Goal: Task Accomplishment & Management: Use online tool/utility

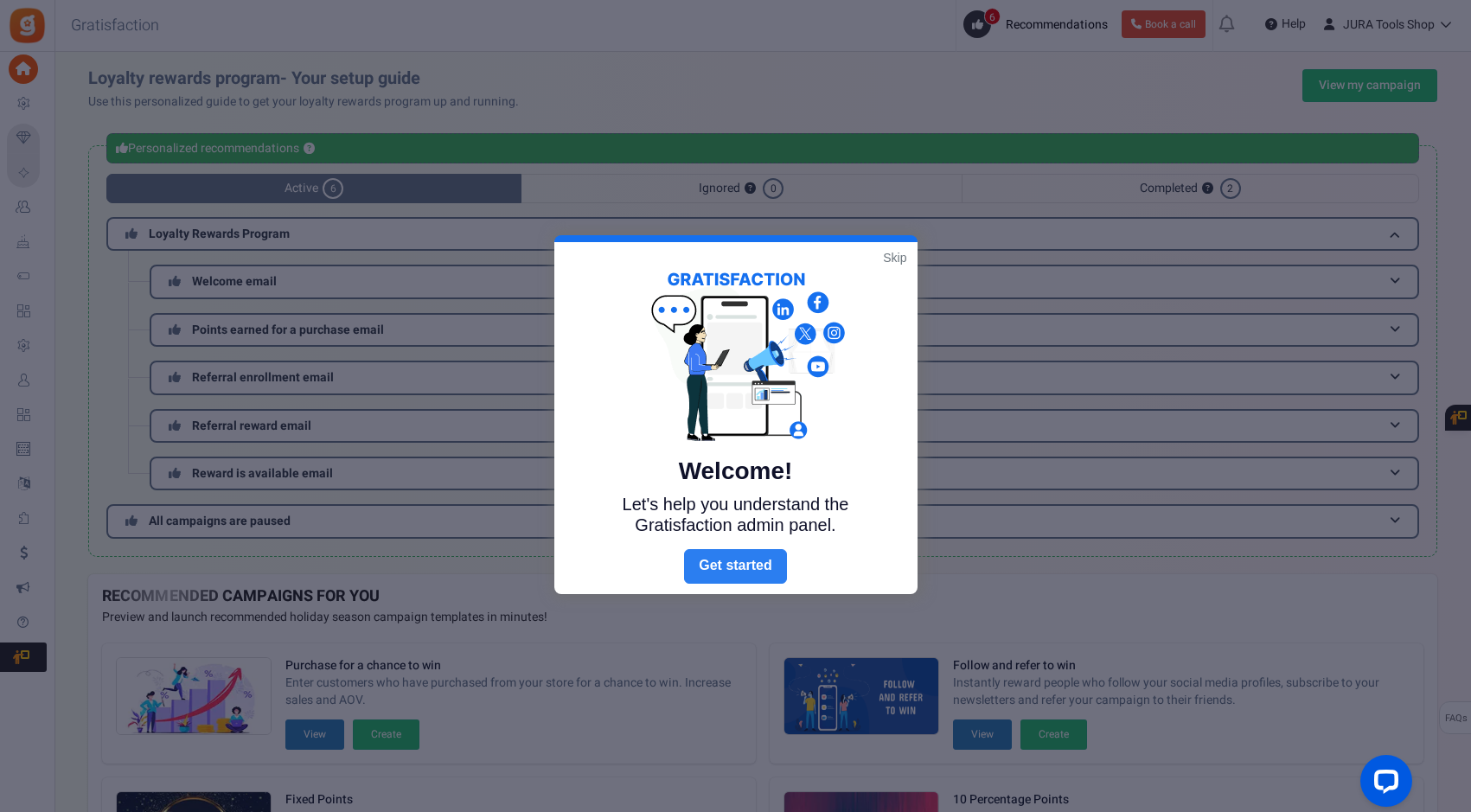
click at [734, 568] on link "Next" at bounding box center [735, 566] width 102 height 35
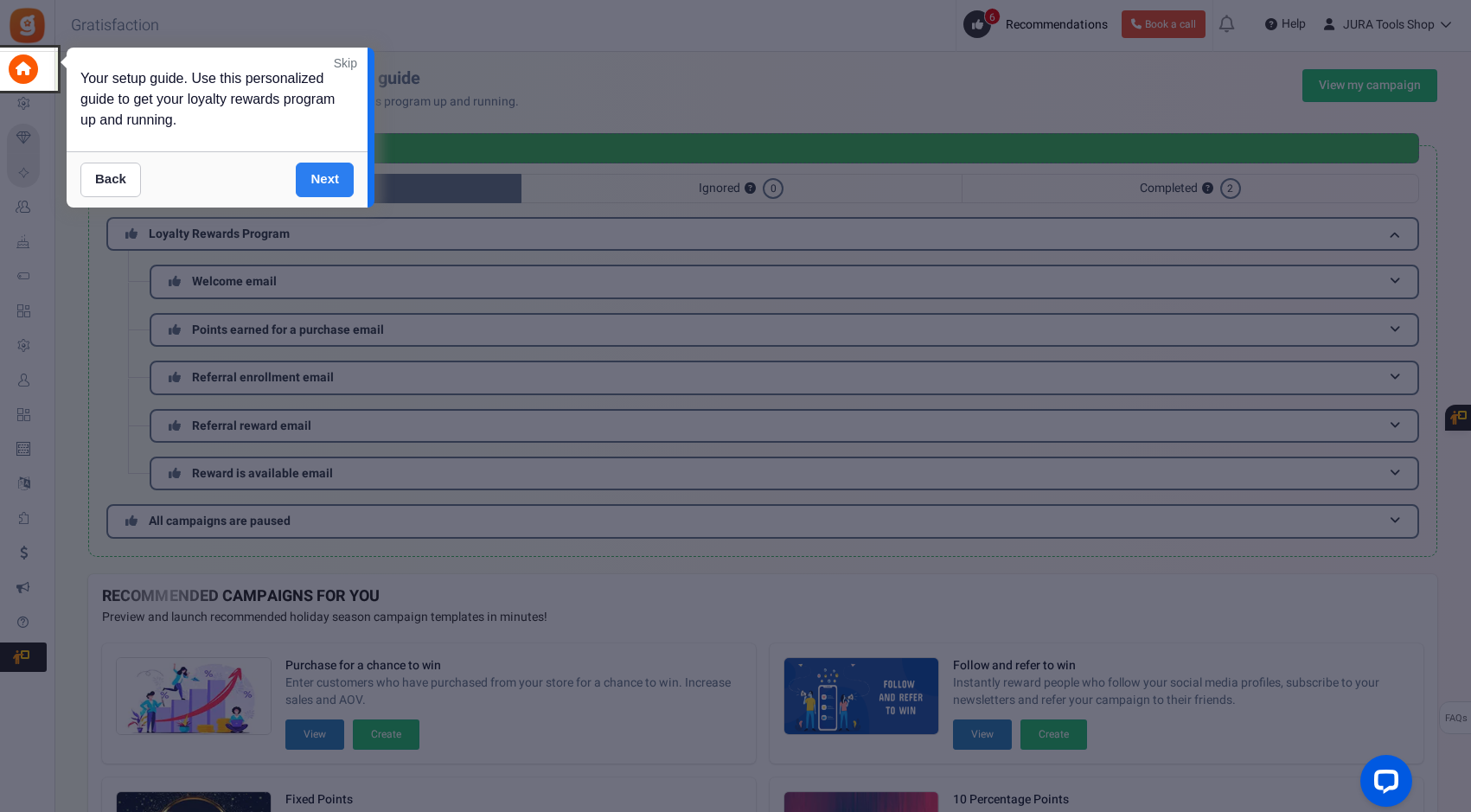
click at [323, 178] on link "Next" at bounding box center [325, 180] width 58 height 35
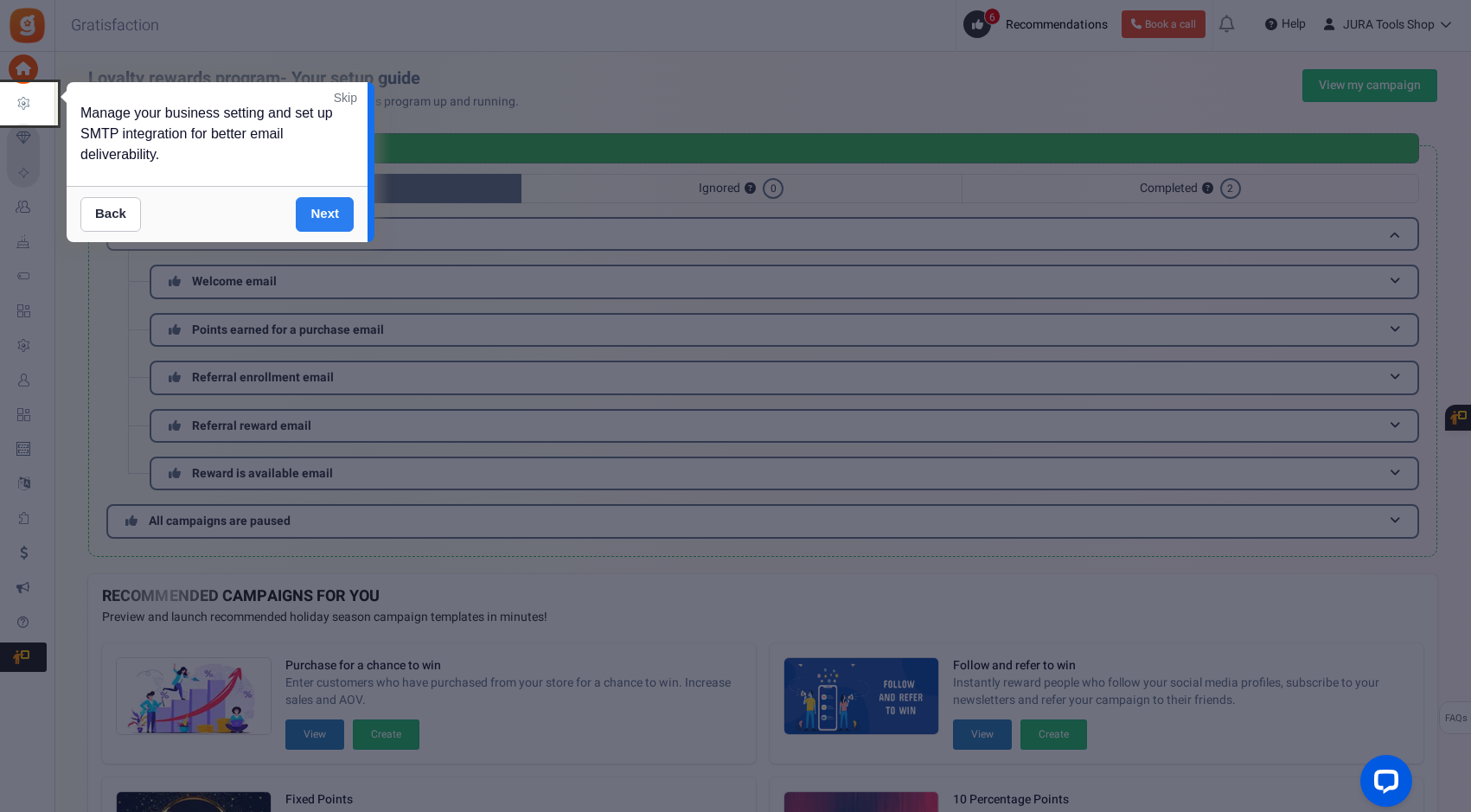
click at [325, 209] on link "Next" at bounding box center [325, 215] width 58 height 35
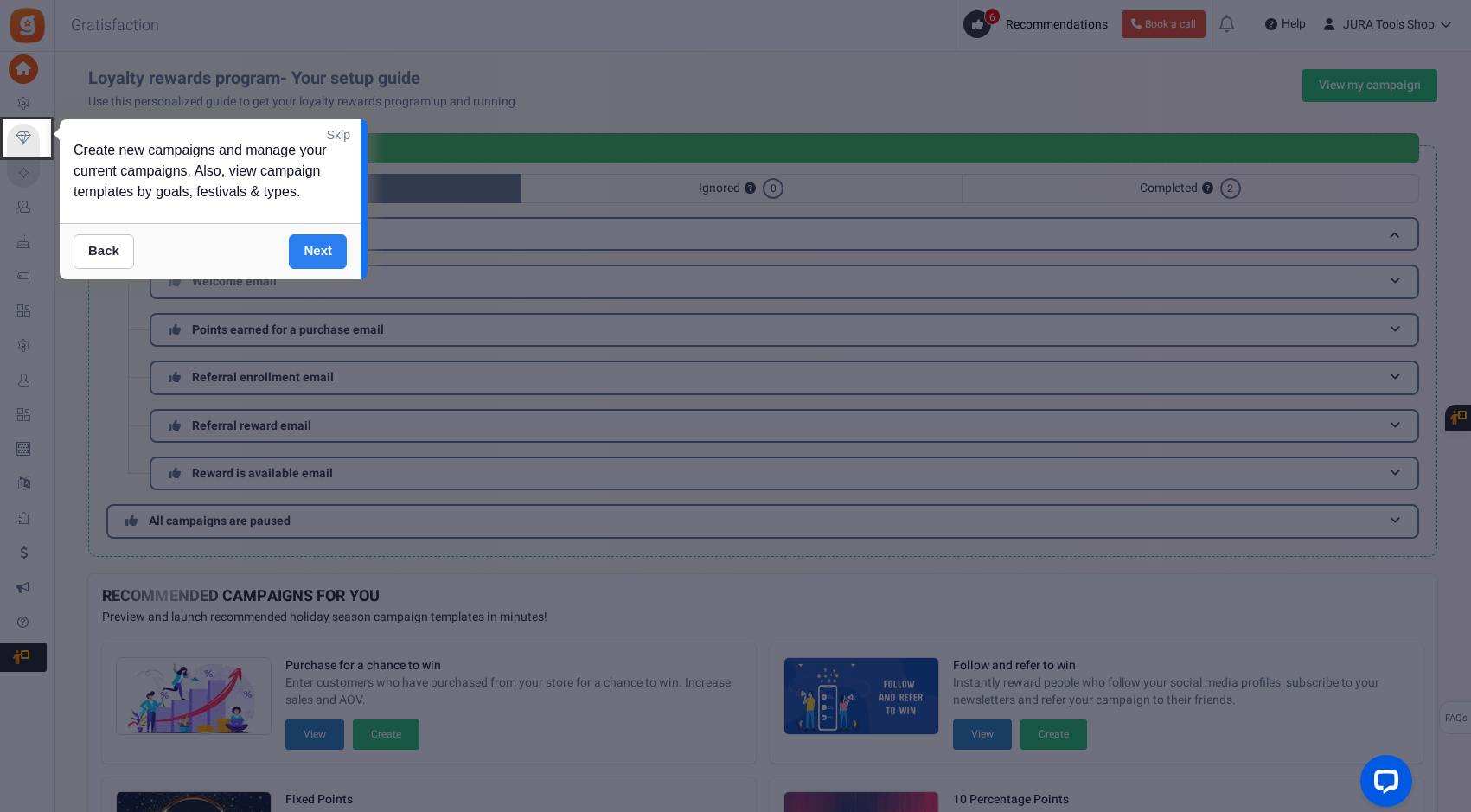
click at [317, 254] on link "Next" at bounding box center [318, 252] width 58 height 35
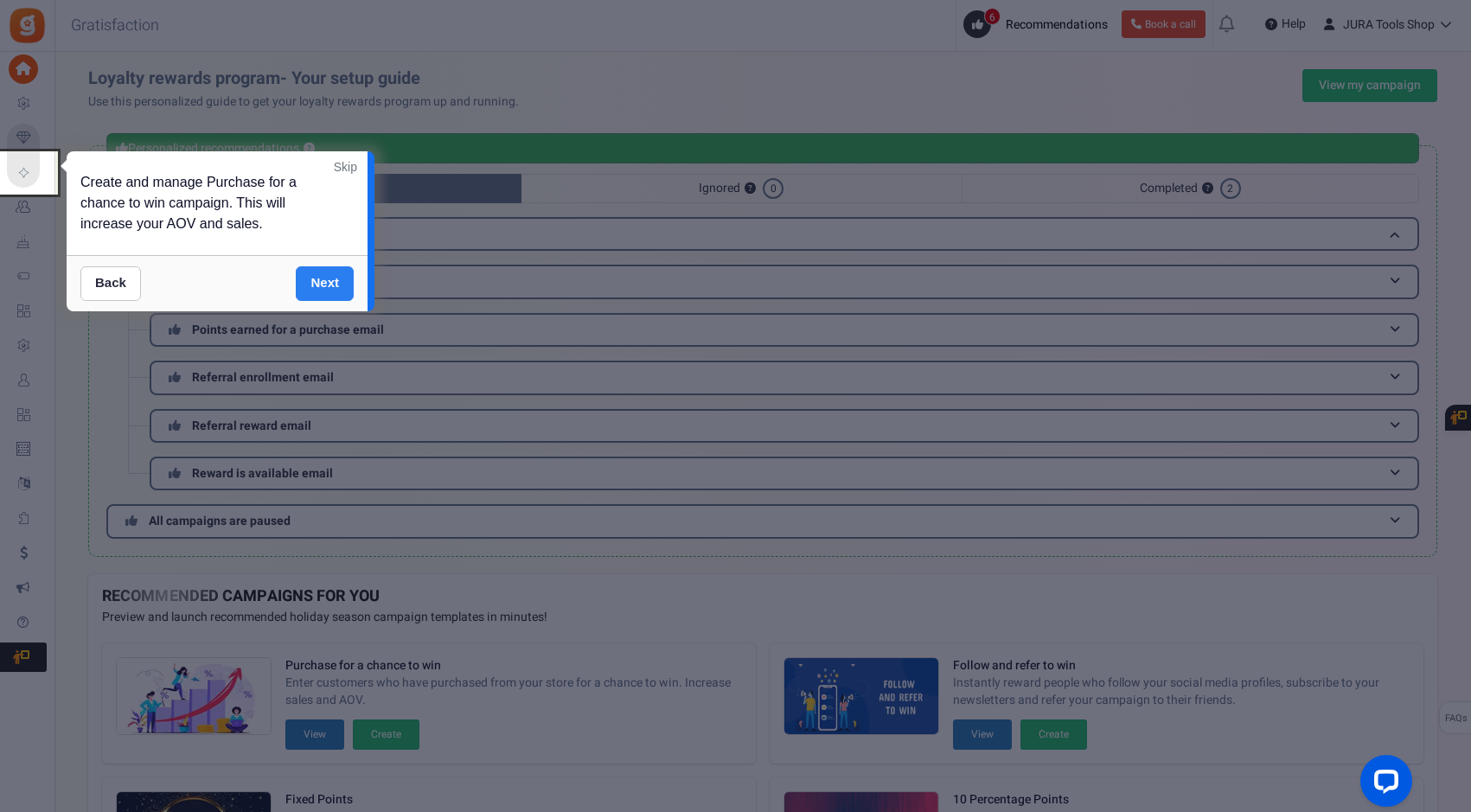
click at [312, 279] on link "Next" at bounding box center [325, 284] width 58 height 35
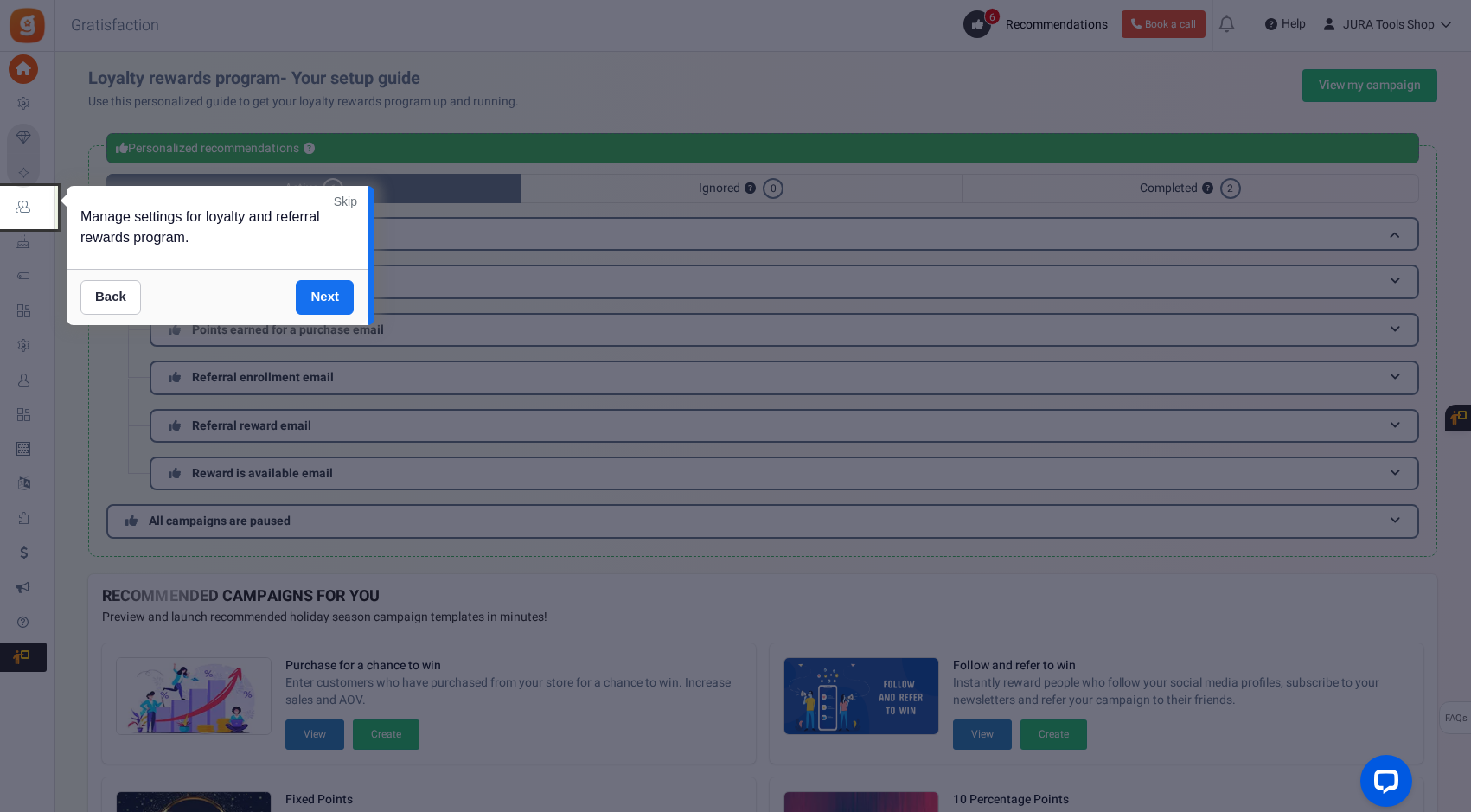
click at [312, 279] on div "Back Next" at bounding box center [218, 297] width 301 height 56
click at [314, 296] on link "Next" at bounding box center [325, 297] width 58 height 35
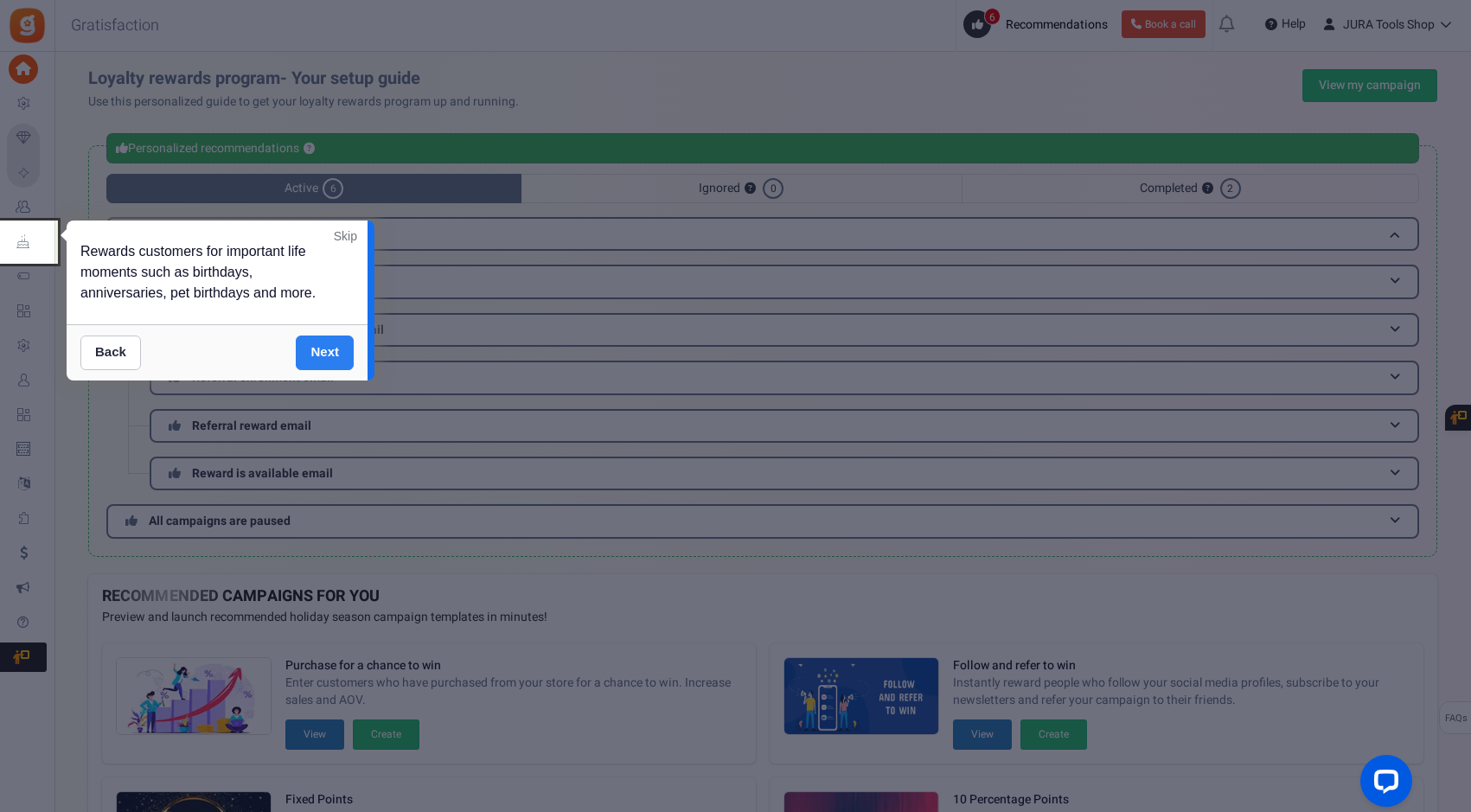
click at [312, 350] on link "Next" at bounding box center [325, 353] width 58 height 35
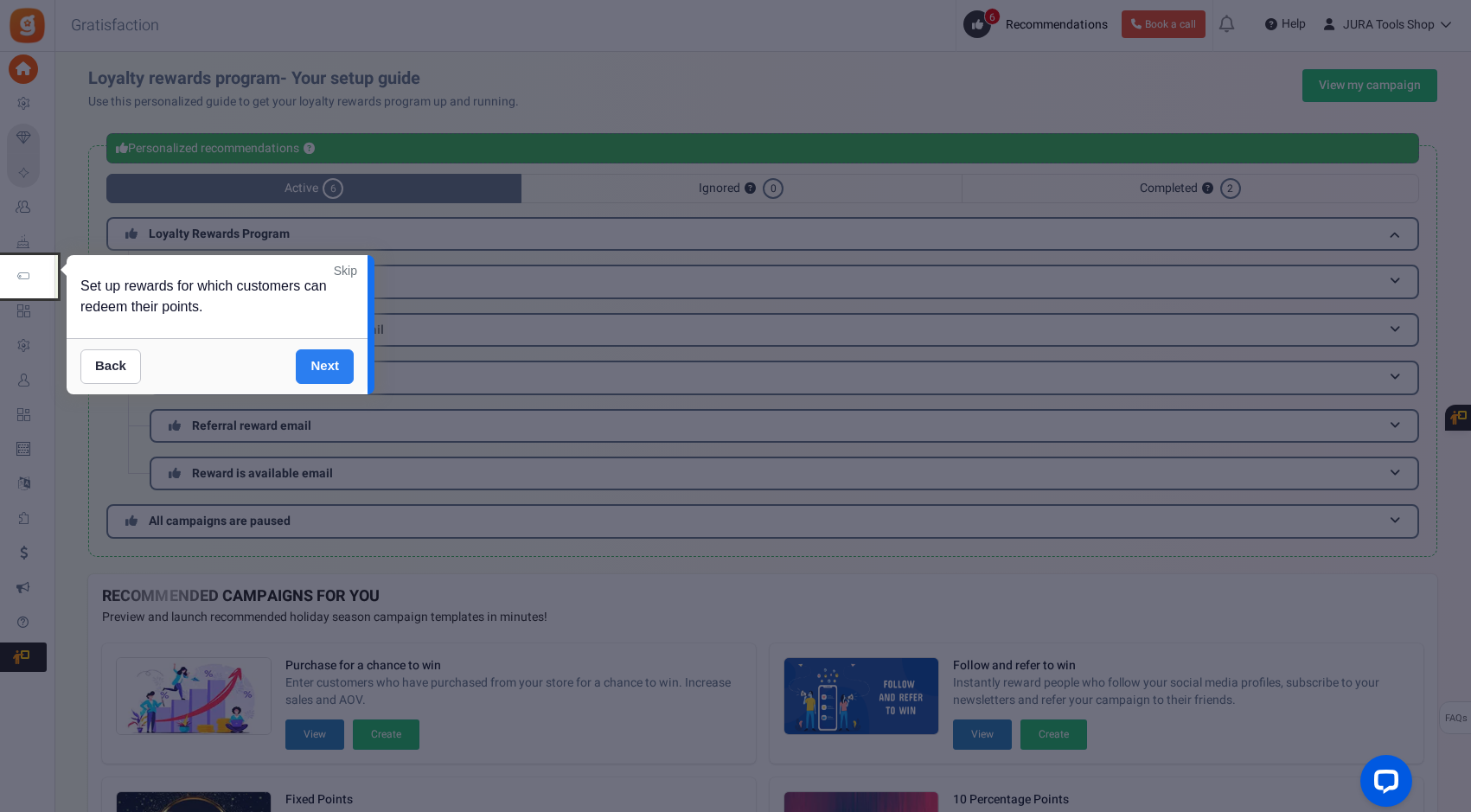
click at [312, 365] on link "Next" at bounding box center [325, 367] width 58 height 35
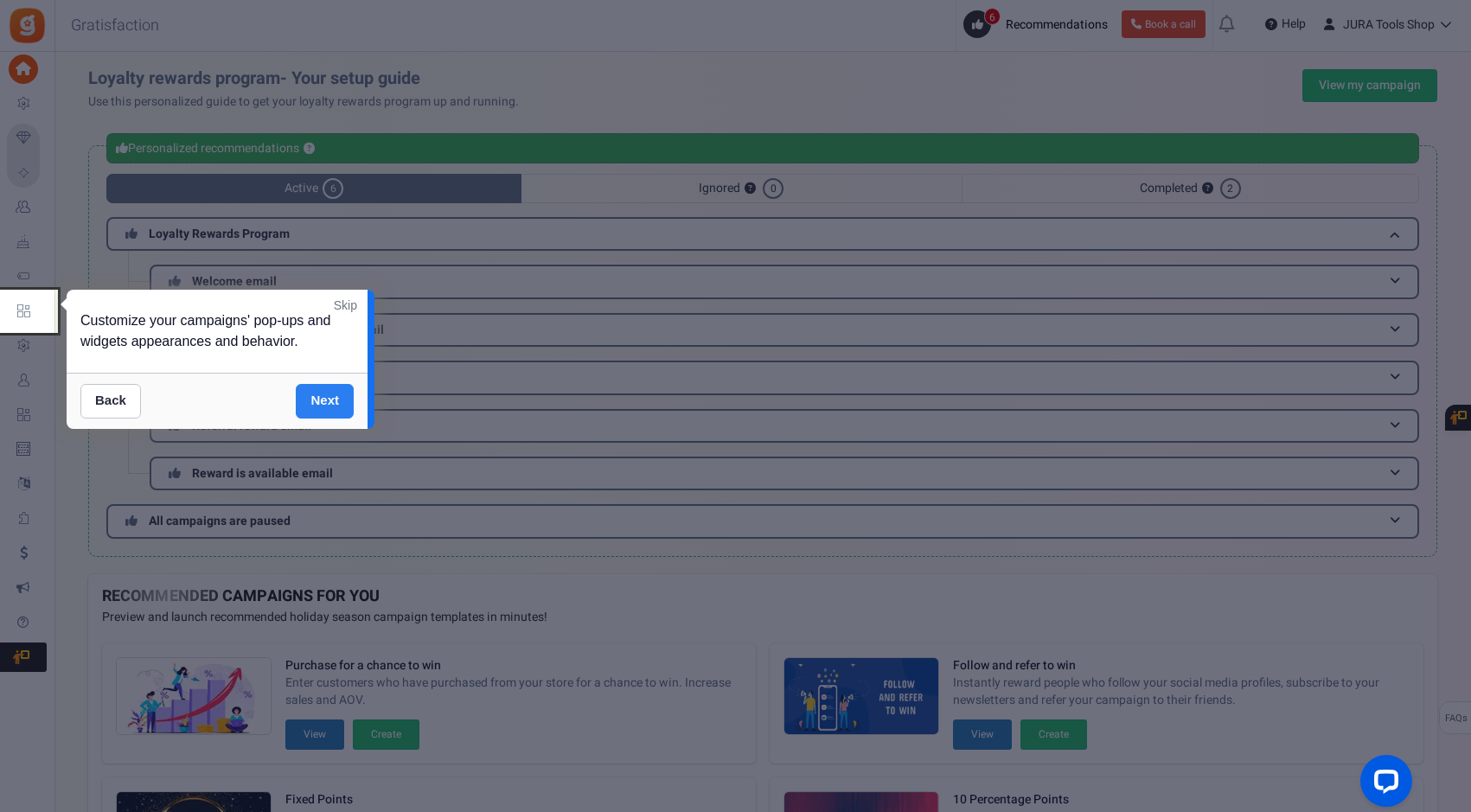
click at [318, 408] on link "Next" at bounding box center [325, 401] width 58 height 35
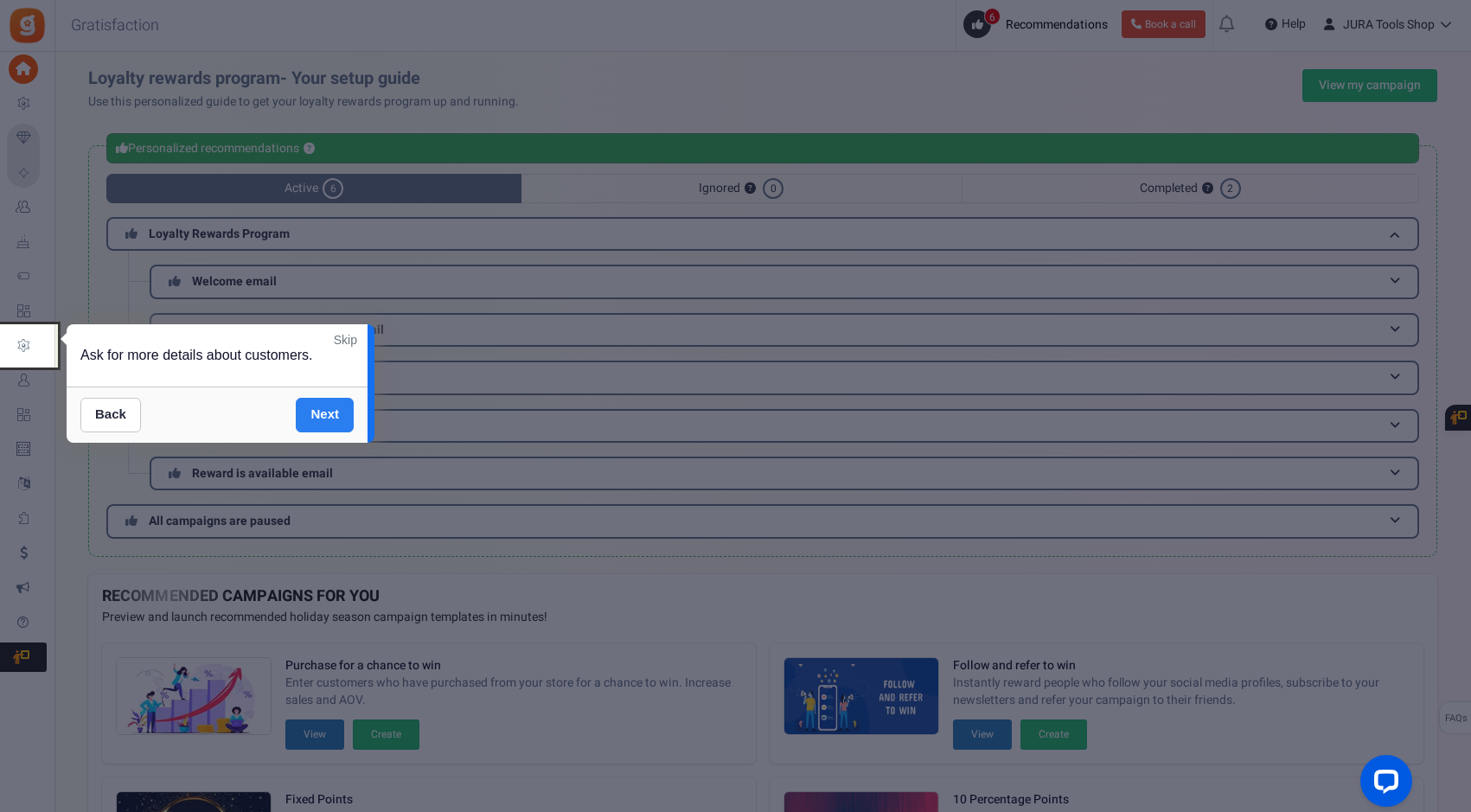
click at [316, 417] on link "Next" at bounding box center [325, 415] width 58 height 35
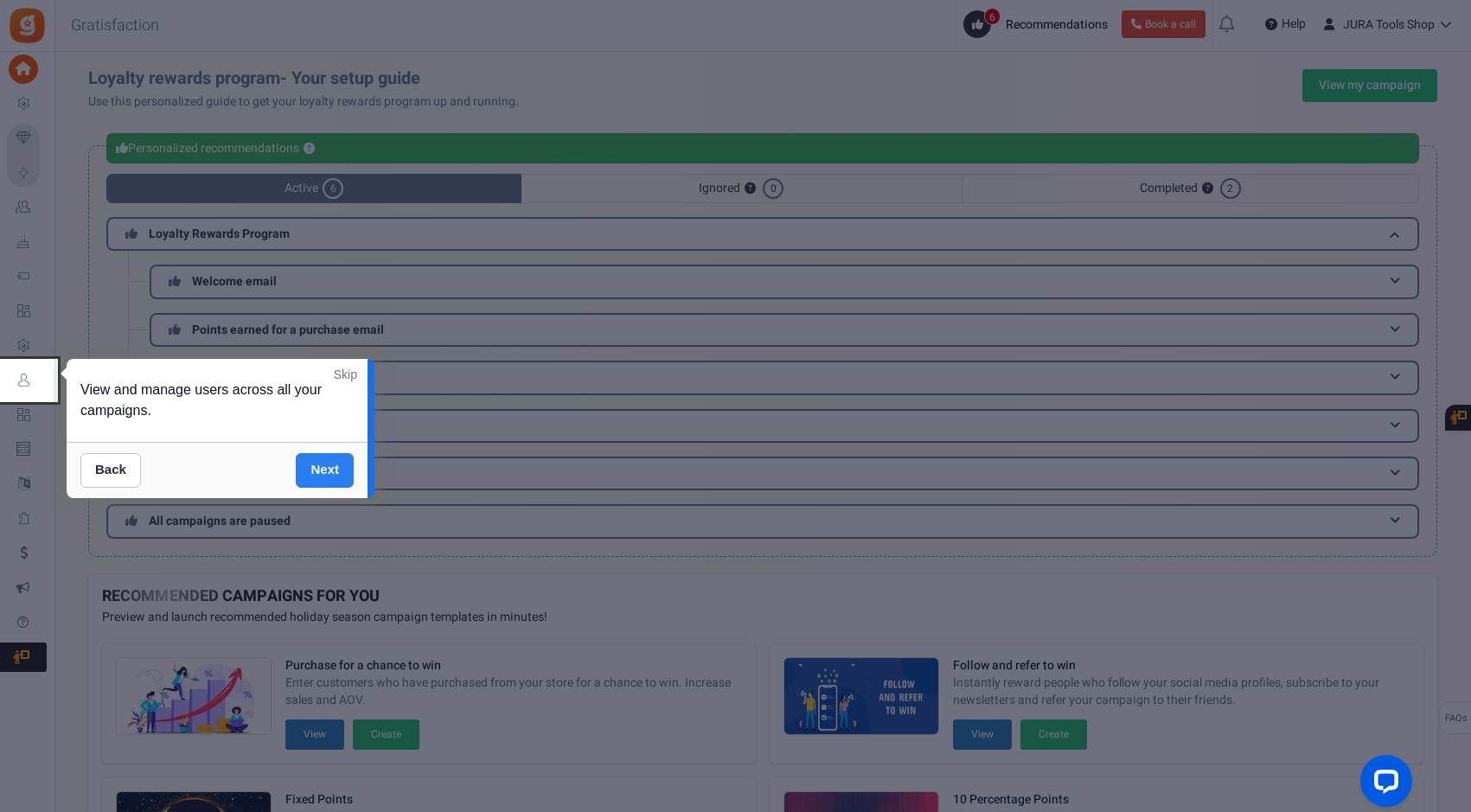
click at [322, 475] on link "Next" at bounding box center [325, 470] width 58 height 35
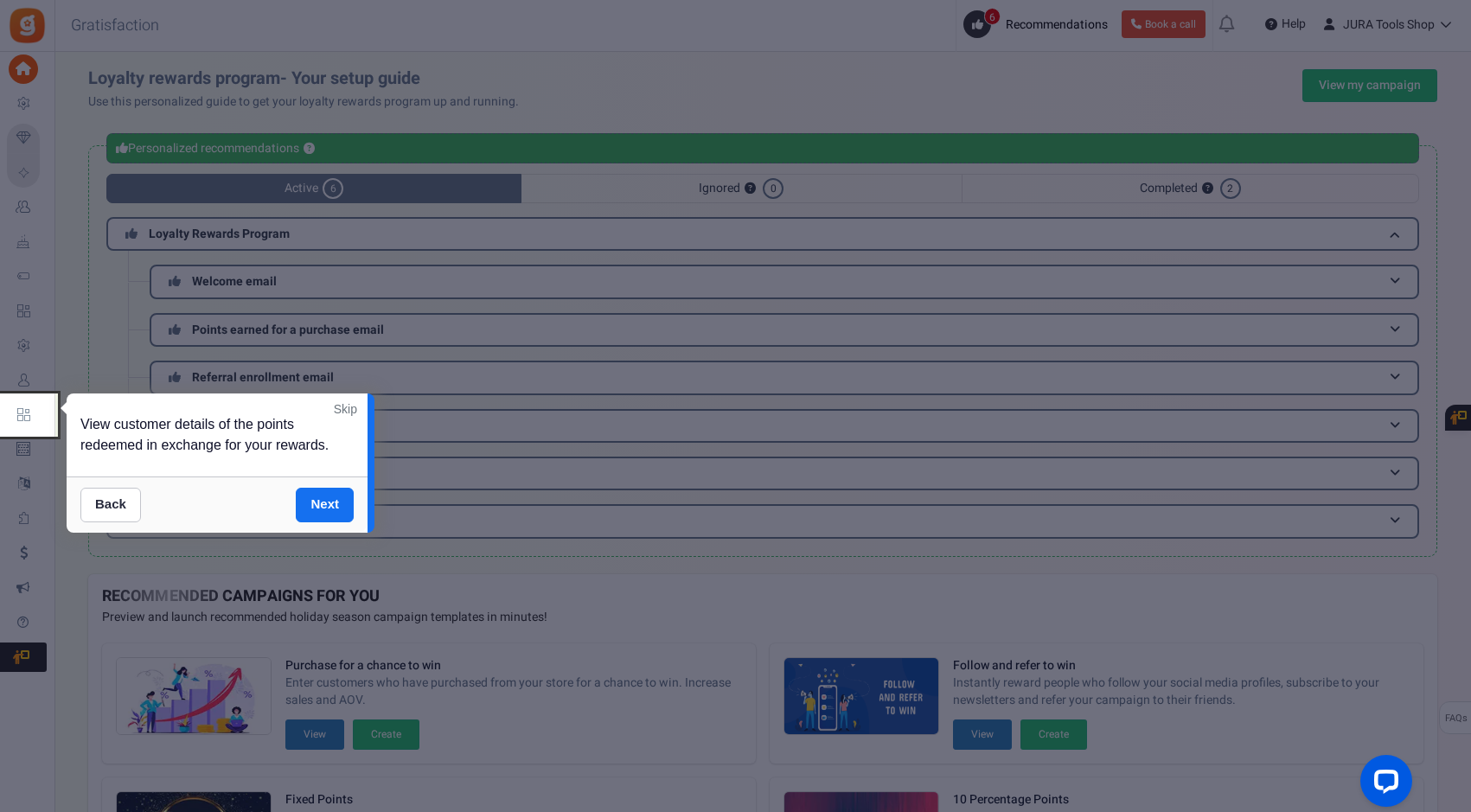
click at [322, 475] on div "View customer details of the points redeemed in exchange for your rewards." at bounding box center [218, 434] width 301 height 83
click at [320, 504] on link "Next" at bounding box center [325, 505] width 58 height 35
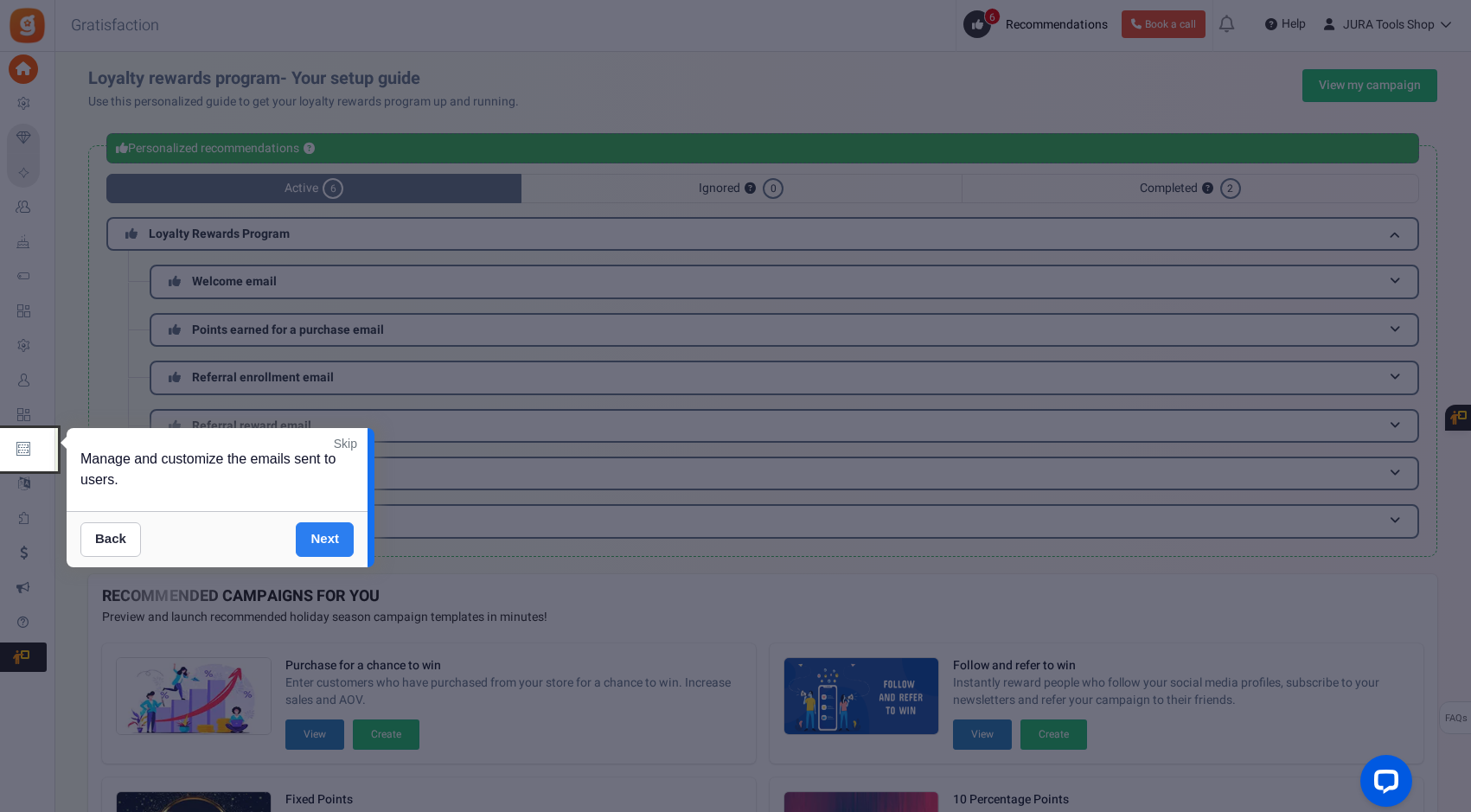
click at [317, 538] on link "Next" at bounding box center [325, 539] width 58 height 35
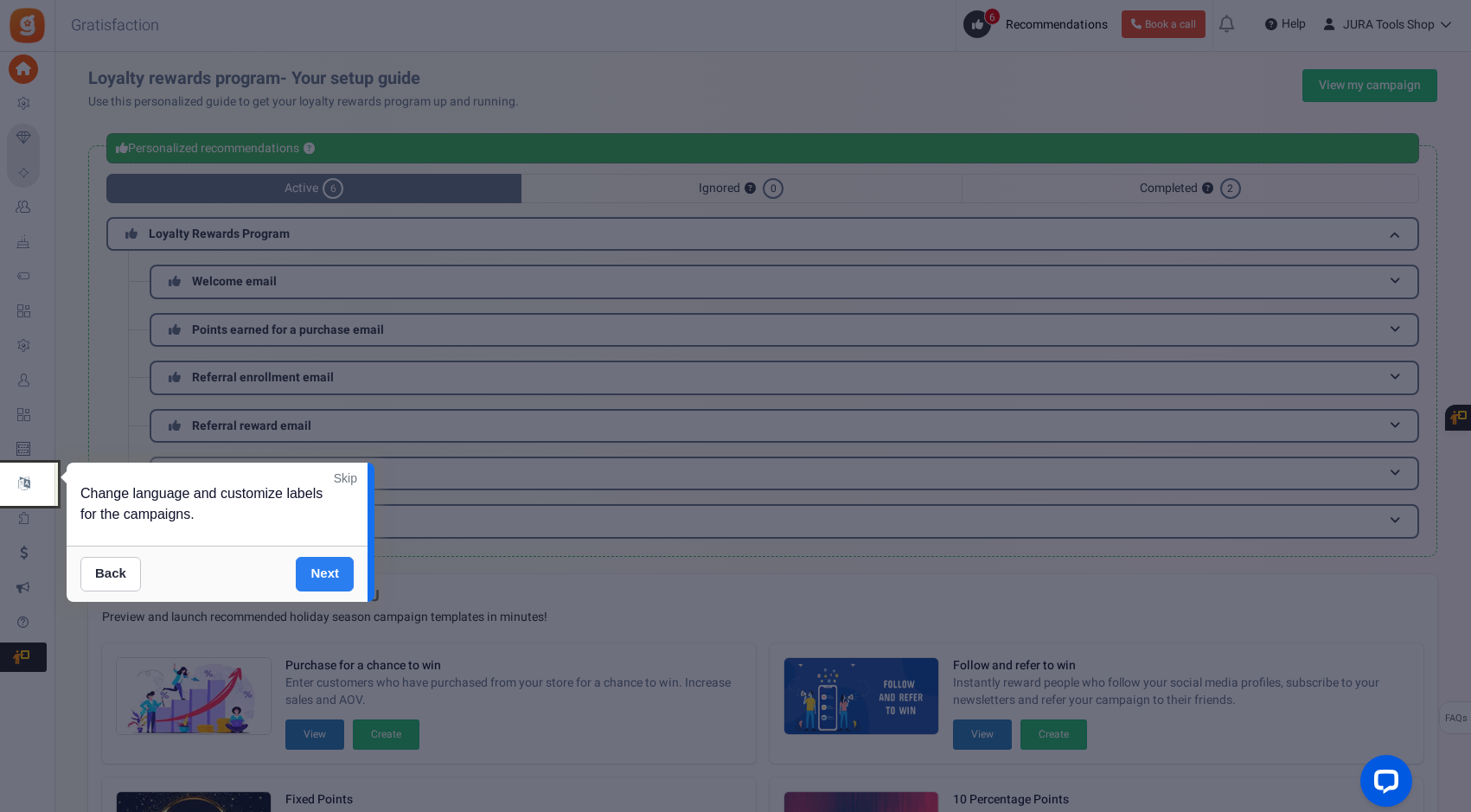
click at [315, 575] on link "Next" at bounding box center [325, 574] width 58 height 35
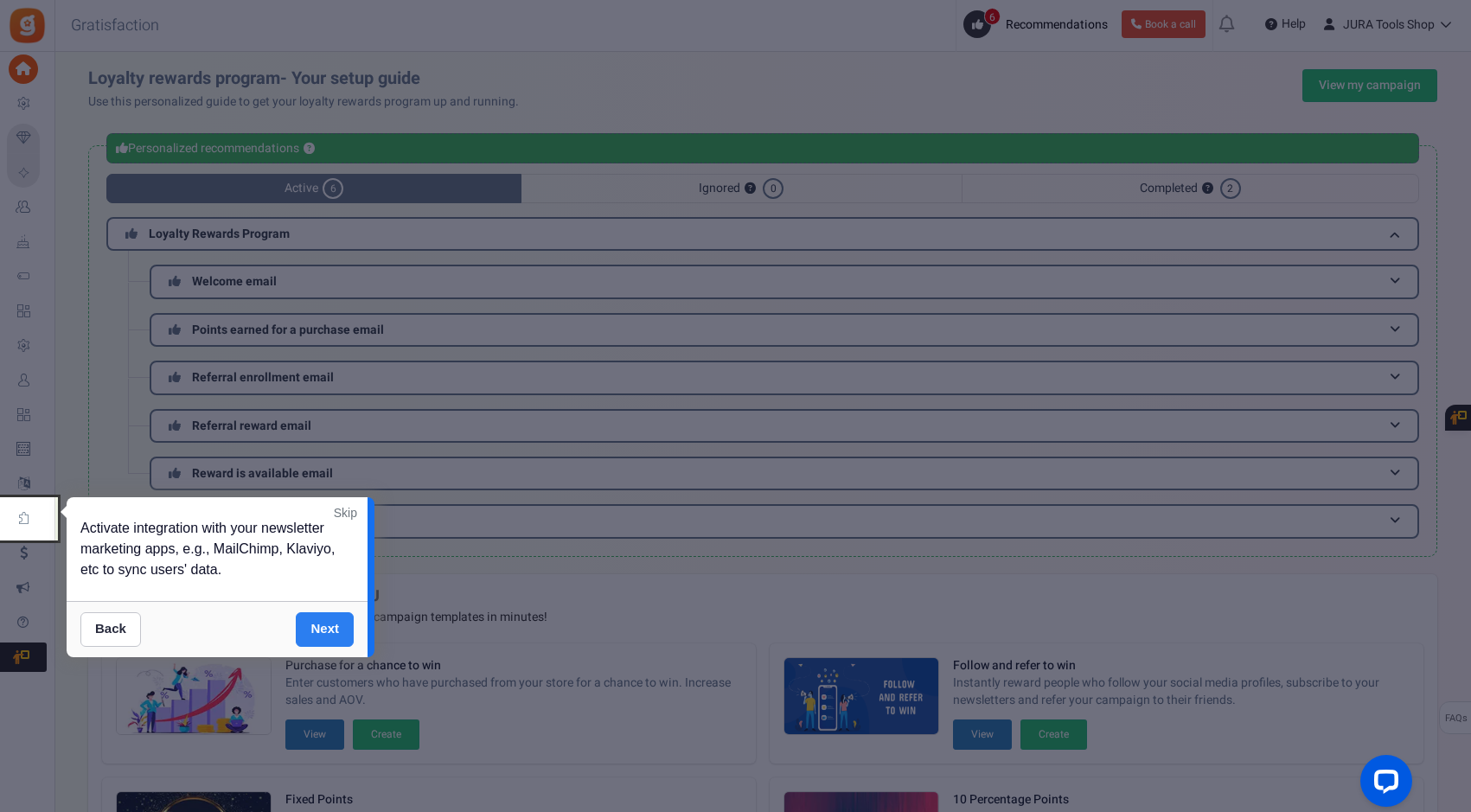
click at [318, 623] on link "Next" at bounding box center [325, 629] width 58 height 35
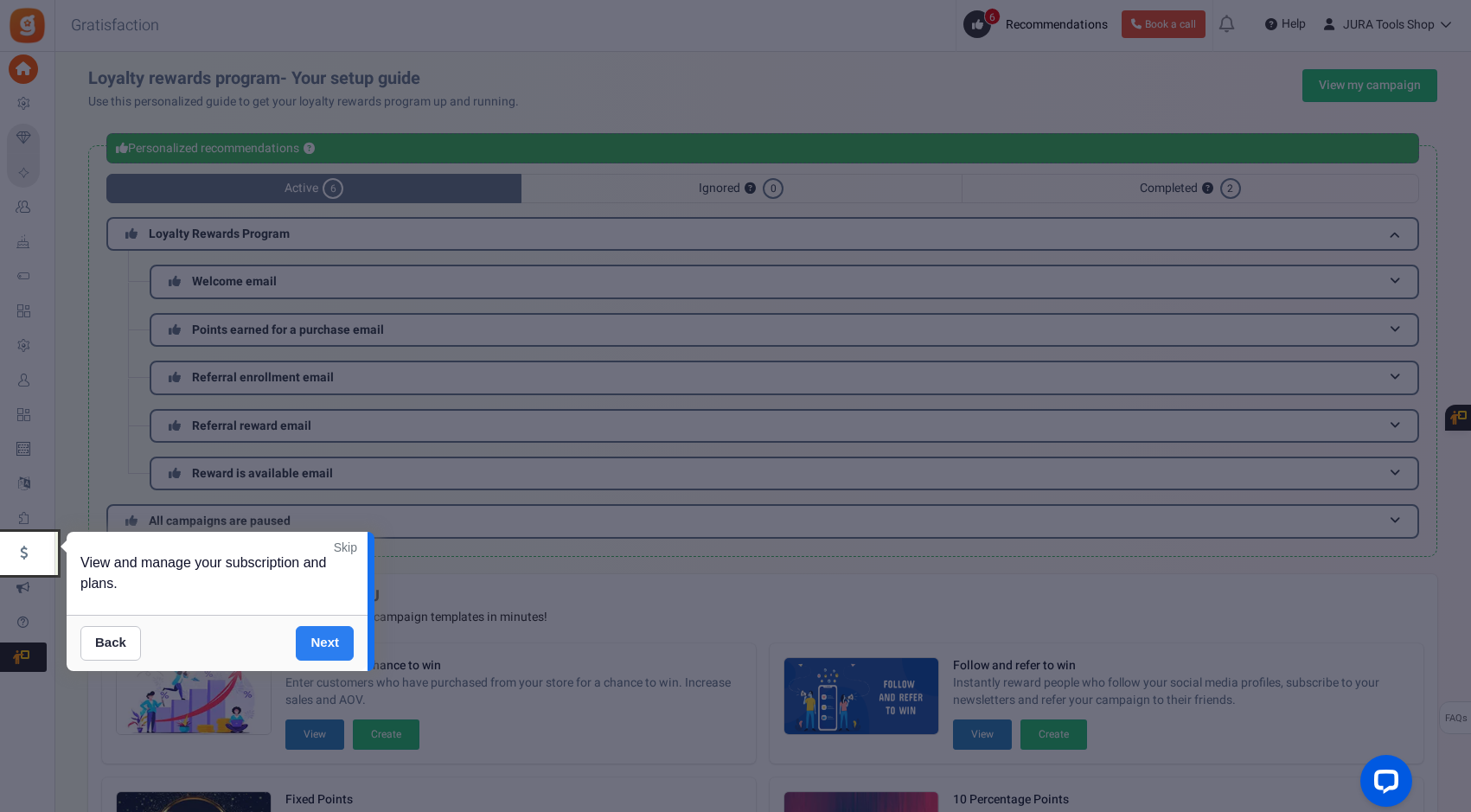
click at [323, 638] on link "Next" at bounding box center [325, 643] width 58 height 35
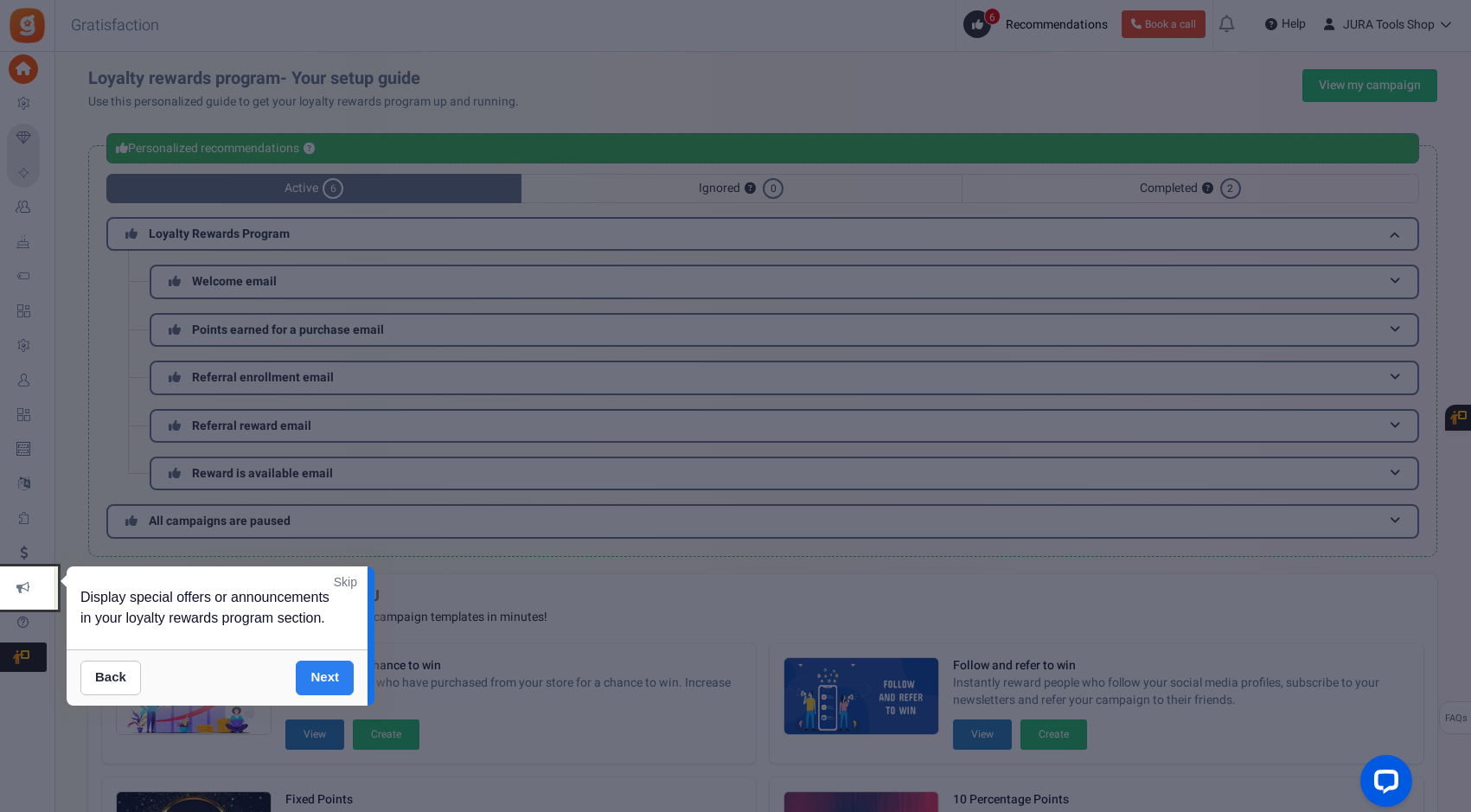
click at [325, 671] on link "Next" at bounding box center [325, 678] width 58 height 35
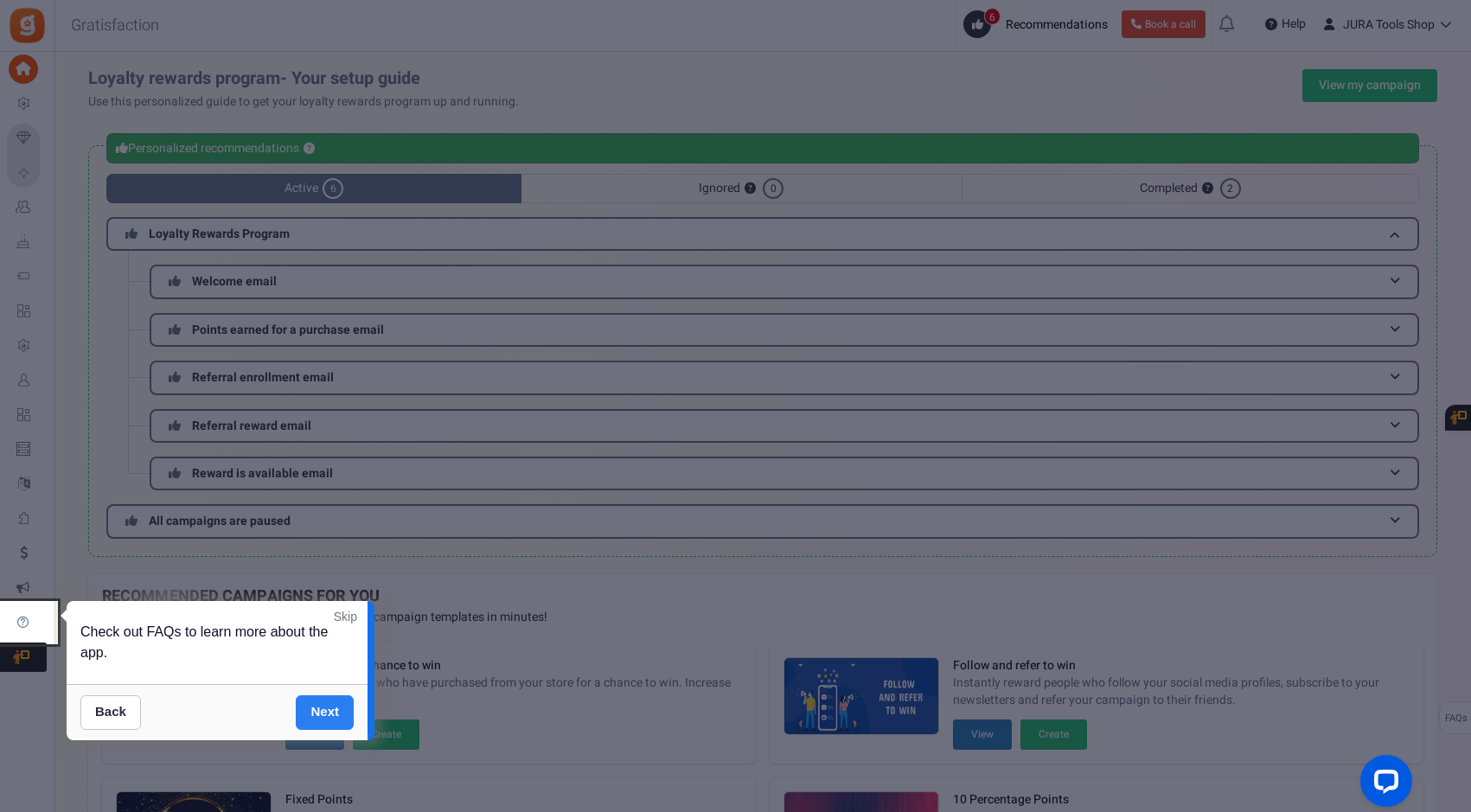
click at [325, 711] on link "Next" at bounding box center [325, 712] width 58 height 35
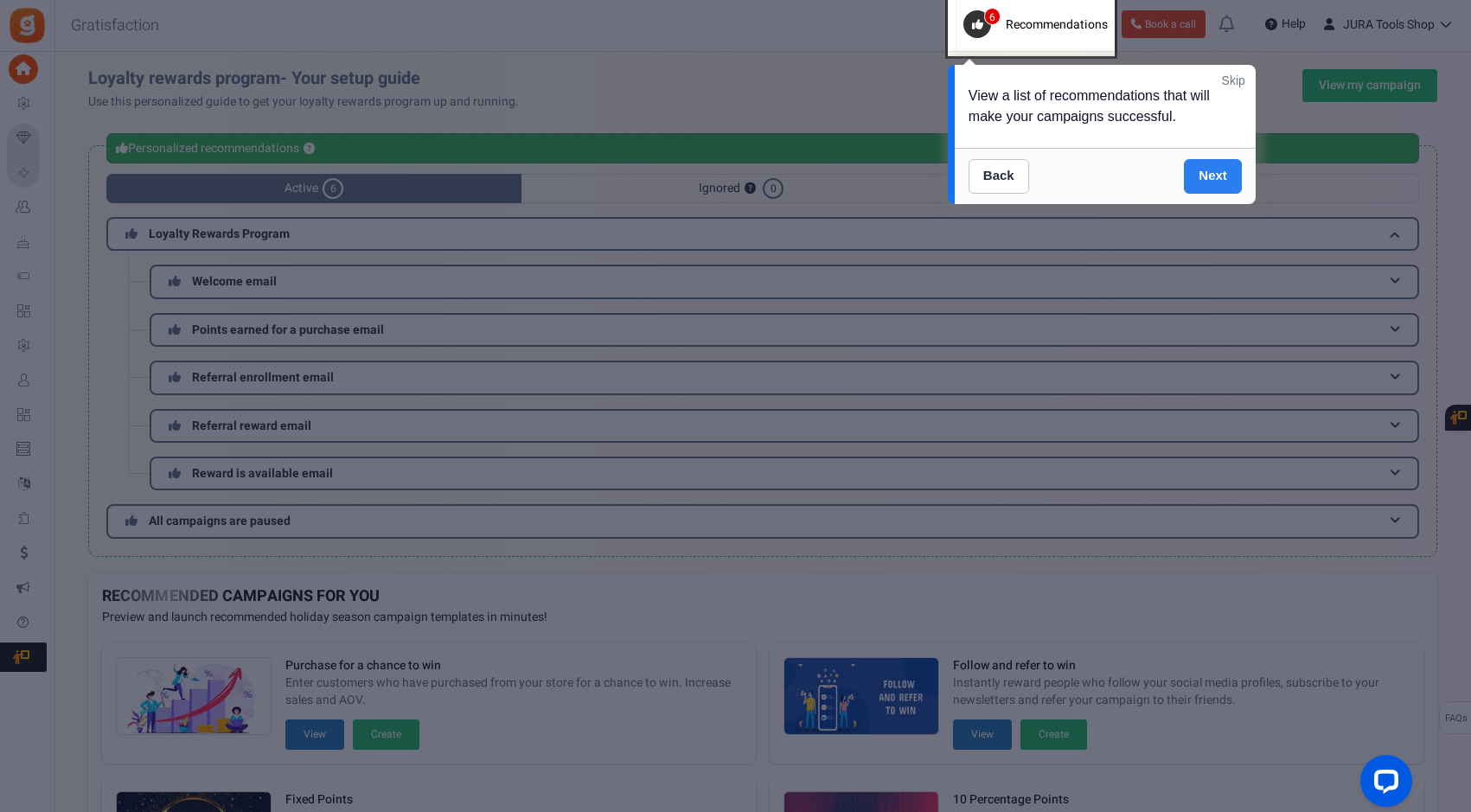
click at [1208, 174] on link "Next" at bounding box center [1213, 177] width 58 height 35
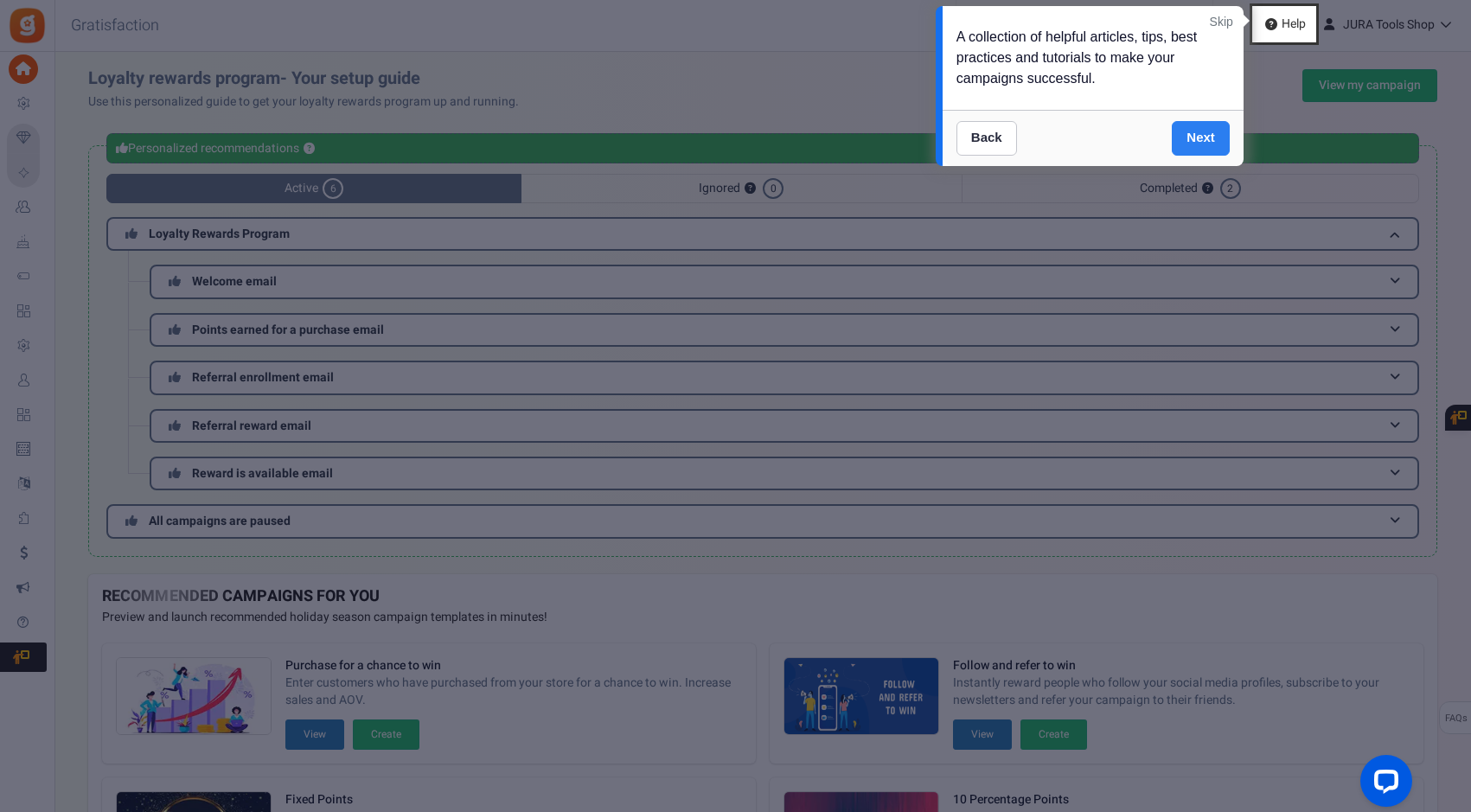
click at [1187, 133] on link "Next" at bounding box center [1201, 139] width 58 height 35
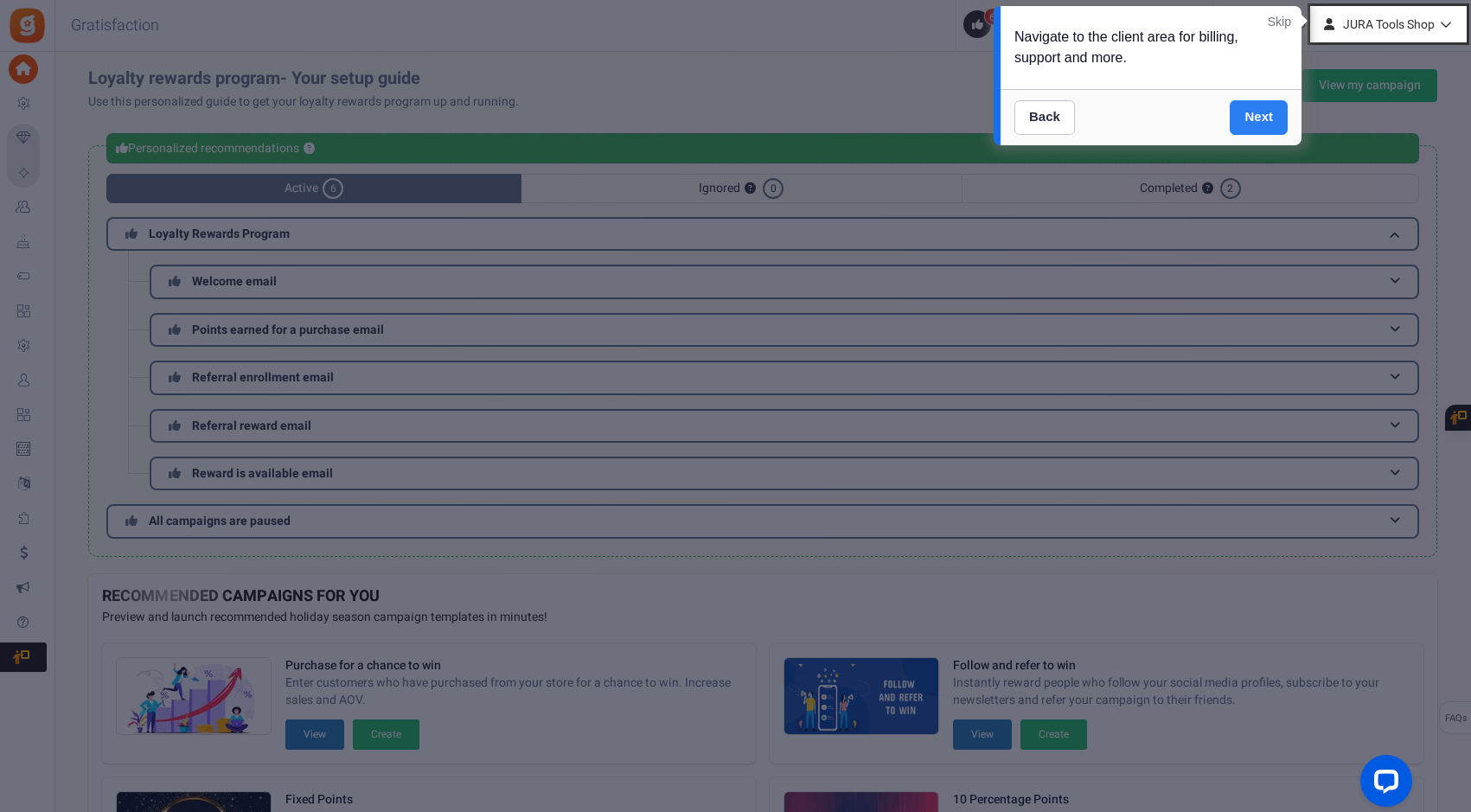
click at [1258, 118] on link "Next" at bounding box center [1258, 118] width 58 height 35
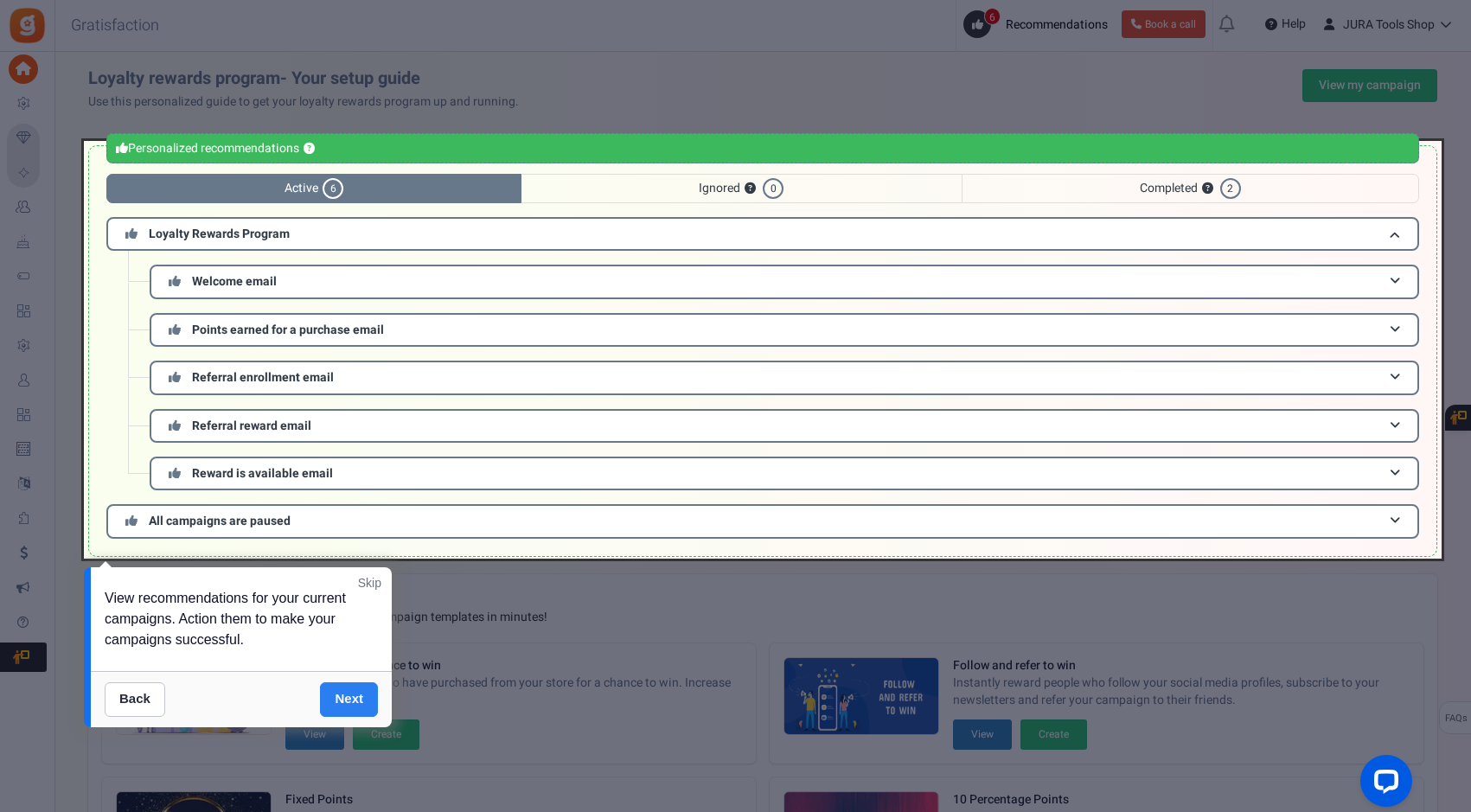
click at [353, 695] on link "Next" at bounding box center [349, 699] width 58 height 35
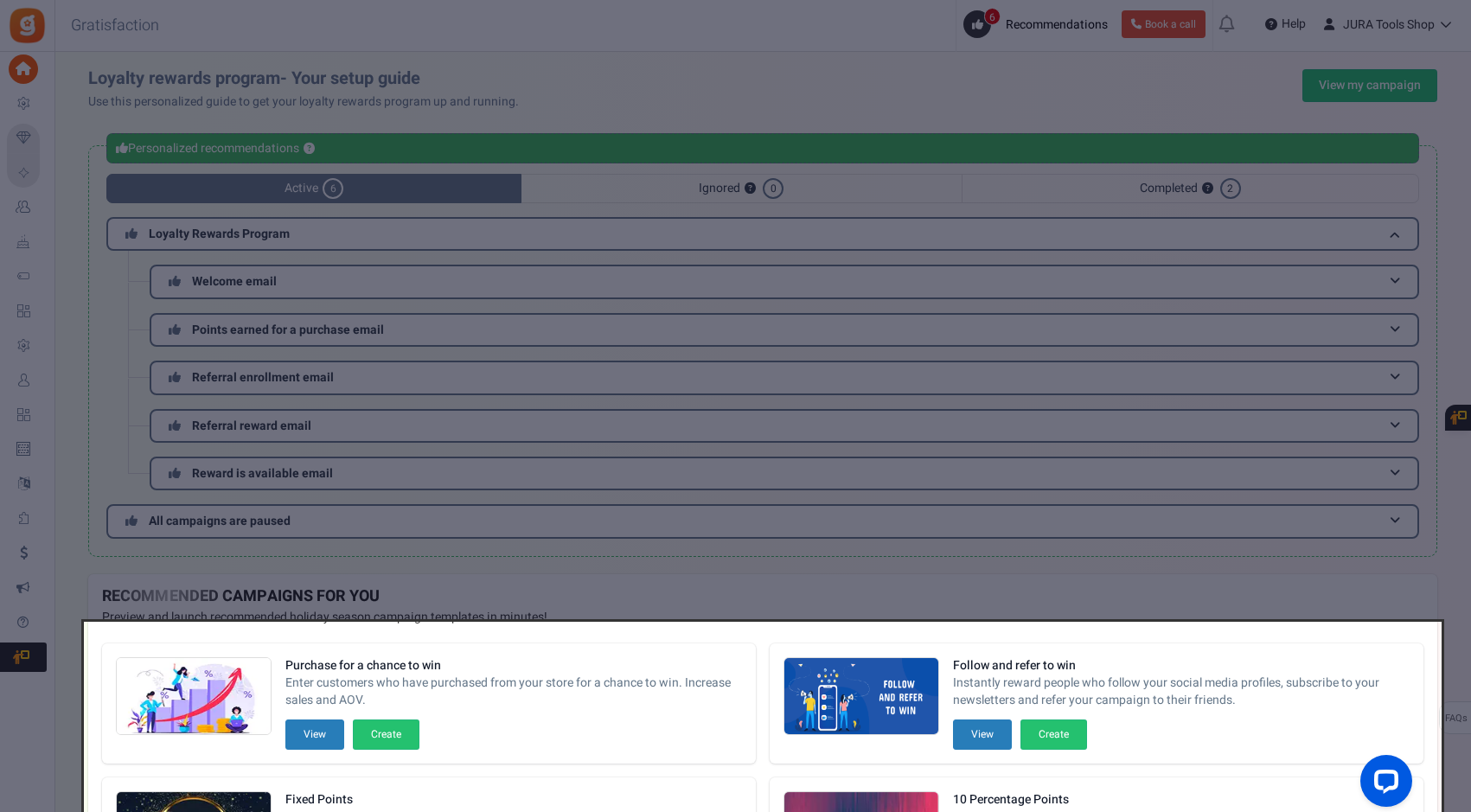
scroll to position [317, 0]
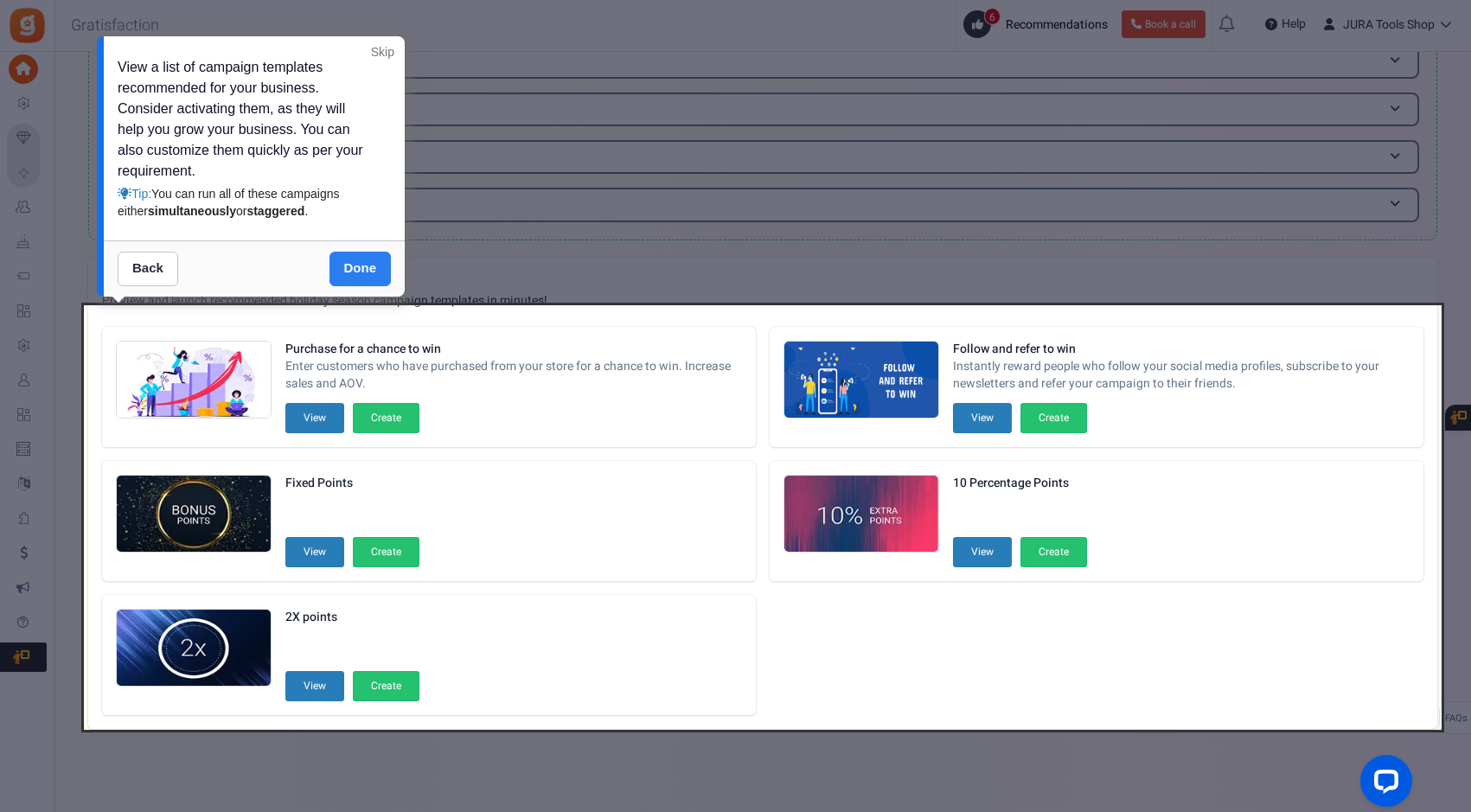
click at [348, 280] on link "Done" at bounding box center [360, 269] width 62 height 35
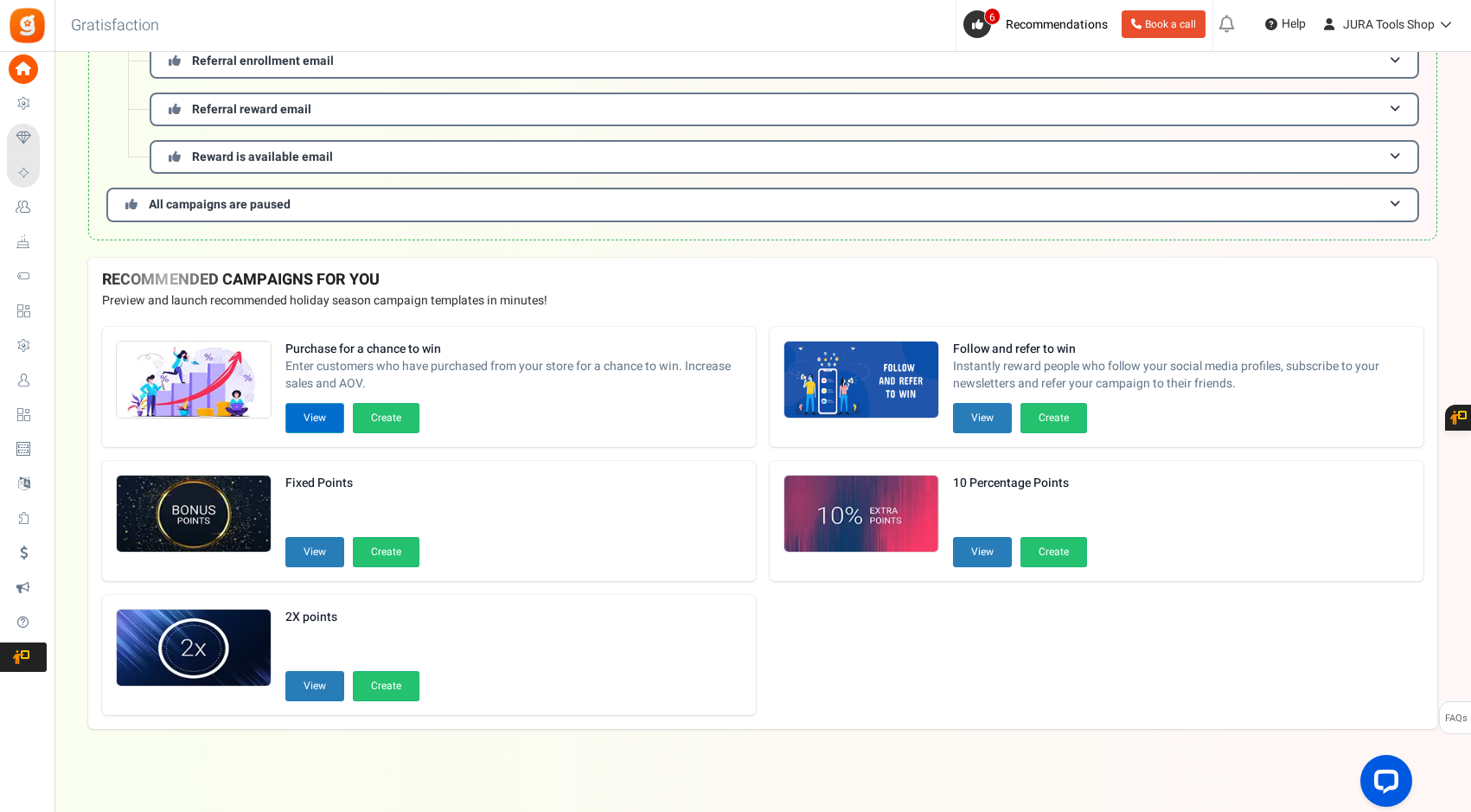
click at [311, 416] on button "View" at bounding box center [315, 418] width 59 height 30
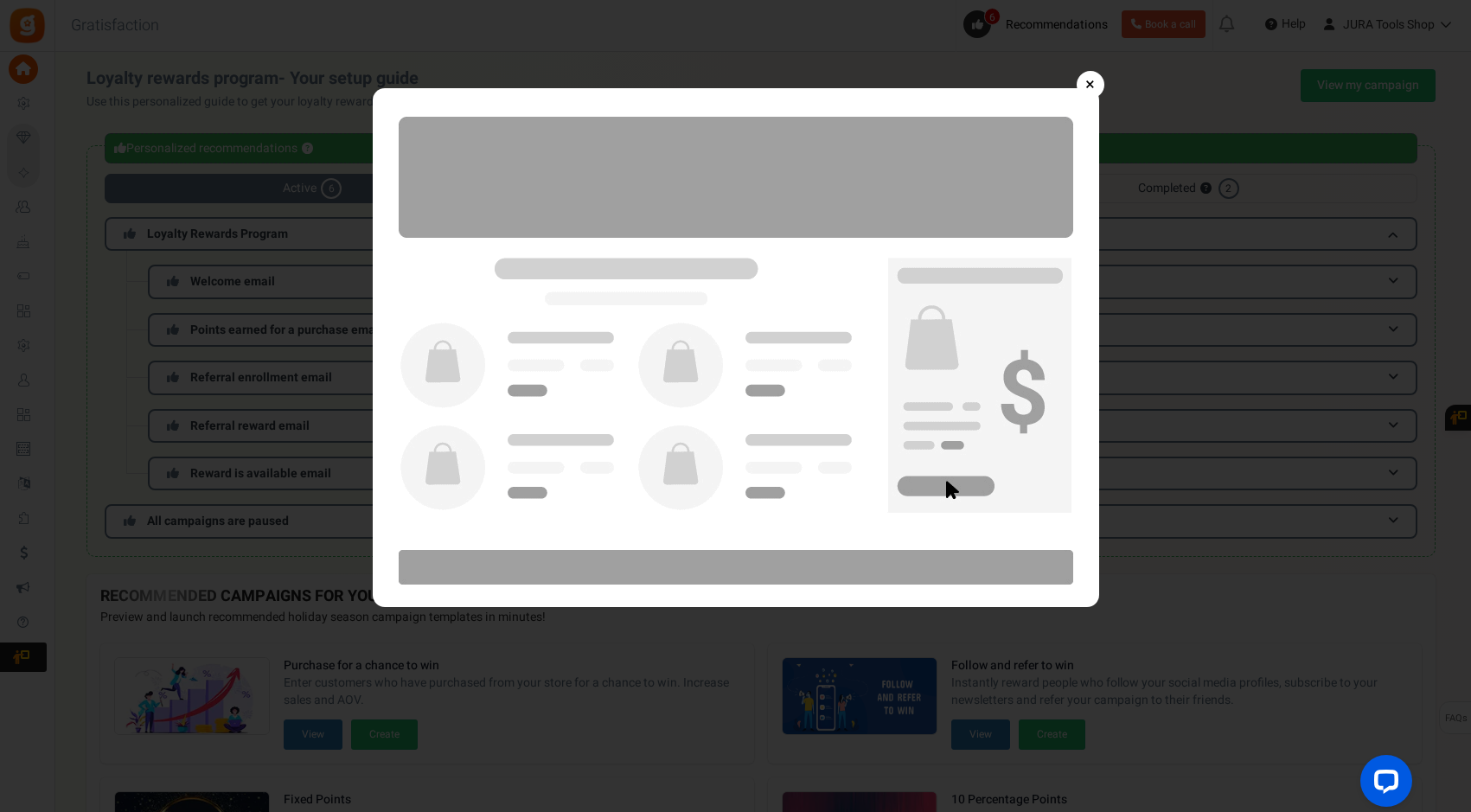
click at [1092, 83] on link "×" at bounding box center [1090, 85] width 27 height 27
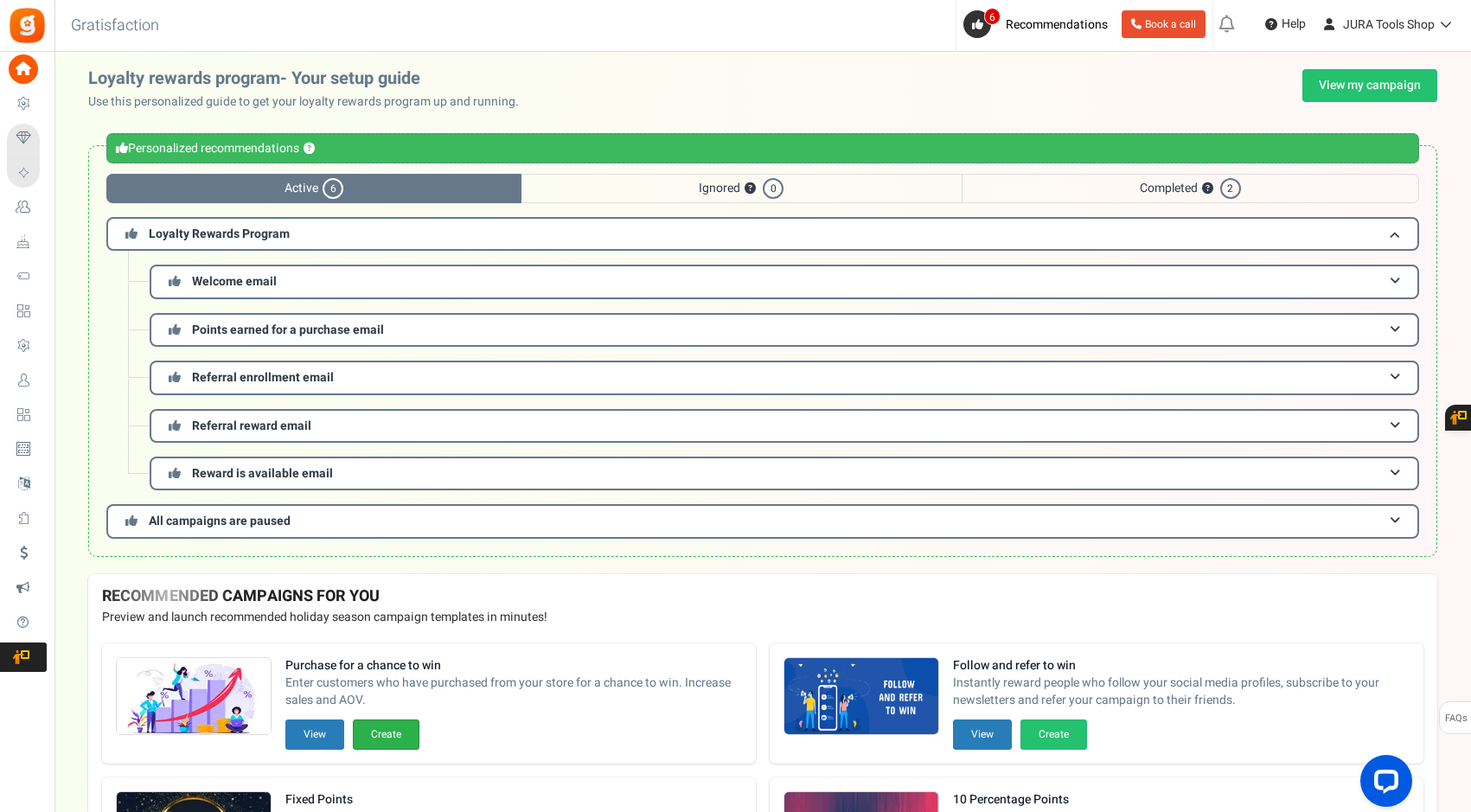
click at [393, 730] on button "Create" at bounding box center [386, 733] width 67 height 30
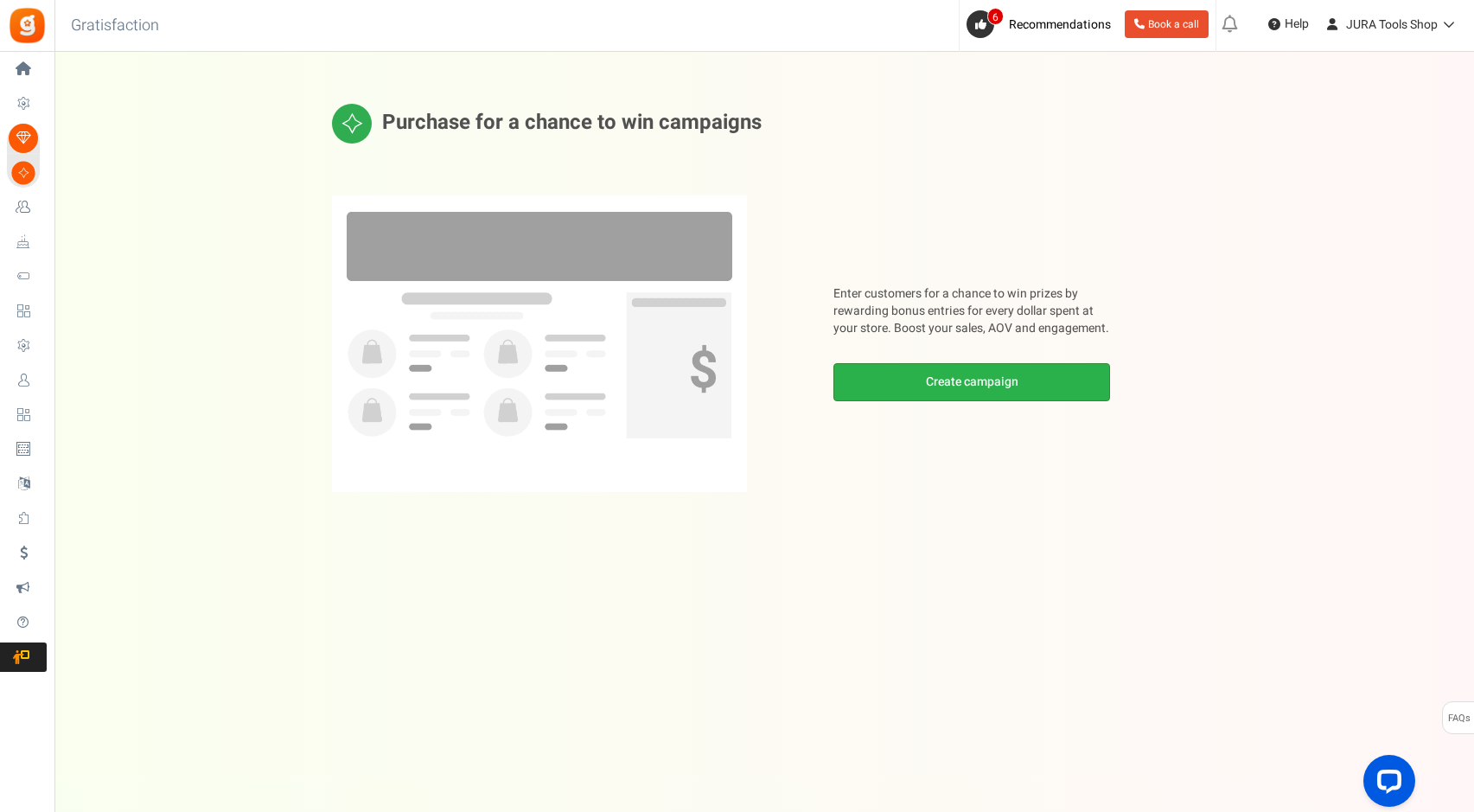
click at [931, 388] on link "Create campaign" at bounding box center [972, 382] width 277 height 38
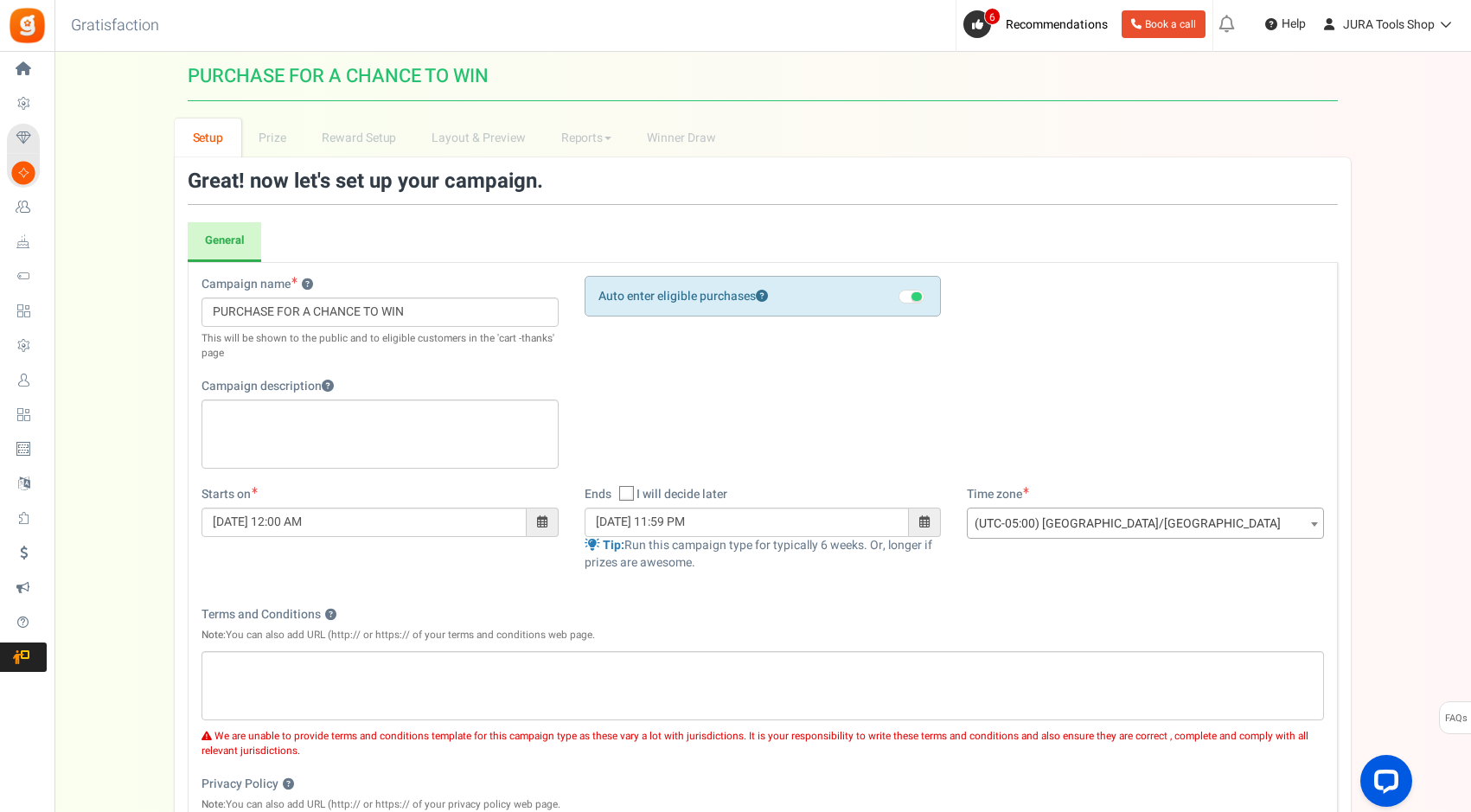
click at [1205, 519] on span "(UTC-05:00) [GEOGRAPHIC_DATA]/[GEOGRAPHIC_DATA]" at bounding box center [1146, 524] width 356 height 31
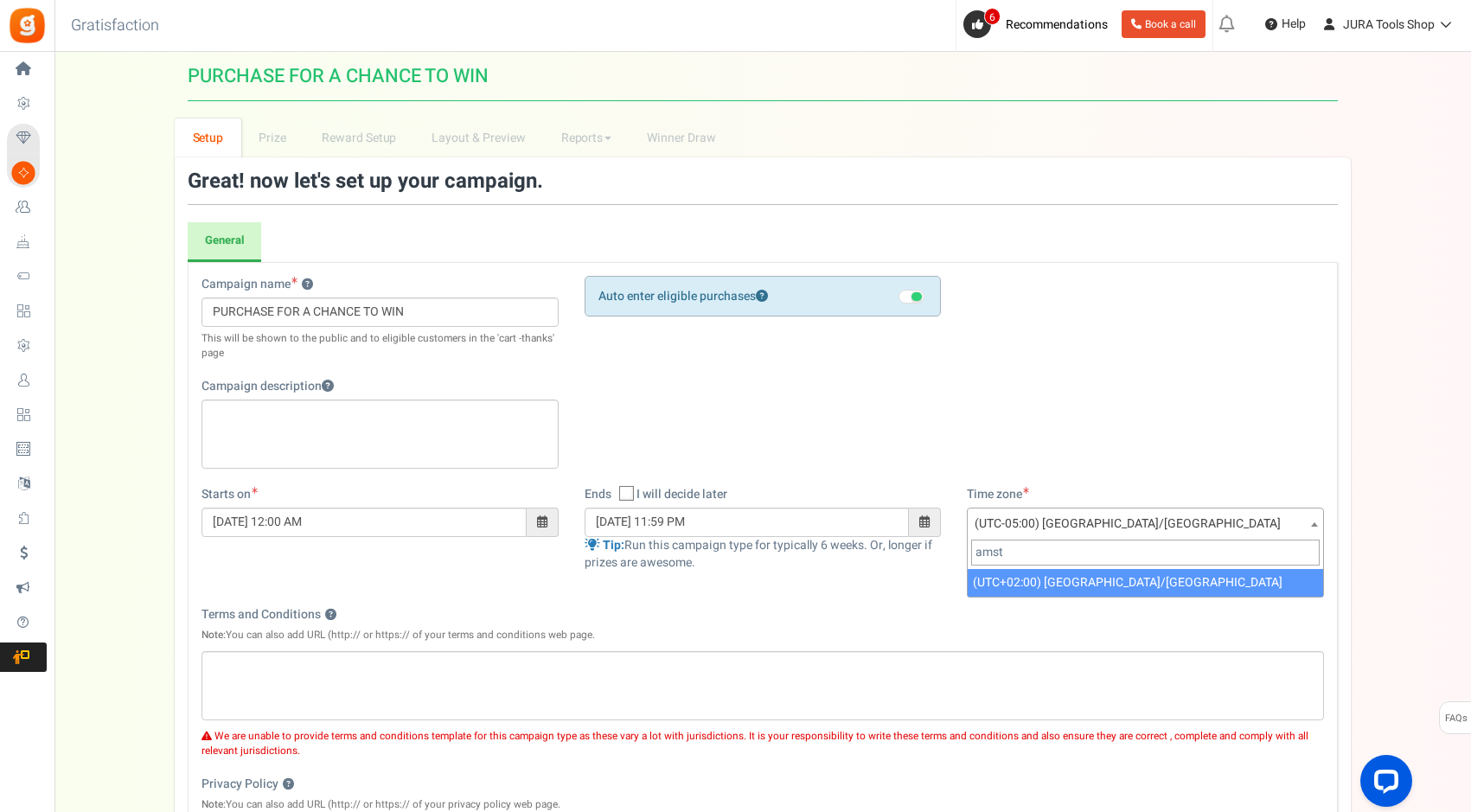
type input "amst"
select select "Europe/[GEOGRAPHIC_DATA]"
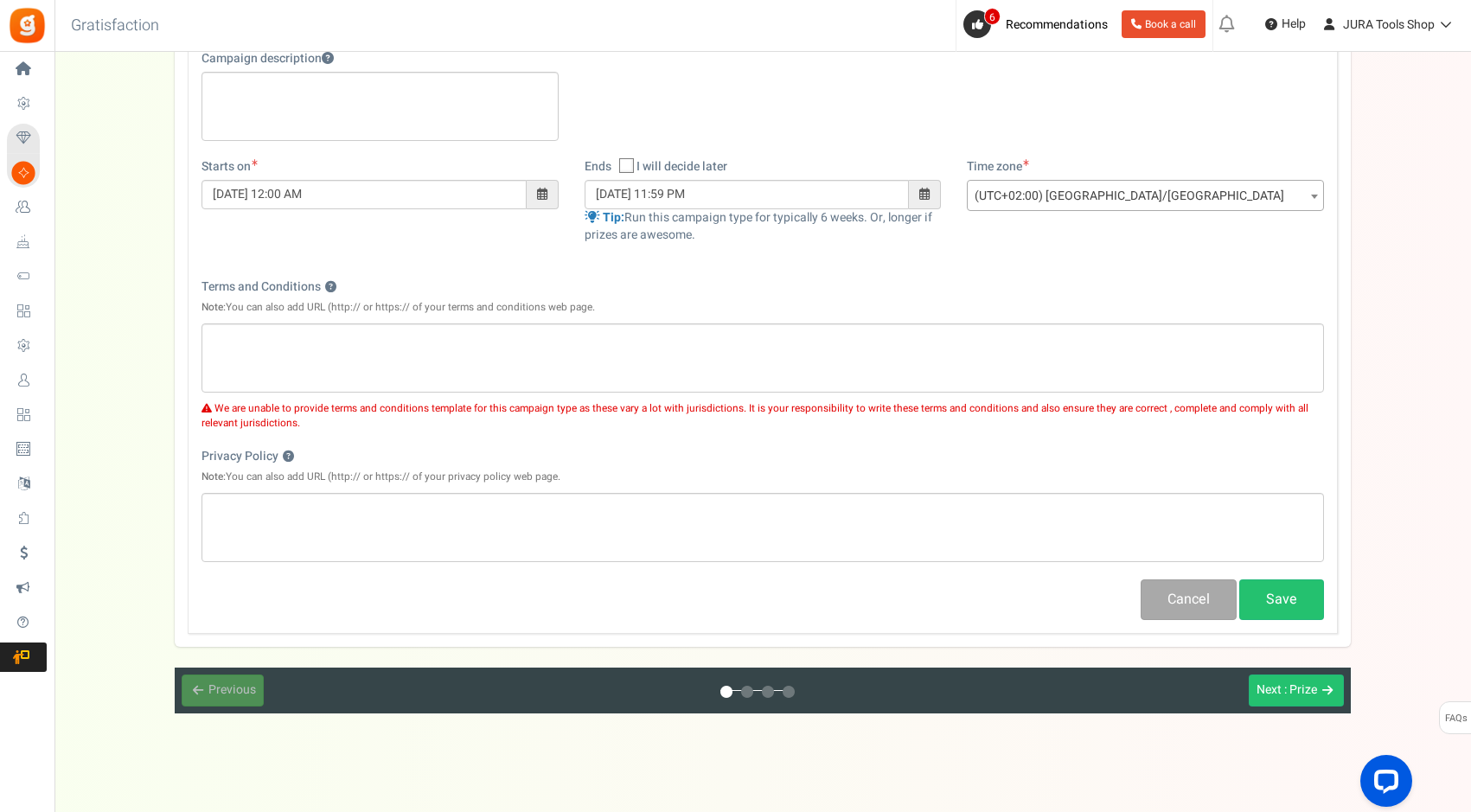
scroll to position [326, 0]
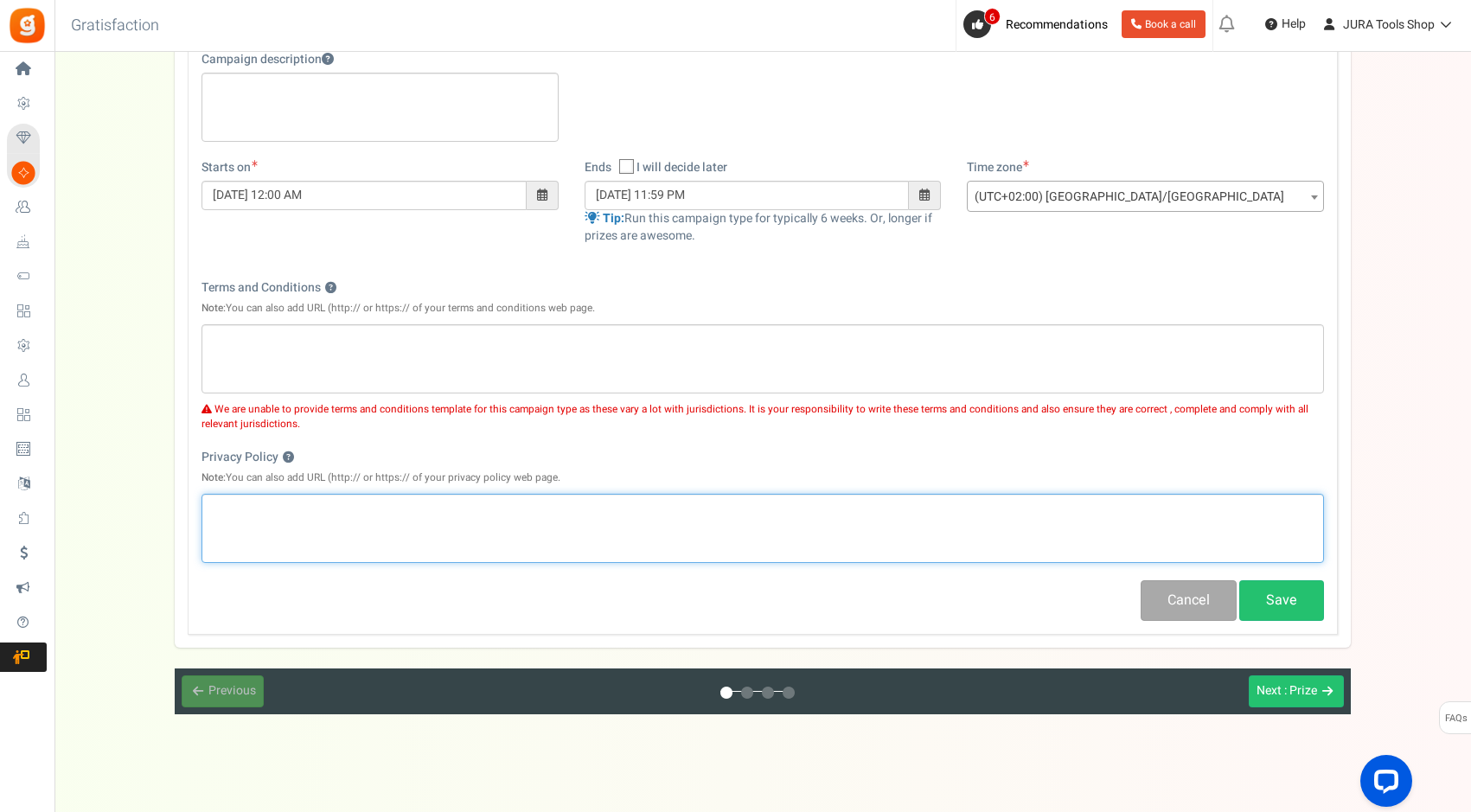
click at [369, 515] on div "Editor, competition_privacy" at bounding box center [762, 527] width 1122 height 69
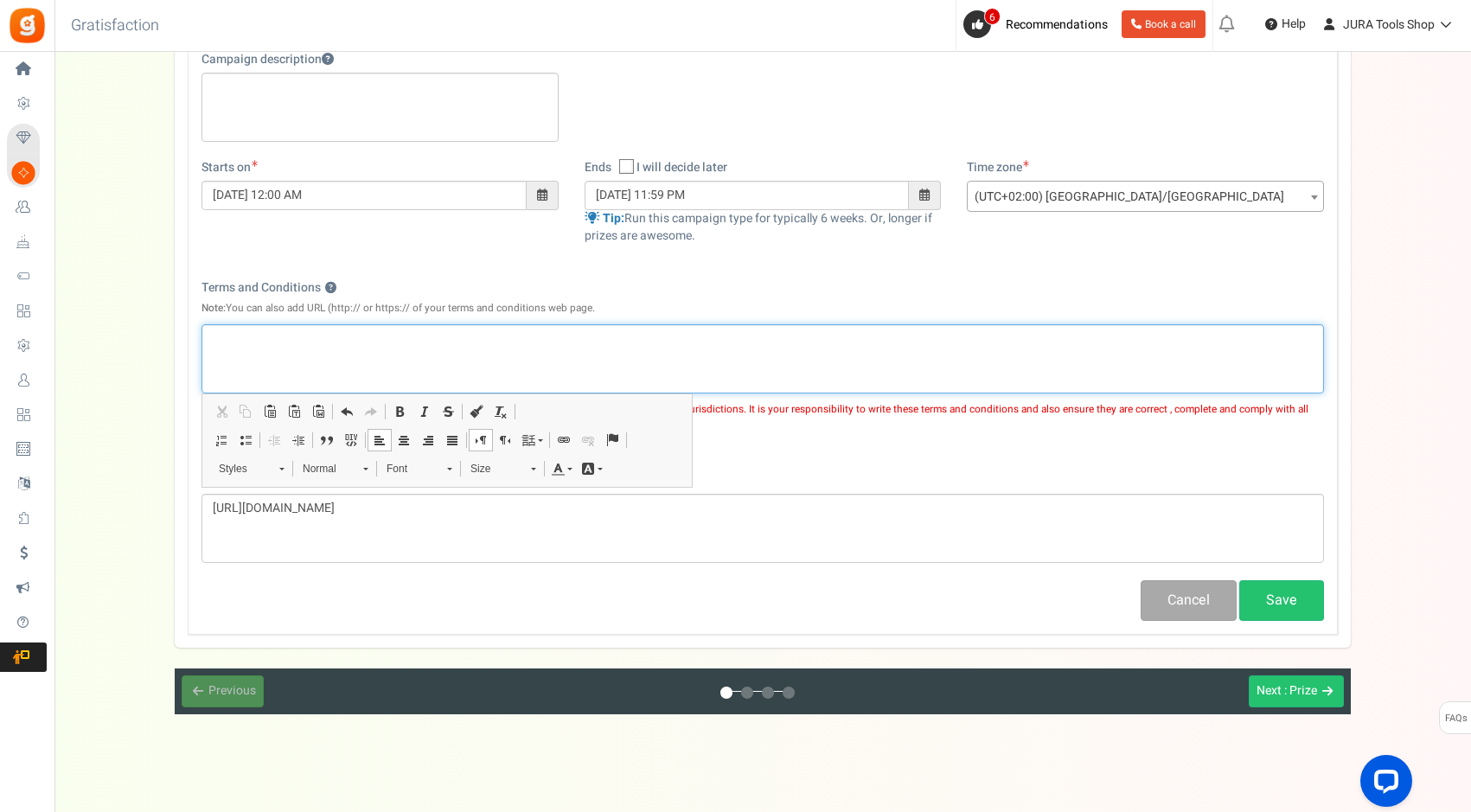
click at [272, 345] on div "Editor, competition_terms" at bounding box center [762, 358] width 1122 height 69
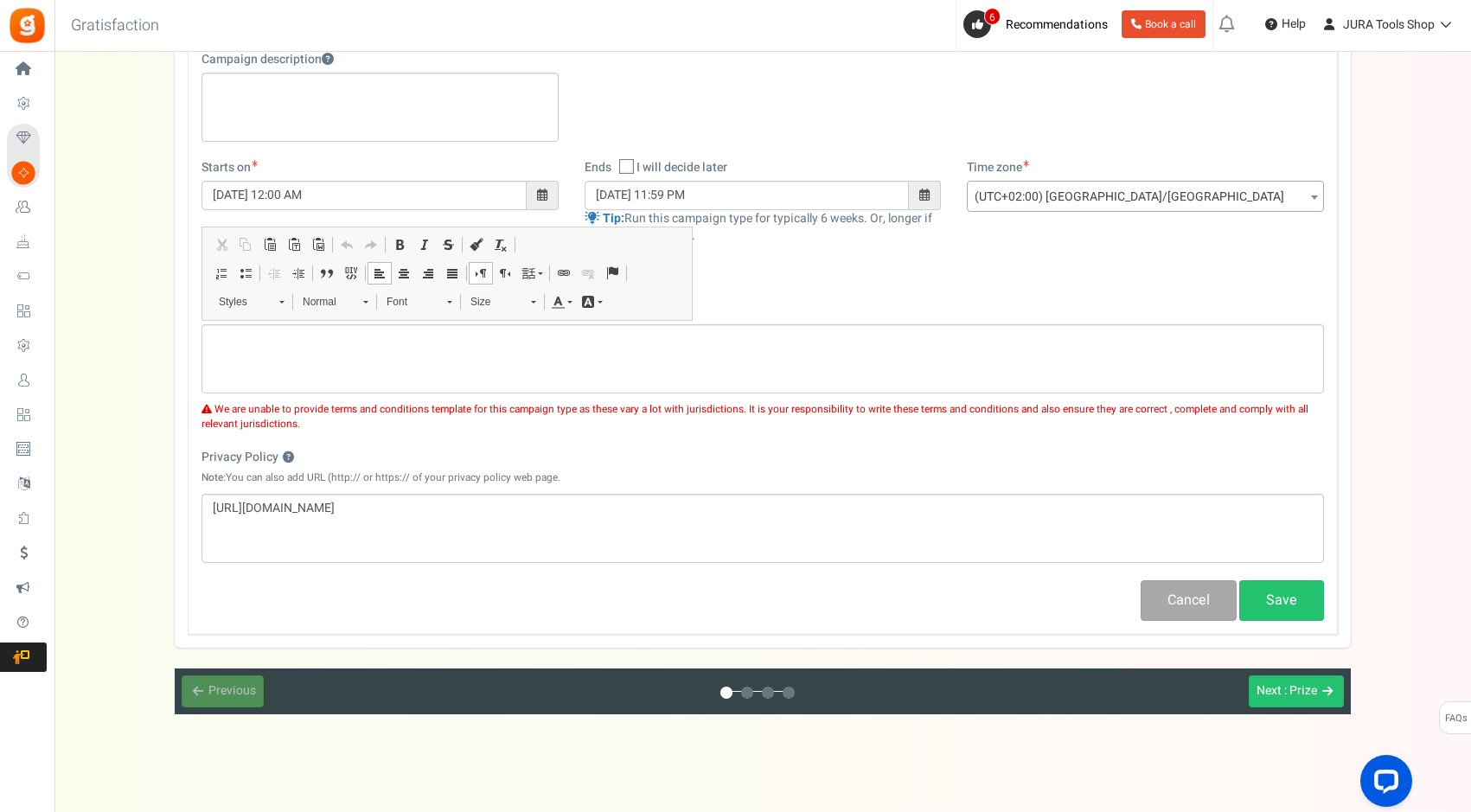
click at [865, 262] on div "Campaign name ? Display Title shown publicly PURCHASE FOR A CHANCE TO WIN This …" at bounding box center [763, 285] width 1150 height 699
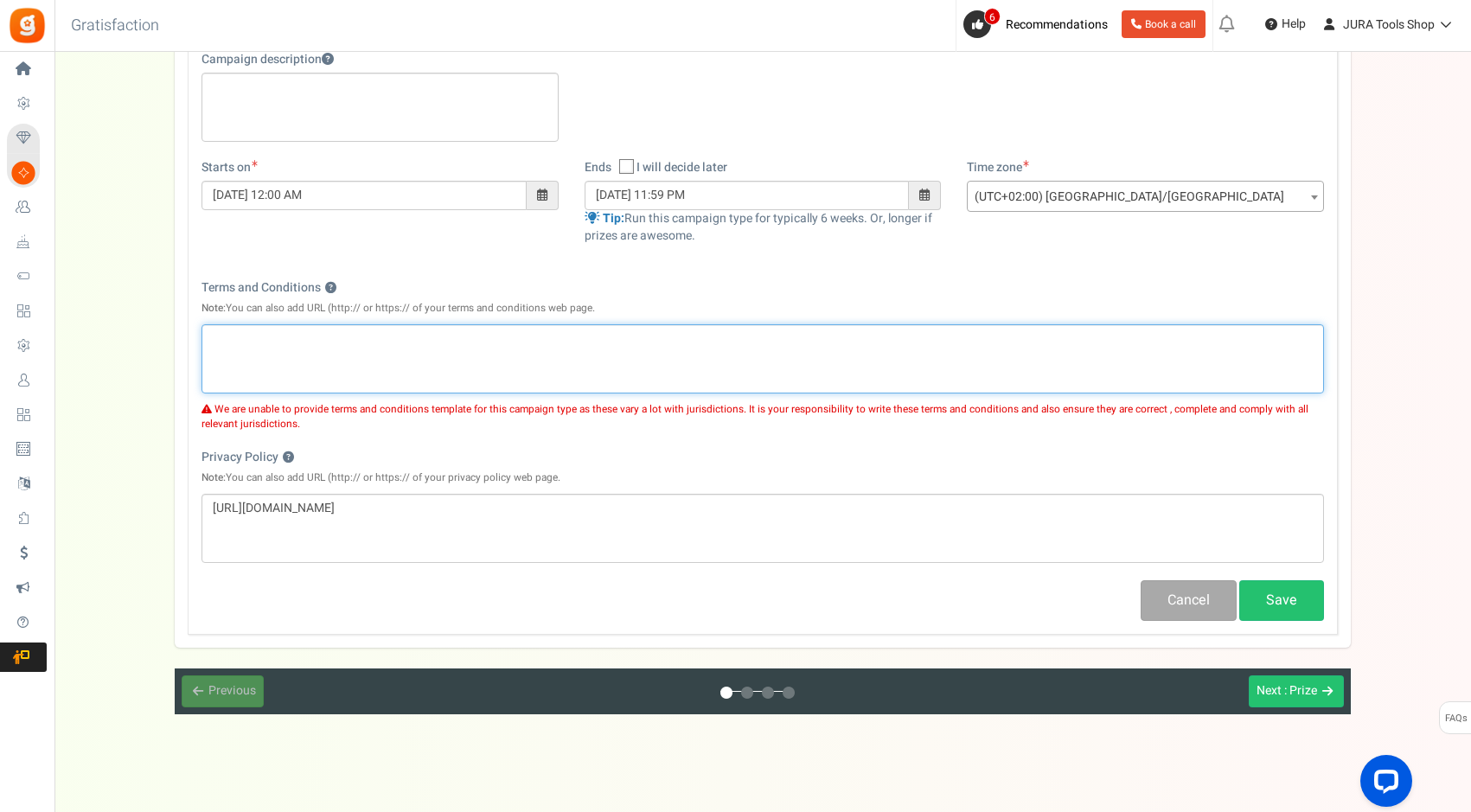
click at [272, 357] on div "Editor, competition_terms" at bounding box center [762, 358] width 1122 height 69
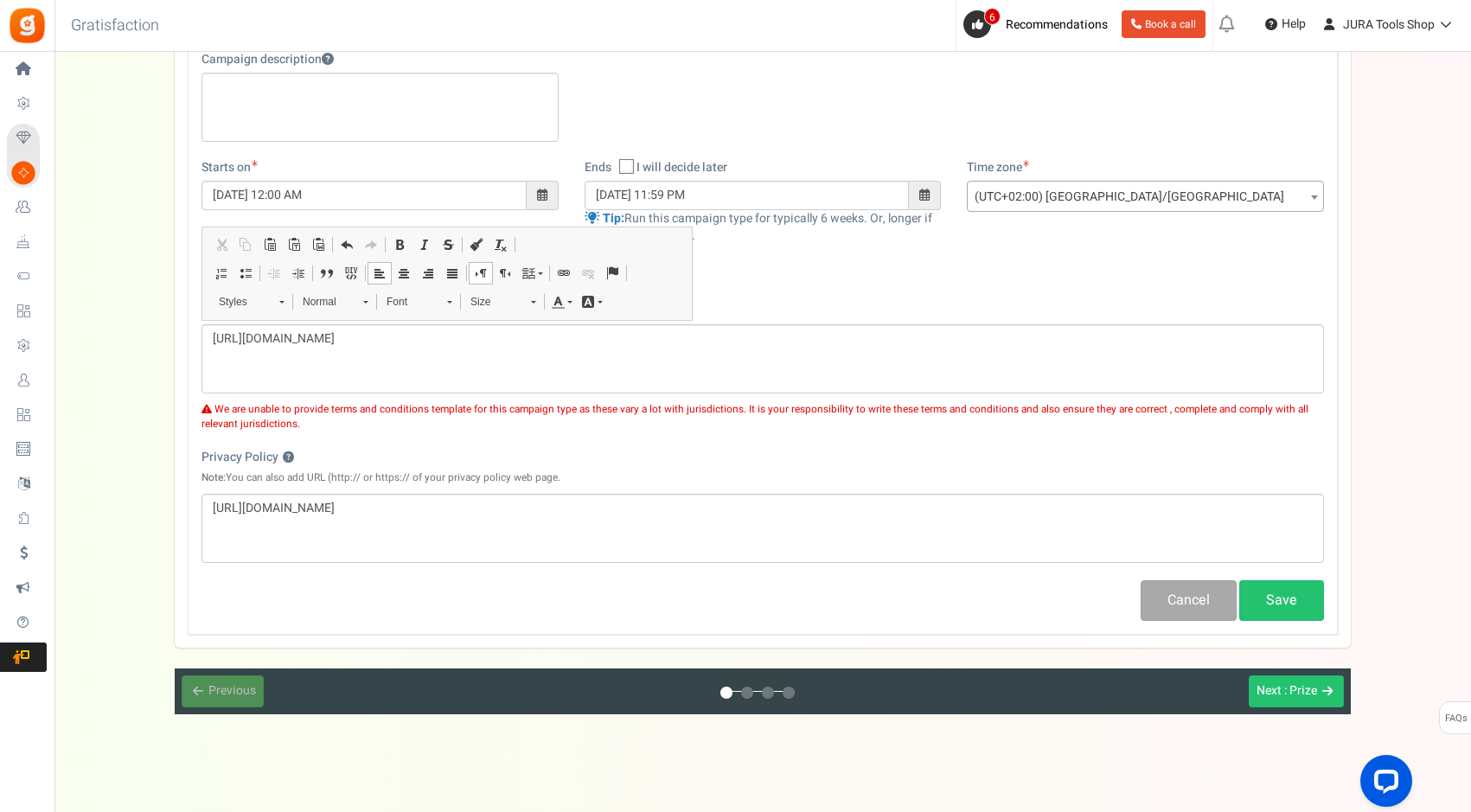
click at [409, 416] on div "We are unable to provide terms and conditions template for this campaign type a…" at bounding box center [762, 412] width 1122 height 38
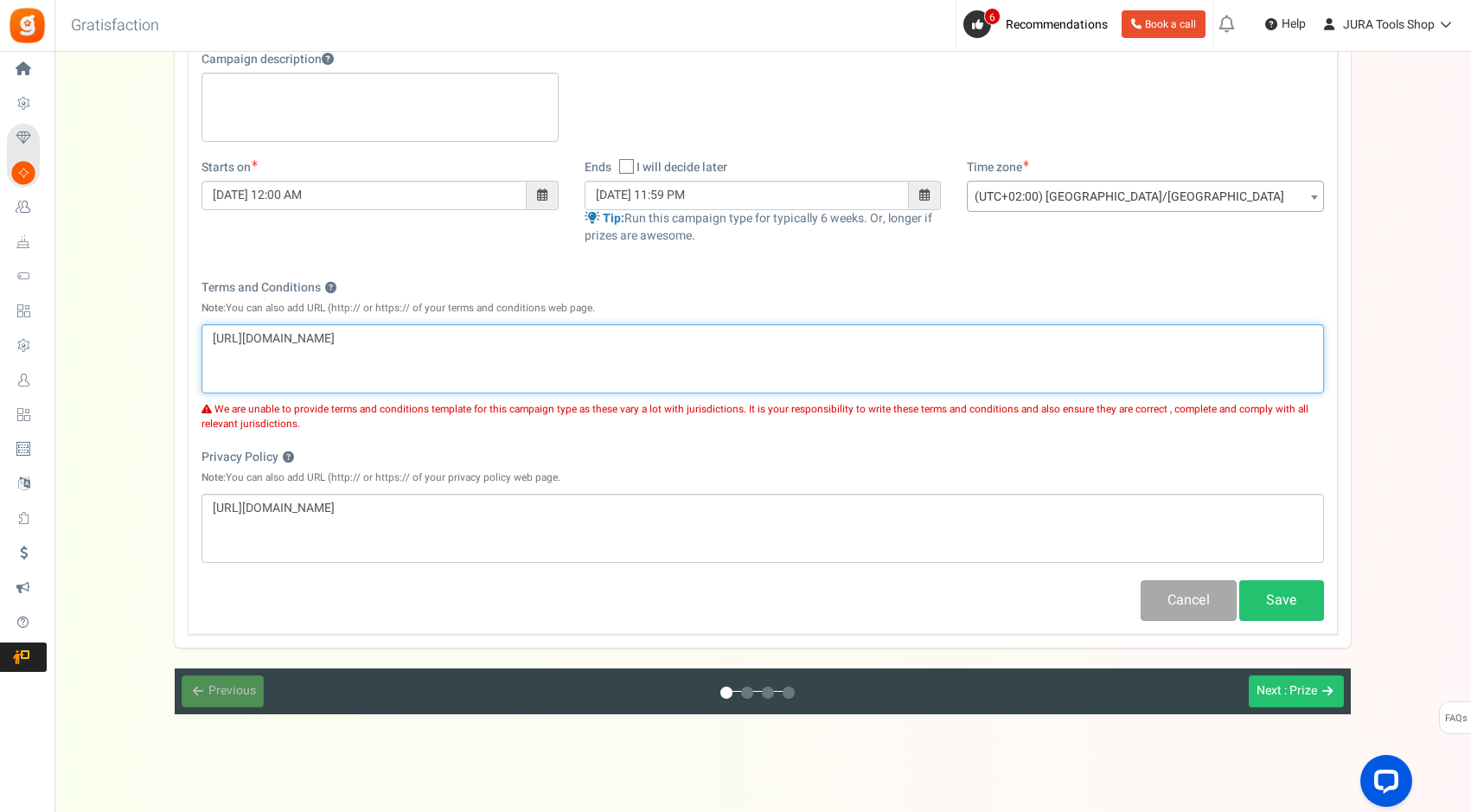
click at [387, 346] on div "[URL][DOMAIN_NAME]" at bounding box center [762, 358] width 1122 height 69
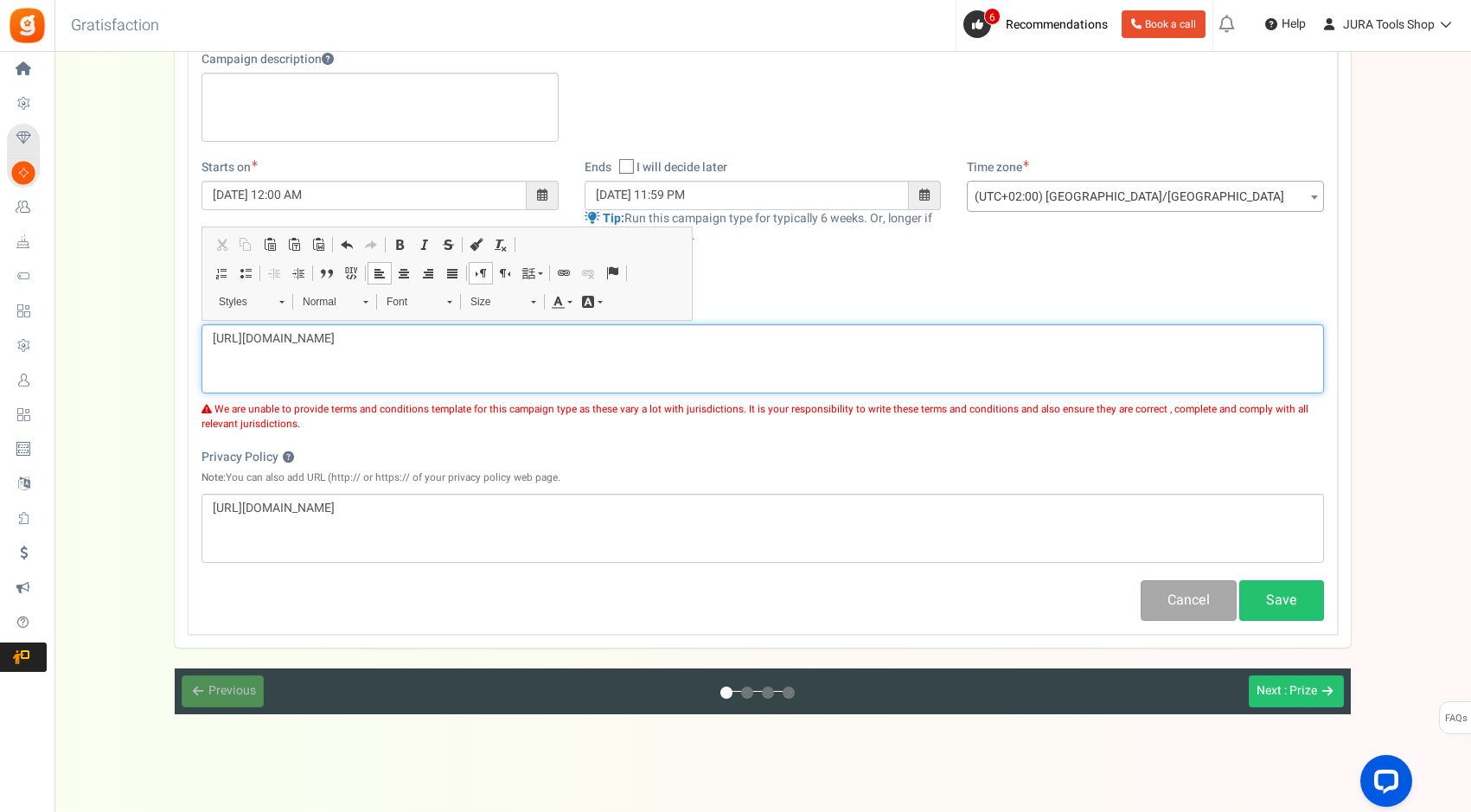
drag, startPoint x: 354, startPoint y: 337, endPoint x: 187, endPoint y: 333, distance: 167.0
click at [188, 339] on div "Campaign name ? Display Title shown publicly PURCHASE FOR A CHANCE TO WIN This …" at bounding box center [763, 285] width 1150 height 699
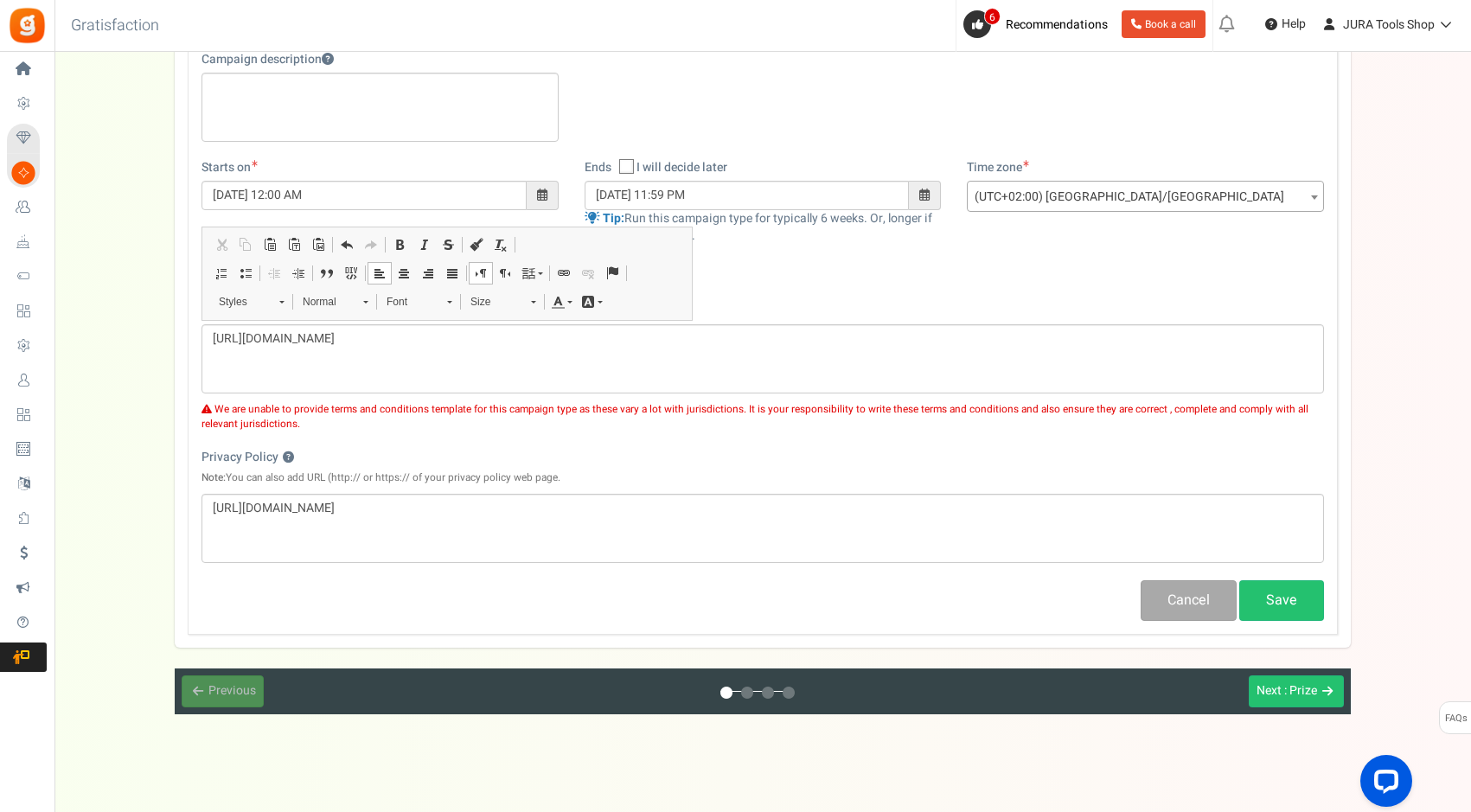
click at [591, 435] on div "Campaign name ? Display Title shown publicly PURCHASE FOR A CHANCE TO WIN This …" at bounding box center [763, 285] width 1150 height 699
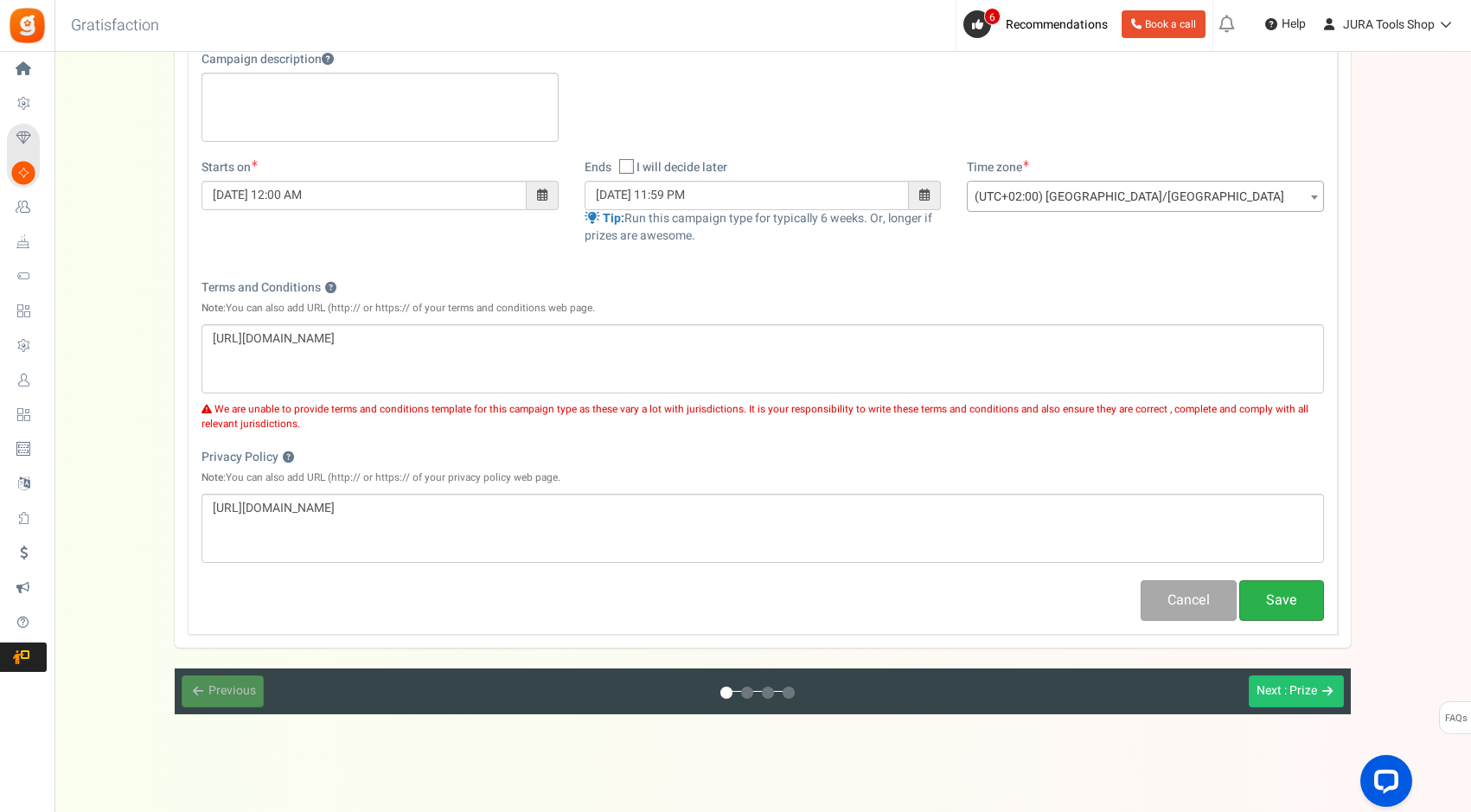
click at [1287, 588] on button "Save" at bounding box center [1281, 600] width 85 height 41
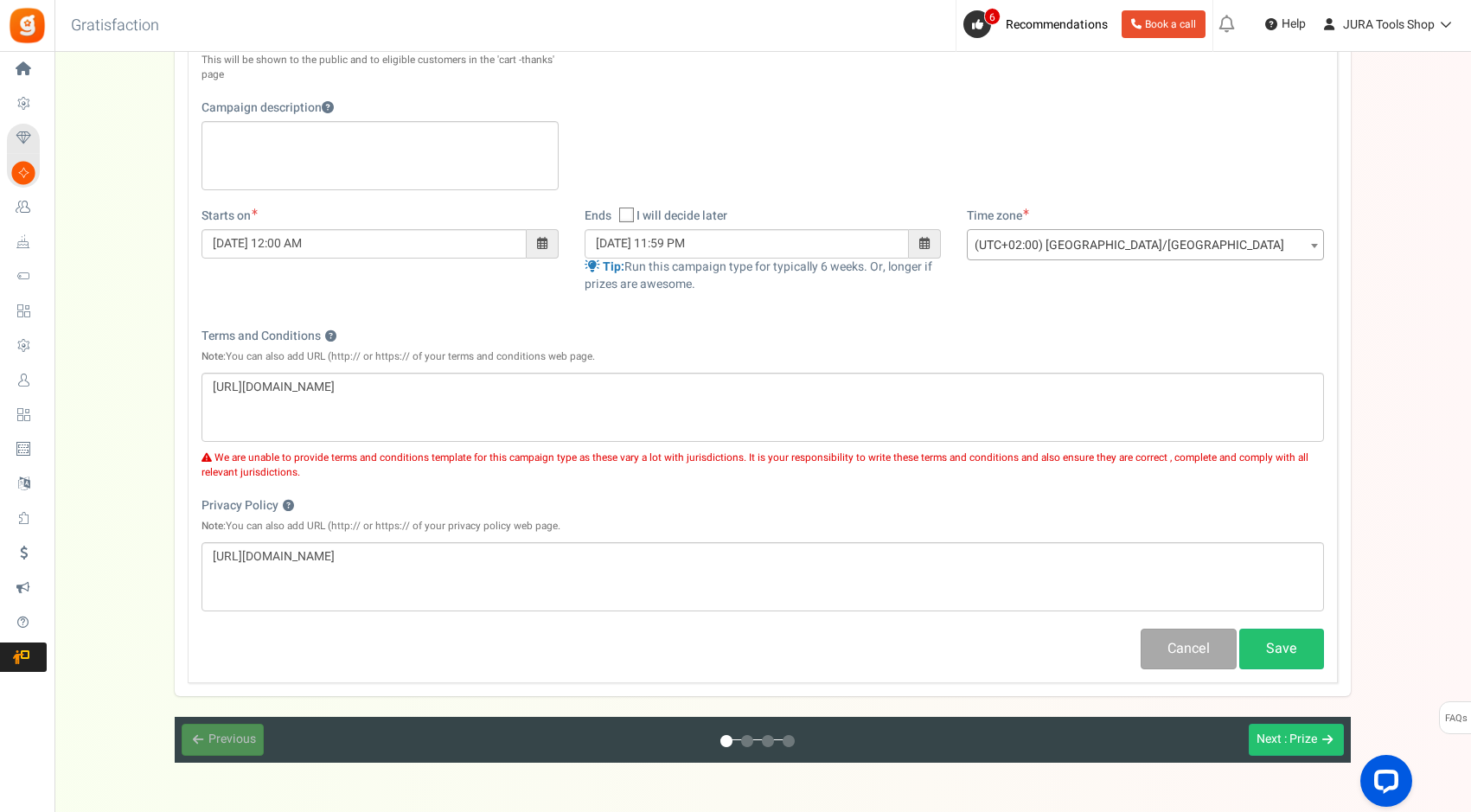
scroll to position [287, 0]
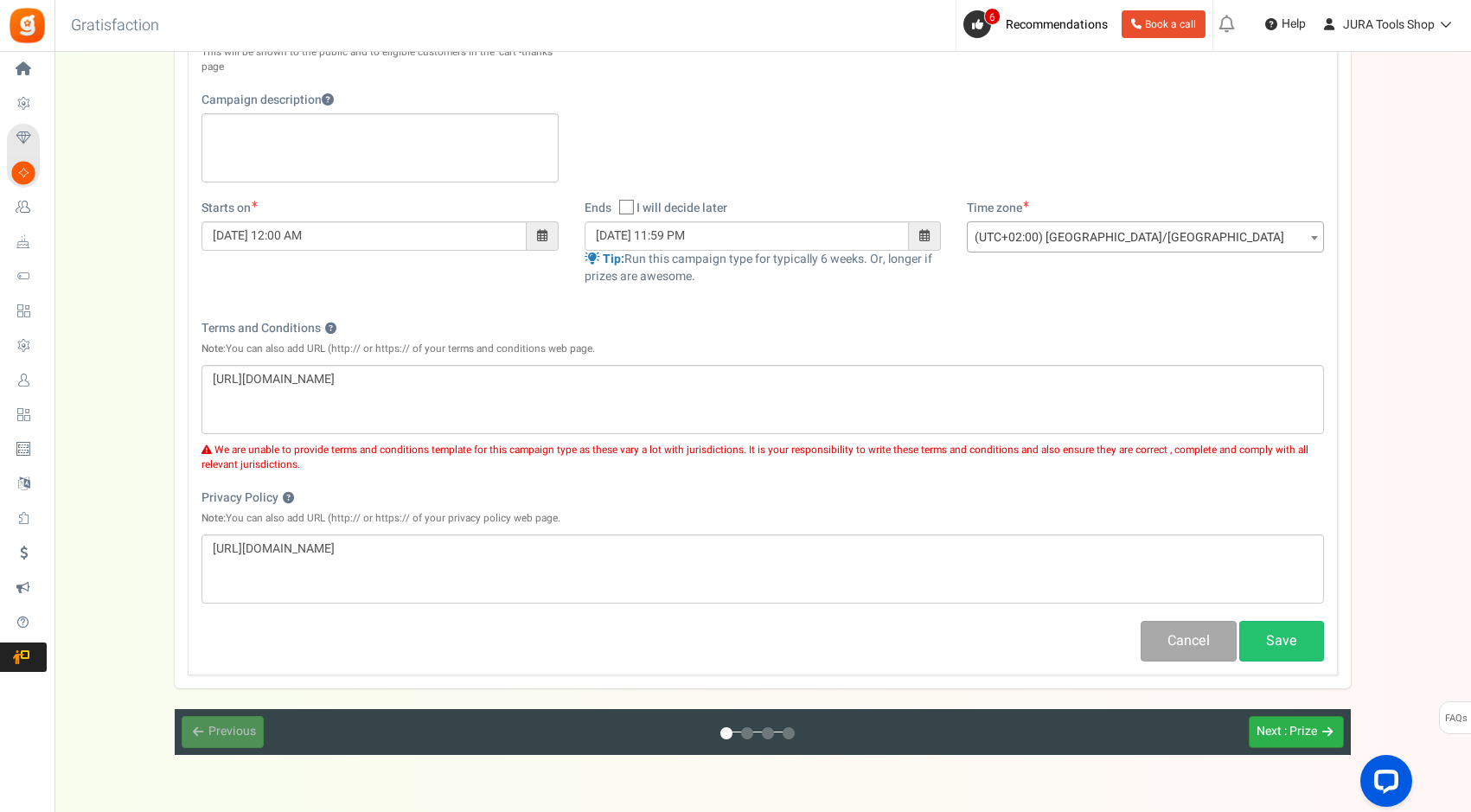
click at [1295, 726] on span ": Prize" at bounding box center [1300, 730] width 33 height 18
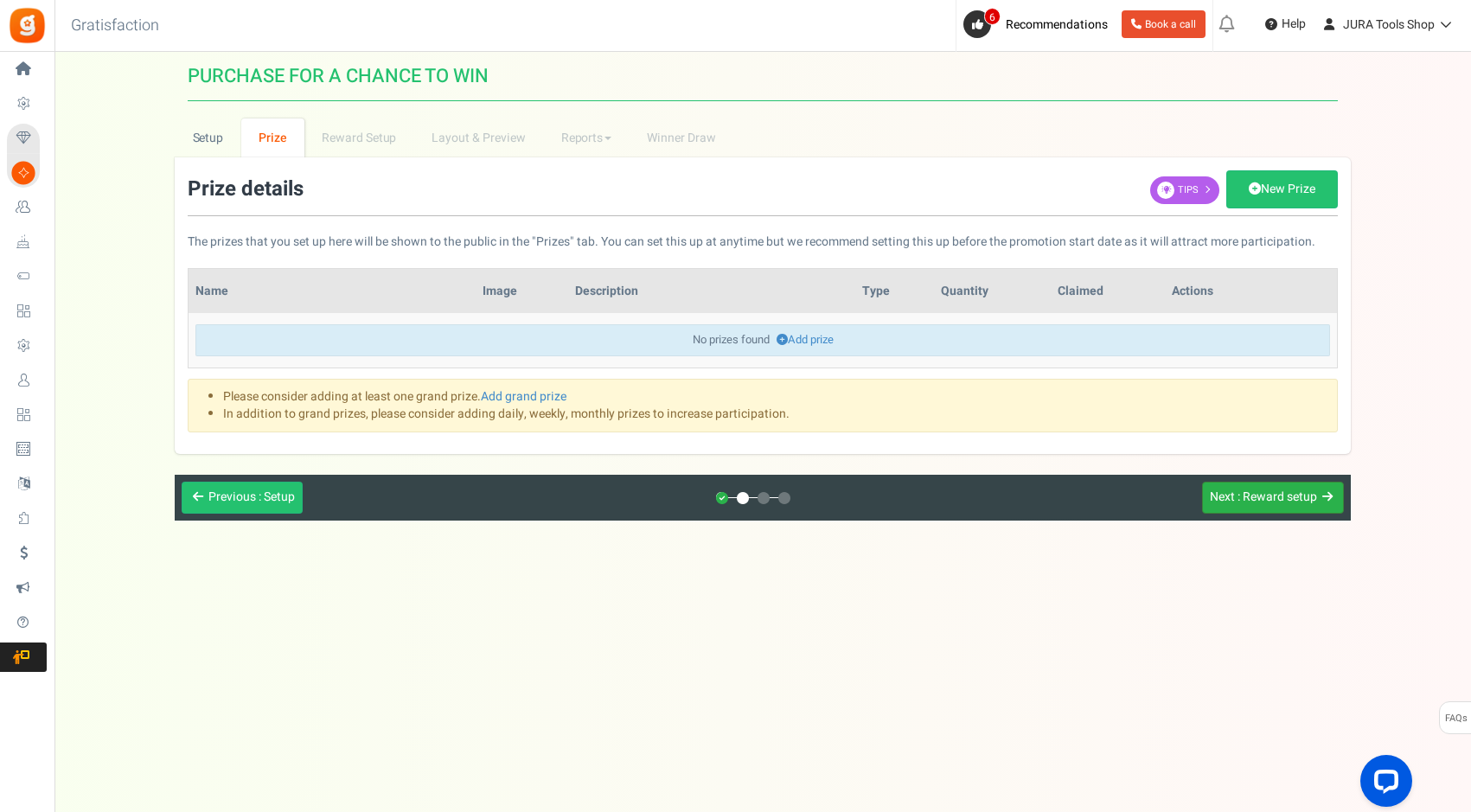
scroll to position [0, 0]
click at [812, 341] on link "Add prize" at bounding box center [806, 339] width 57 height 17
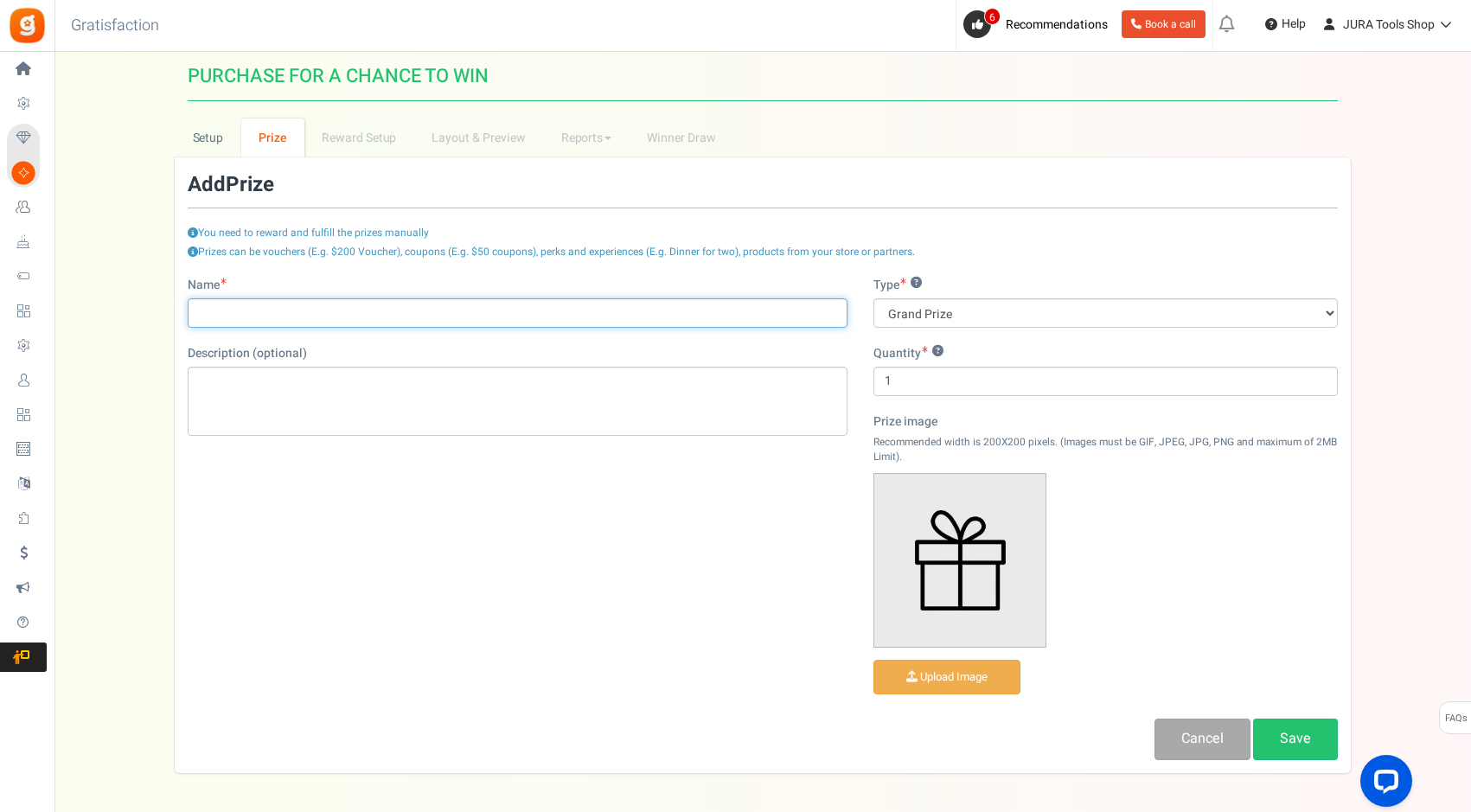
click at [543, 309] on input "Name" at bounding box center [517, 313] width 660 height 29
paste input "DIAMOND SHAPERS FOR CARBIDE GRAVERS"
type input "DIAMOND SHAPERS FOR CARBIDE GRAVERS"
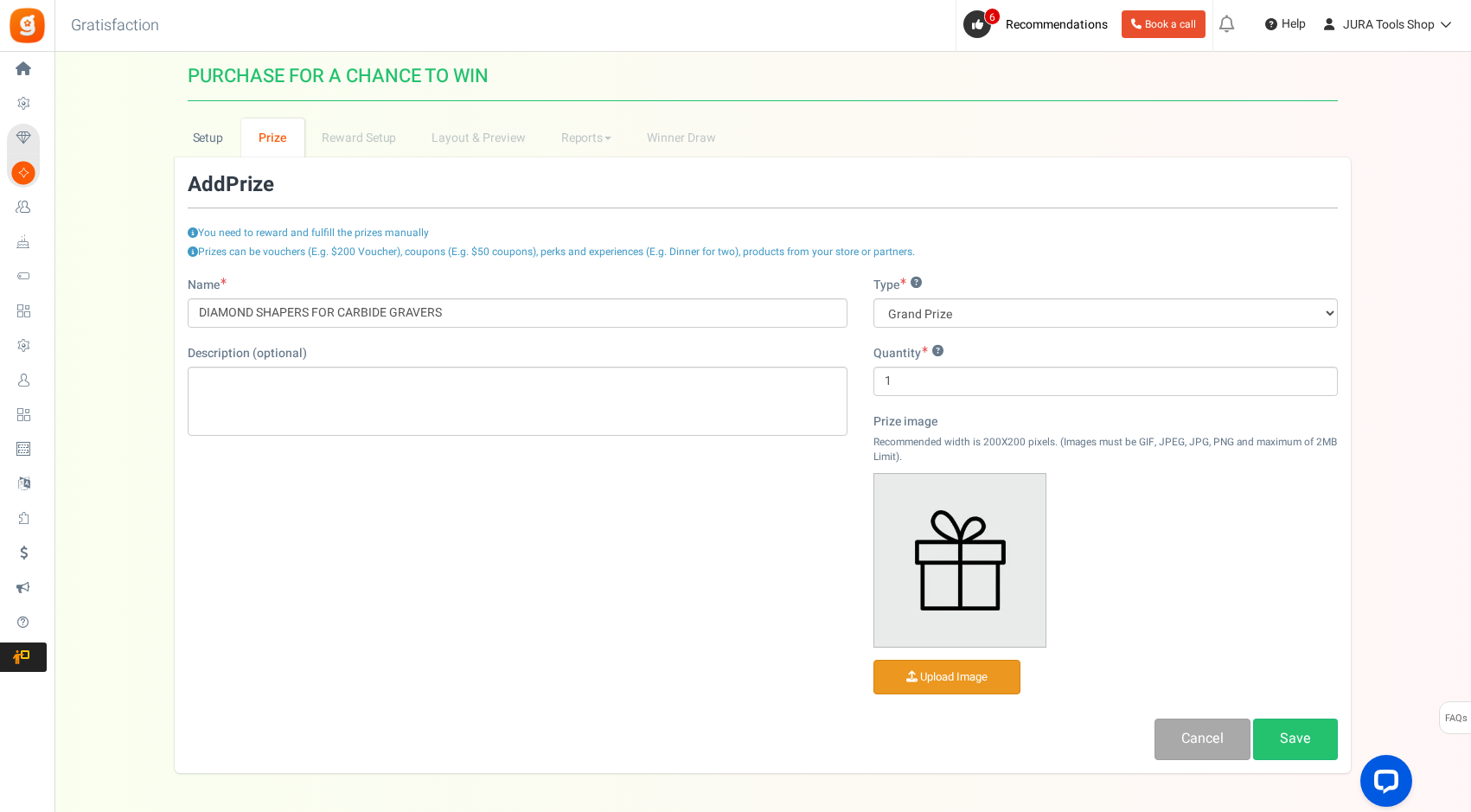
click at [941, 670] on input "file" at bounding box center [946, 677] width 145 height 34
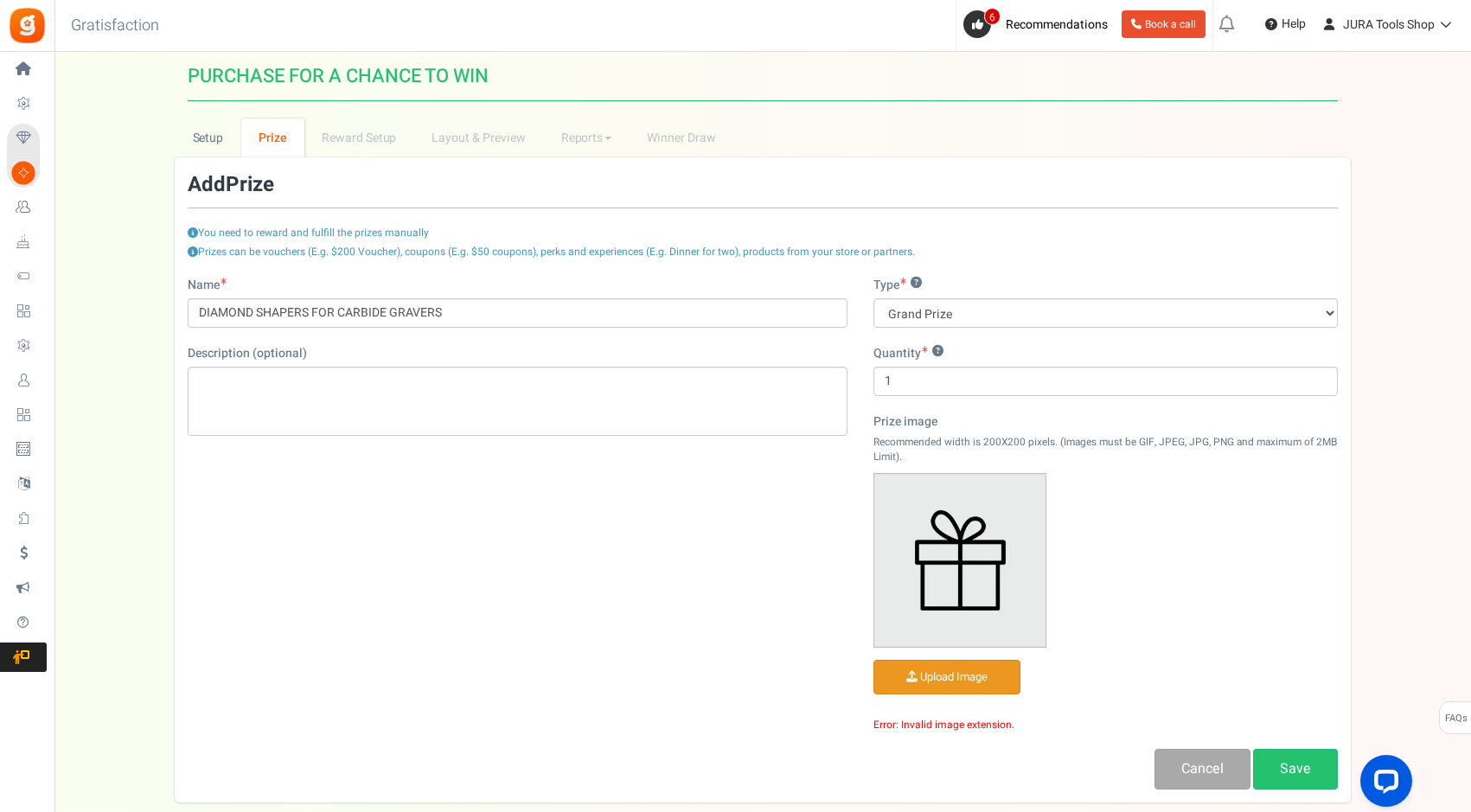
click at [956, 674] on input "file" at bounding box center [946, 677] width 145 height 34
click at [945, 668] on input "file" at bounding box center [946, 677] width 145 height 34
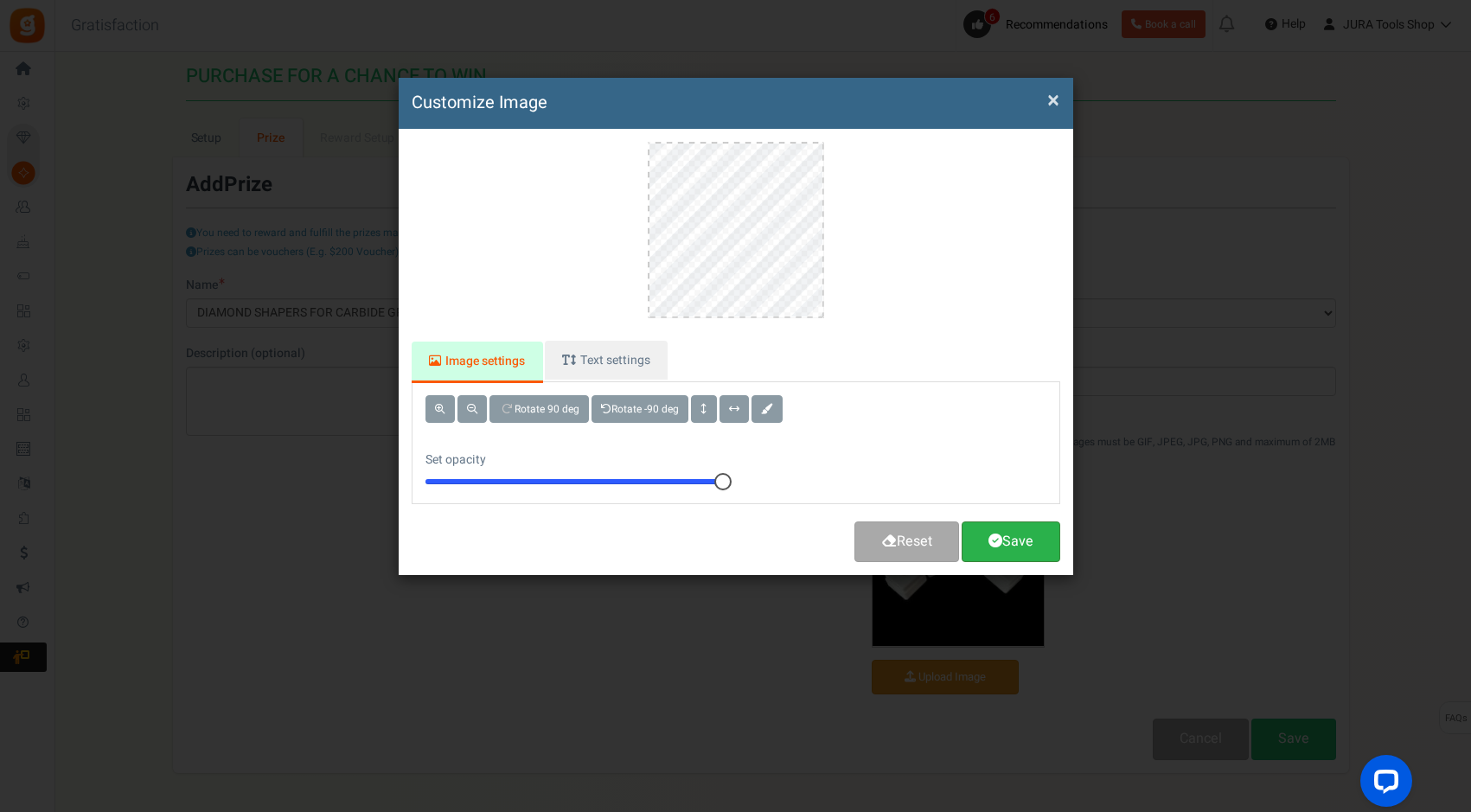
click at [1011, 538] on link "Save" at bounding box center [1010, 542] width 98 height 41
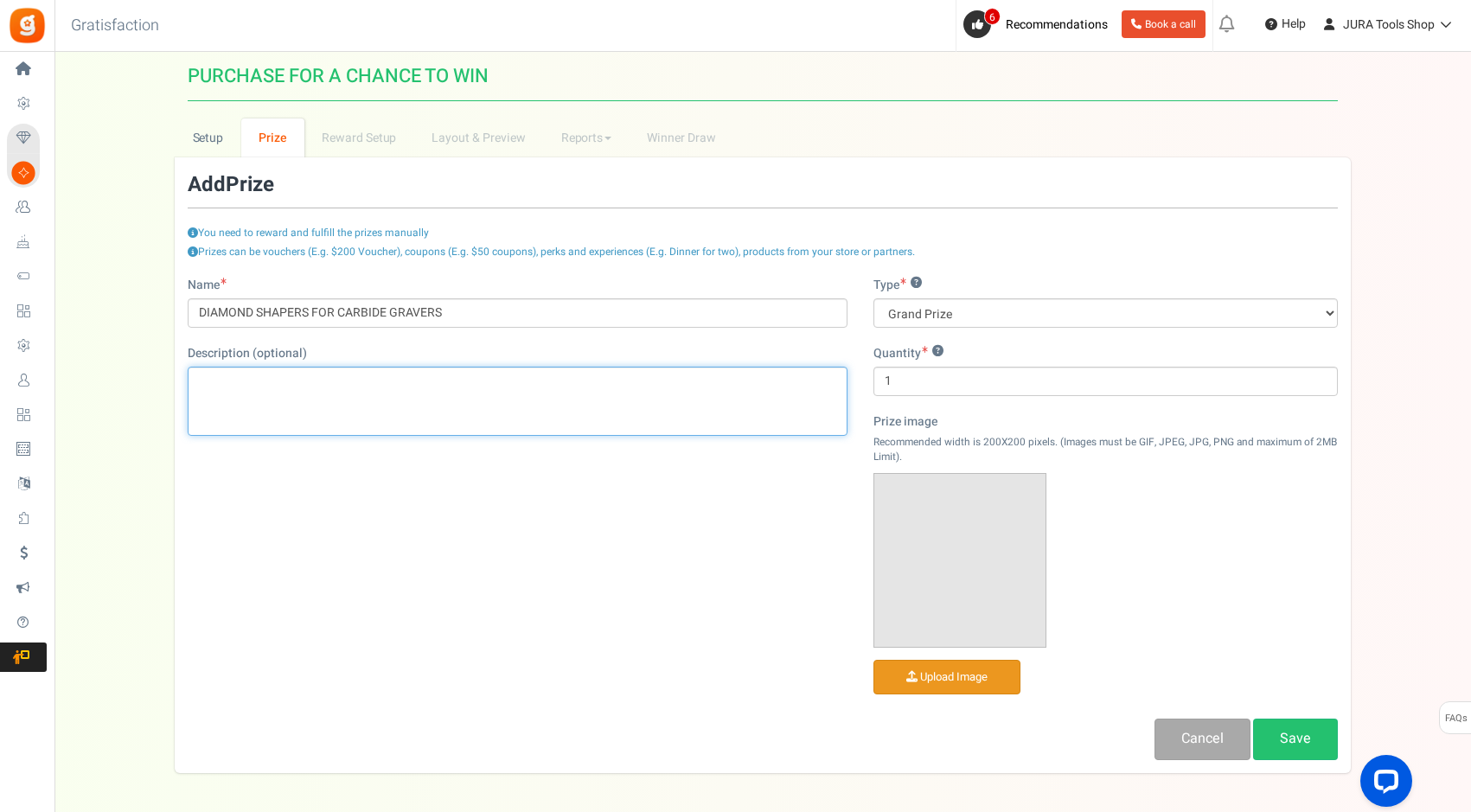
click at [355, 400] on div "Editor, prize_description" at bounding box center [517, 400] width 660 height 69
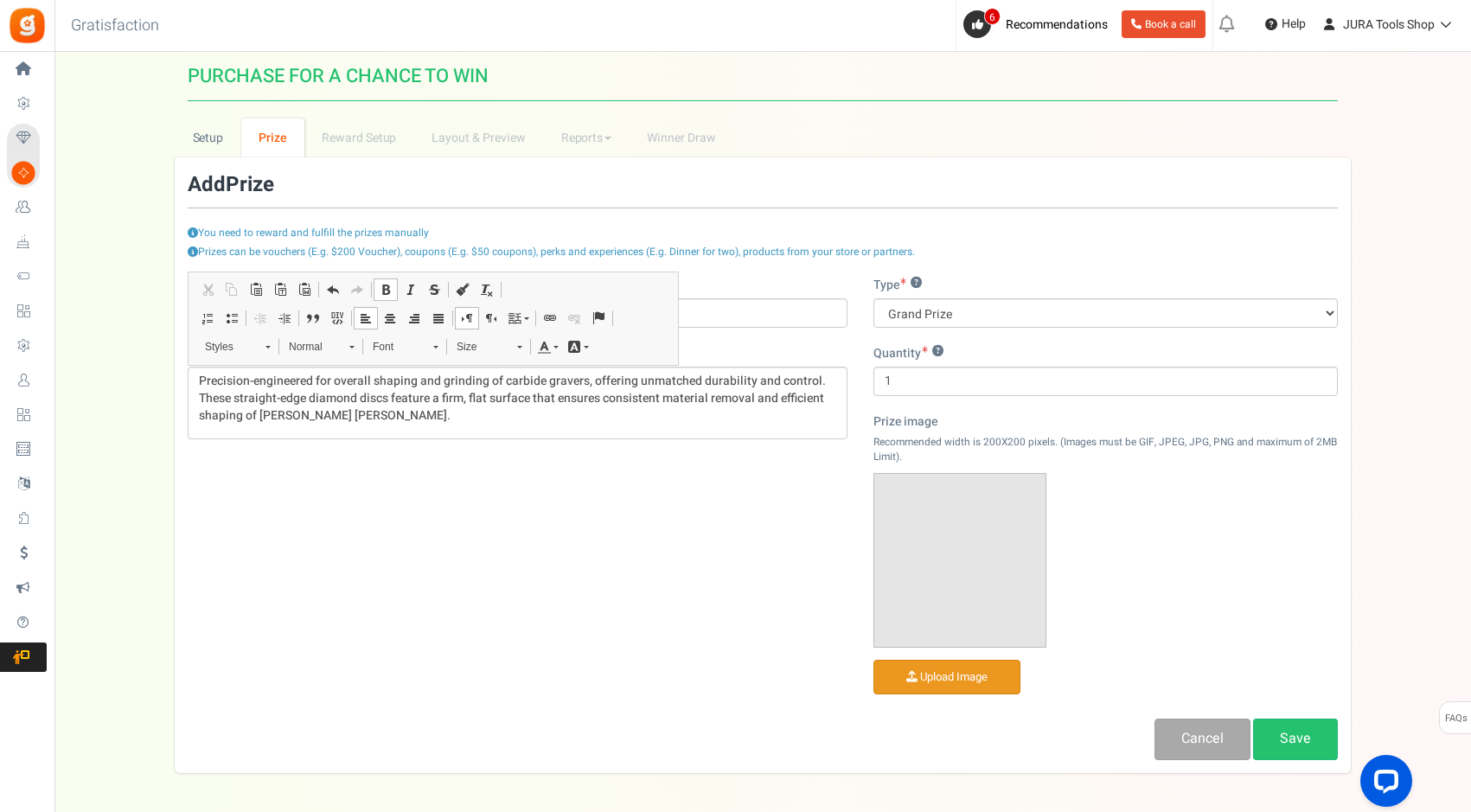
click at [442, 514] on div "Name DIAMOND SHAPERS FOR CARBIDE GRAVERS Description (optional) Precision-engin…" at bounding box center [763, 518] width 1176 height 483
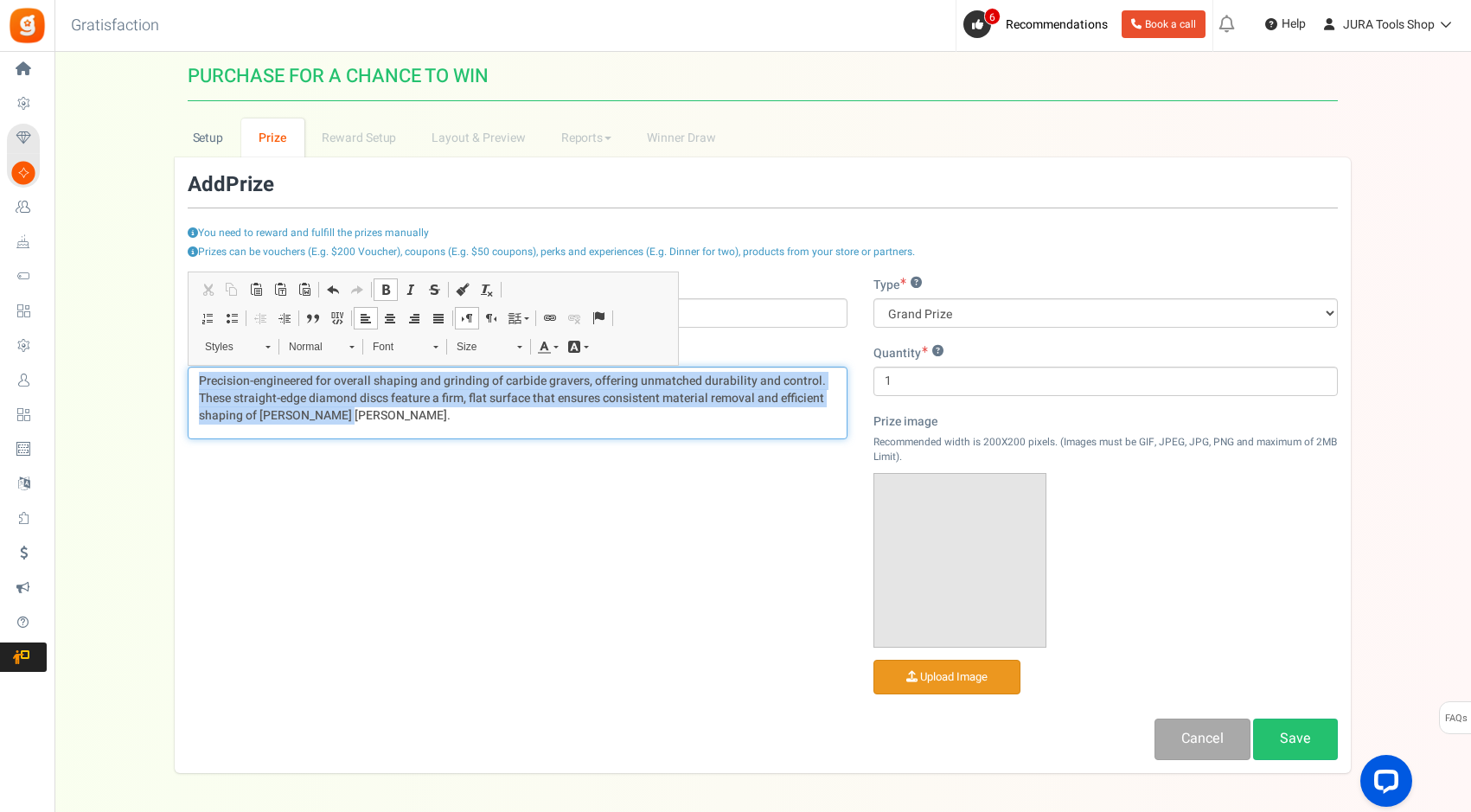
drag, startPoint x: 357, startPoint y: 420, endPoint x: 189, endPoint y: 381, distance: 172.5
click at [189, 381] on div "Precision-engineered for overall shaping and grinding of carbide gravers, offer…" at bounding box center [517, 402] width 660 height 73
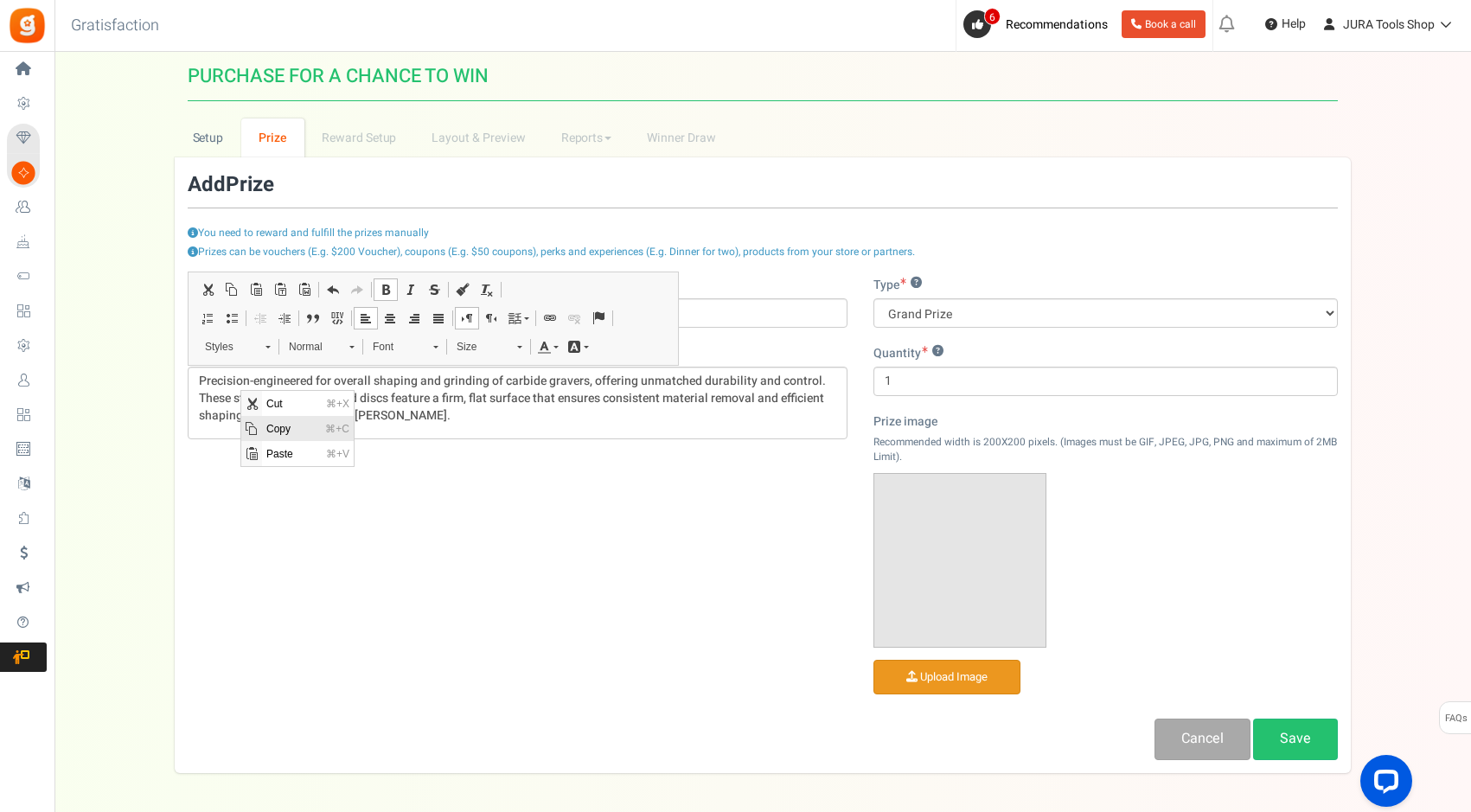
click at [279, 428] on span "Copy" at bounding box center [291, 428] width 59 height 25
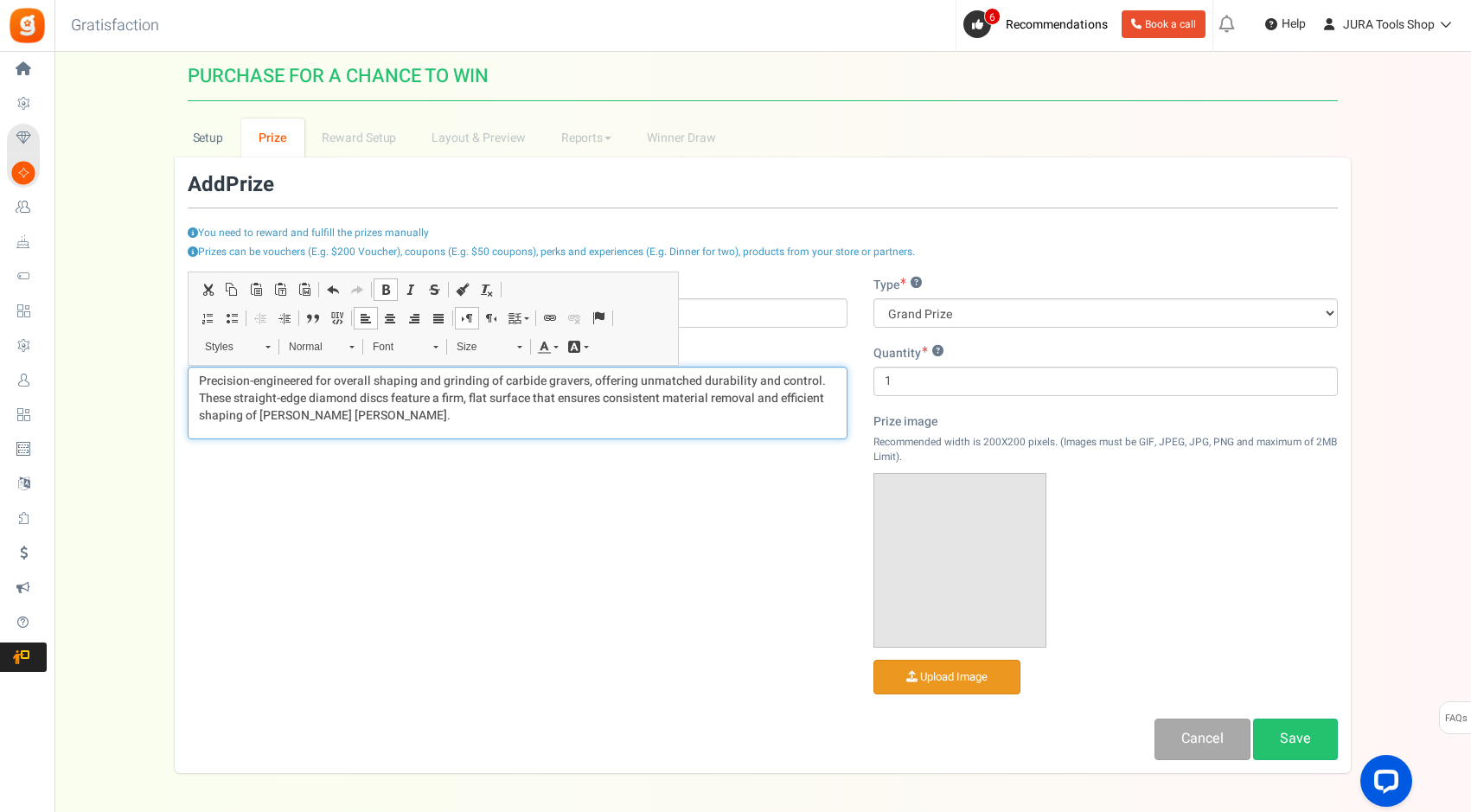
click at [348, 433] on div "Precision-engineered for overall shaping and grinding of carbide gravers, offer…" at bounding box center [517, 402] width 660 height 73
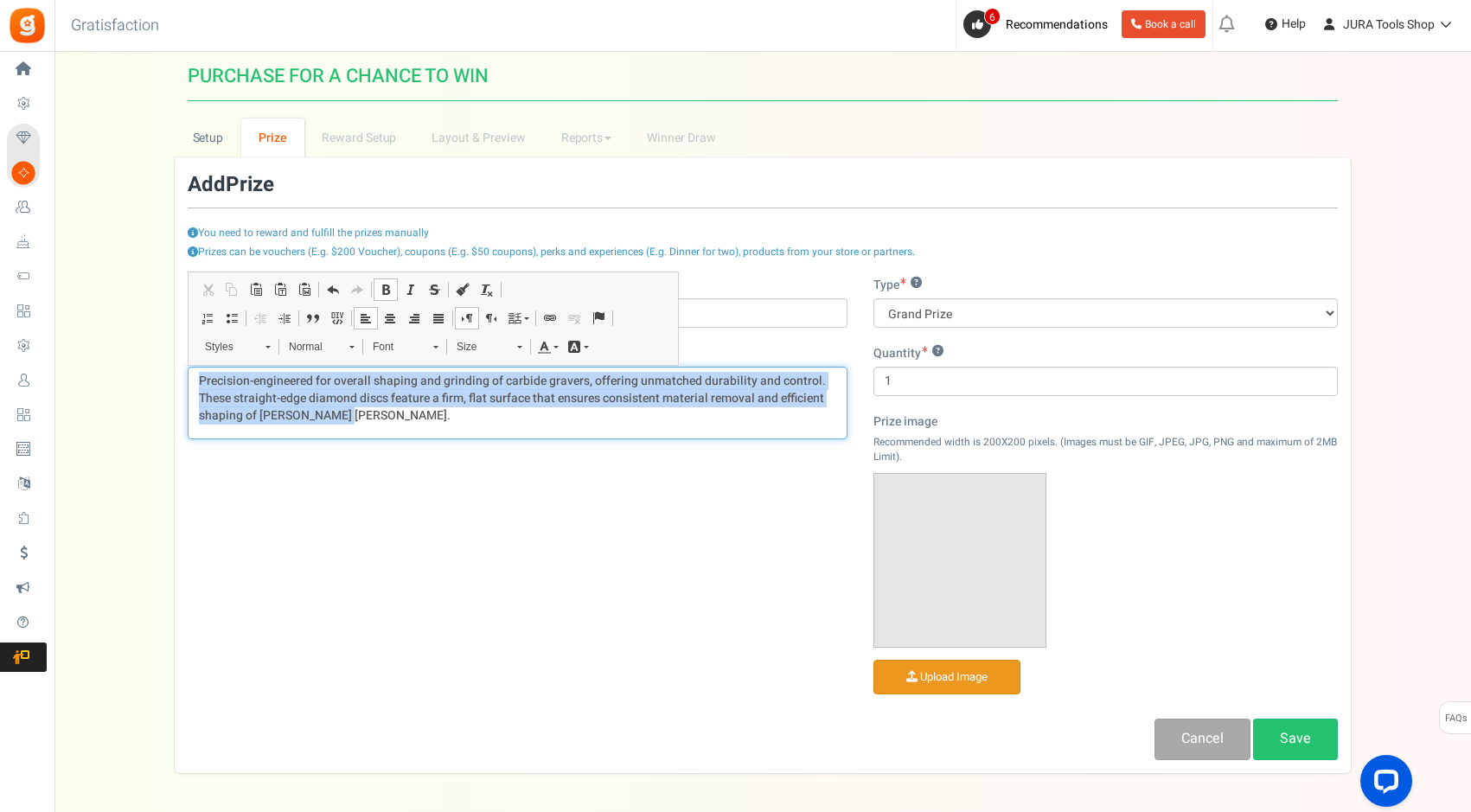
drag, startPoint x: 367, startPoint y: 421, endPoint x: 185, endPoint y: 377, distance: 187.2
click at [185, 377] on div "Name DIAMOND SHAPERS FOR CARBIDE GRAVERS Description (optional) Precision-engin…" at bounding box center [518, 366] width 686 height 180
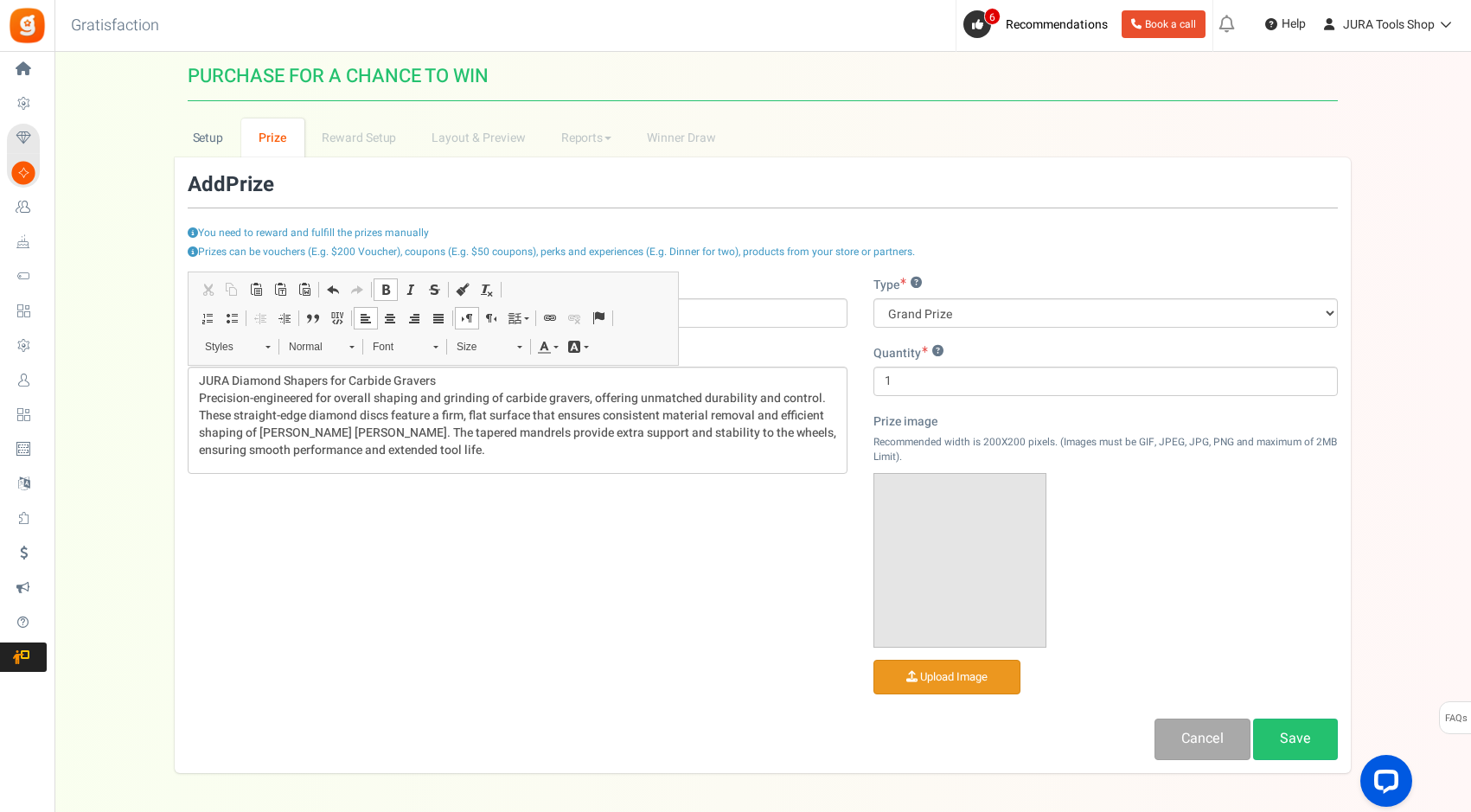
click at [336, 610] on div "Name DIAMOND SHAPERS FOR CARBIDE GRAVERS Description (optional) JURA Diamond Sh…" at bounding box center [763, 518] width 1176 height 483
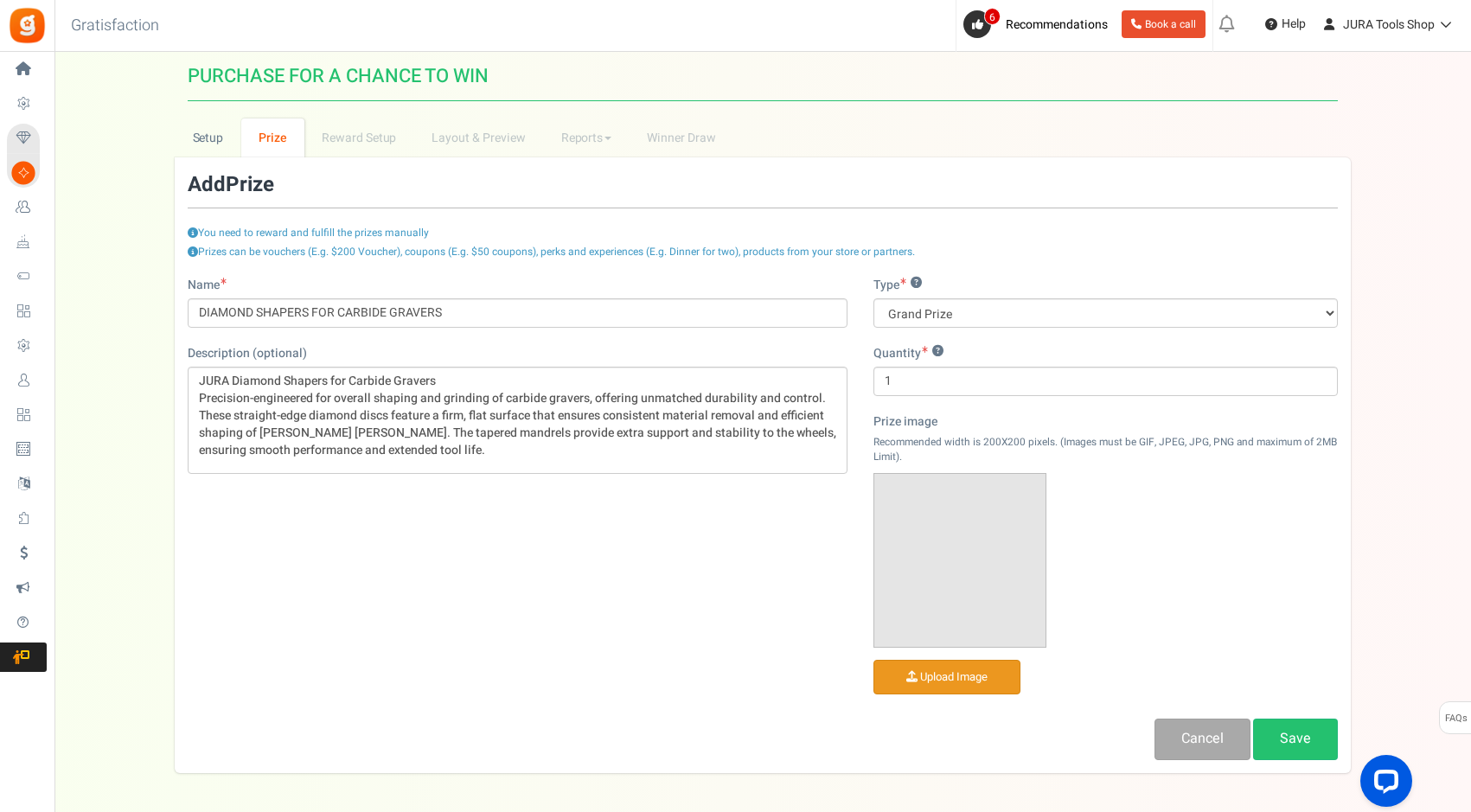
click at [946, 679] on input "file" at bounding box center [946, 677] width 145 height 34
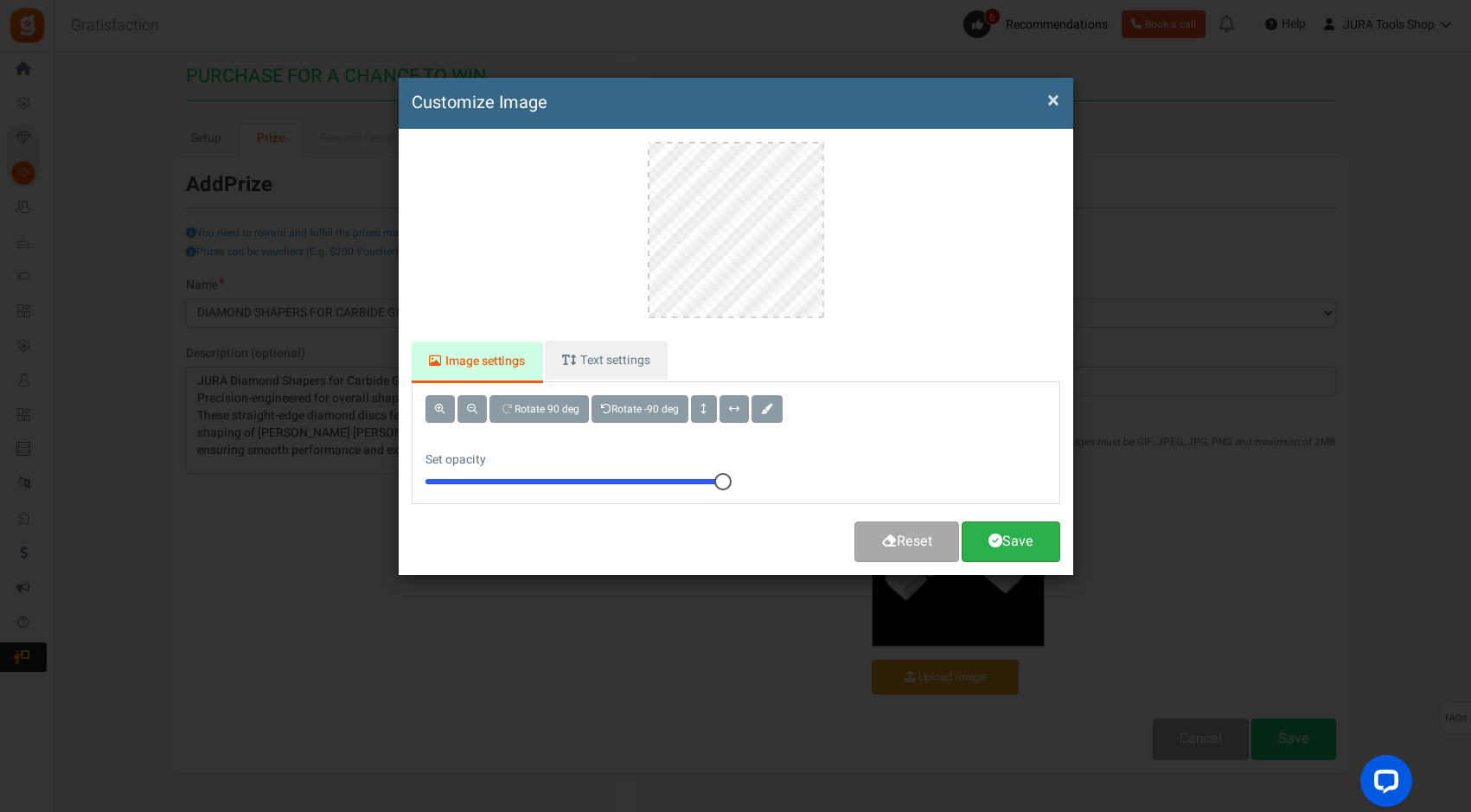
click at [1012, 537] on link "Save" at bounding box center [1010, 542] width 98 height 41
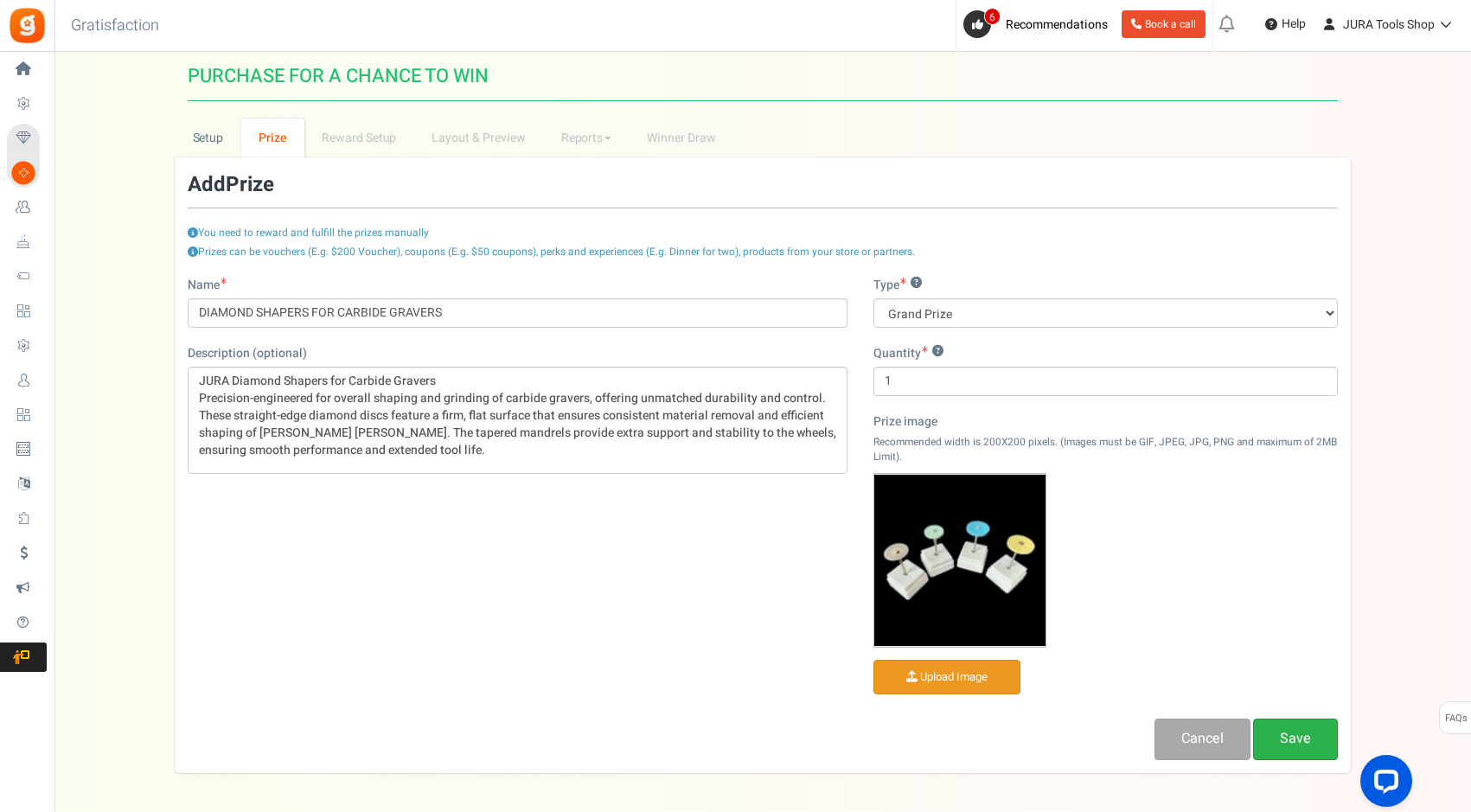
click at [1300, 749] on link "Save" at bounding box center [1294, 738] width 85 height 41
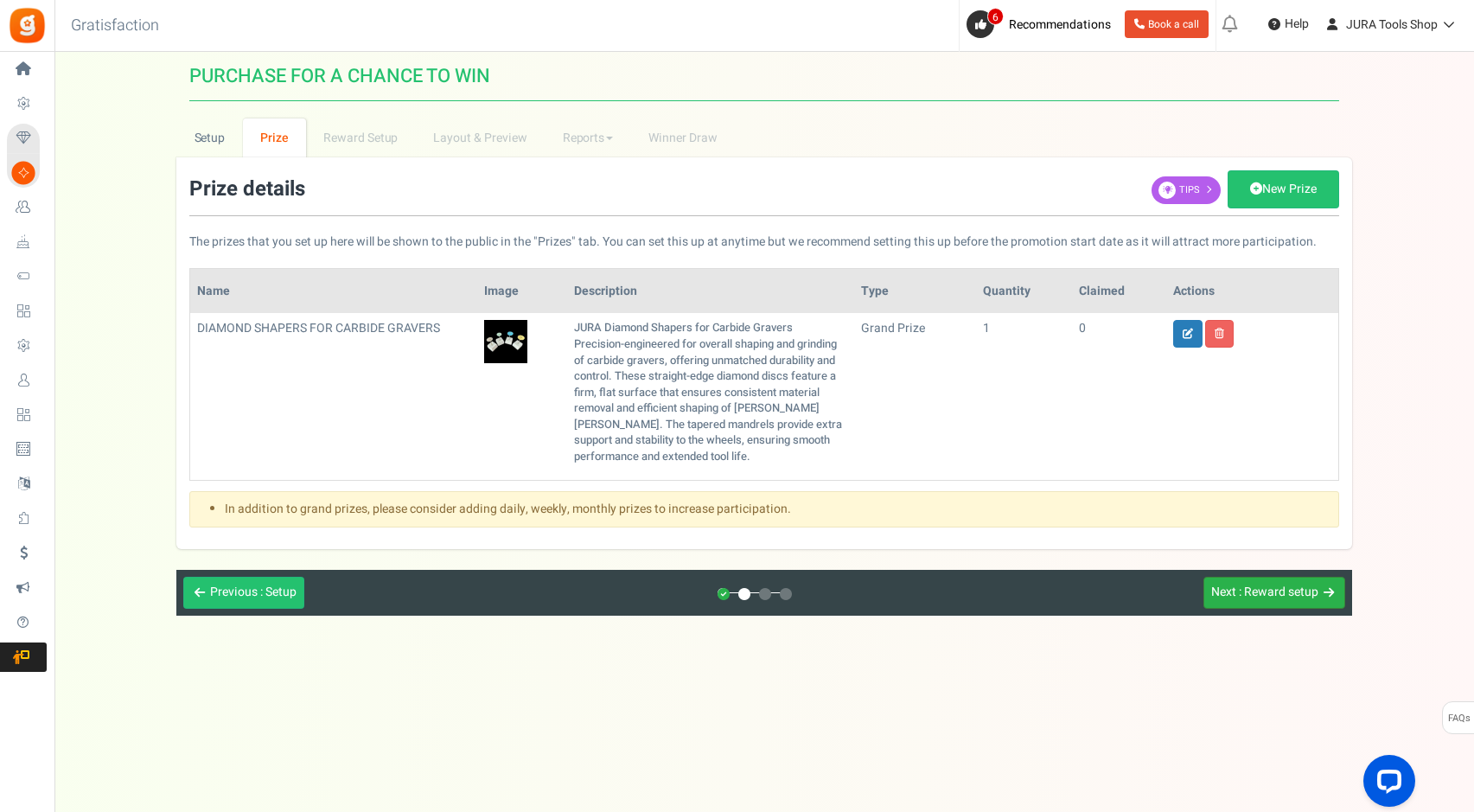
click at [1237, 588] on div "Next : Reward setup" at bounding box center [1265, 592] width 107 height 17
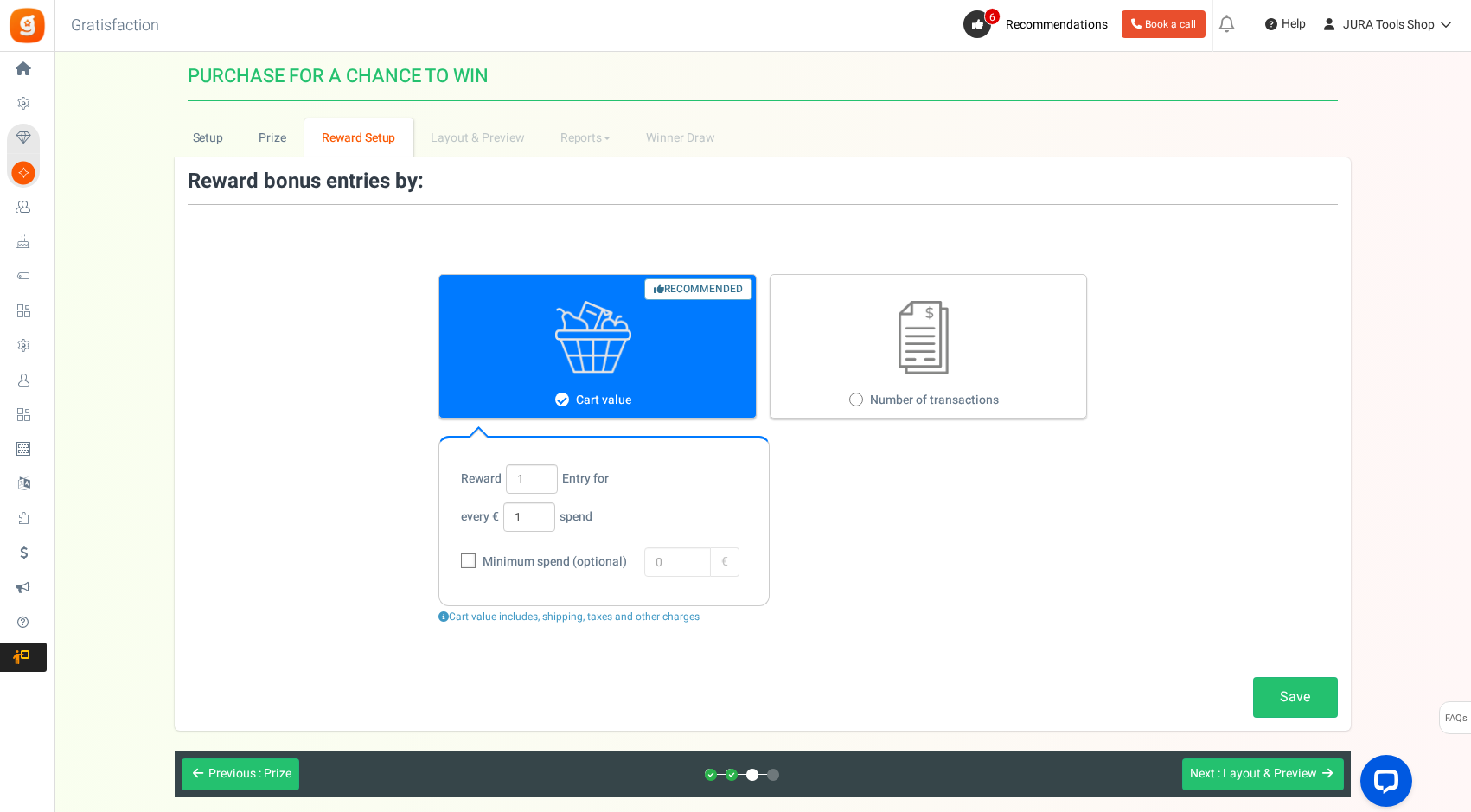
click at [467, 566] on icon at bounding box center [469, 561] width 12 height 12
click at [455, 566] on input "Minimum spend (optional)" at bounding box center [450, 562] width 12 height 12
checkbox input "true"
click at [669, 555] on input "0" at bounding box center [677, 561] width 67 height 29
type input "500"
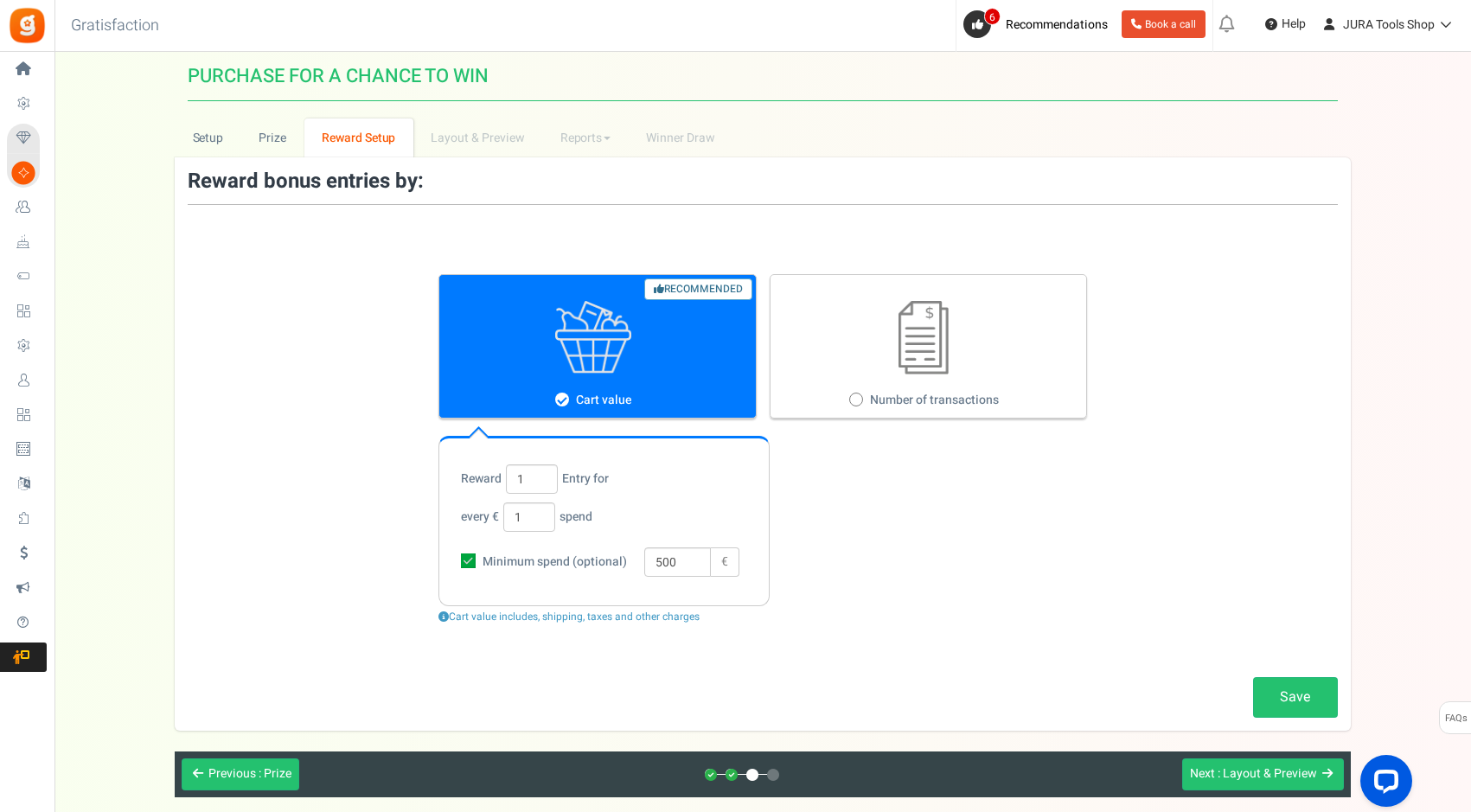
click at [1014, 565] on div "Important! Changing the bonus entry reward method? Past entries will not be cha…" at bounding box center [762, 449] width 648 height 350
click at [1283, 697] on link "Save" at bounding box center [1294, 697] width 85 height 41
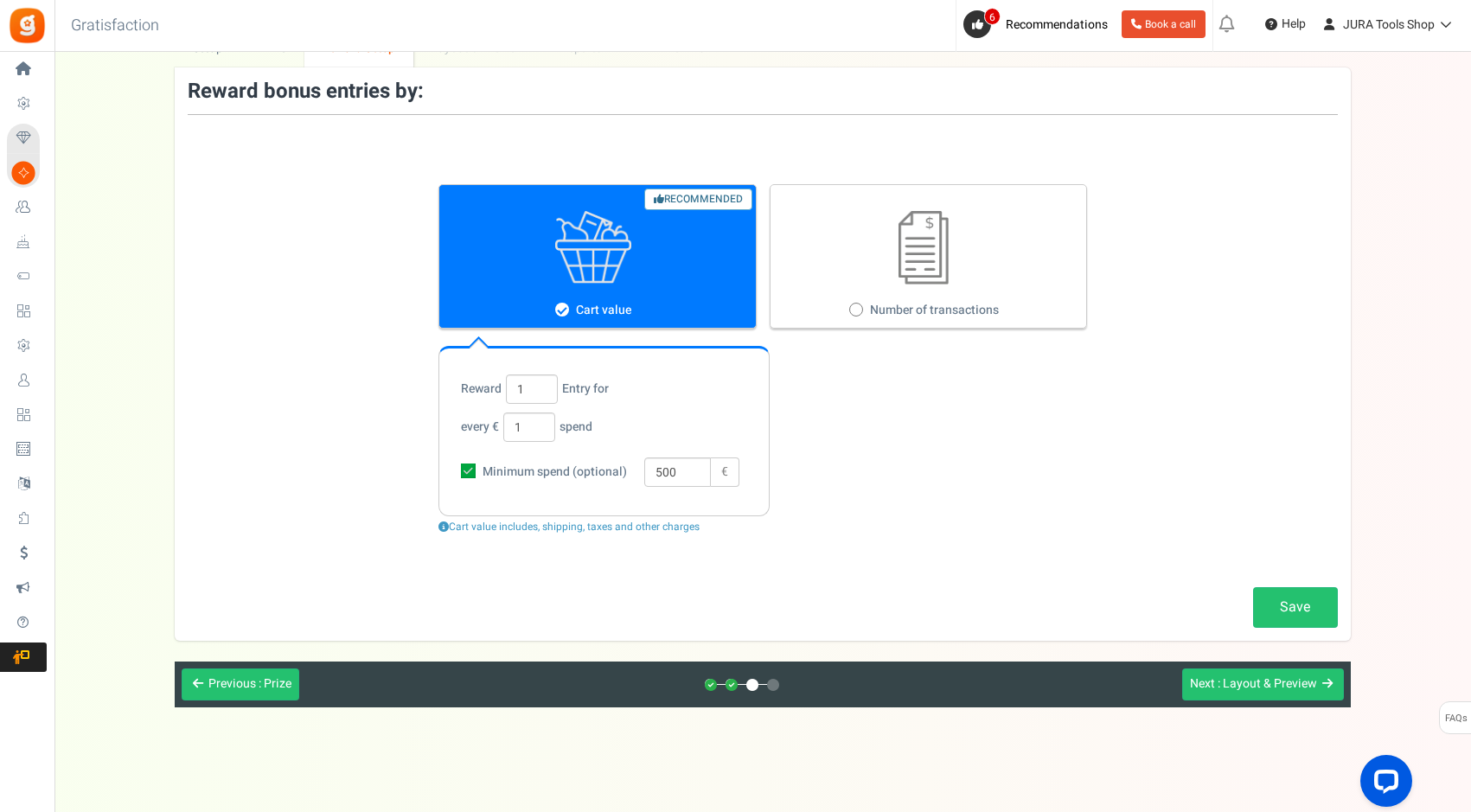
scroll to position [88, 0]
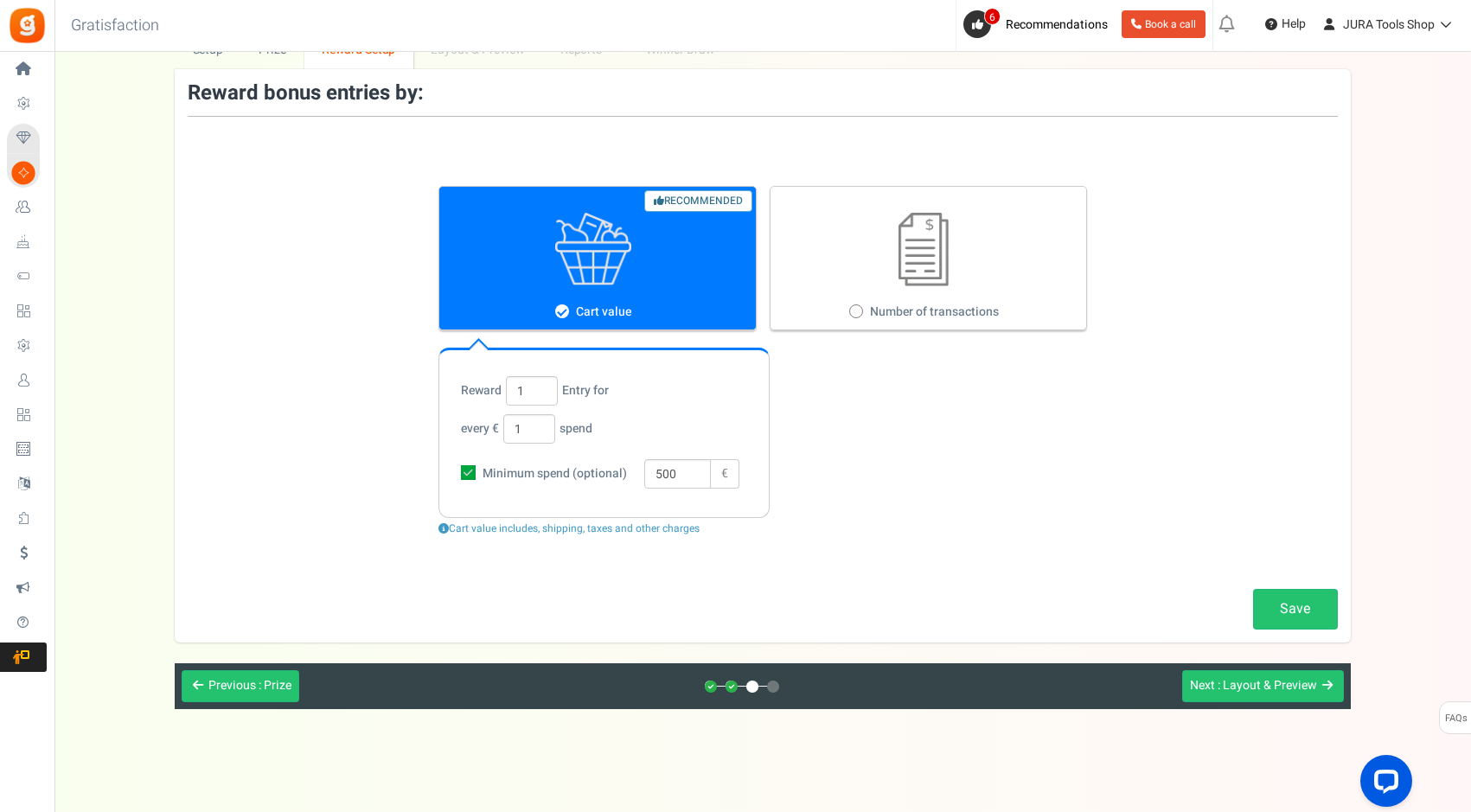
click at [1236, 711] on div "View less View more × [NEW!] Include taxes and shipping when rewarding points f…" at bounding box center [736, 389] width 1471 height 849
click at [1229, 685] on span ": Layout & Preview" at bounding box center [1267, 685] width 99 height 18
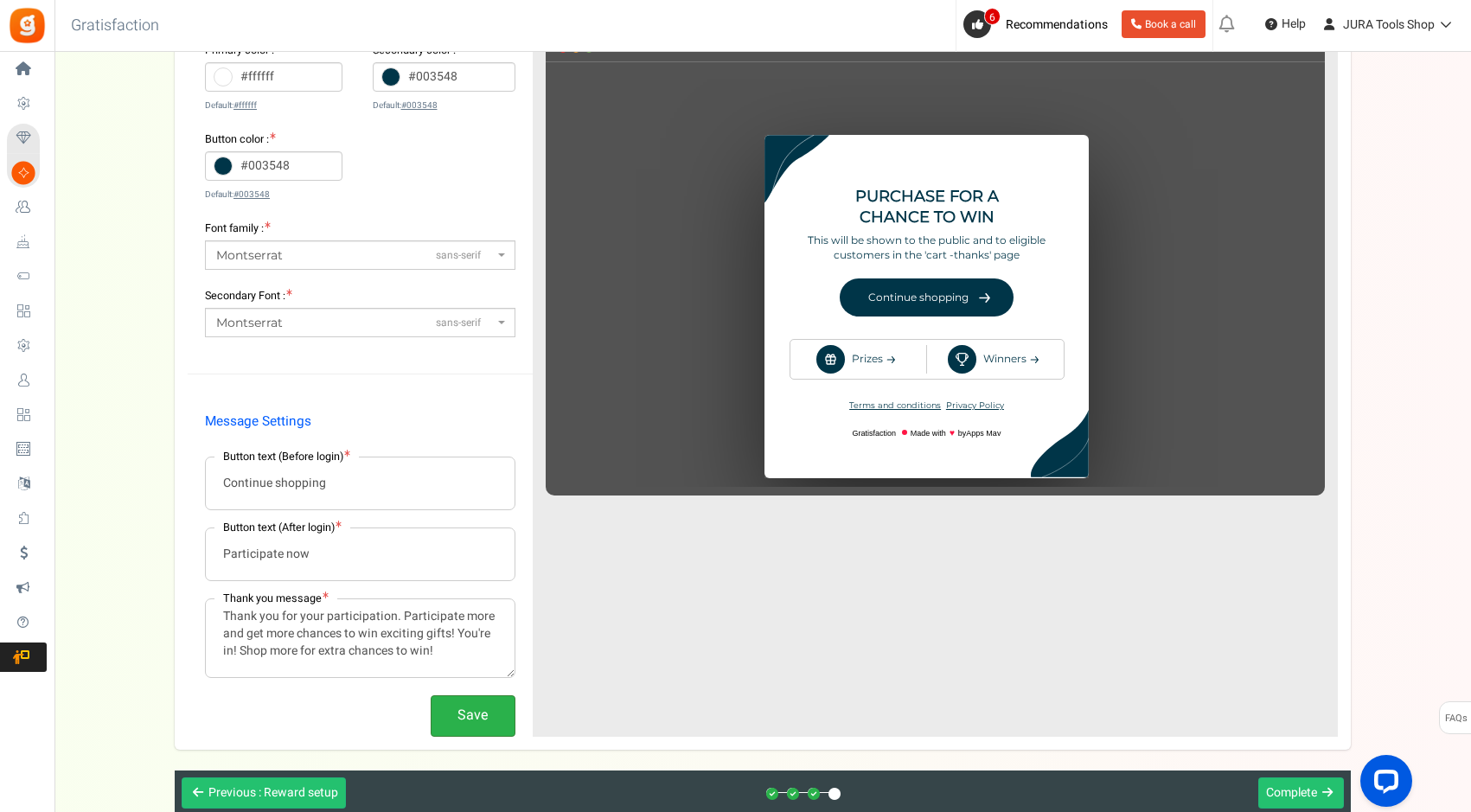
scroll to position [9, 0]
click at [473, 721] on button "Save" at bounding box center [472, 715] width 85 height 41
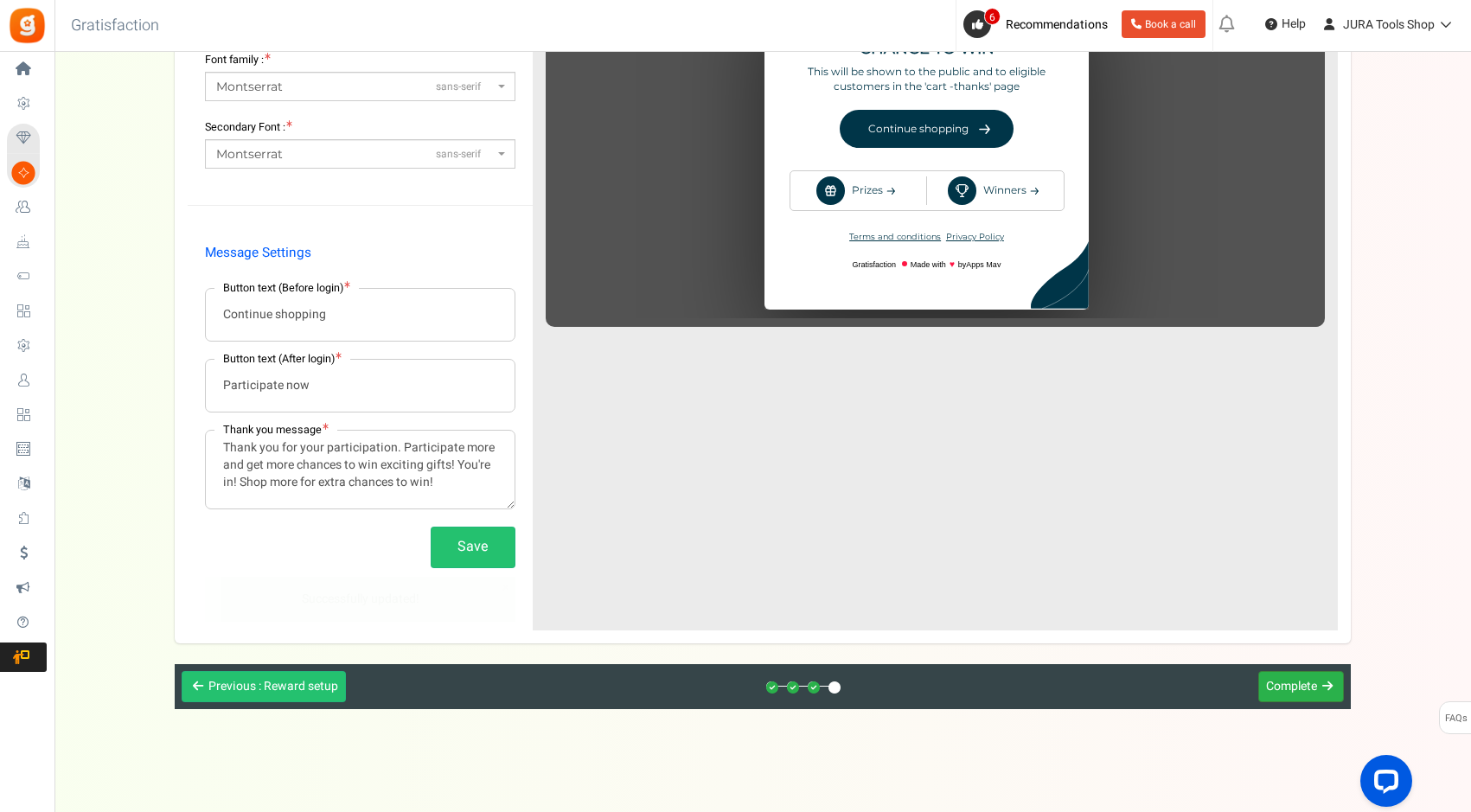
scroll to position [398, 0]
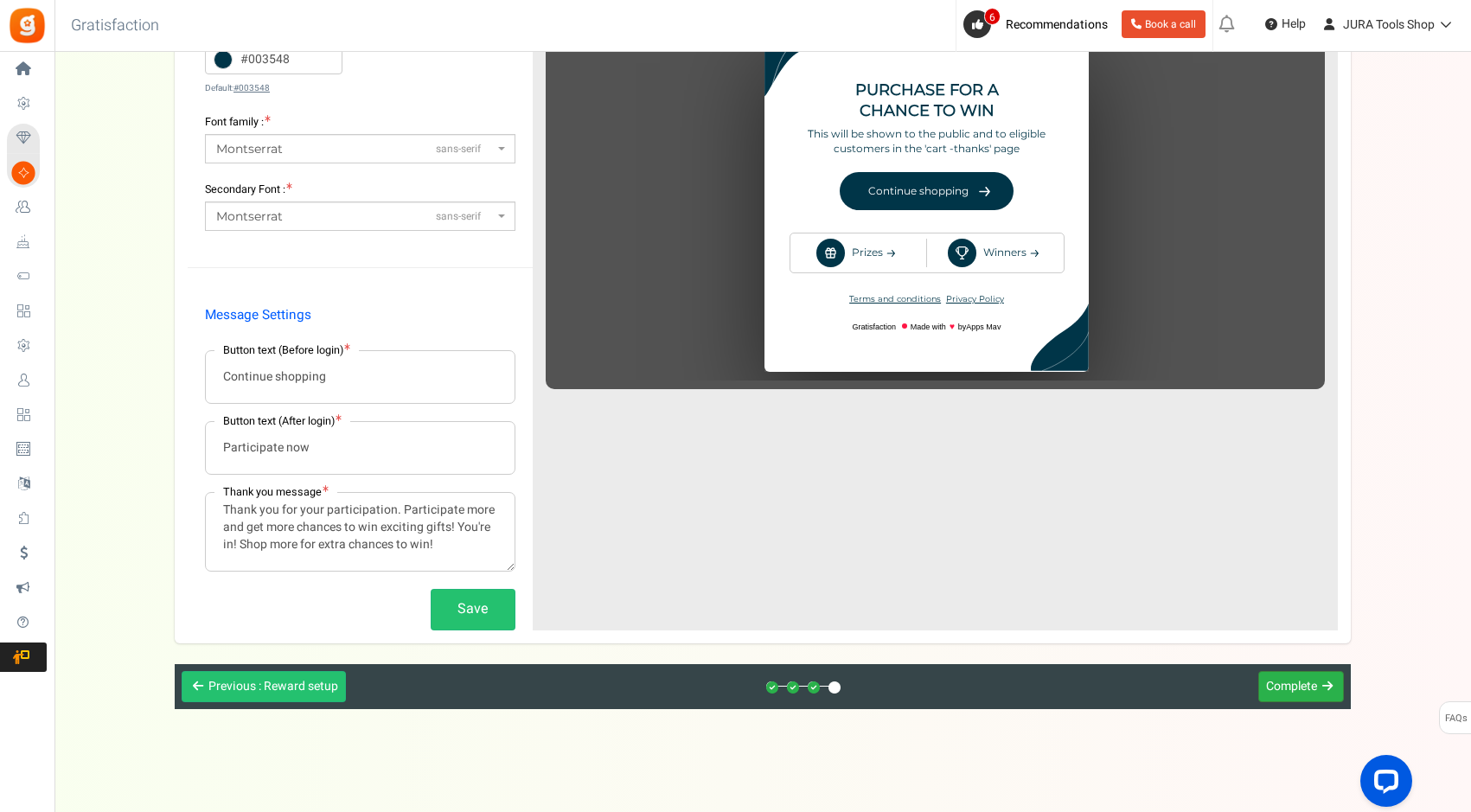
click at [1293, 687] on span "Complete" at bounding box center [1291, 686] width 51 height 18
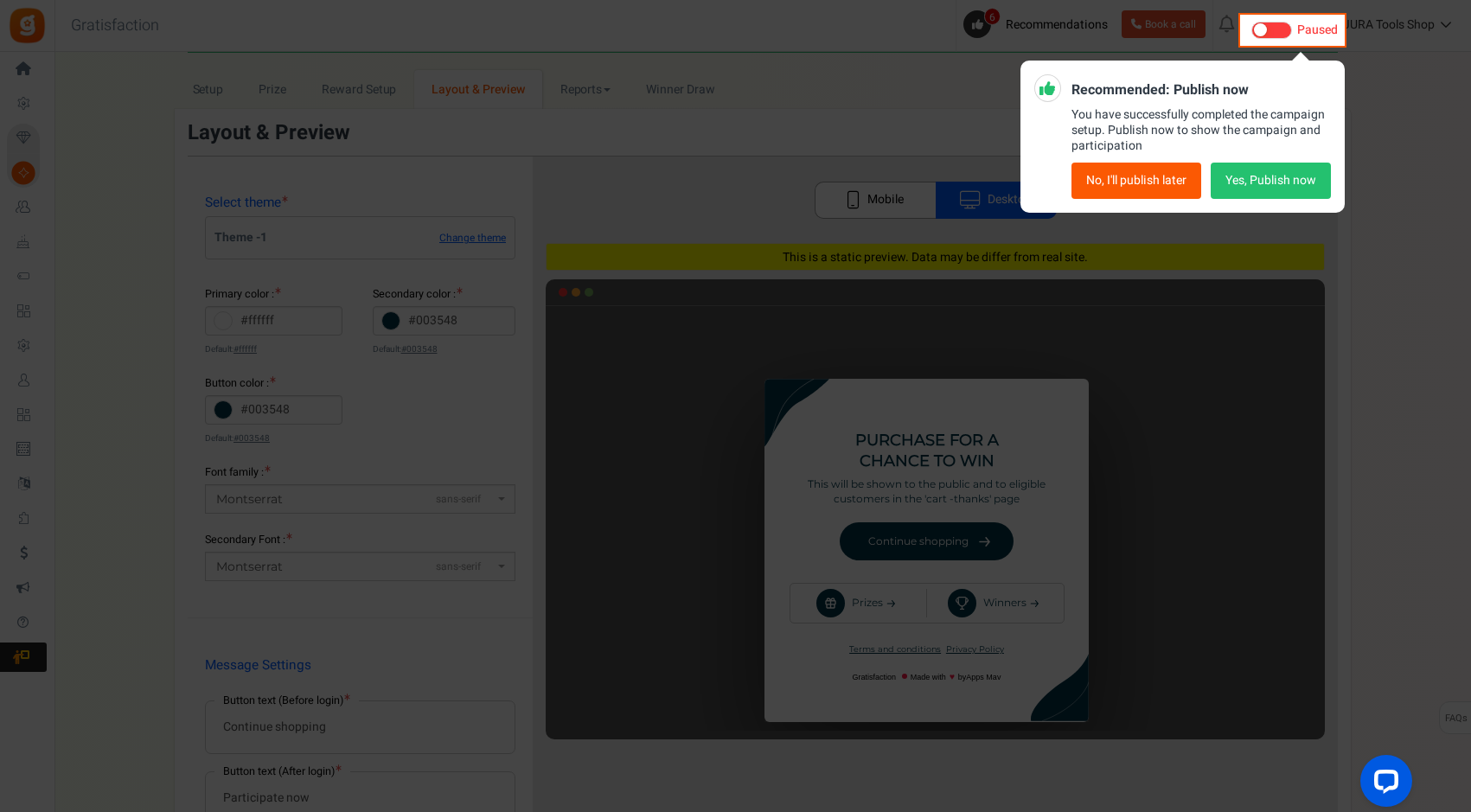
scroll to position [0, 0]
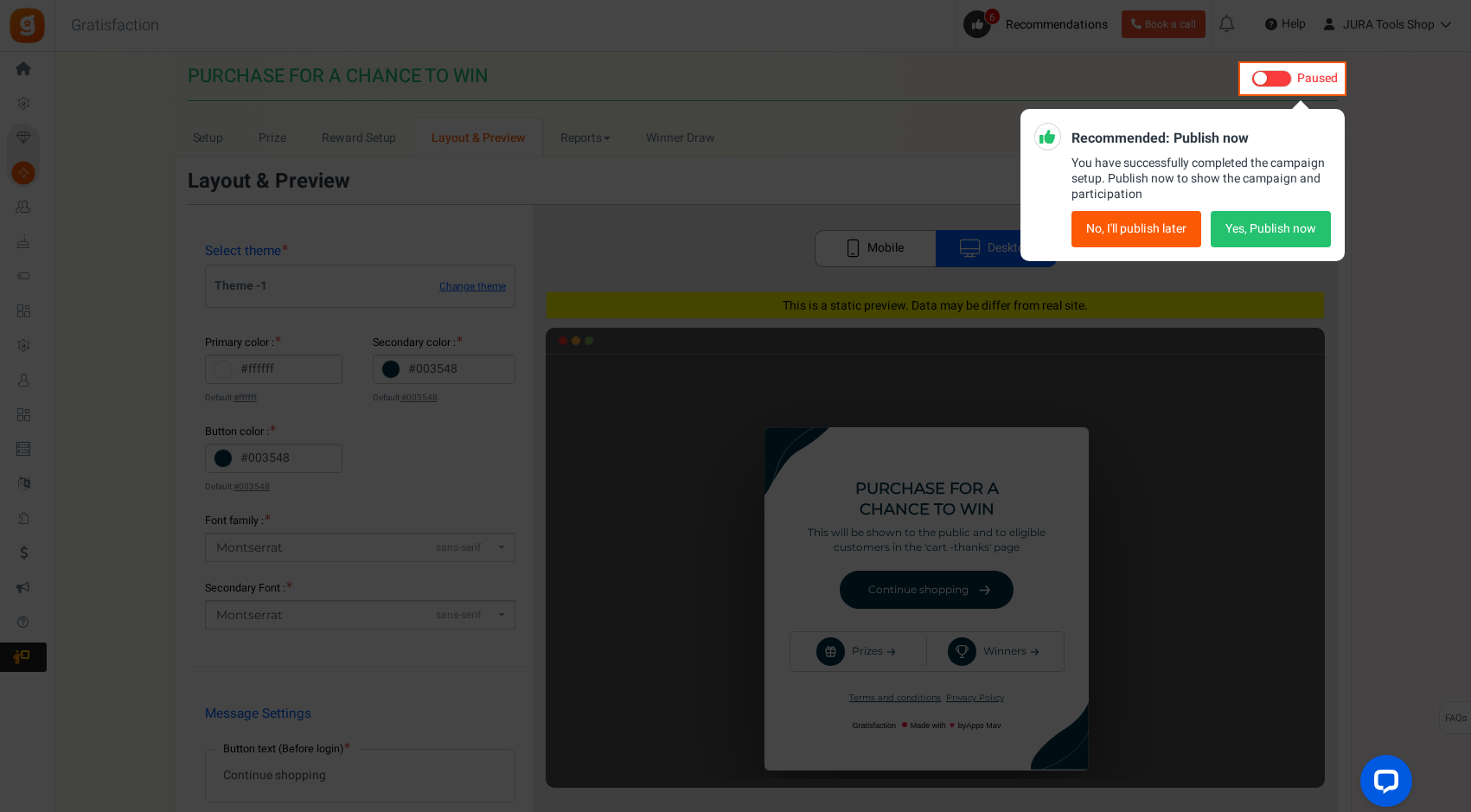
click at [1115, 229] on button "No, I'll publish later" at bounding box center [1136, 228] width 129 height 36
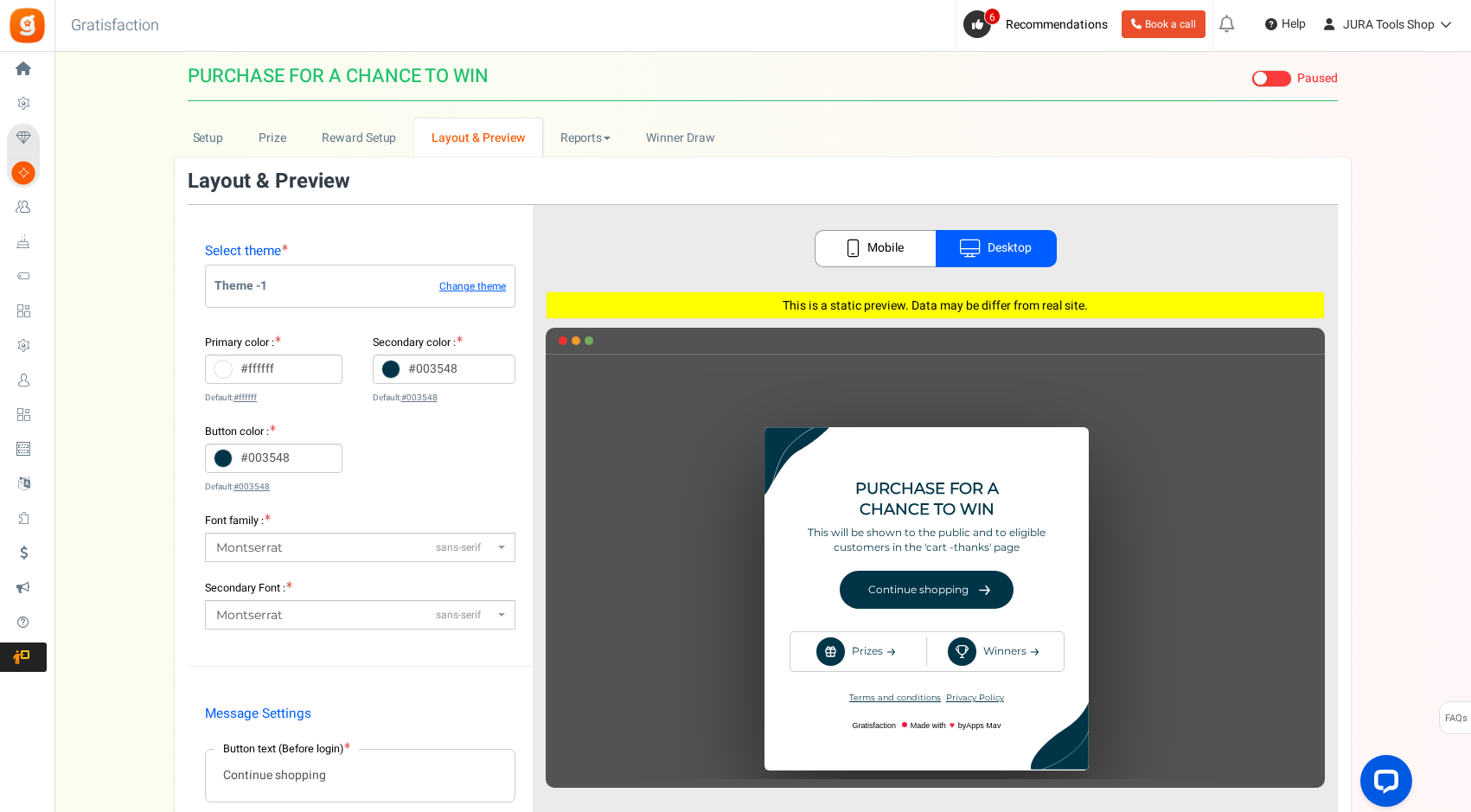
click at [871, 249] on link "Mobile" at bounding box center [874, 249] width 121 height 37
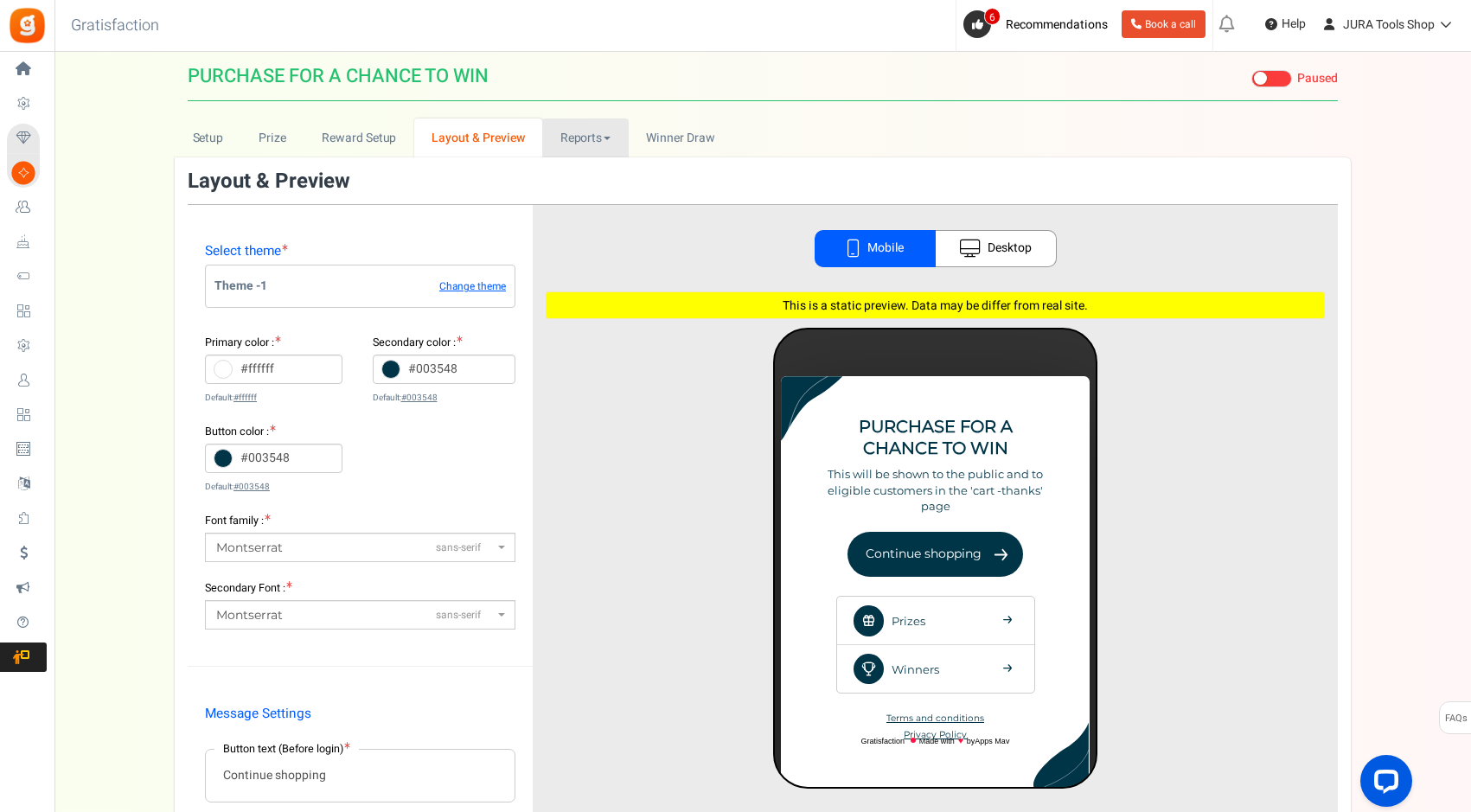
click at [580, 139] on link "Reports" at bounding box center [585, 138] width 86 height 39
click at [681, 138] on span "Winner Draw" at bounding box center [680, 138] width 68 height 18
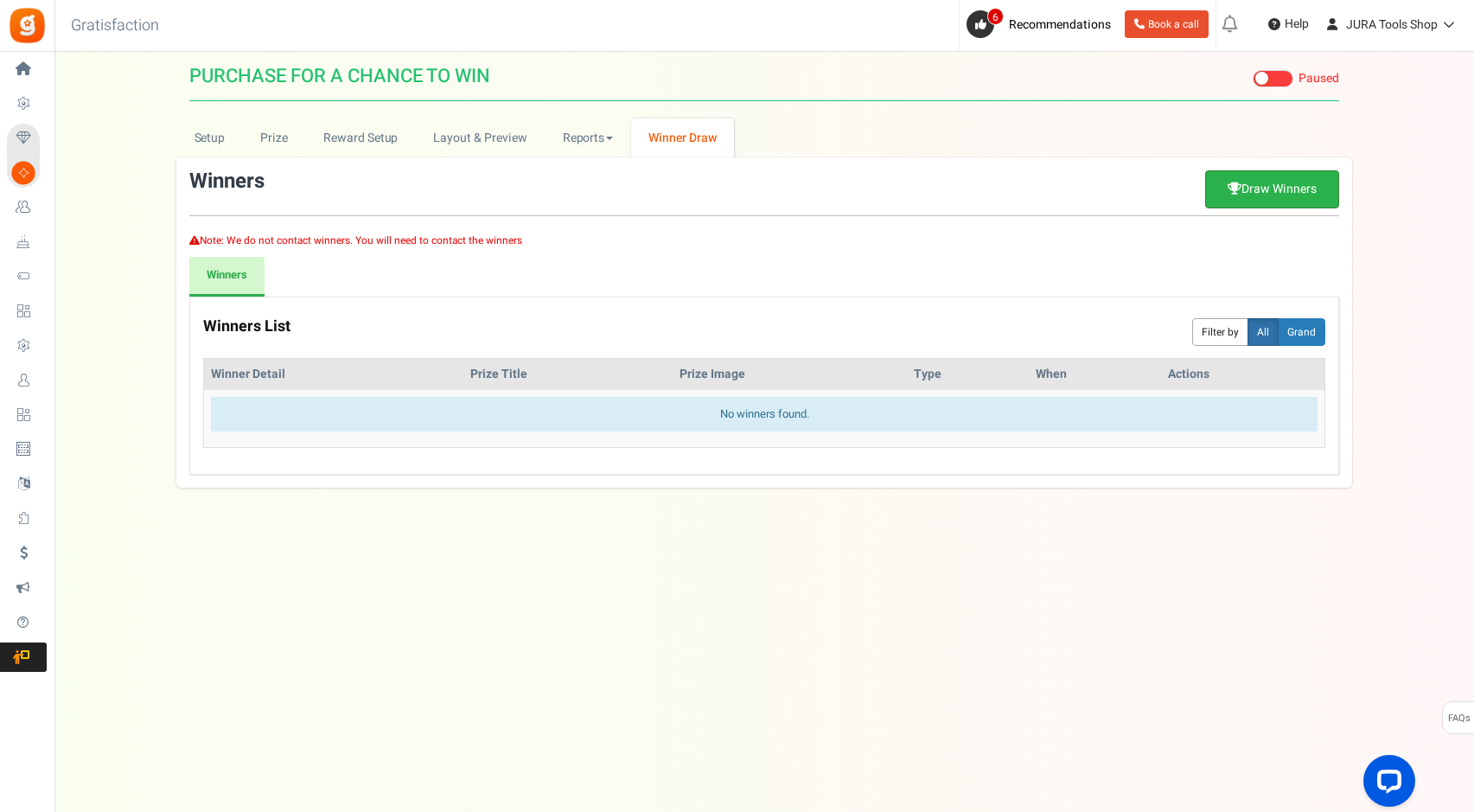
click at [1263, 195] on link "Draw Winners" at bounding box center [1272, 188] width 134 height 38
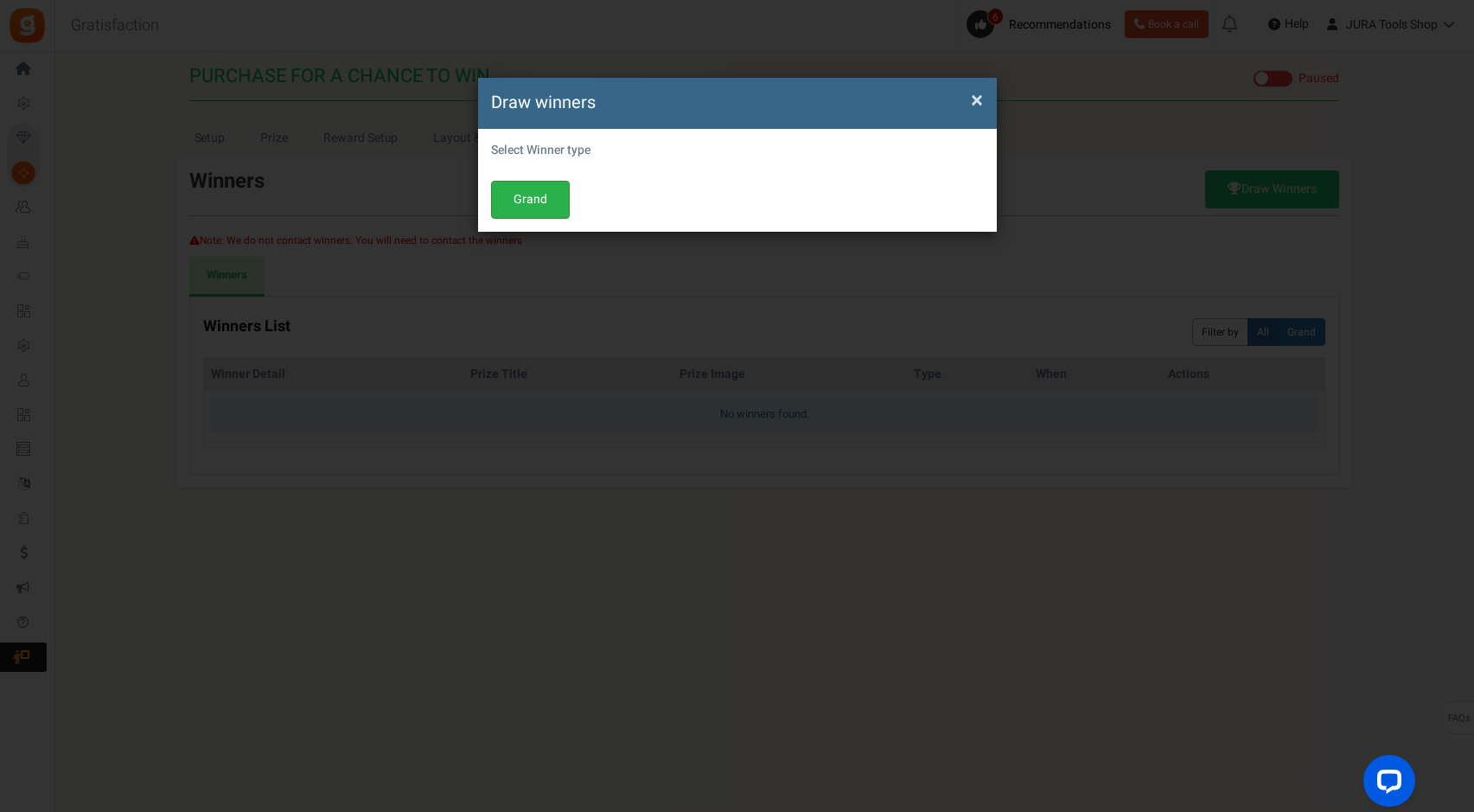
click at [549, 195] on button "Grand" at bounding box center [530, 199] width 79 height 38
select select "all"
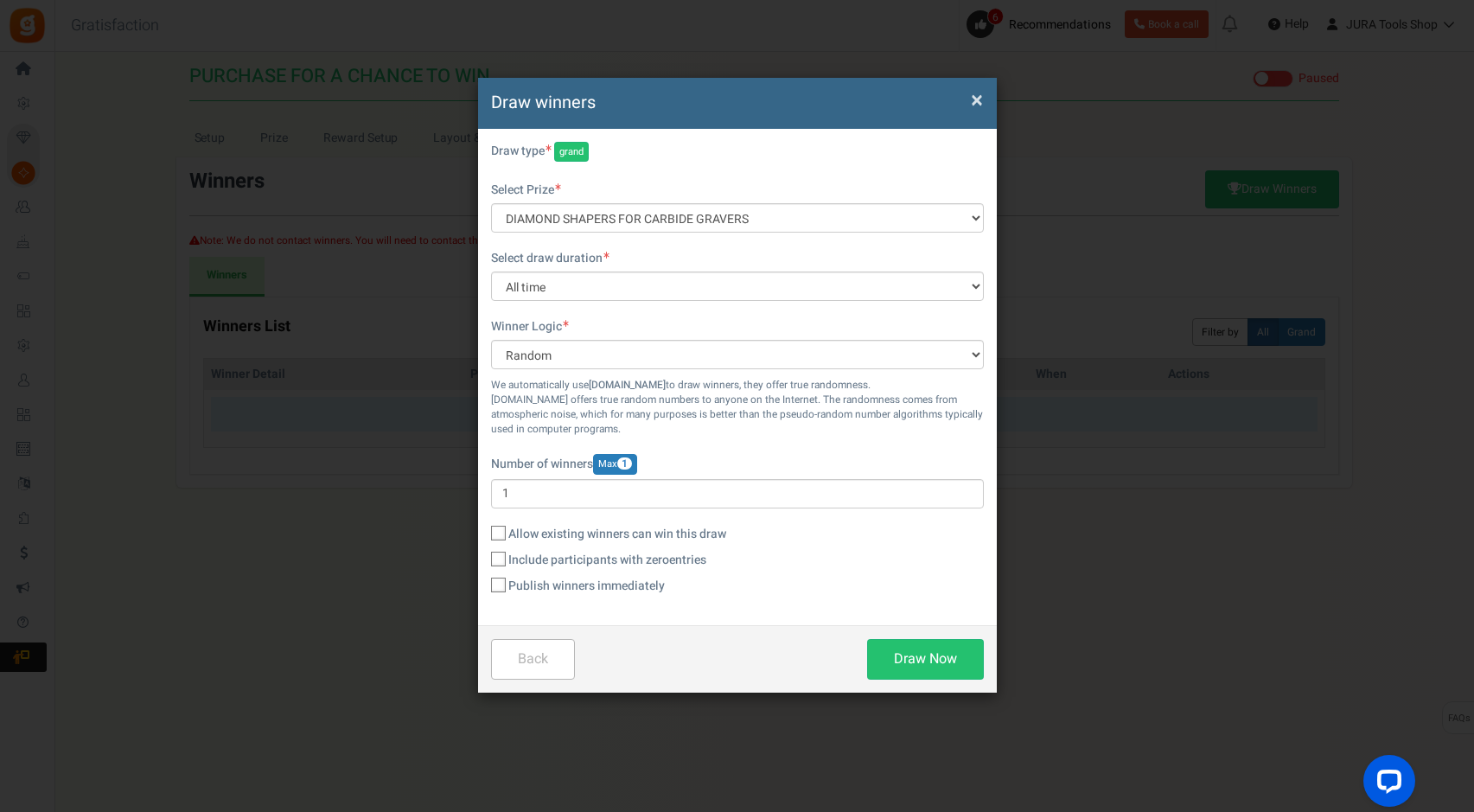
click at [978, 100] on span "×" at bounding box center [977, 100] width 12 height 33
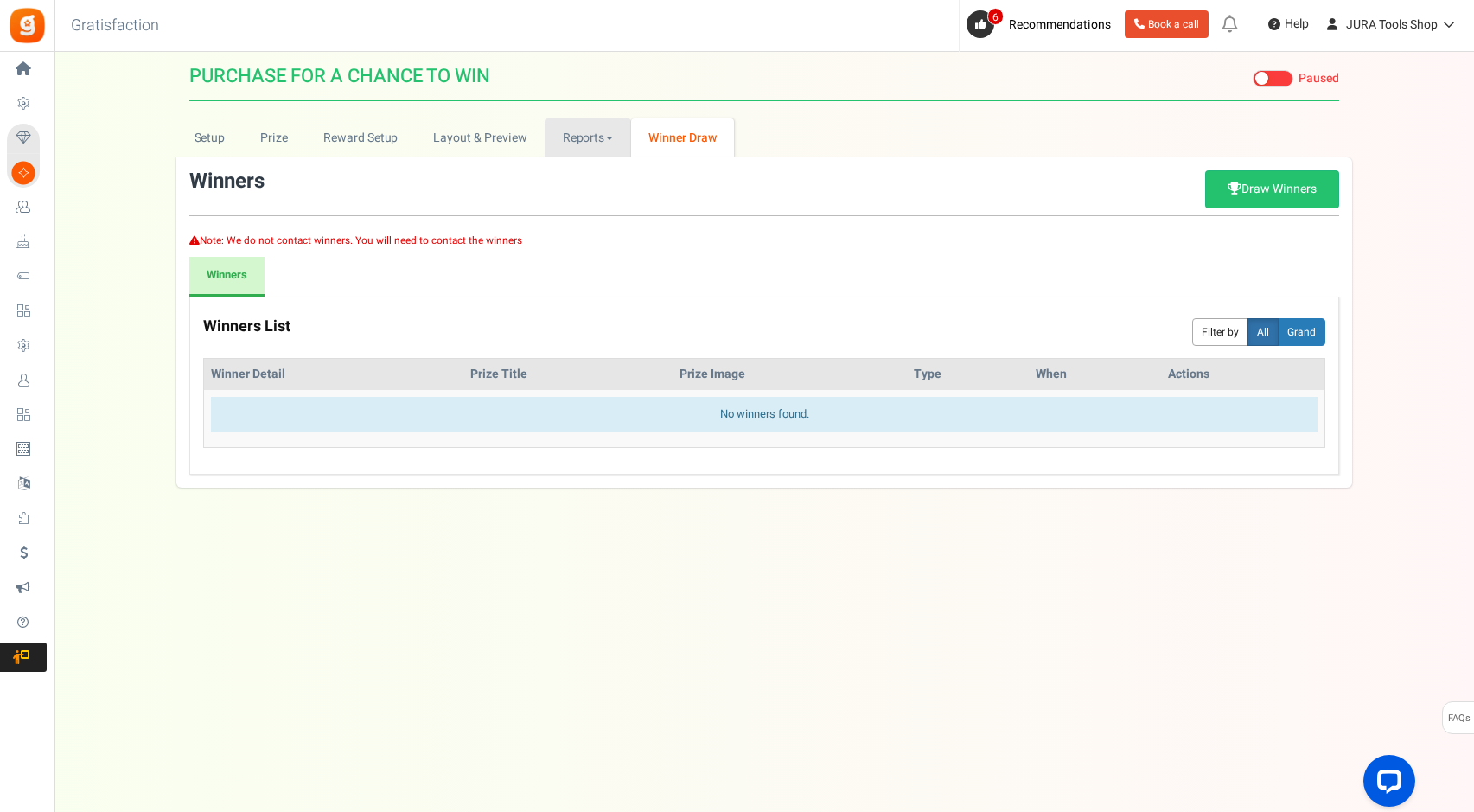
click at [566, 133] on link "Reports" at bounding box center [588, 138] width 86 height 39
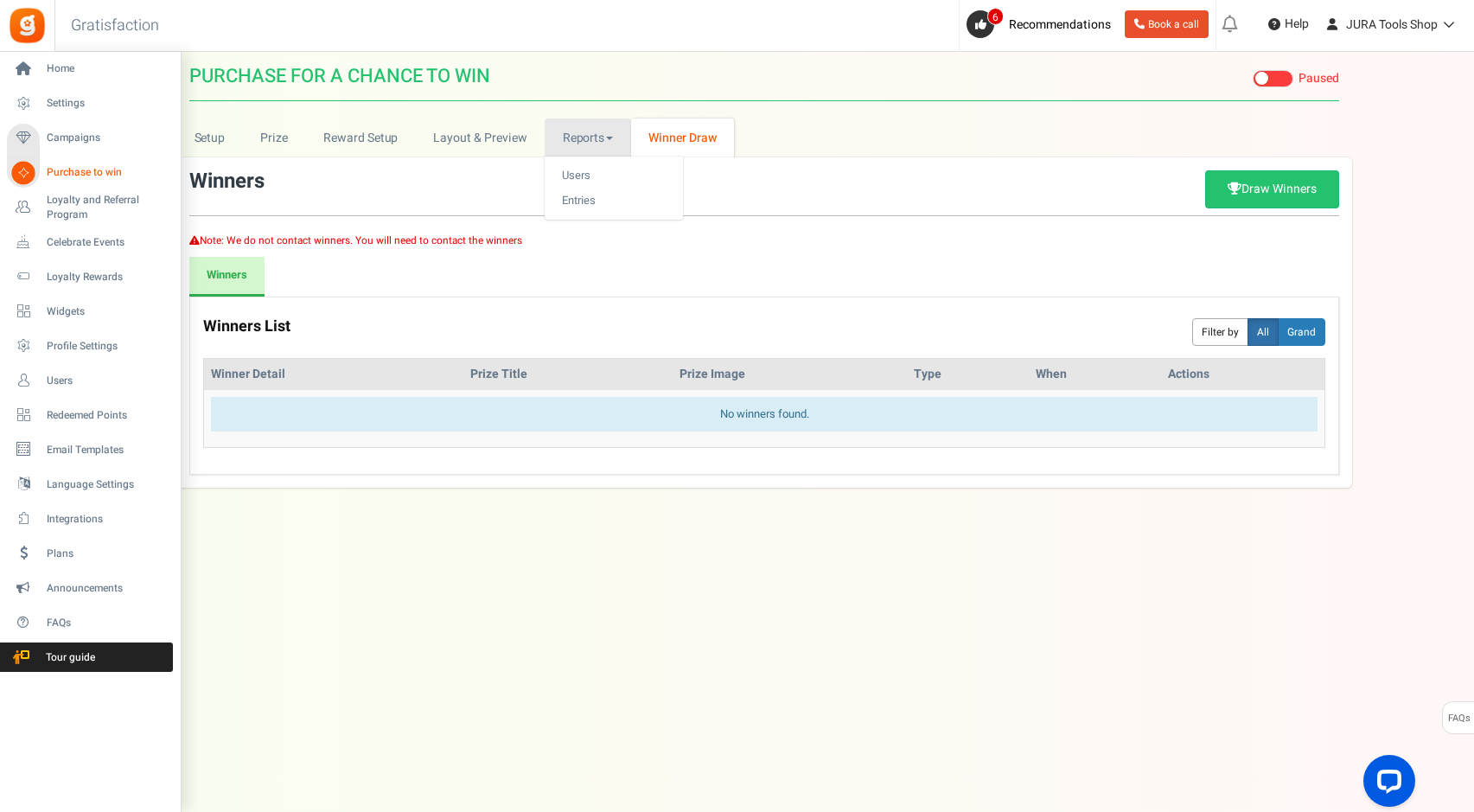
click at [19, 171] on icon at bounding box center [23, 173] width 23 height 23
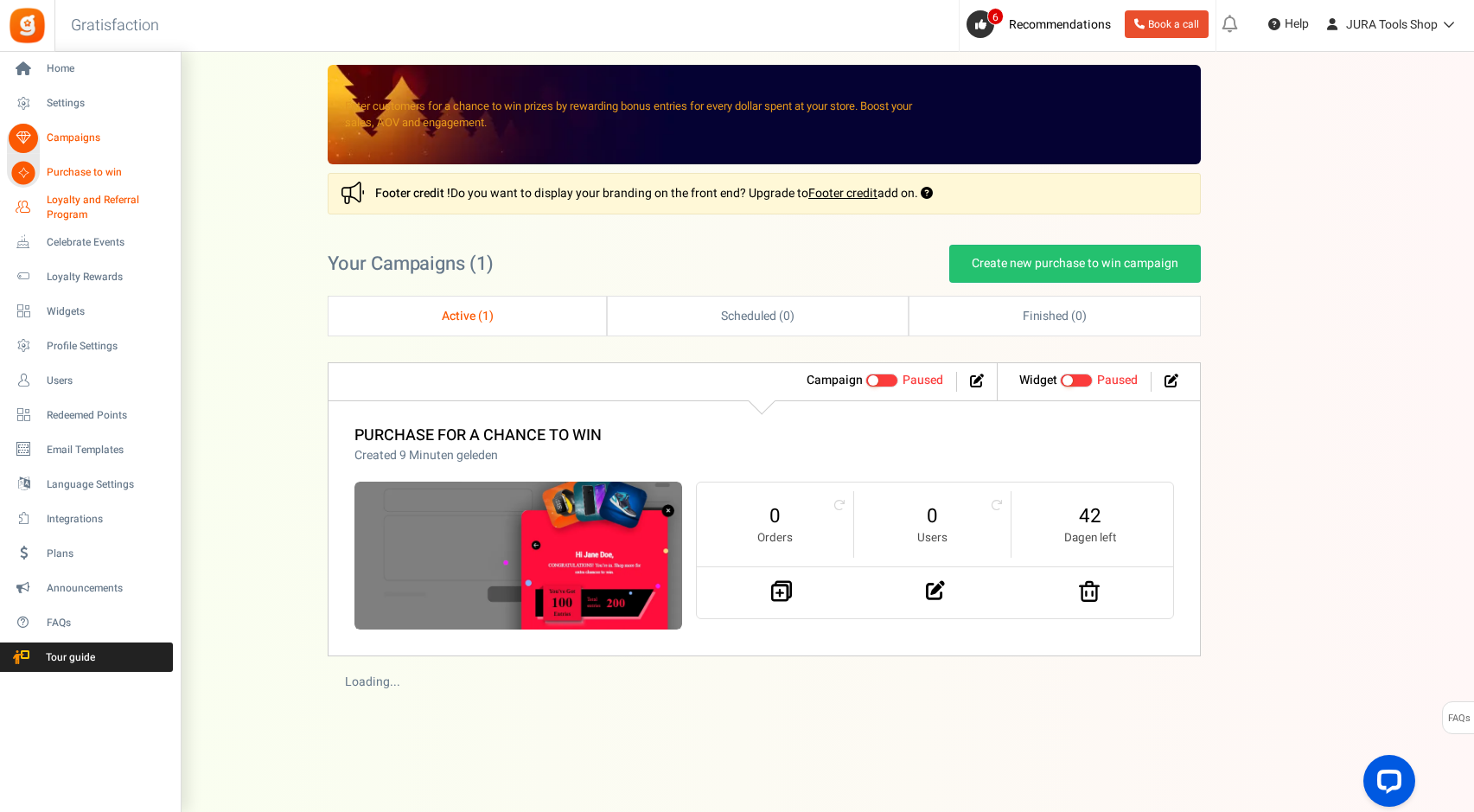
click at [76, 200] on span "Loyalty and Referral Program" at bounding box center [110, 207] width 126 height 29
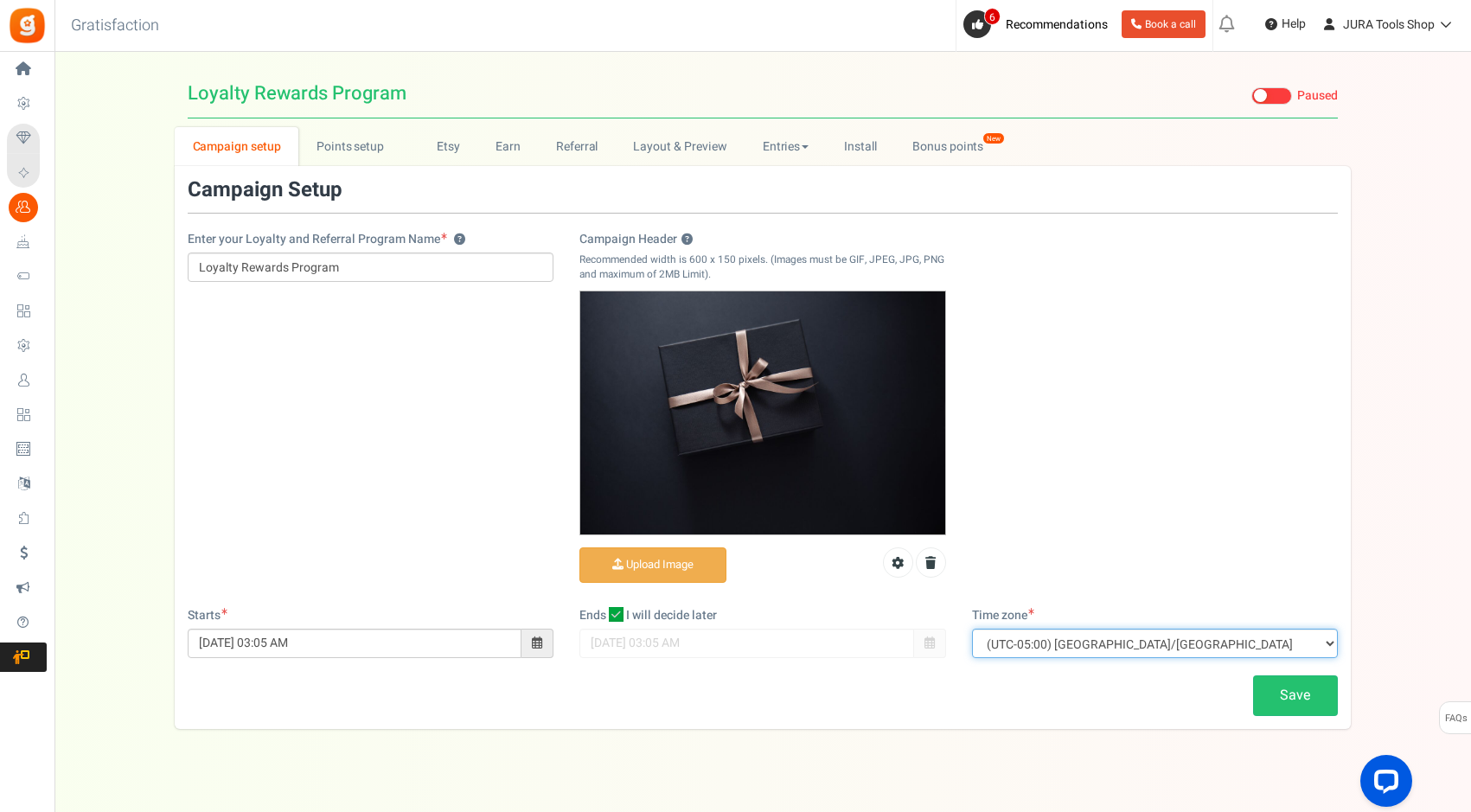
select select "Europe/[GEOGRAPHIC_DATA]"
click at [618, 614] on icon at bounding box center [615, 614] width 15 height 15
click at [602, 614] on input "I will decide later" at bounding box center [598, 616] width 12 height 12
checkbox input "false"
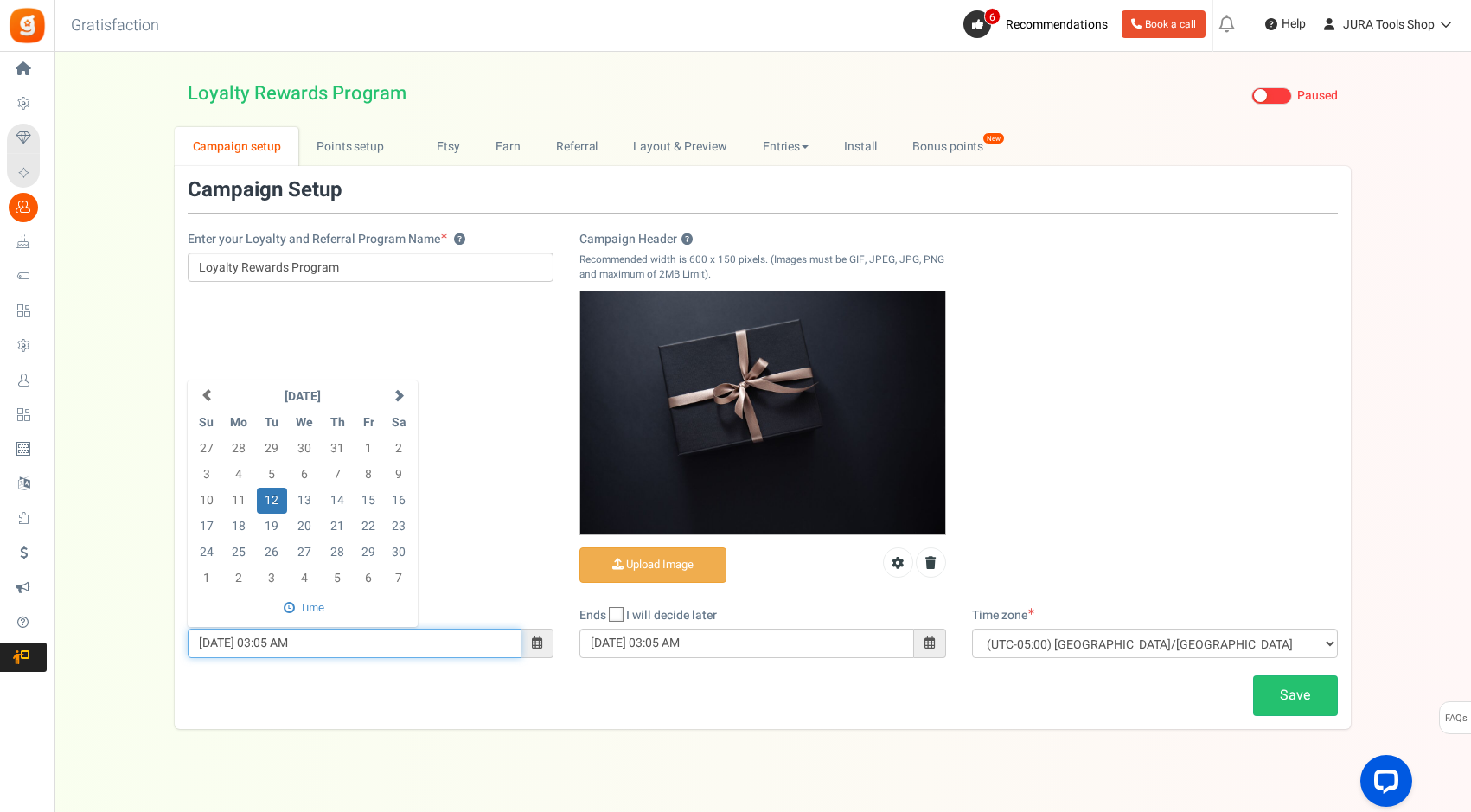
click at [231, 640] on input "[DATE] 03:05 AM" at bounding box center [354, 643] width 333 height 29
click at [335, 393] on th "[DATE]" at bounding box center [302, 396] width 162 height 26
click at [393, 416] on th at bounding box center [403, 419] width 20 height 26
click at [229, 557] on span "Sep" at bounding box center [229, 561] width 47 height 47
click at [748, 687] on div "Save" at bounding box center [763, 695] width 1176 height 41
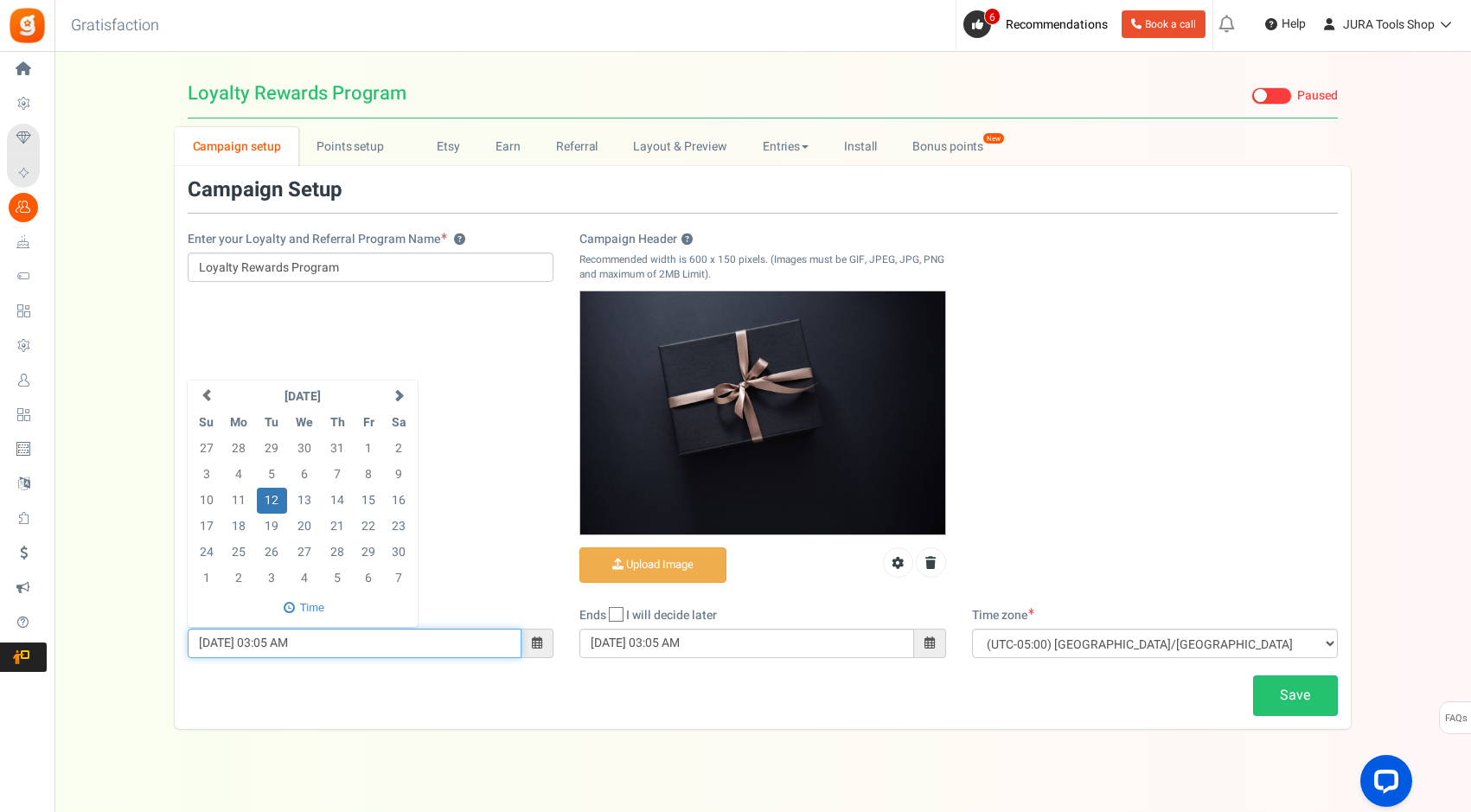
click at [460, 653] on input "[DATE] 03:05 AM" at bounding box center [354, 643] width 333 height 29
click at [343, 393] on th "[DATE]" at bounding box center [302, 396] width 162 height 26
click at [397, 414] on span at bounding box center [403, 418] width 12 height 12
click at [234, 560] on span "Sep" at bounding box center [229, 561] width 47 height 47
click at [245, 444] on td "1" at bounding box center [239, 448] width 35 height 26
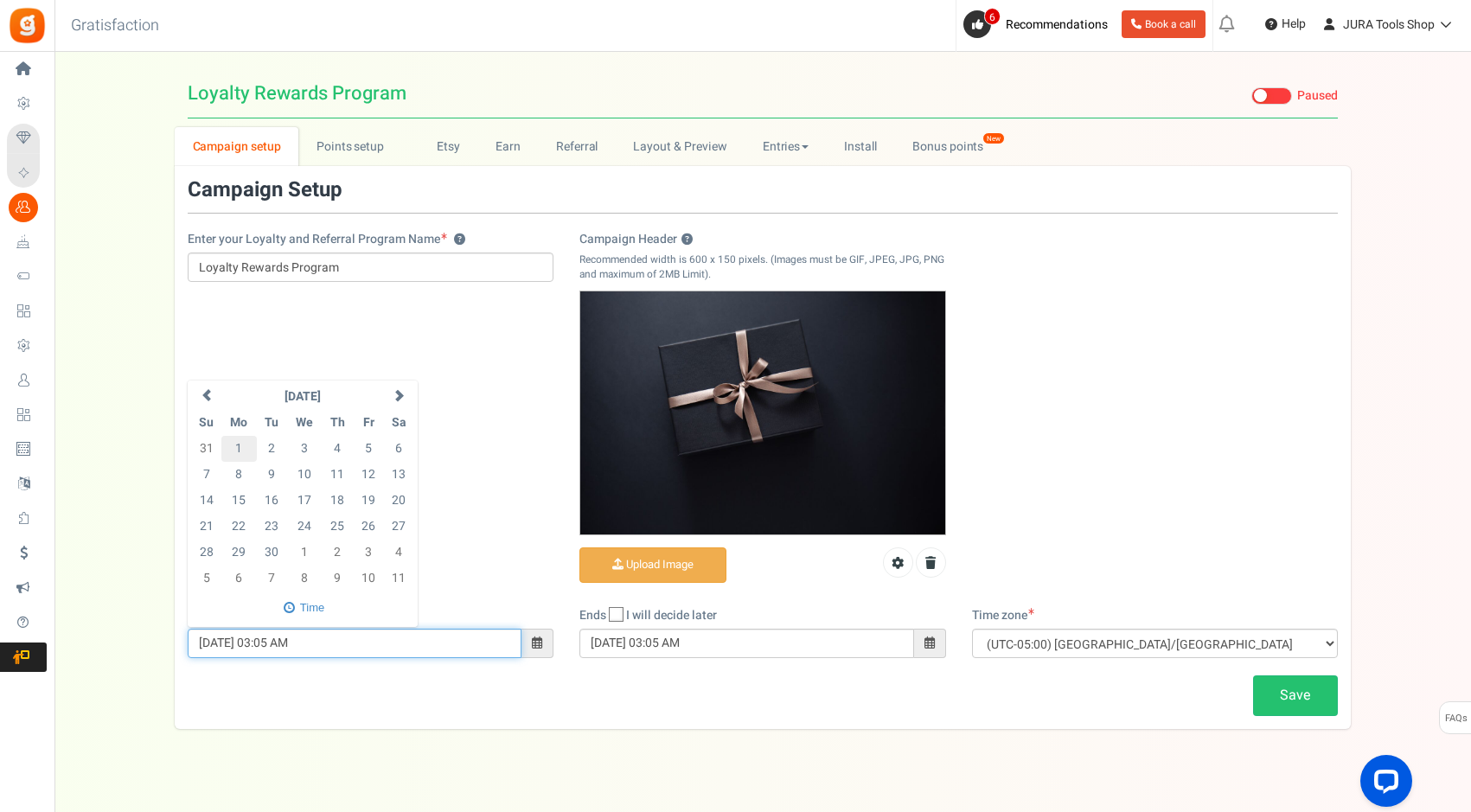
type input "[DATE] 03:05 AM"
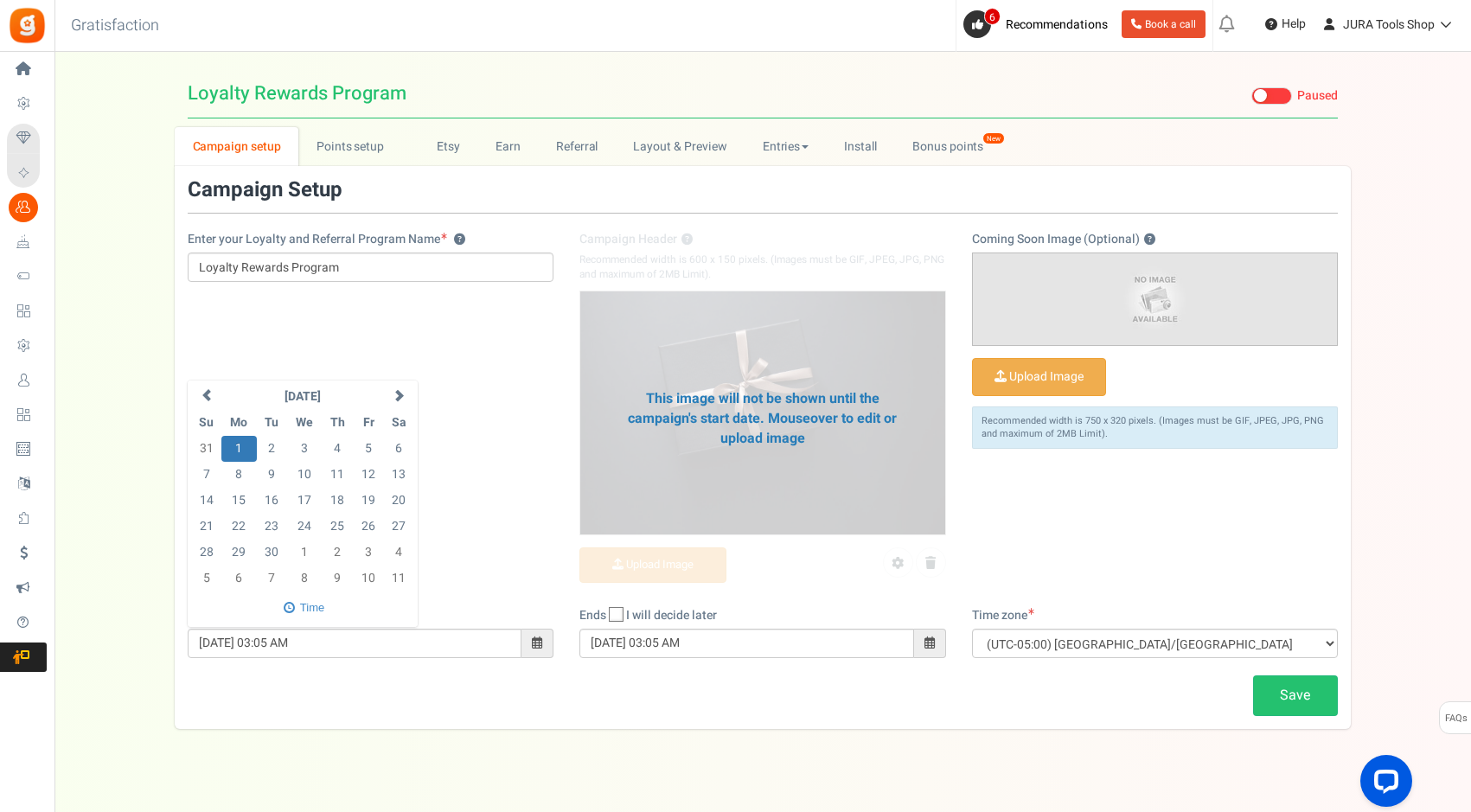
click at [593, 669] on div "Ends Open On I will decide later" at bounding box center [762, 641] width 392 height 68
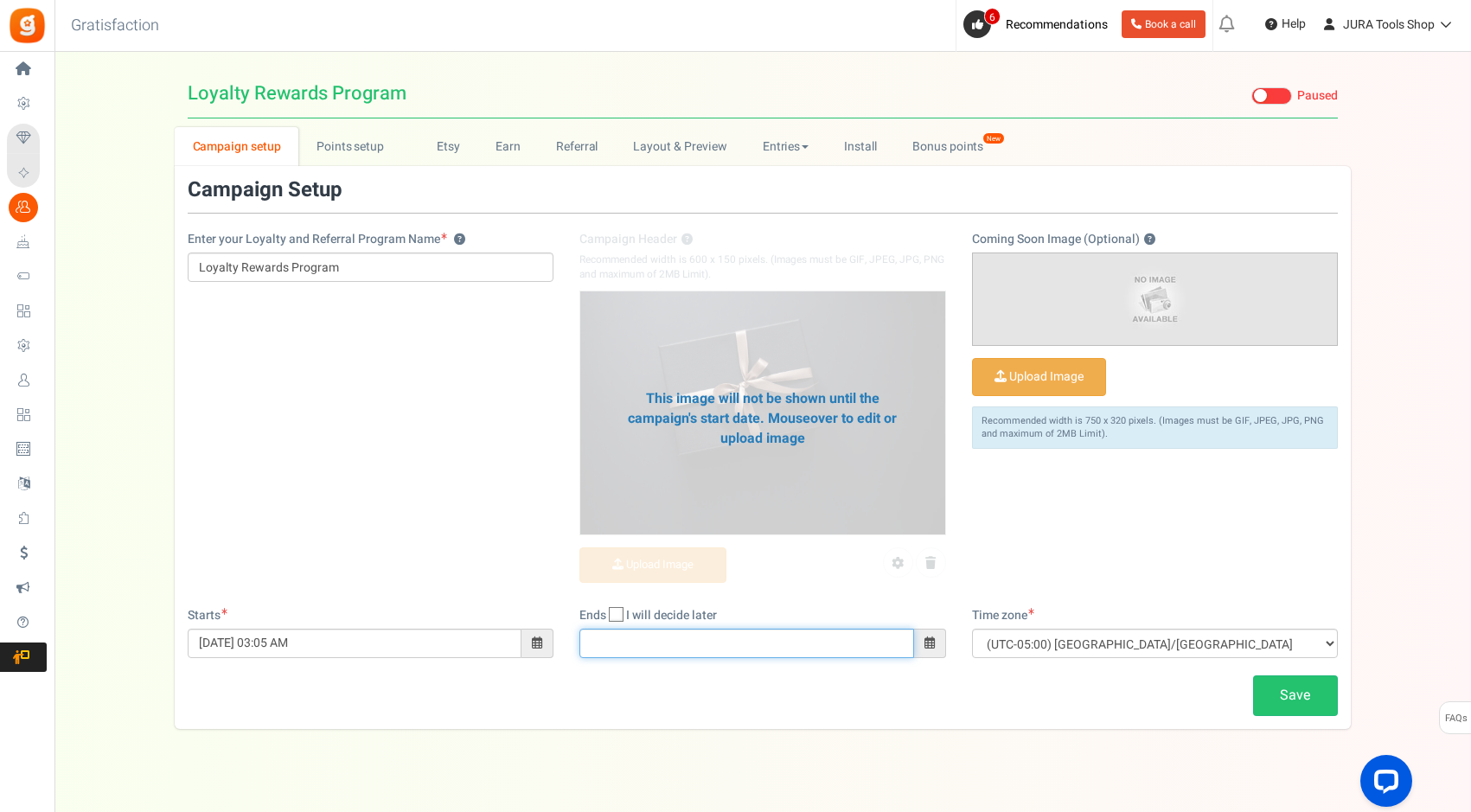
click at [750, 642] on input "Ends" at bounding box center [745, 643] width 333 height 29
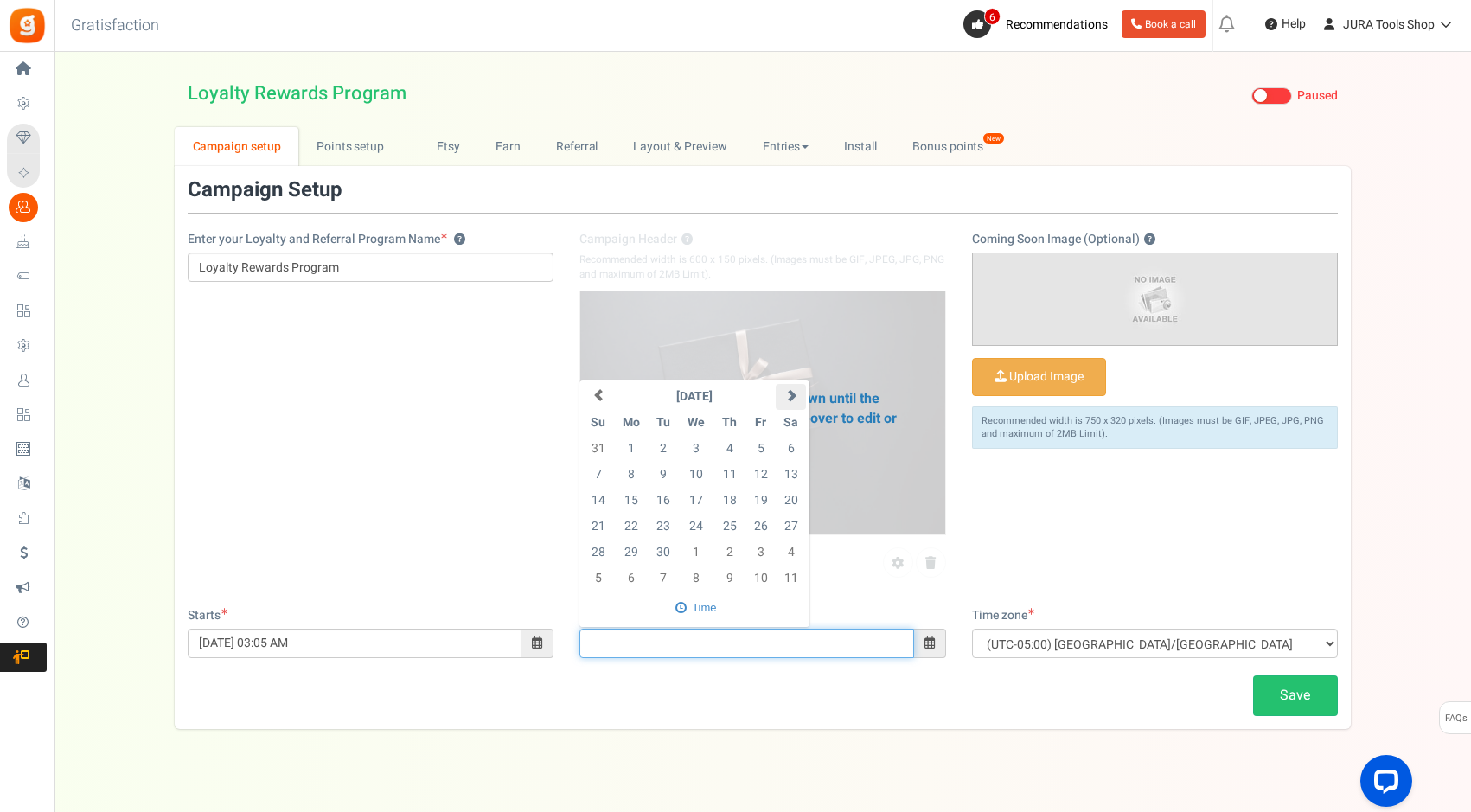
click at [794, 389] on span at bounding box center [791, 394] width 12 height 12
click at [793, 389] on span at bounding box center [791, 394] width 12 height 12
click at [789, 389] on span at bounding box center [791, 394] width 12 height 12
click at [725, 445] on td "1" at bounding box center [730, 448] width 32 height 26
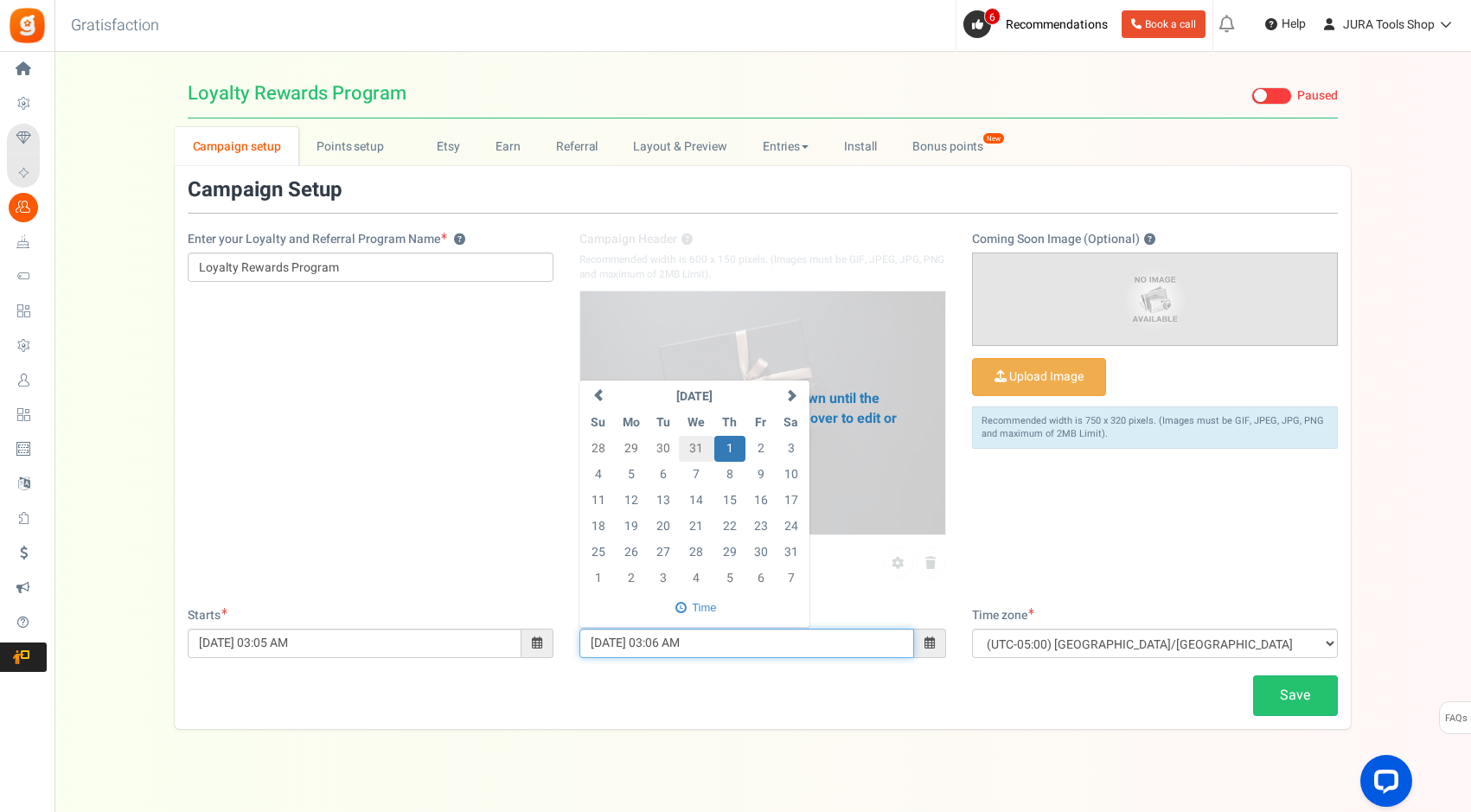
click at [701, 446] on td "31" at bounding box center [697, 448] width 35 height 26
type input "[DATE] 03:06 AM"
click at [775, 689] on div "Save" at bounding box center [763, 695] width 1176 height 41
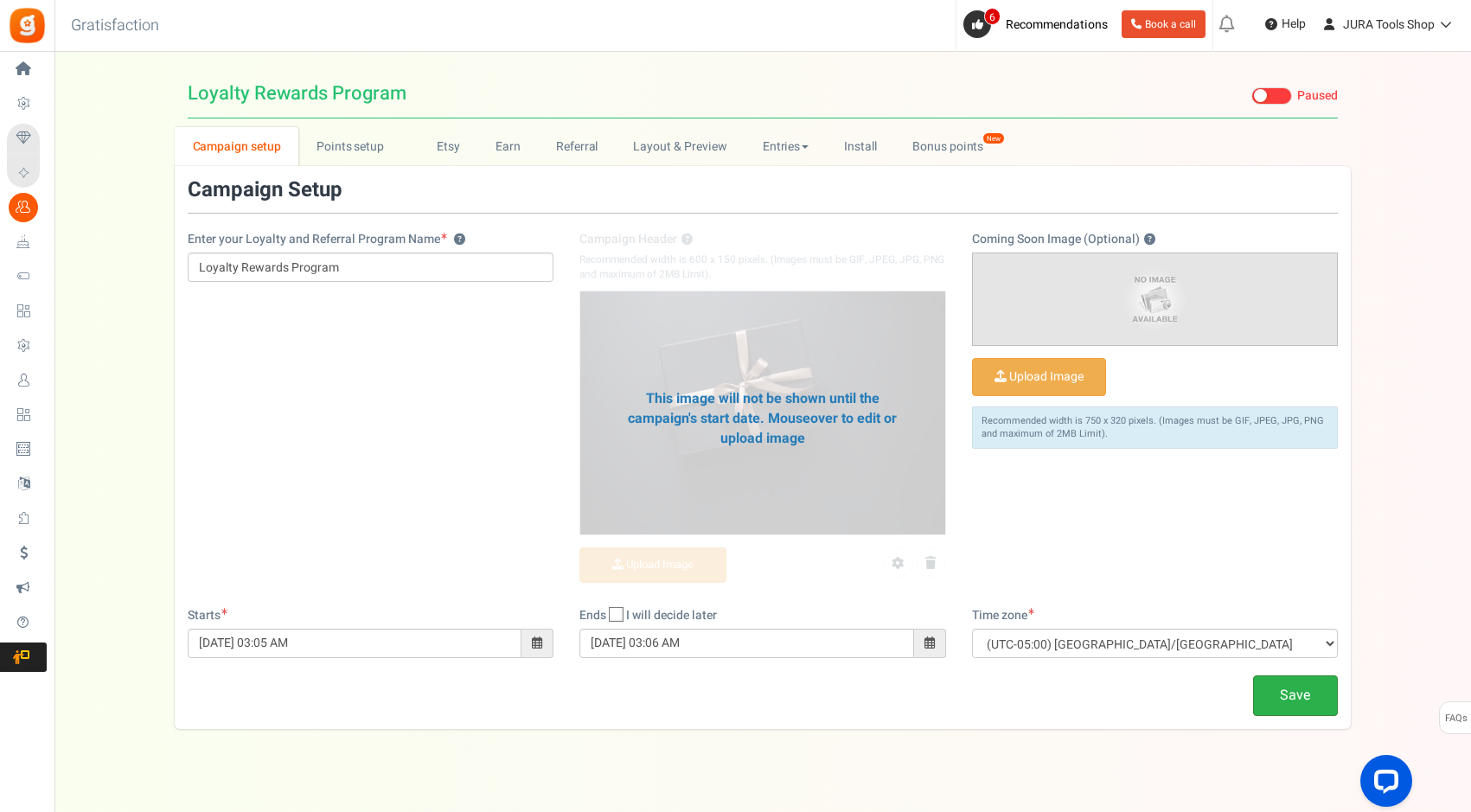
click at [1289, 693] on link "Save" at bounding box center [1294, 695] width 85 height 41
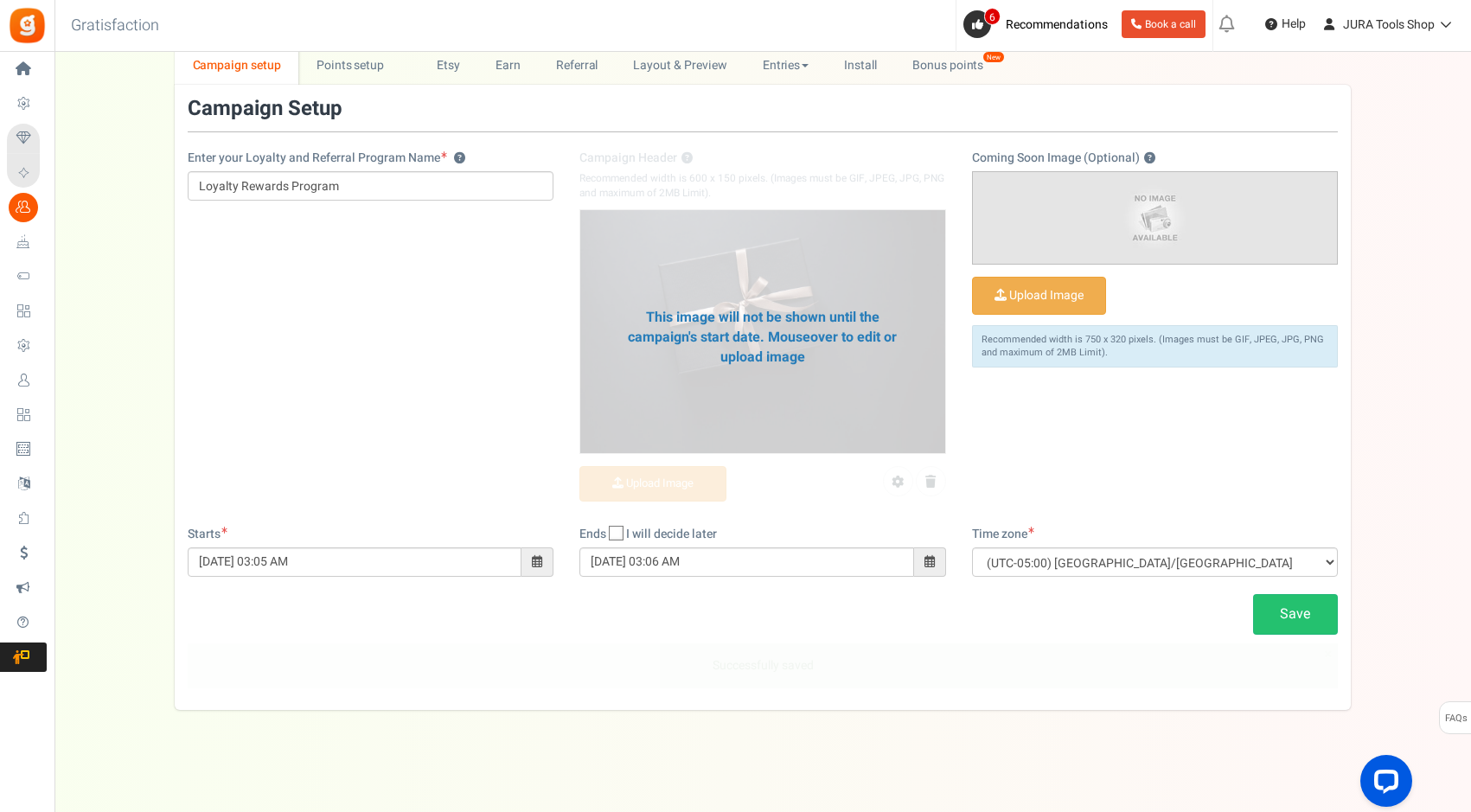
scroll to position [19, 0]
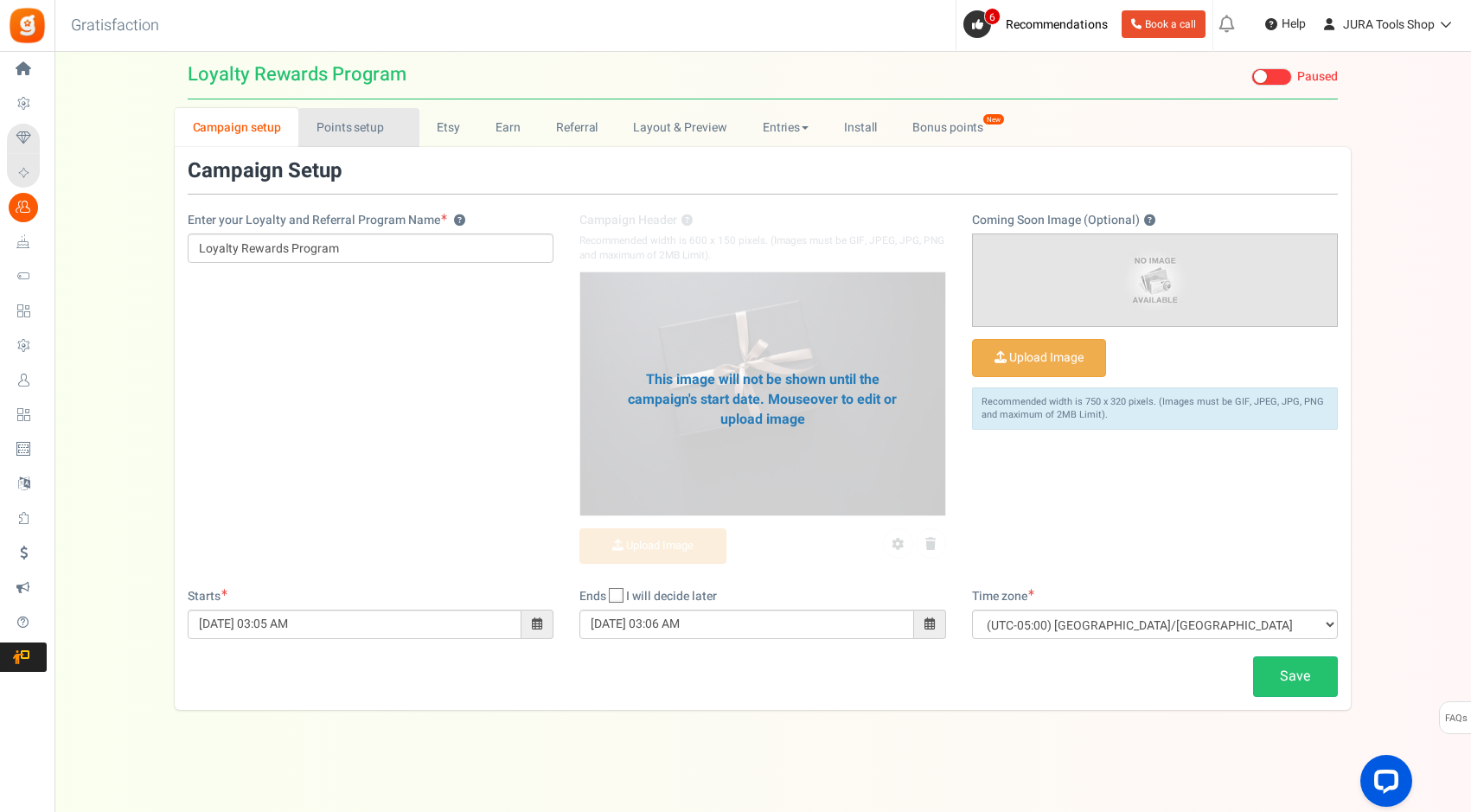
click at [335, 116] on link "Points setup New" at bounding box center [359, 127] width 120 height 39
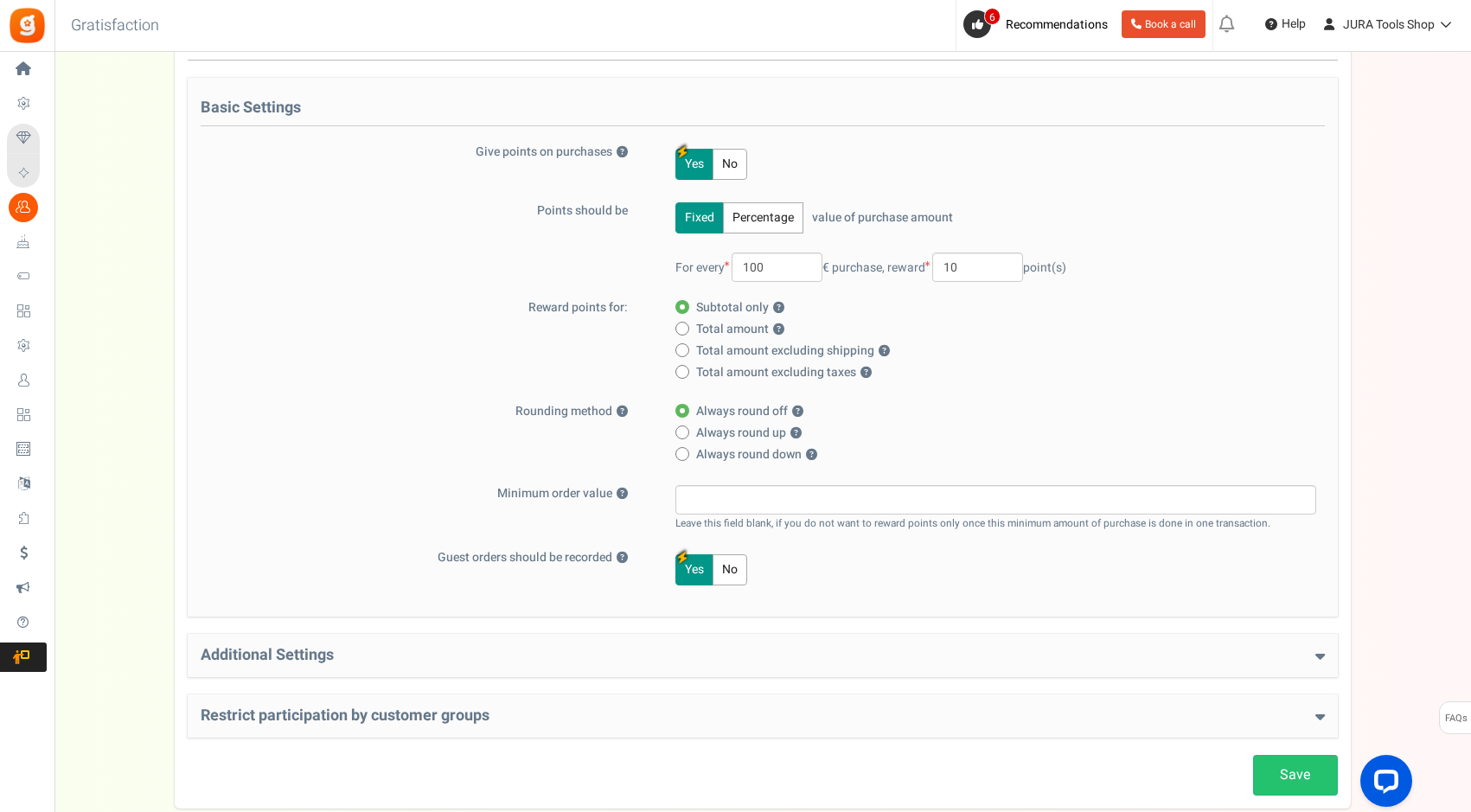
scroll to position [153, 0]
click at [960, 655] on h4 "Additional Settings" at bounding box center [762, 656] width 1124 height 17
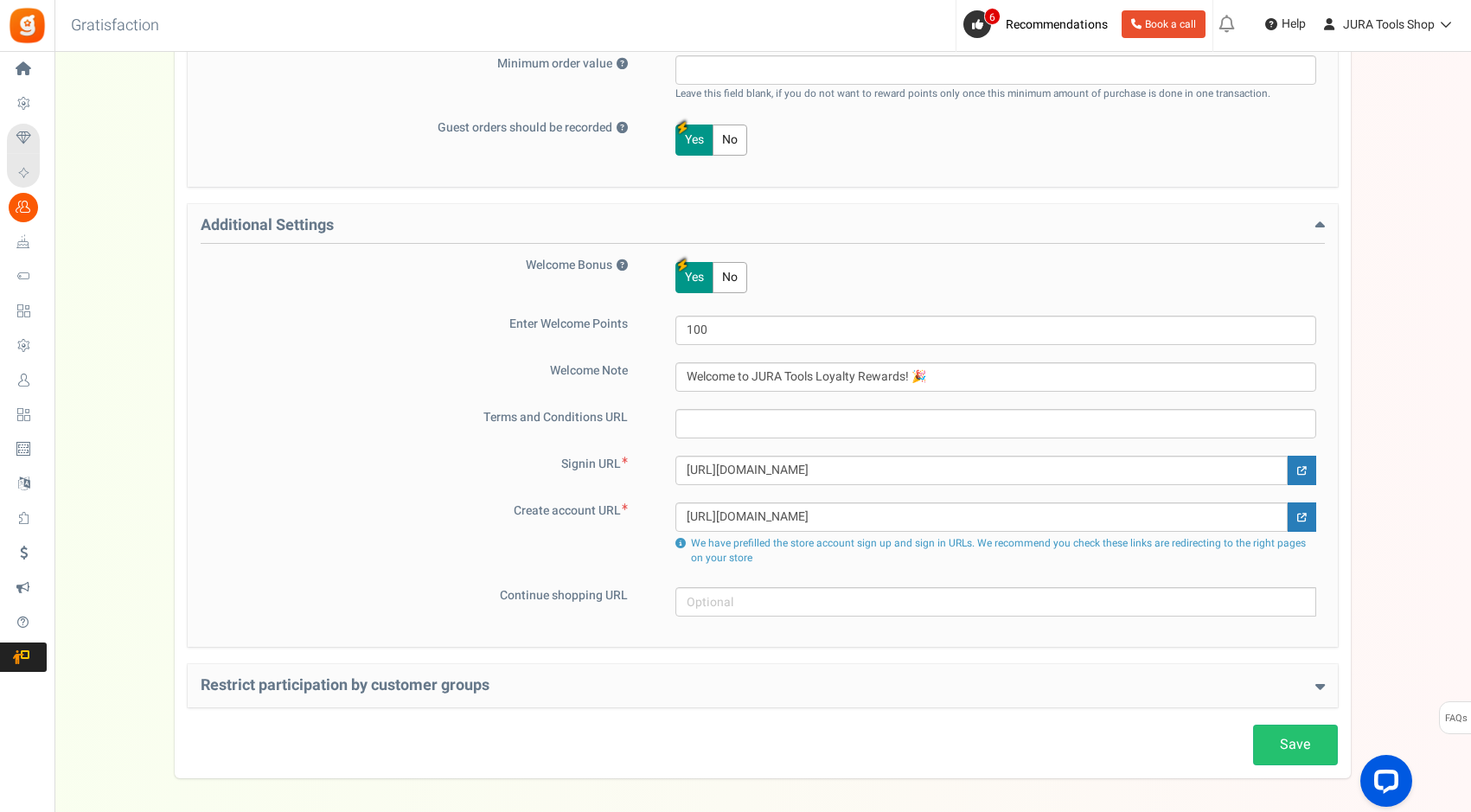
scroll to position [586, 0]
click at [918, 597] on input "text" at bounding box center [995, 598] width 640 height 29
paste input "[URL][DOMAIN_NAME]"
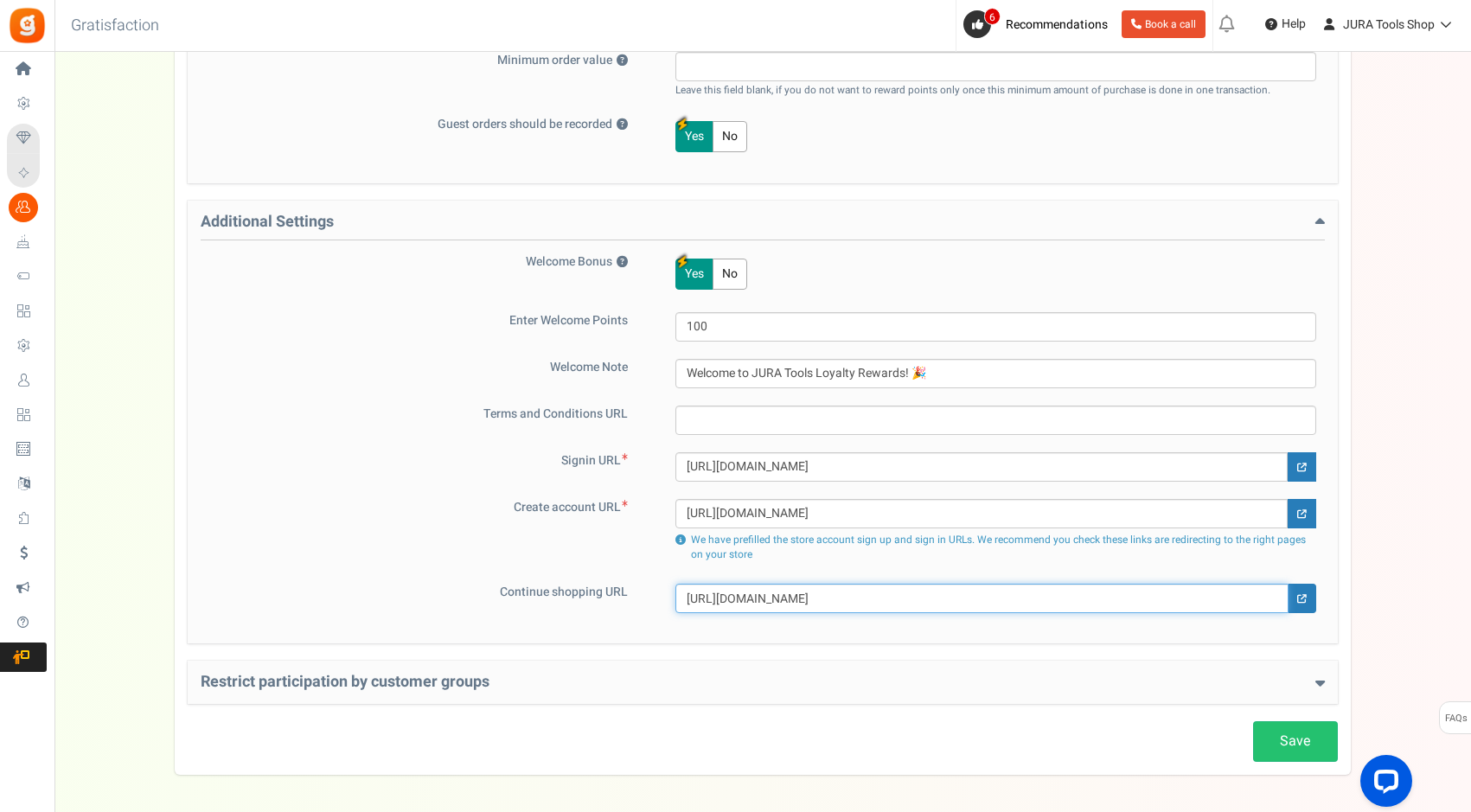
type input "[URL][DOMAIN_NAME]"
click at [1046, 679] on h4 "Restrict participation by customer groups" at bounding box center [762, 682] width 1124 height 17
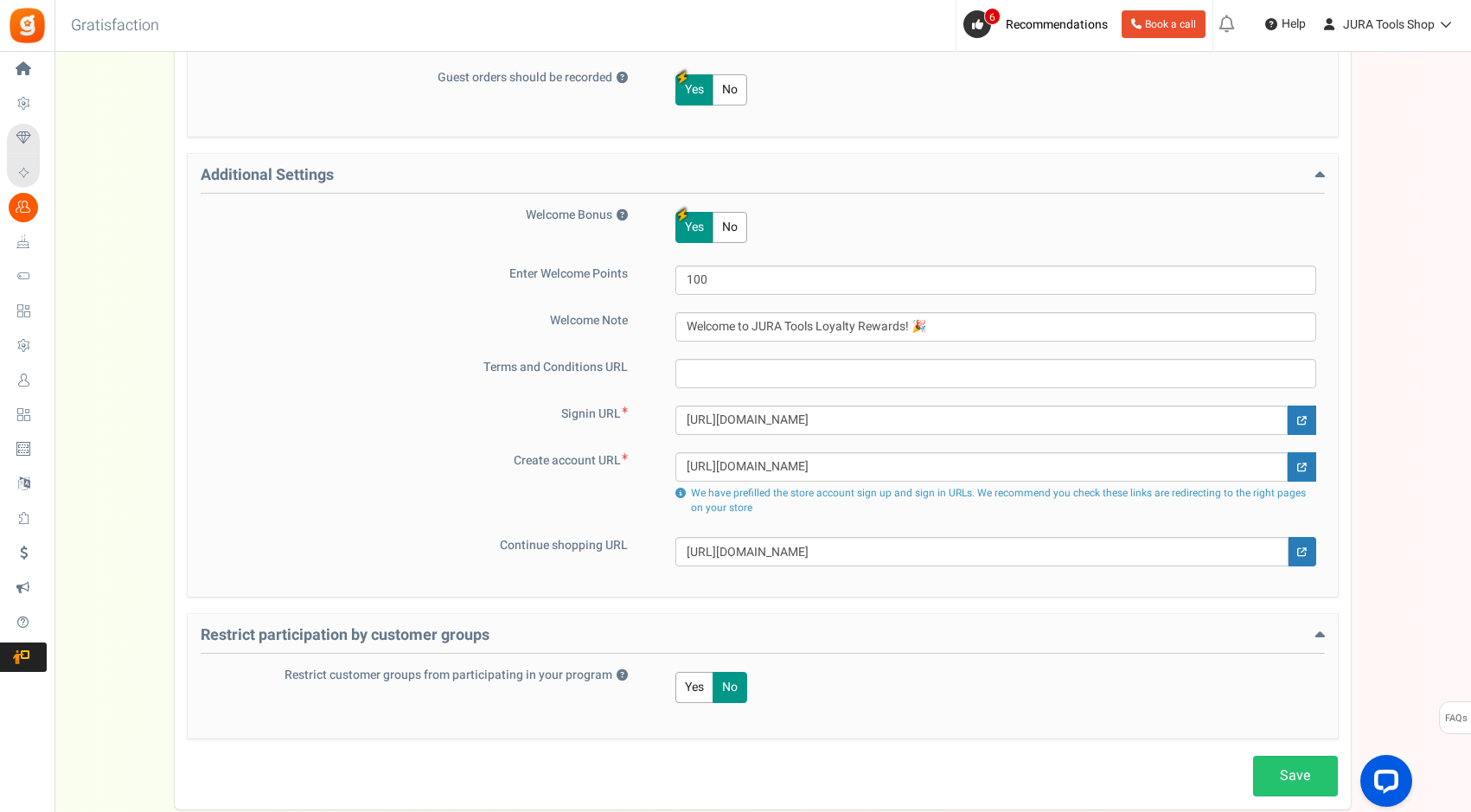
scroll to position [639, 0]
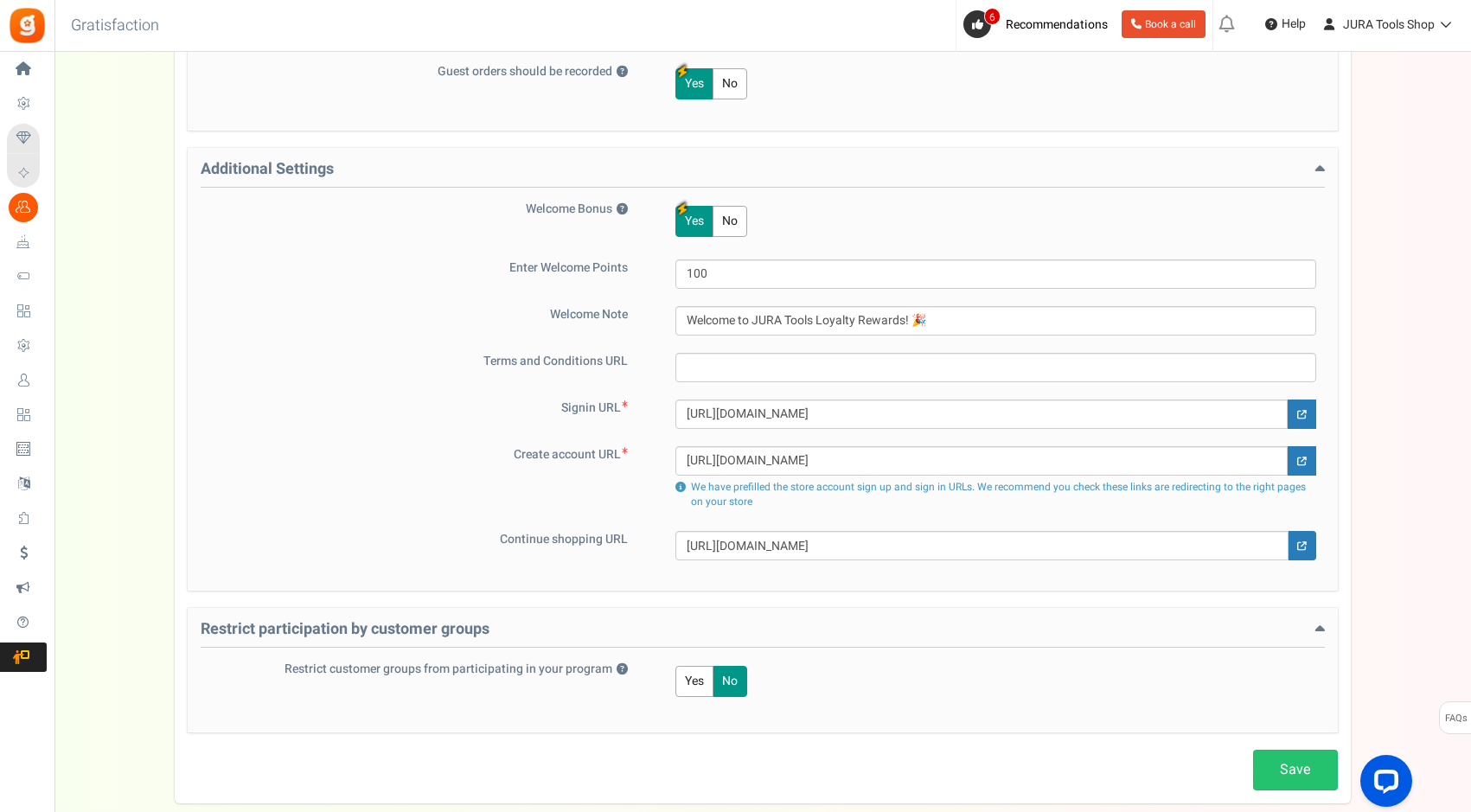
click at [697, 681] on button "Yes" at bounding box center [694, 681] width 38 height 31
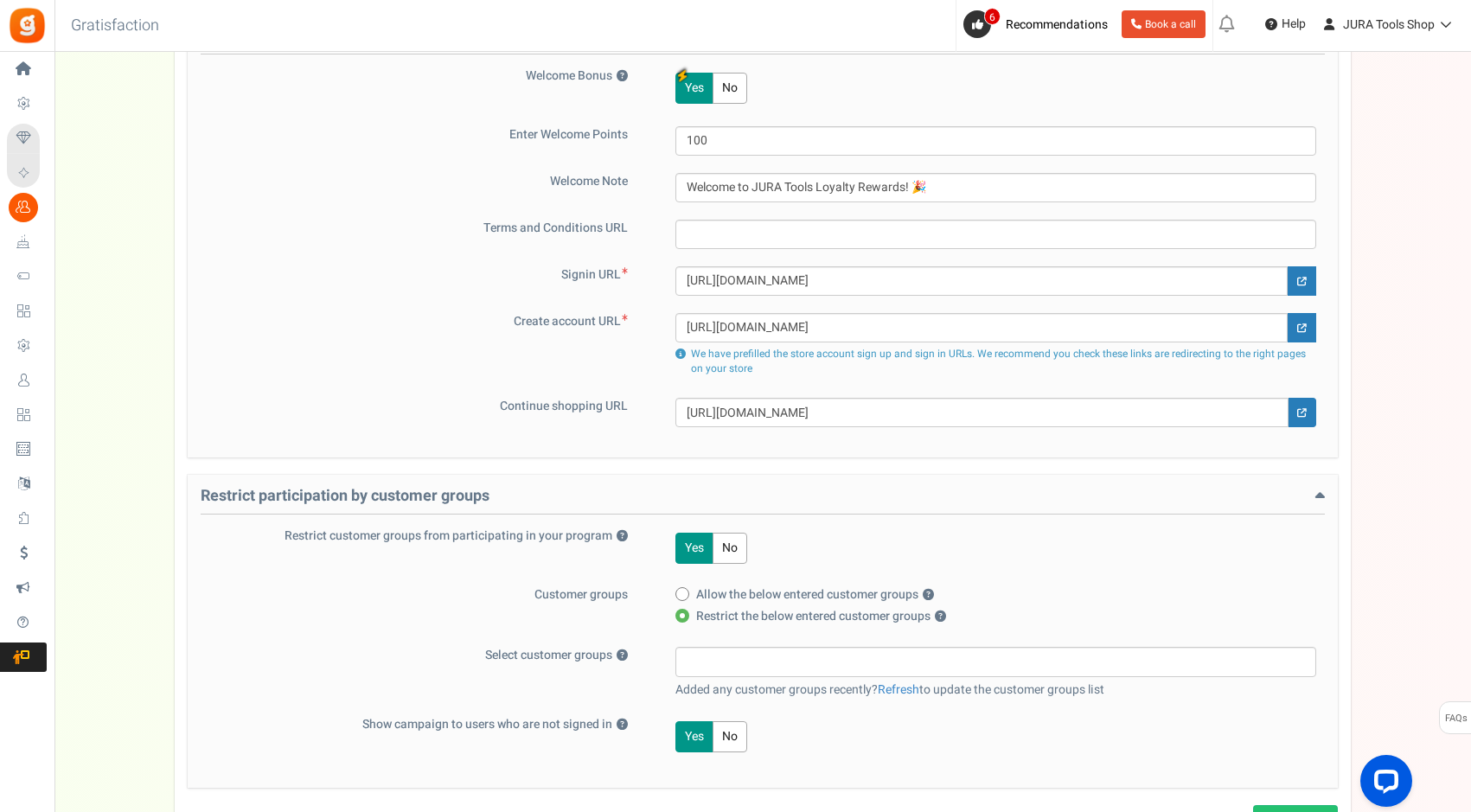
scroll to position [779, 0]
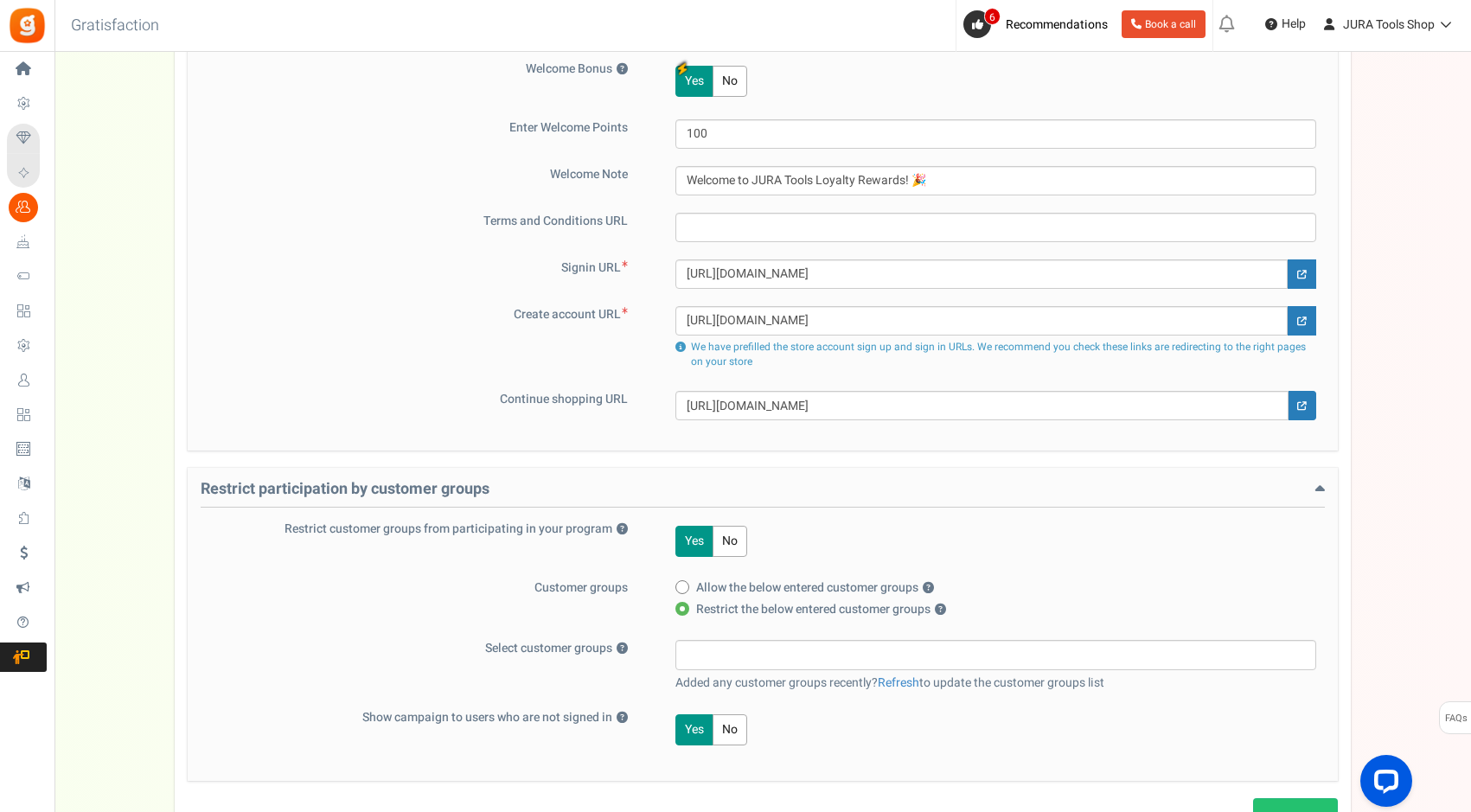
click at [735, 544] on button "No" at bounding box center [730, 541] width 35 height 31
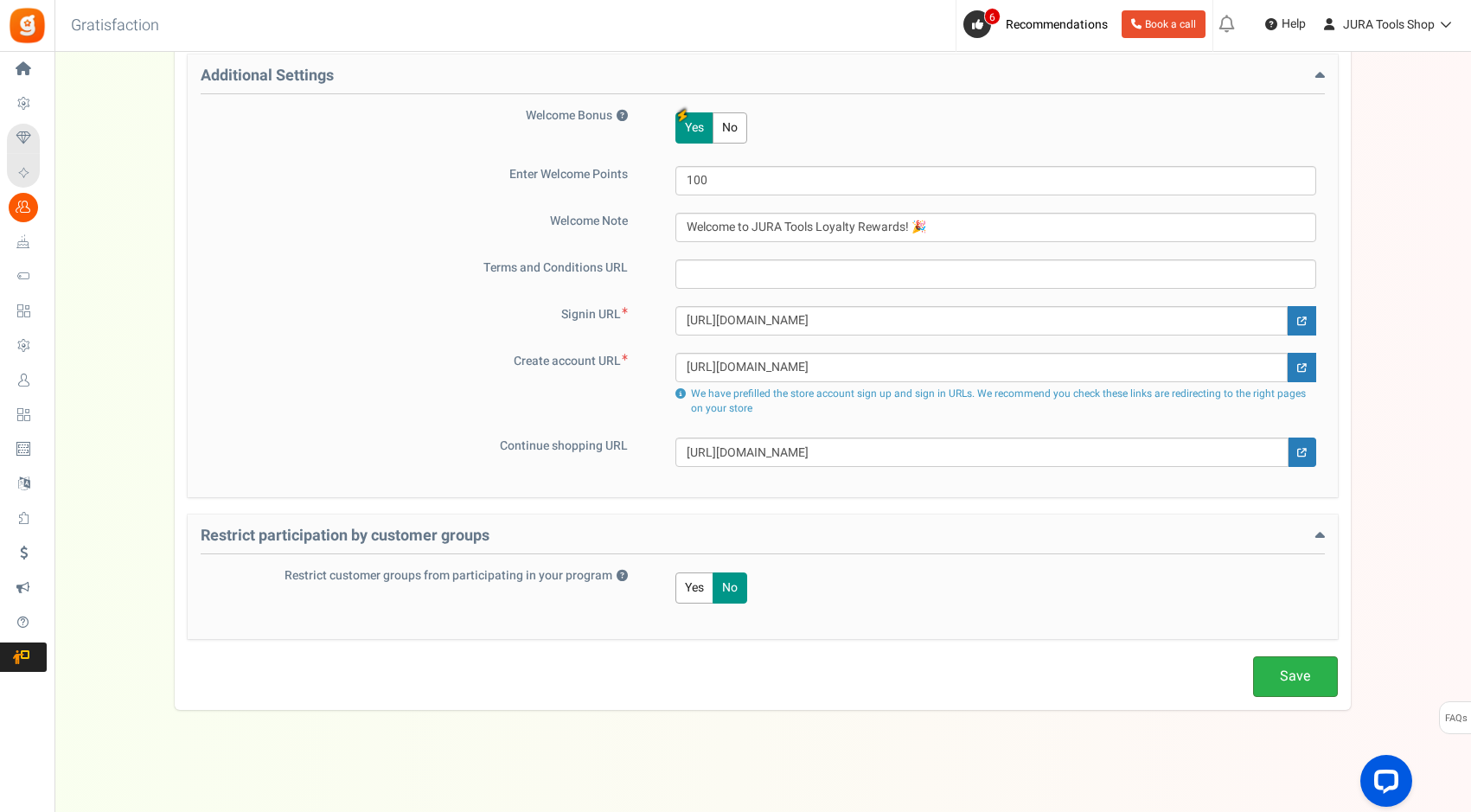
click at [1284, 682] on link "Save" at bounding box center [1294, 676] width 85 height 41
click at [1283, 675] on link "Save" at bounding box center [1294, 676] width 85 height 41
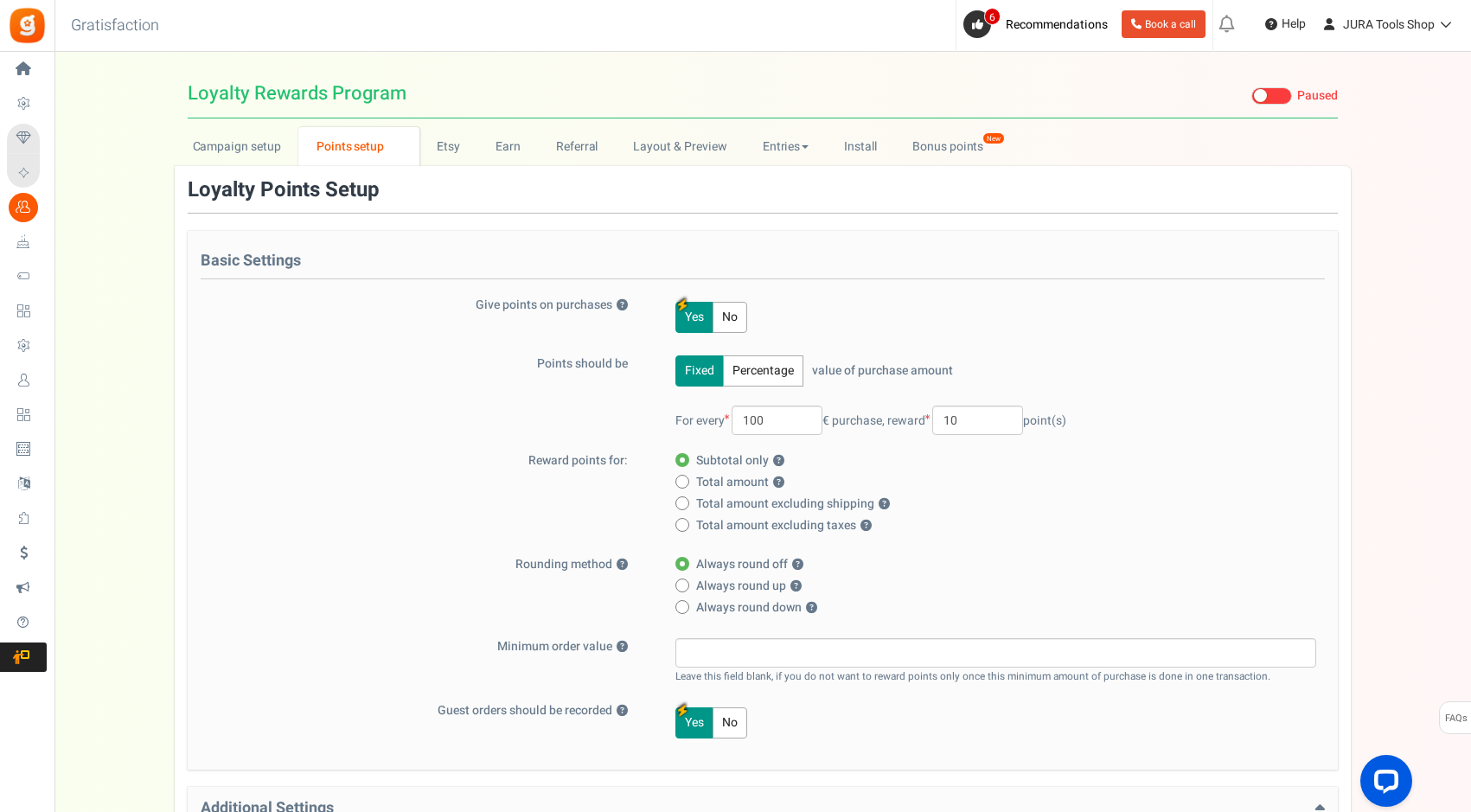
scroll to position [0, 0]
click at [507, 152] on link "Earn" at bounding box center [508, 147] width 60 height 39
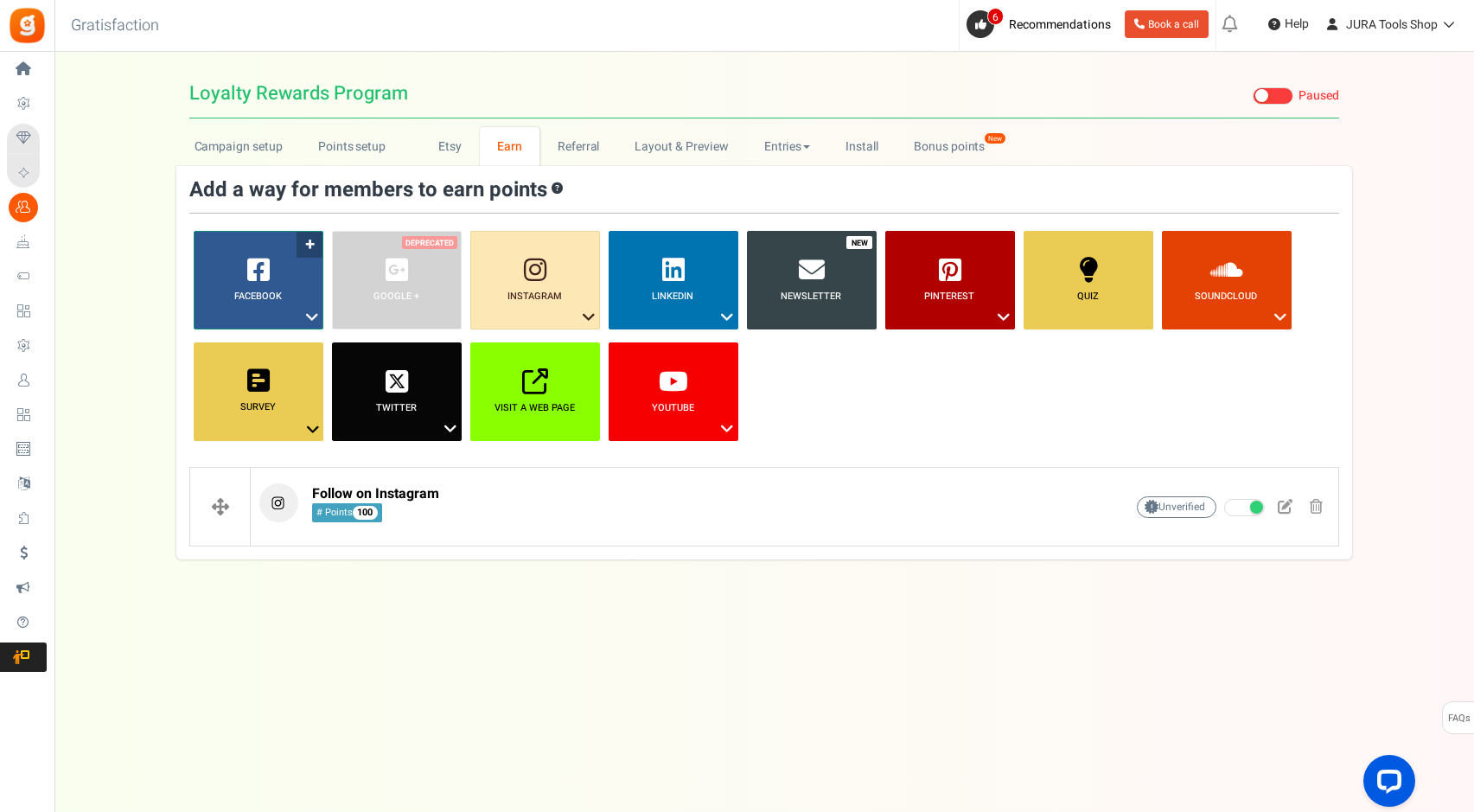
click at [292, 282] on link "Facebook ?" at bounding box center [257, 280] width 129 height 98
click at [265, 369] on link "Share on Facebook" at bounding box center [258, 370] width 138 height 21
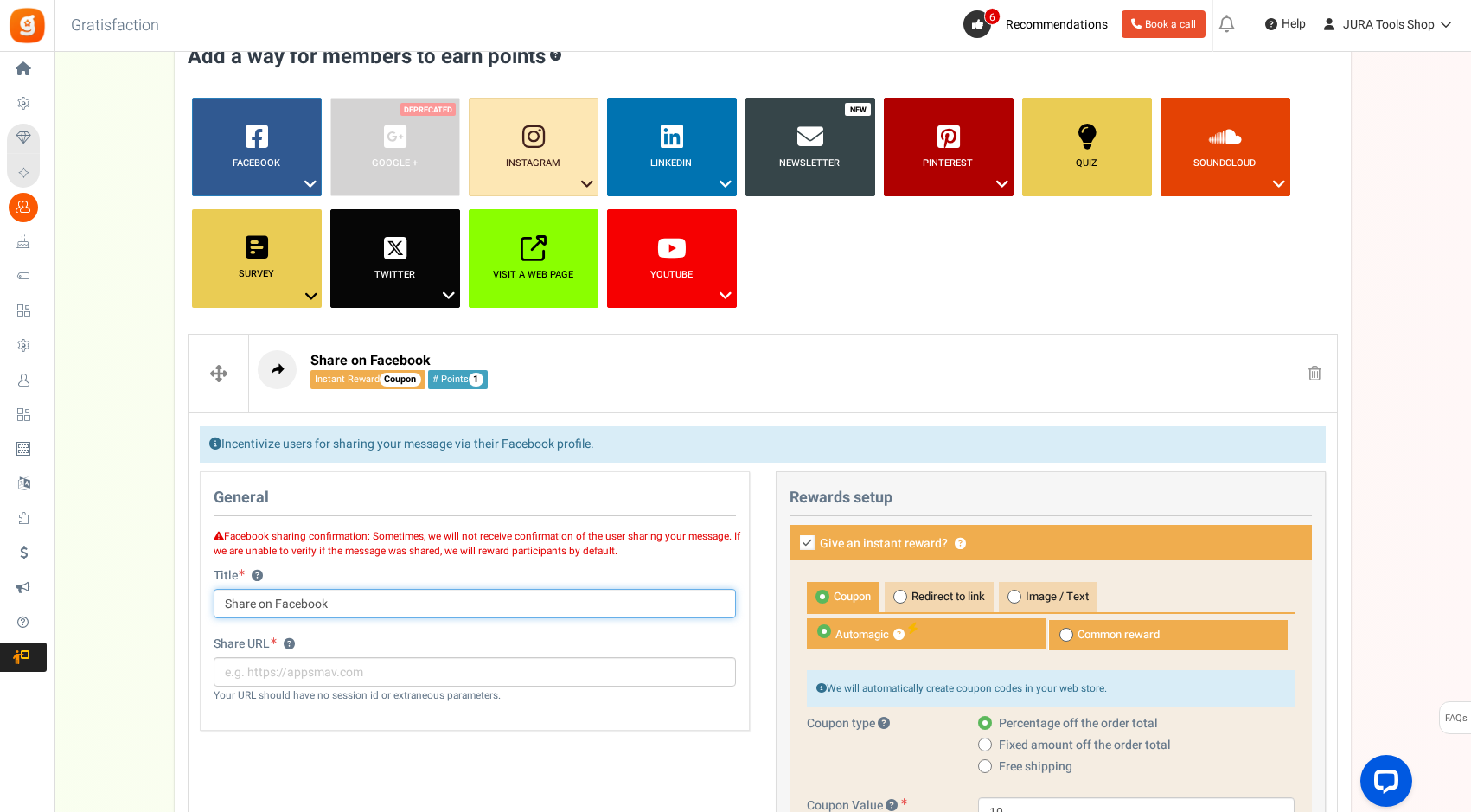
scroll to position [135, 0]
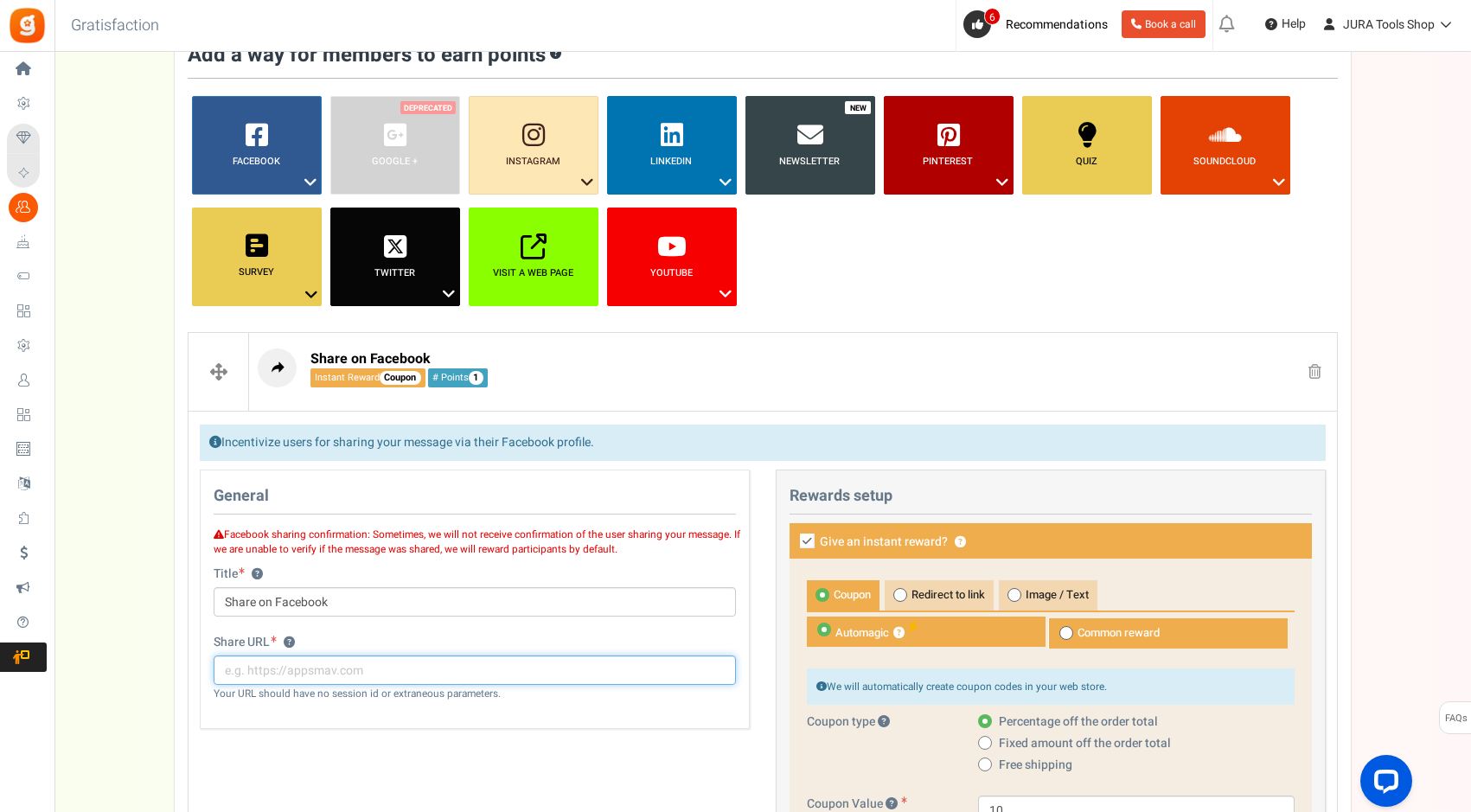
click at [336, 664] on input "text" at bounding box center [474, 670] width 522 height 29
paste input "[URL][DOMAIN_NAME]"
type input "[URL][DOMAIN_NAME]"
click at [376, 736] on div "General Facebook sharing confirmation: Sometimes, we will not receive confirmat…" at bounding box center [474, 607] width 576 height 277
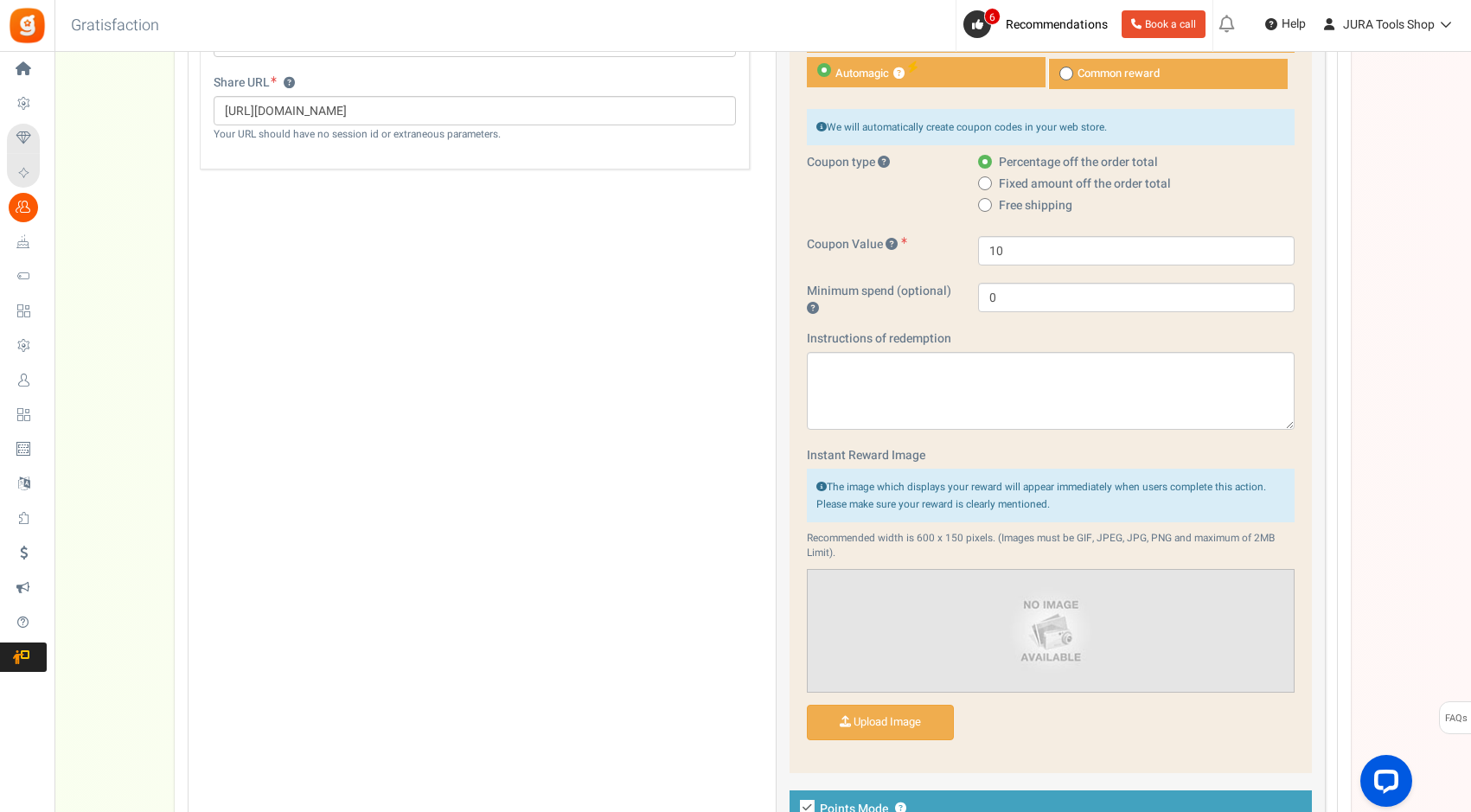
scroll to position [694, 0]
click at [983, 181] on span at bounding box center [984, 184] width 14 height 14
click at [983, 181] on input "Fixed amount off the order total" at bounding box center [983, 186] width 12 height 12
radio input "true"
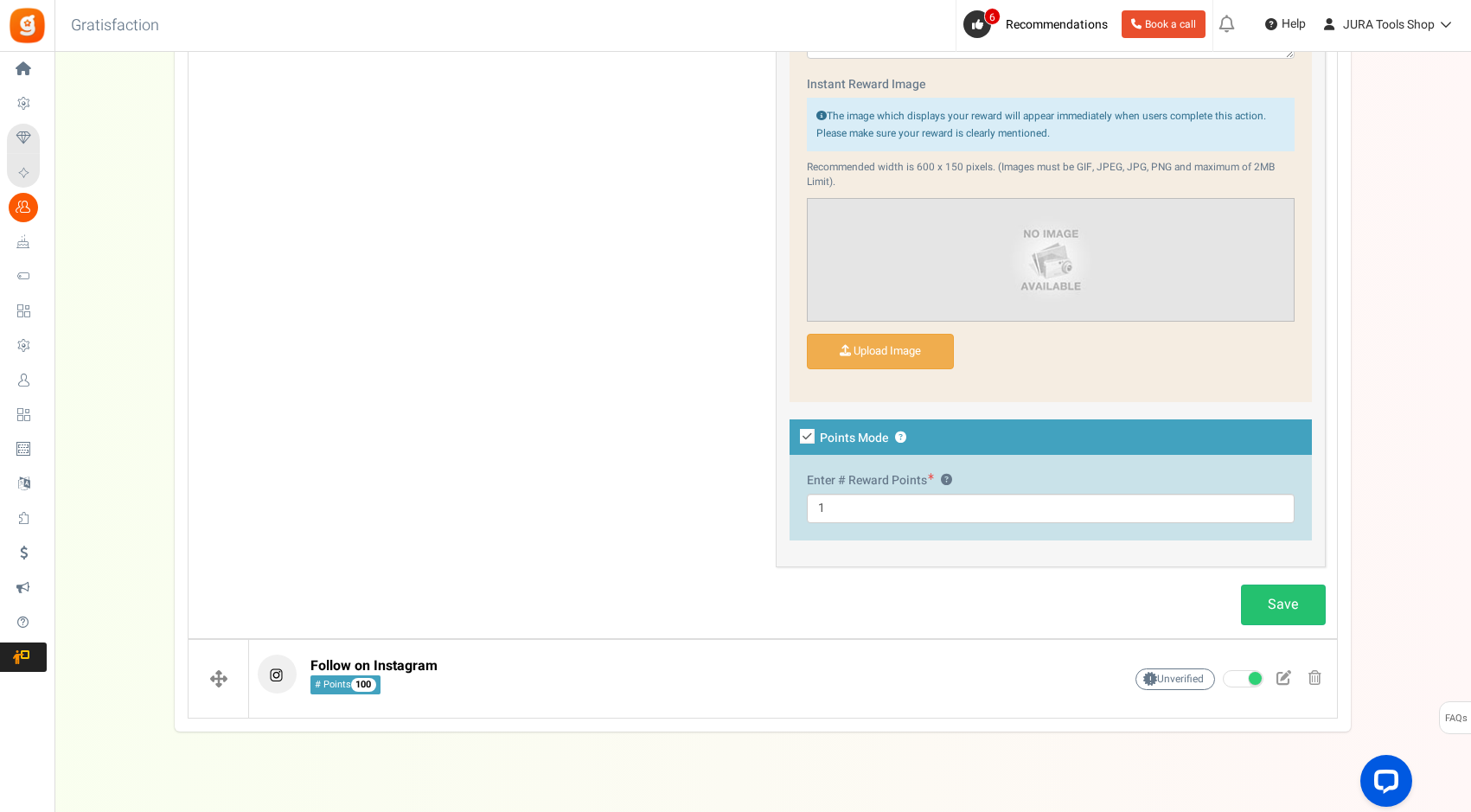
scroll to position [1067, 0]
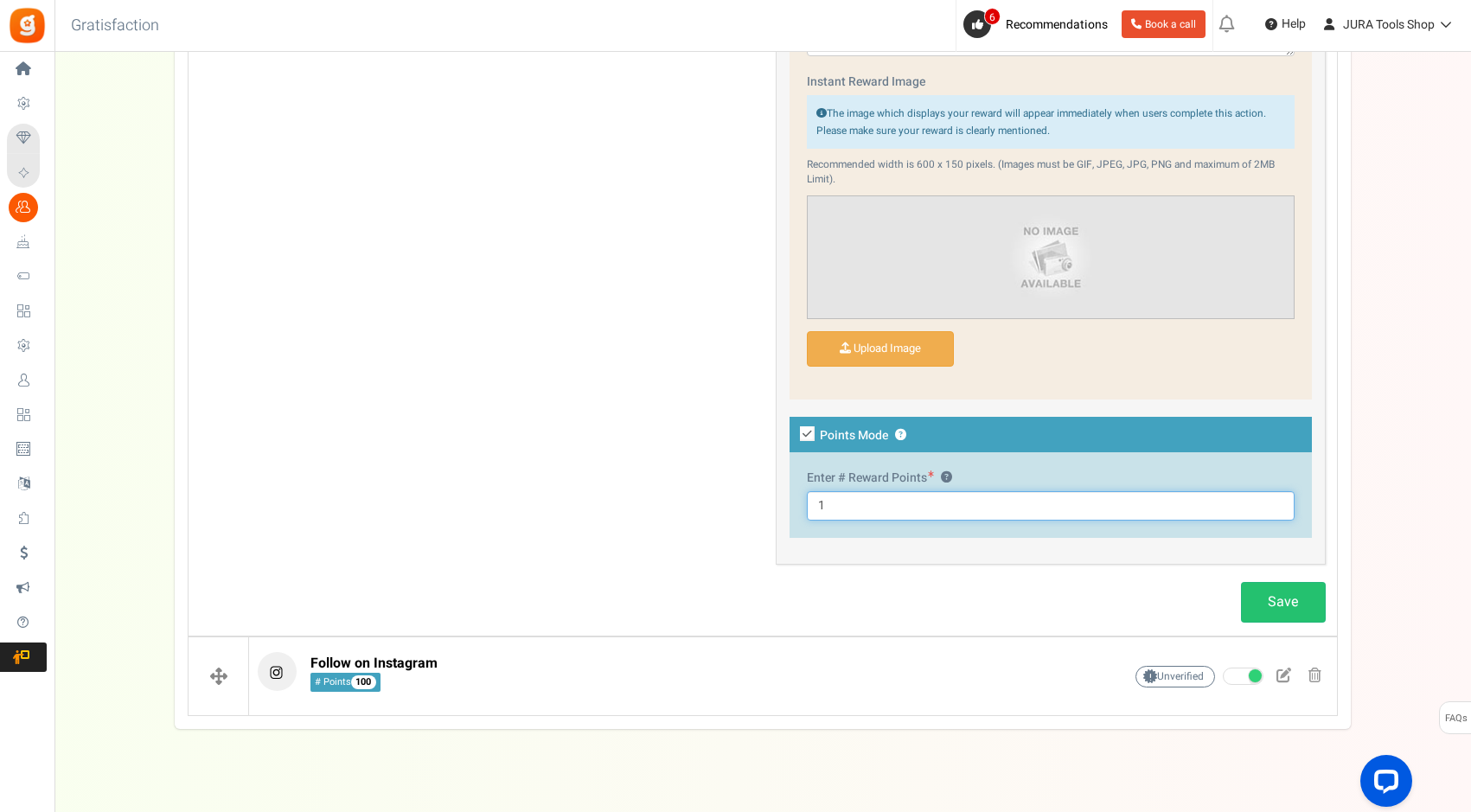
click at [838, 503] on input "1" at bounding box center [1050, 505] width 488 height 29
type input "100"
click at [1291, 592] on link "Save" at bounding box center [1283, 602] width 85 height 41
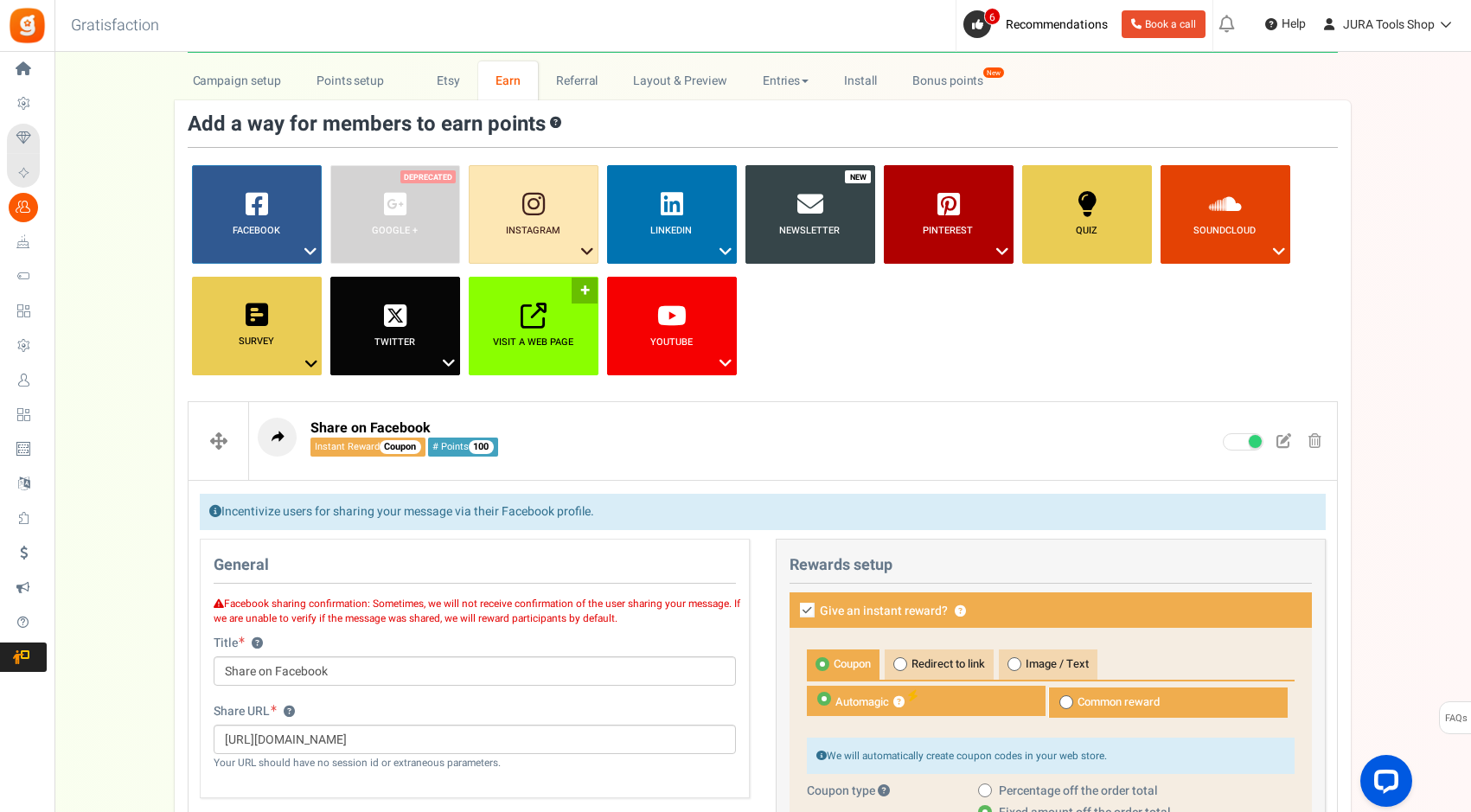
scroll to position [76, 0]
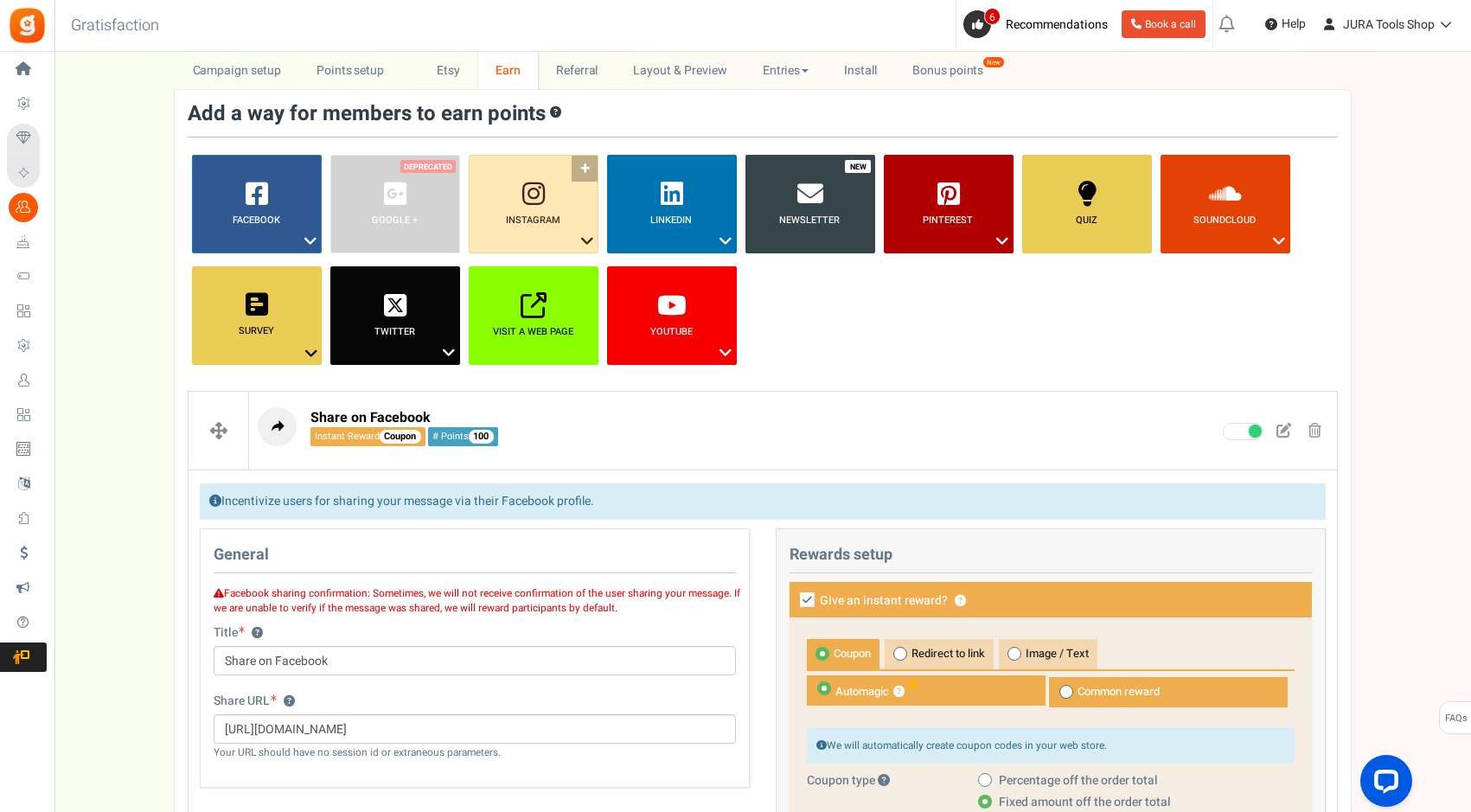
click at [532, 213] on b "Instagram" at bounding box center [533, 220] width 54 height 15
click at [672, 342] on link "YouTube ?" at bounding box center [671, 315] width 129 height 98
click at [668, 382] on link "Subscribe To My Channel" at bounding box center [671, 384] width 138 height 21
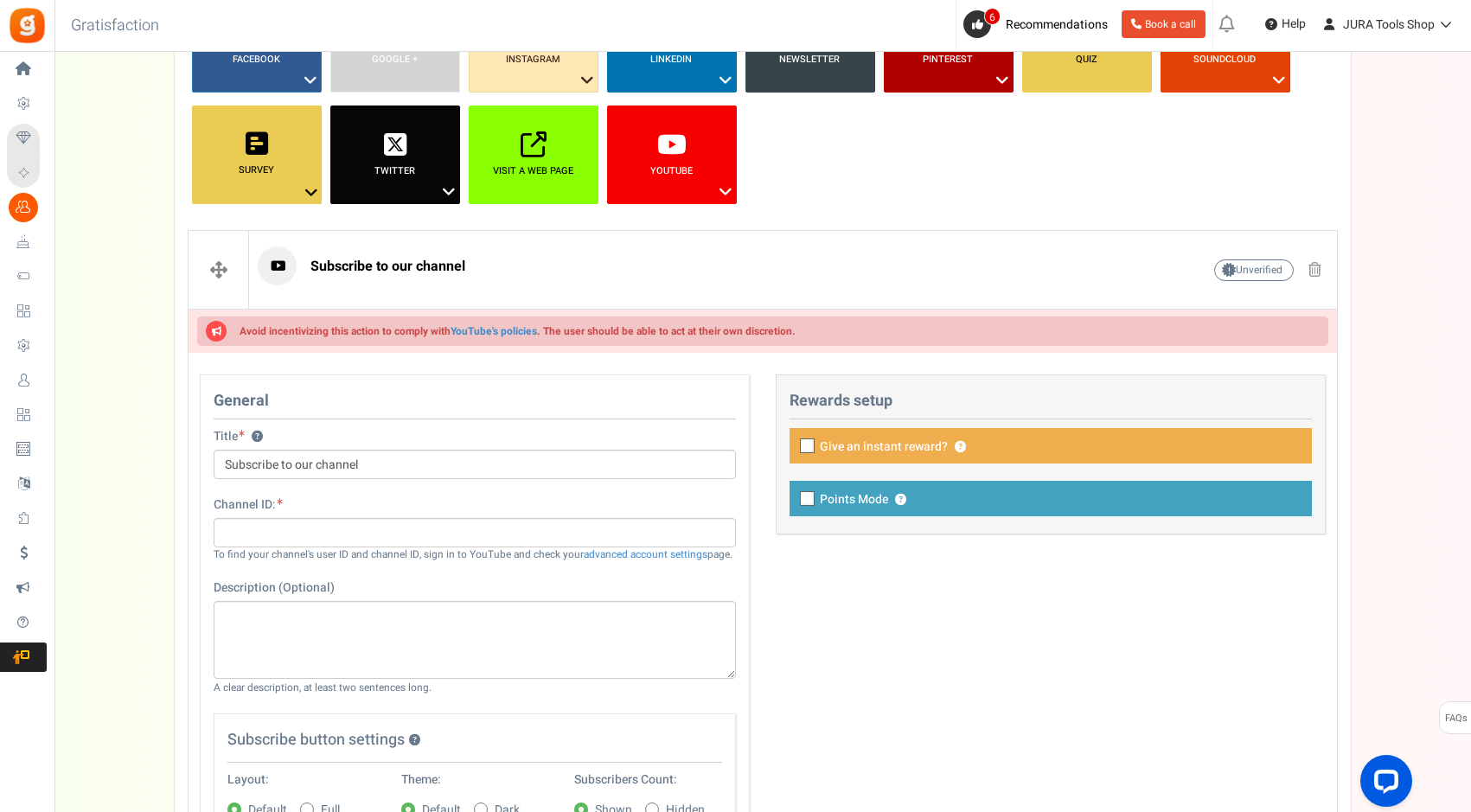
scroll to position [238, 0]
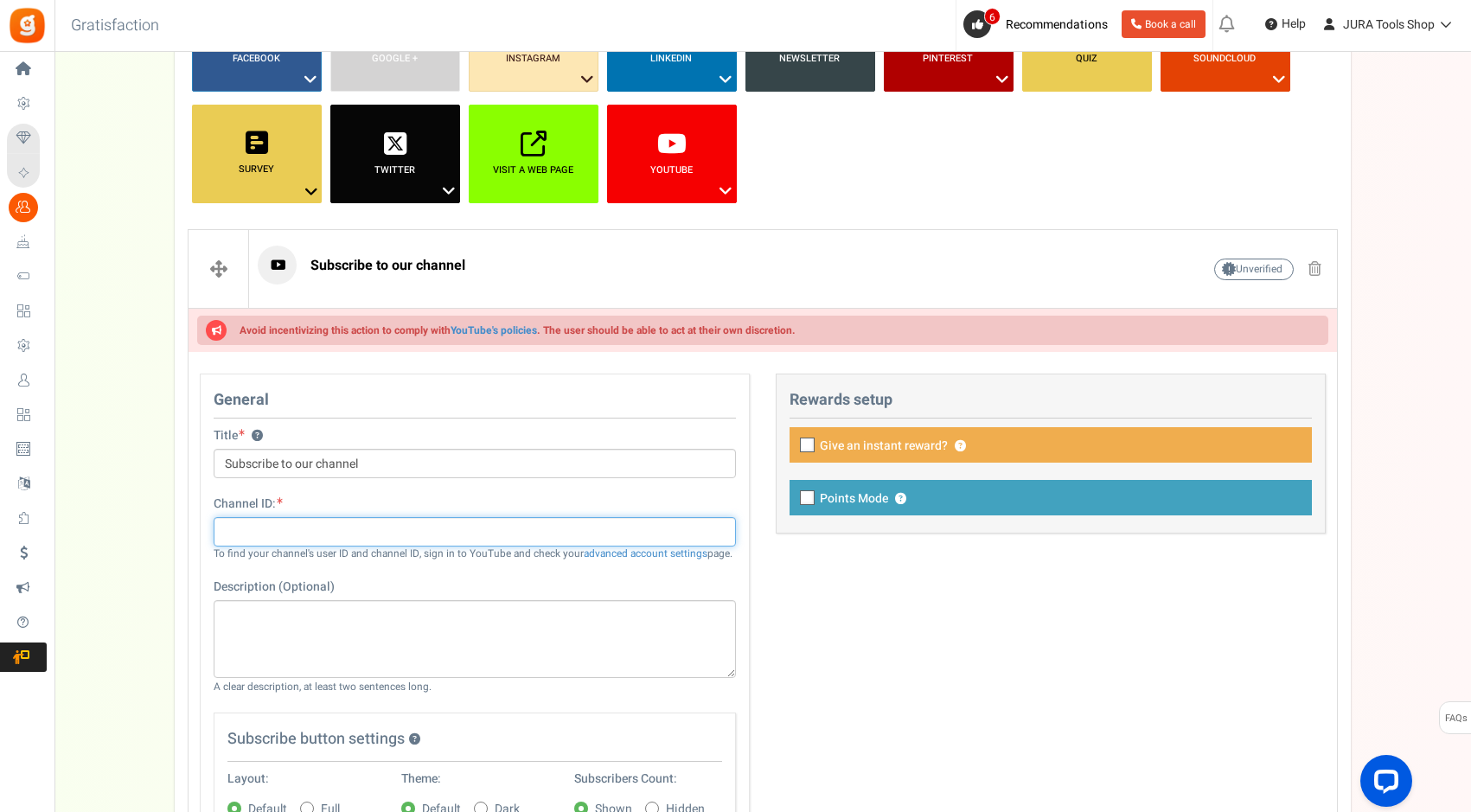
click at [281, 530] on input "text" at bounding box center [474, 531] width 522 height 29
paste input "[URL][DOMAIN_NAME]"
type input "[URL][DOMAIN_NAME]"
click at [934, 589] on div "General Title ? Subscribe to our channel Tip! Your title should show the huge s…" at bounding box center [762, 687] width 1151 height 627
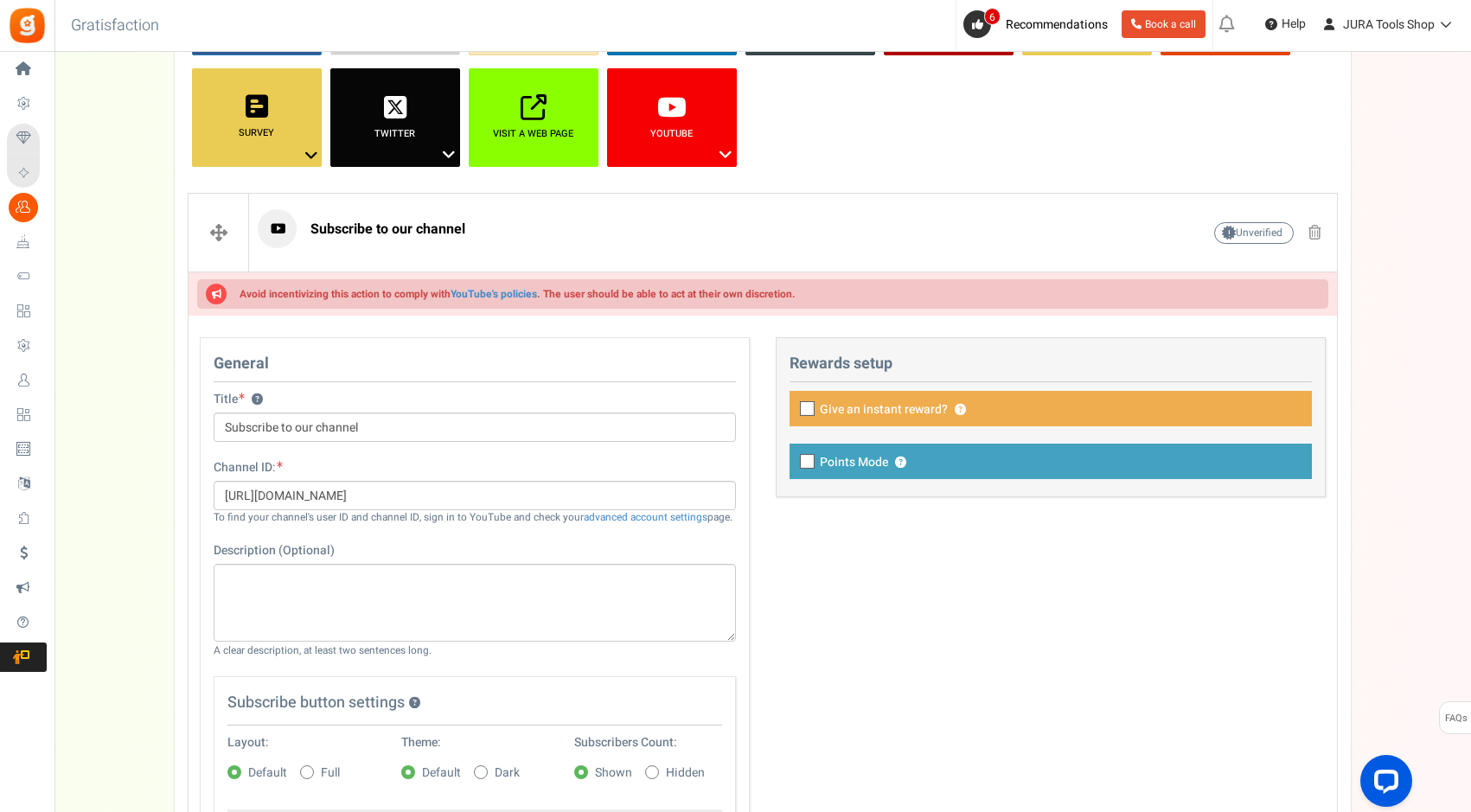
scroll to position [281, 0]
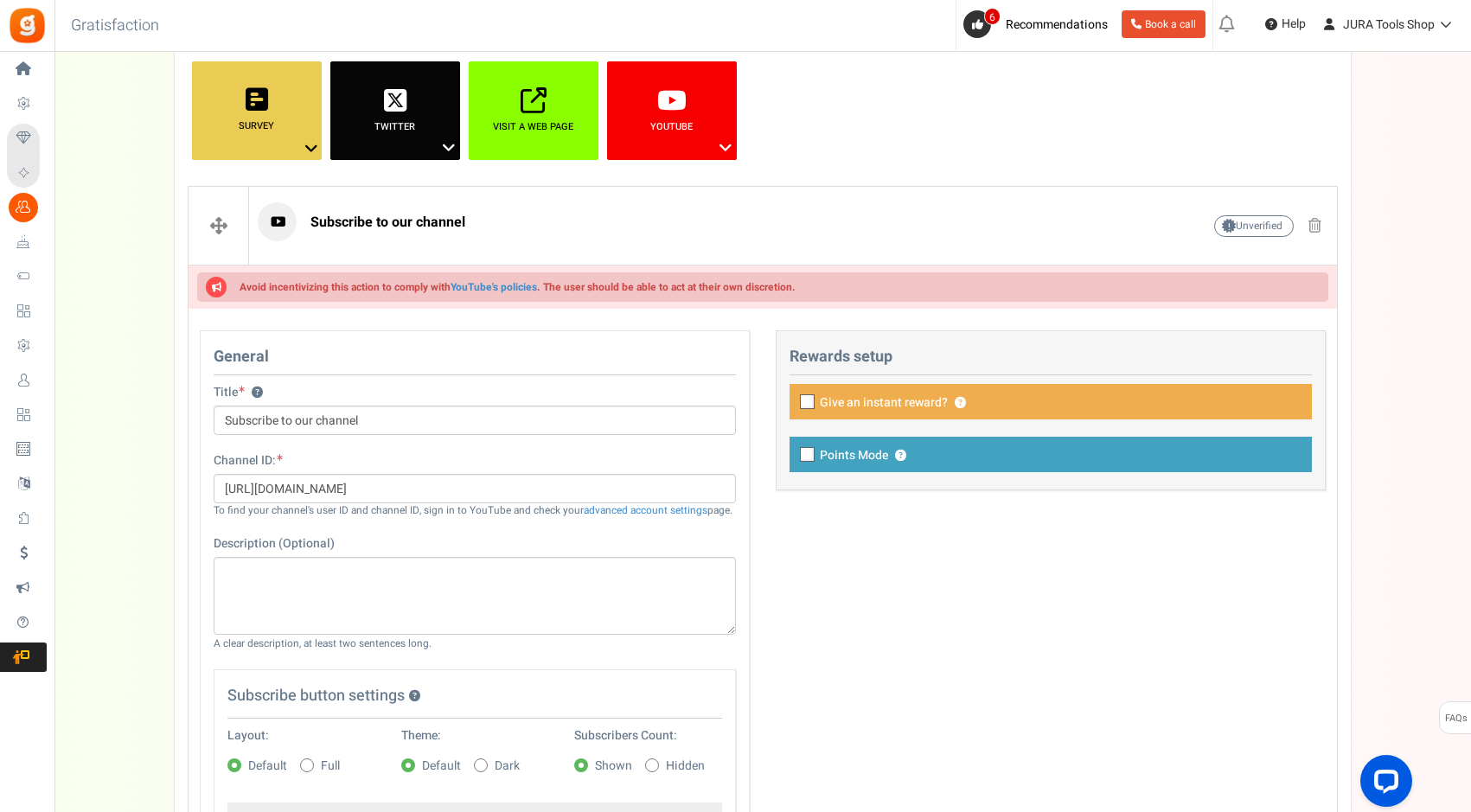
click at [807, 448] on div at bounding box center [1049, 454] width 522 height 35
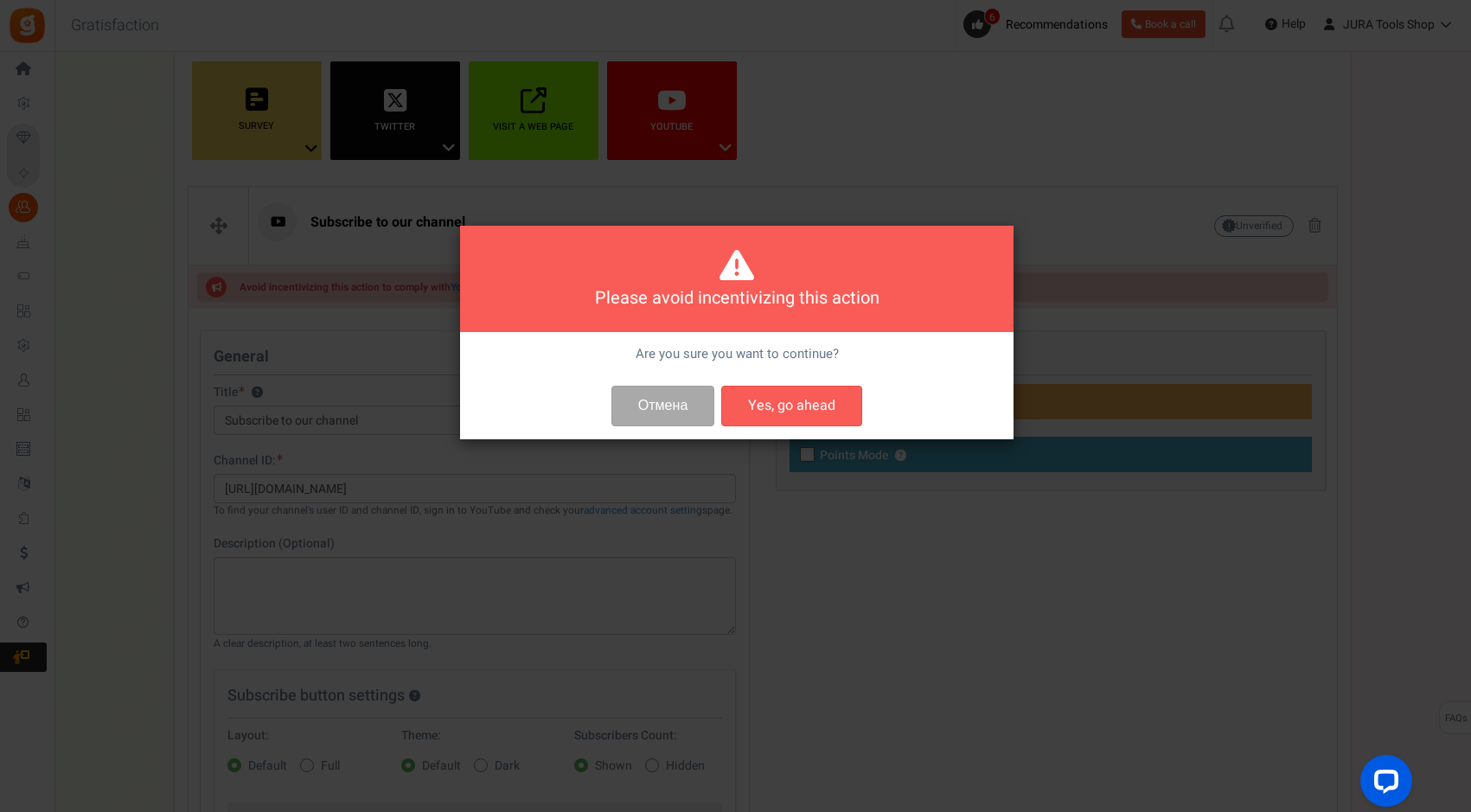
click at [663, 407] on button "Отмена" at bounding box center [663, 406] width 104 height 41
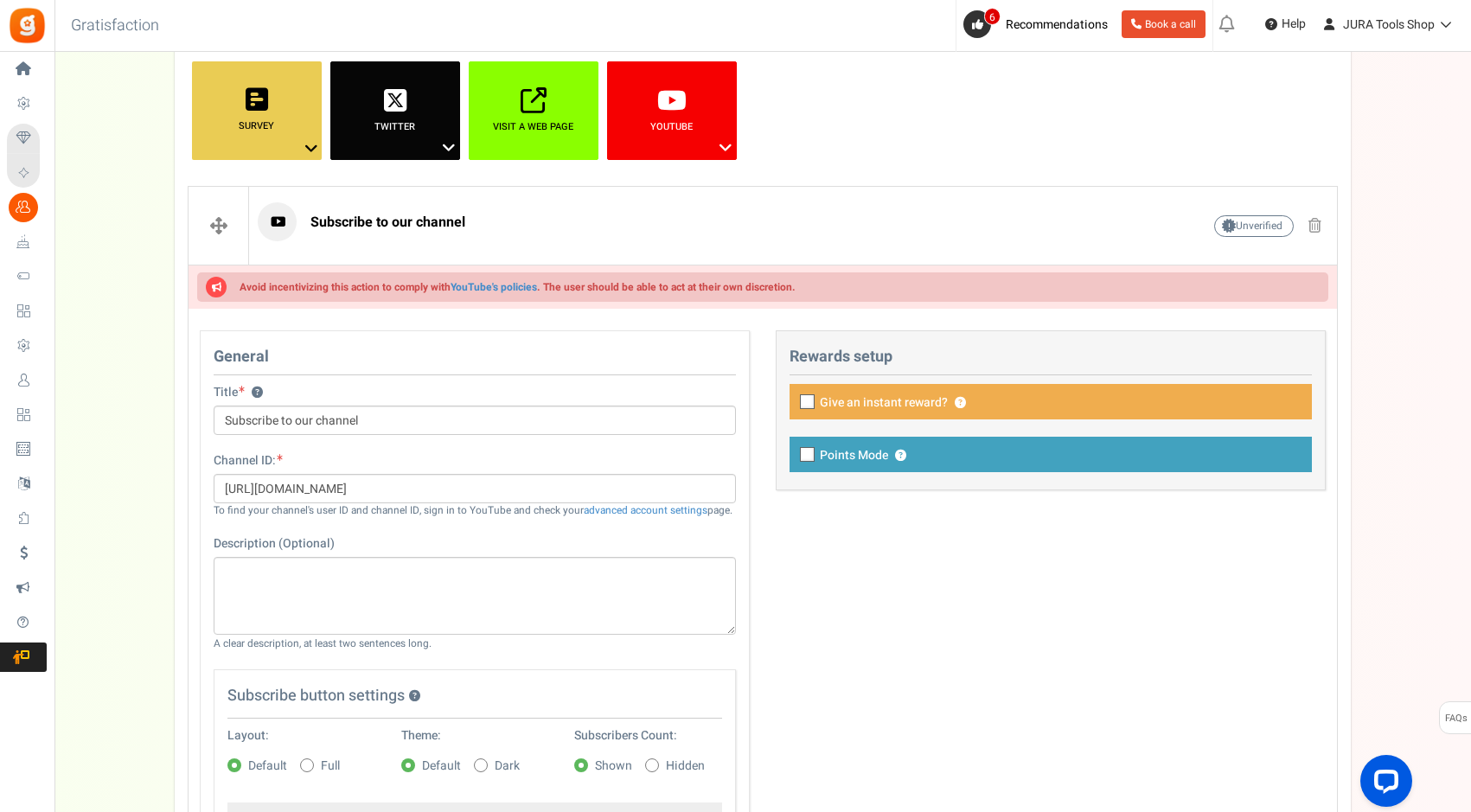
click at [860, 399] on div at bounding box center [1049, 401] width 522 height 35
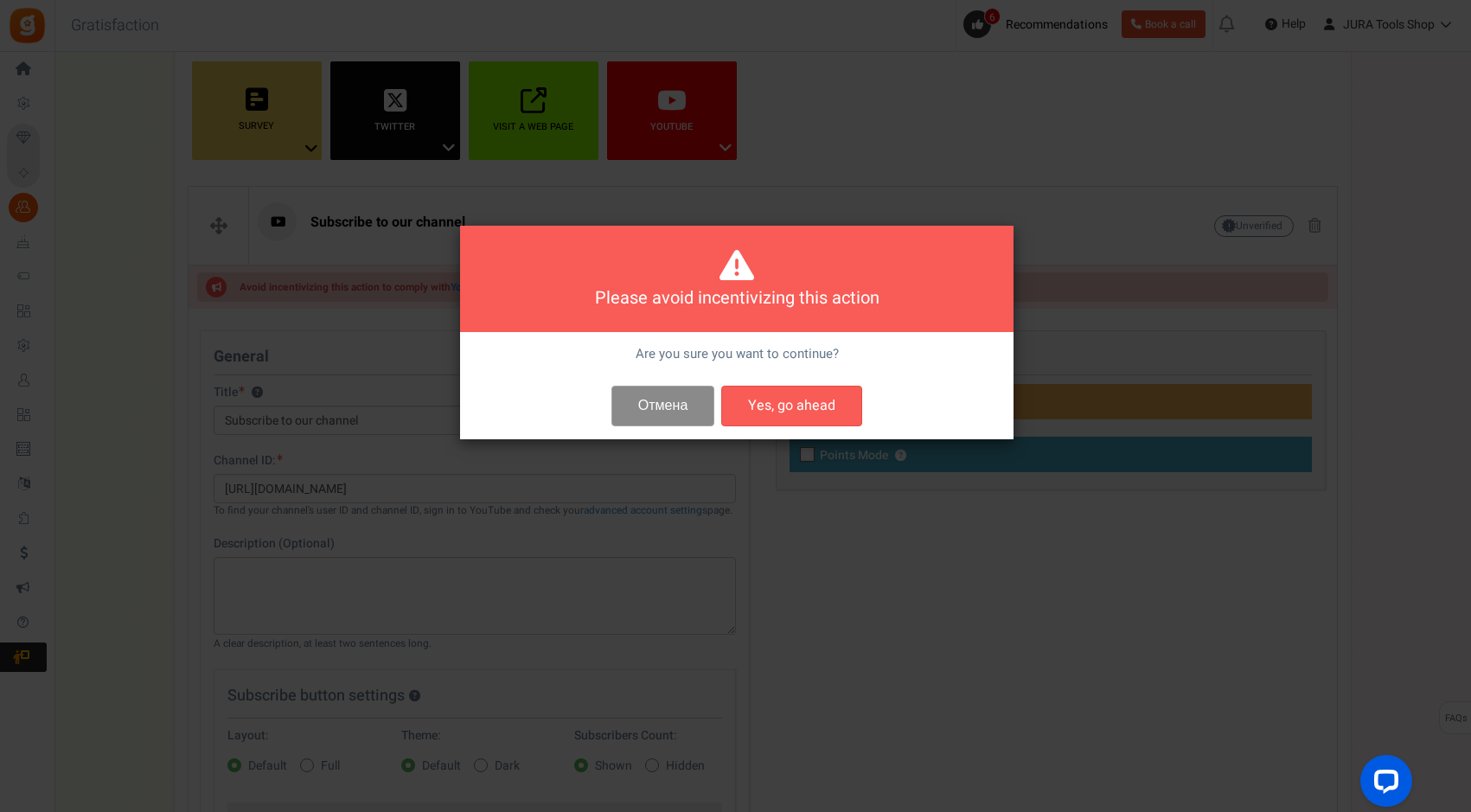
click at [657, 403] on button "Отмена" at bounding box center [663, 406] width 104 height 41
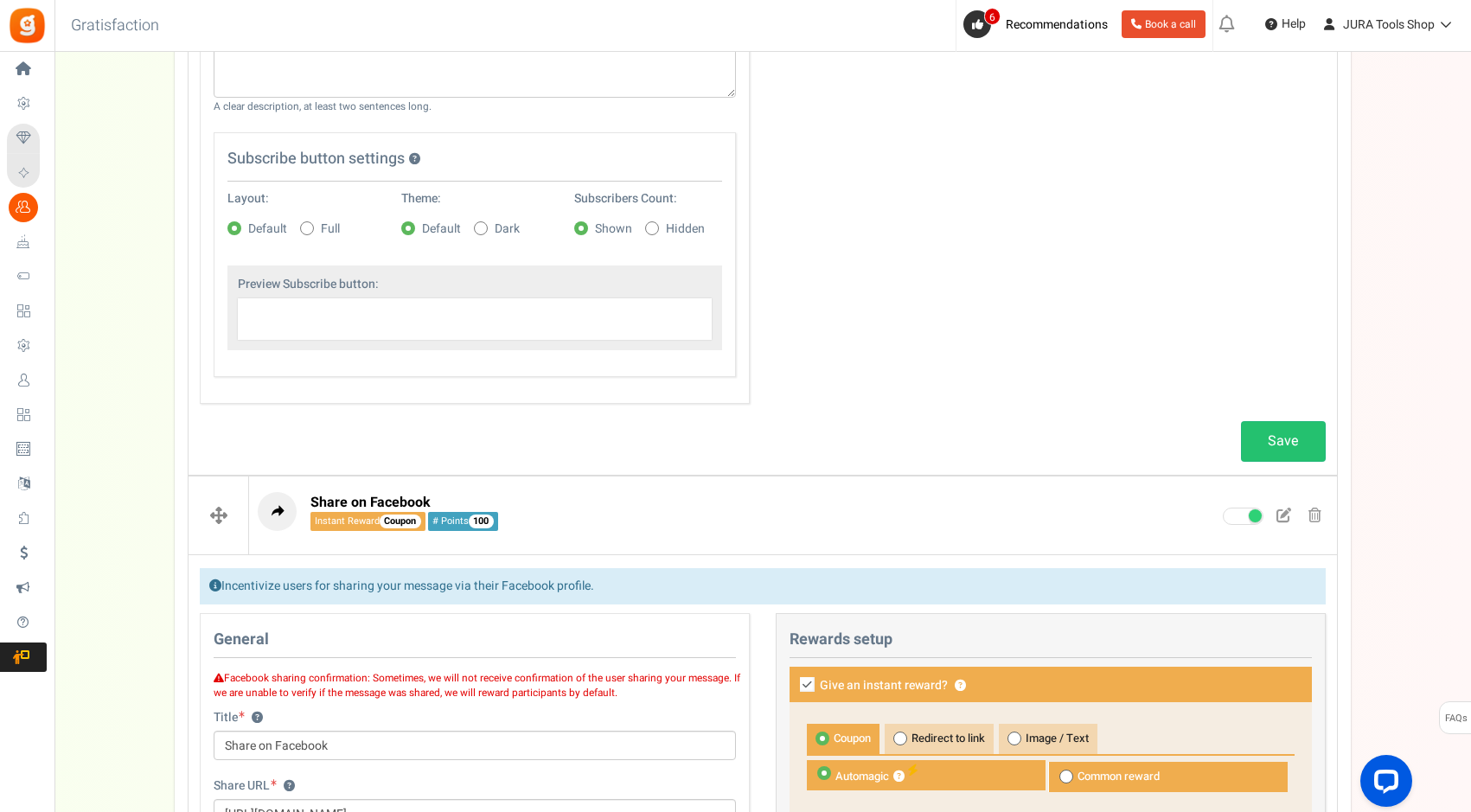
scroll to position [819, 0]
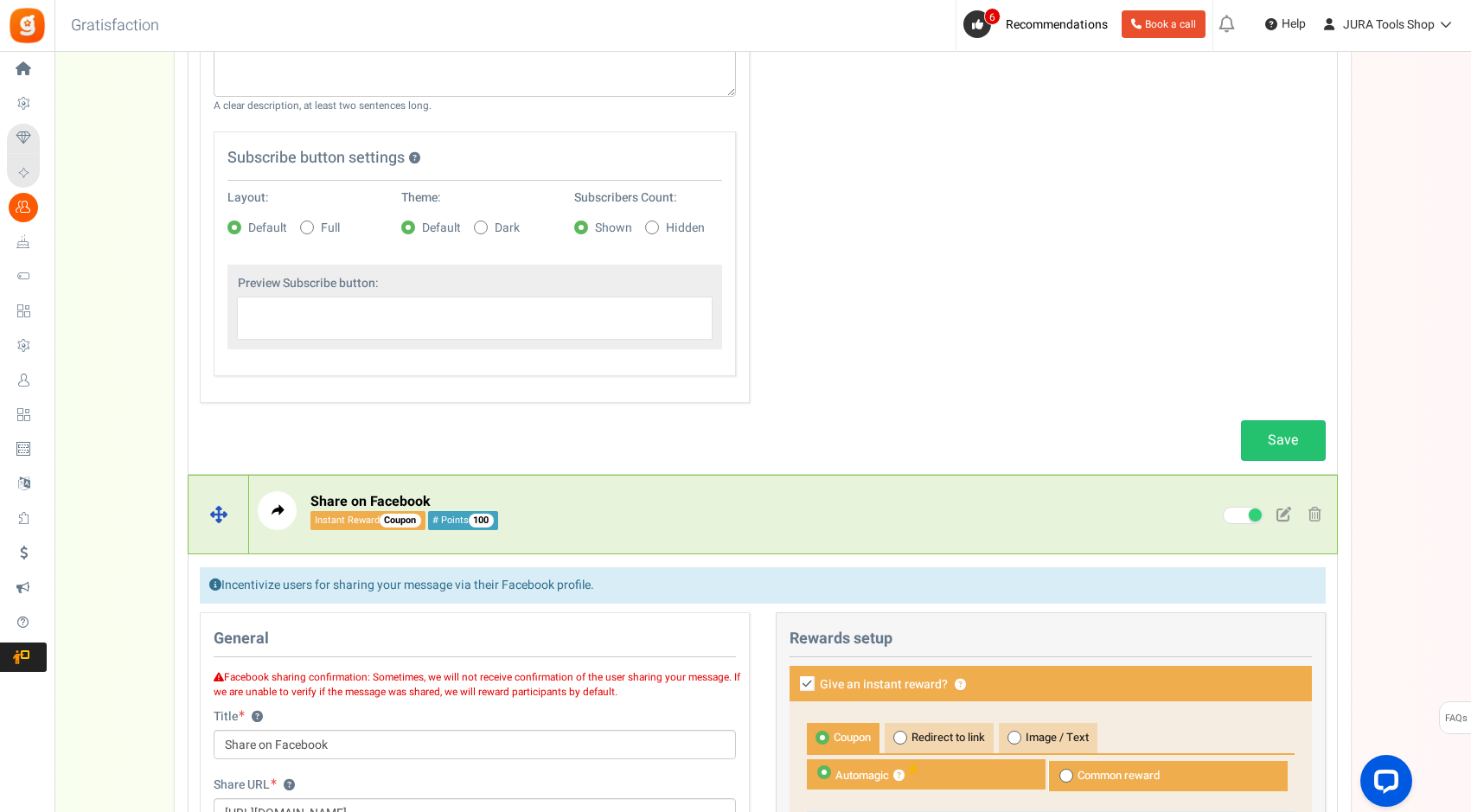
click at [341, 515] on small "Instant Reward Coupon" at bounding box center [367, 521] width 115 height 19
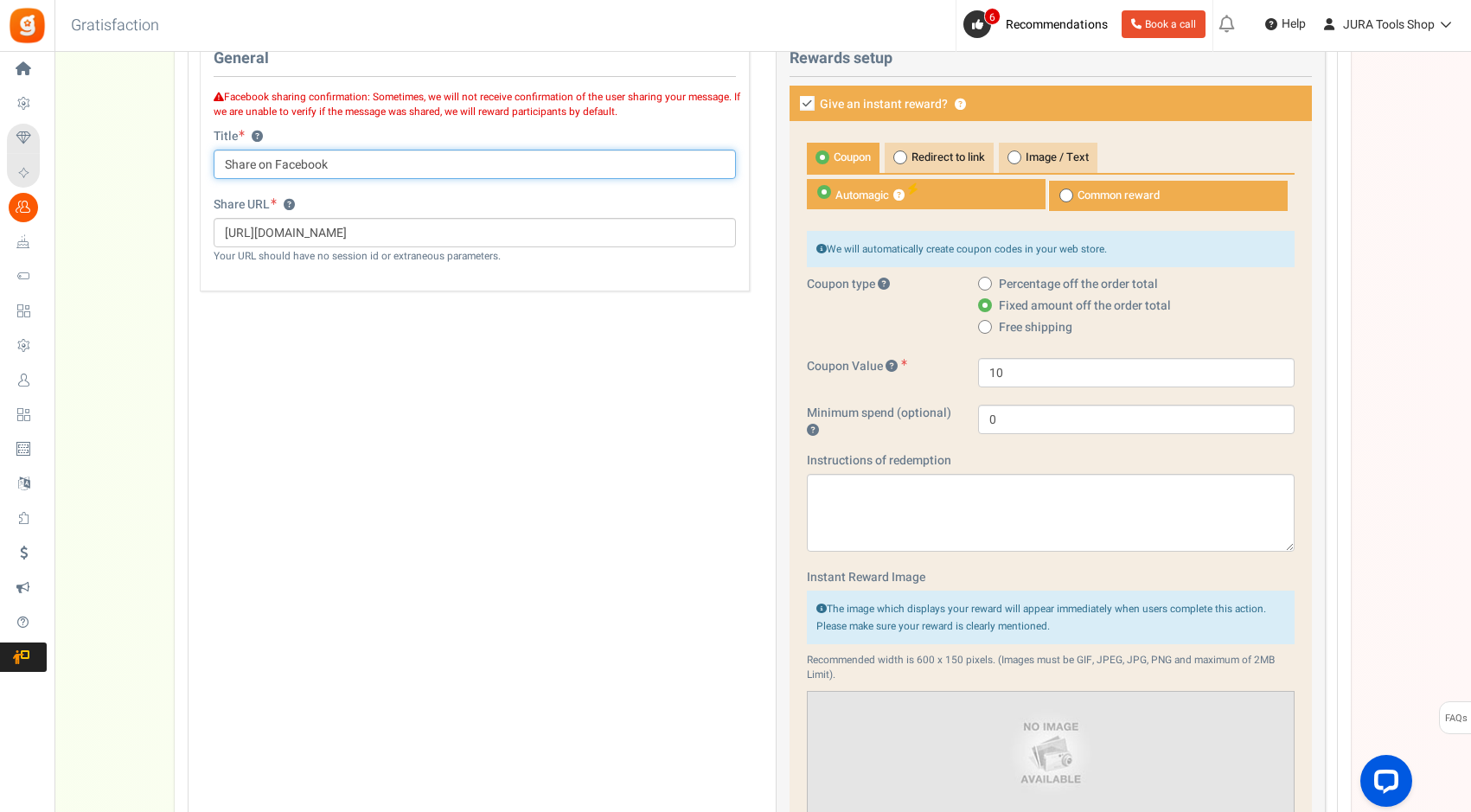
scroll to position [653, 0]
click at [798, 102] on label "Give an instant reward? ?" at bounding box center [1049, 102] width 522 height 35
click at [794, 102] on input "Give an instant reward? ?" at bounding box center [788, 104] width 12 height 12
checkbox input "false"
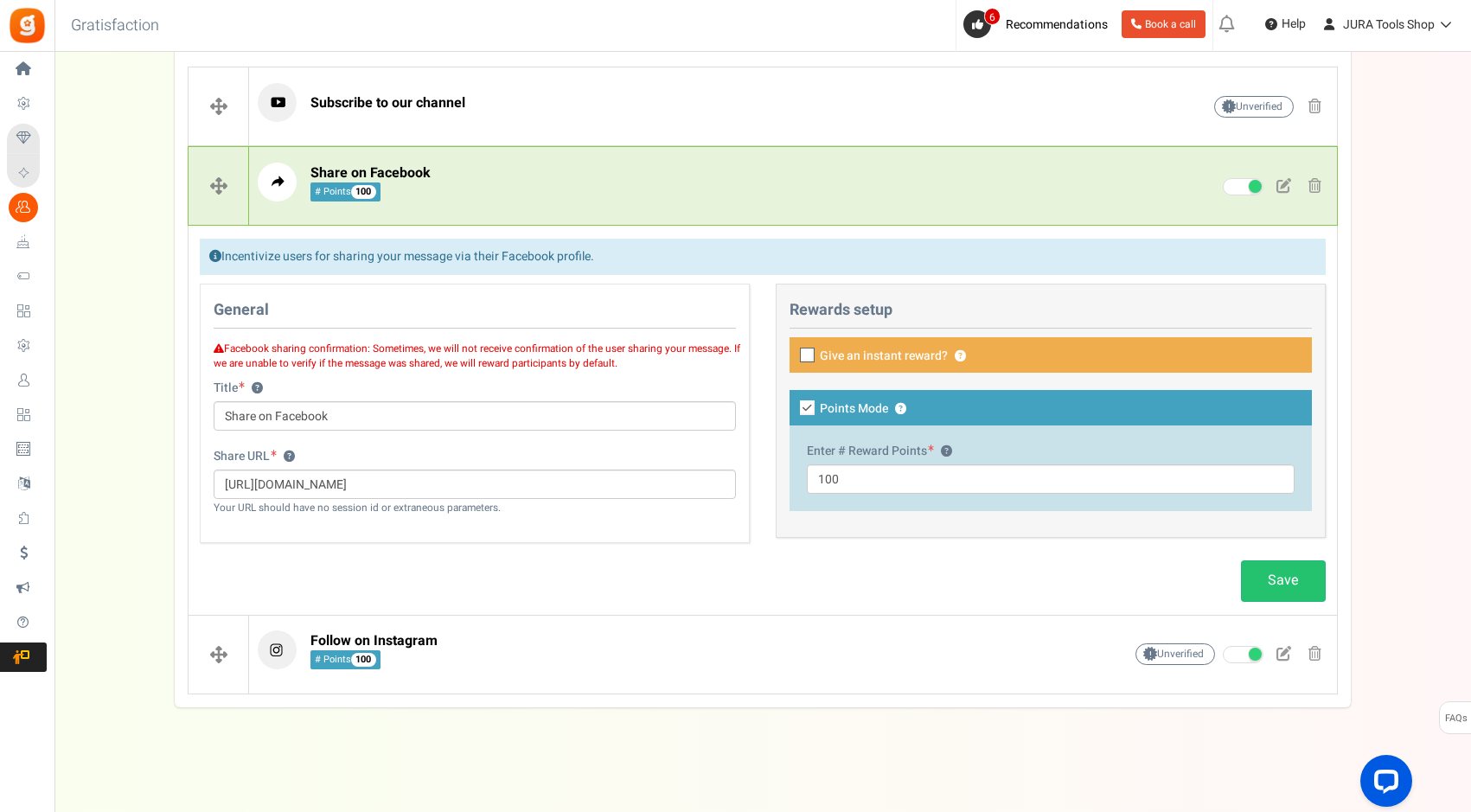
scroll to position [396, 0]
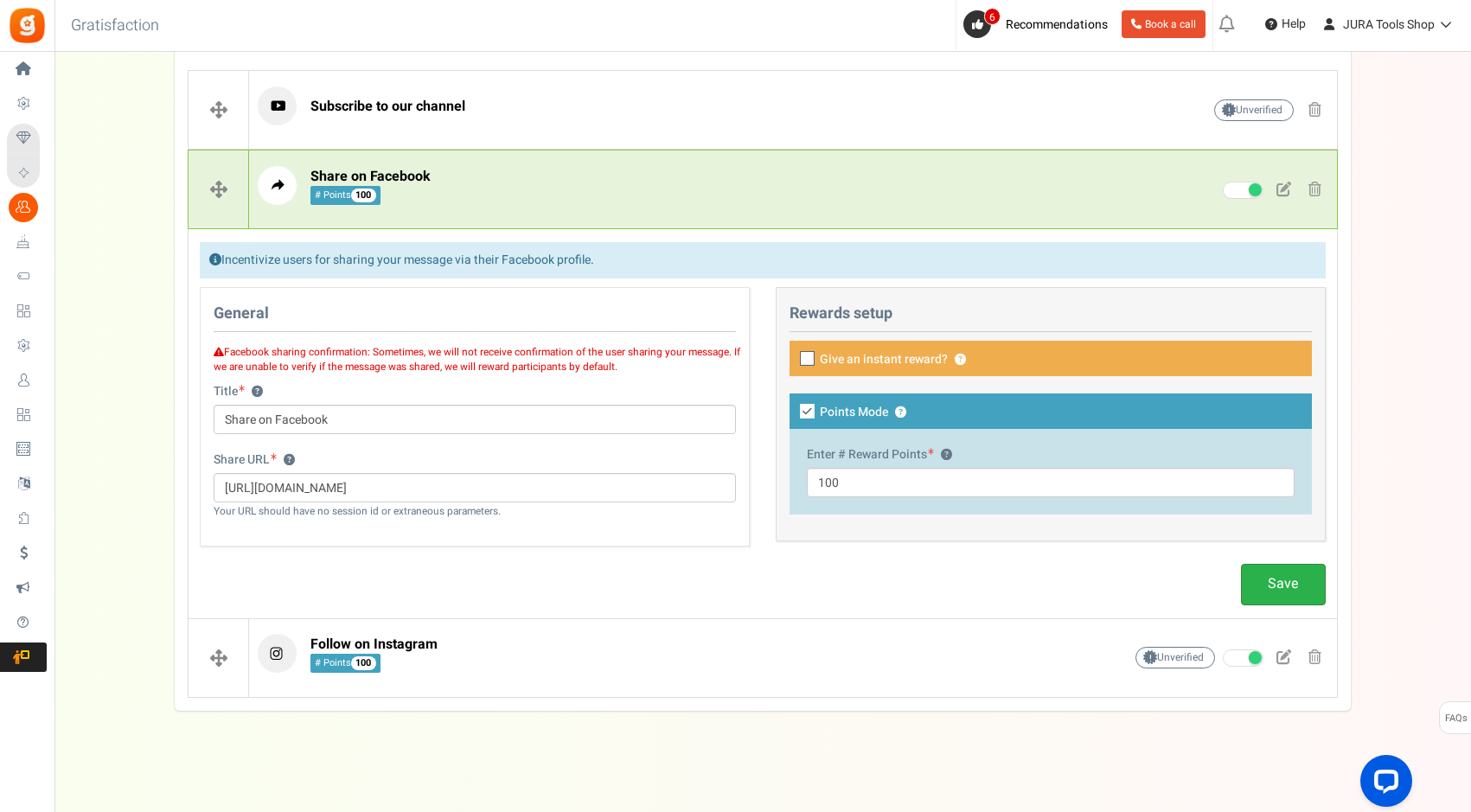
click at [1288, 586] on link "Save" at bounding box center [1283, 584] width 85 height 41
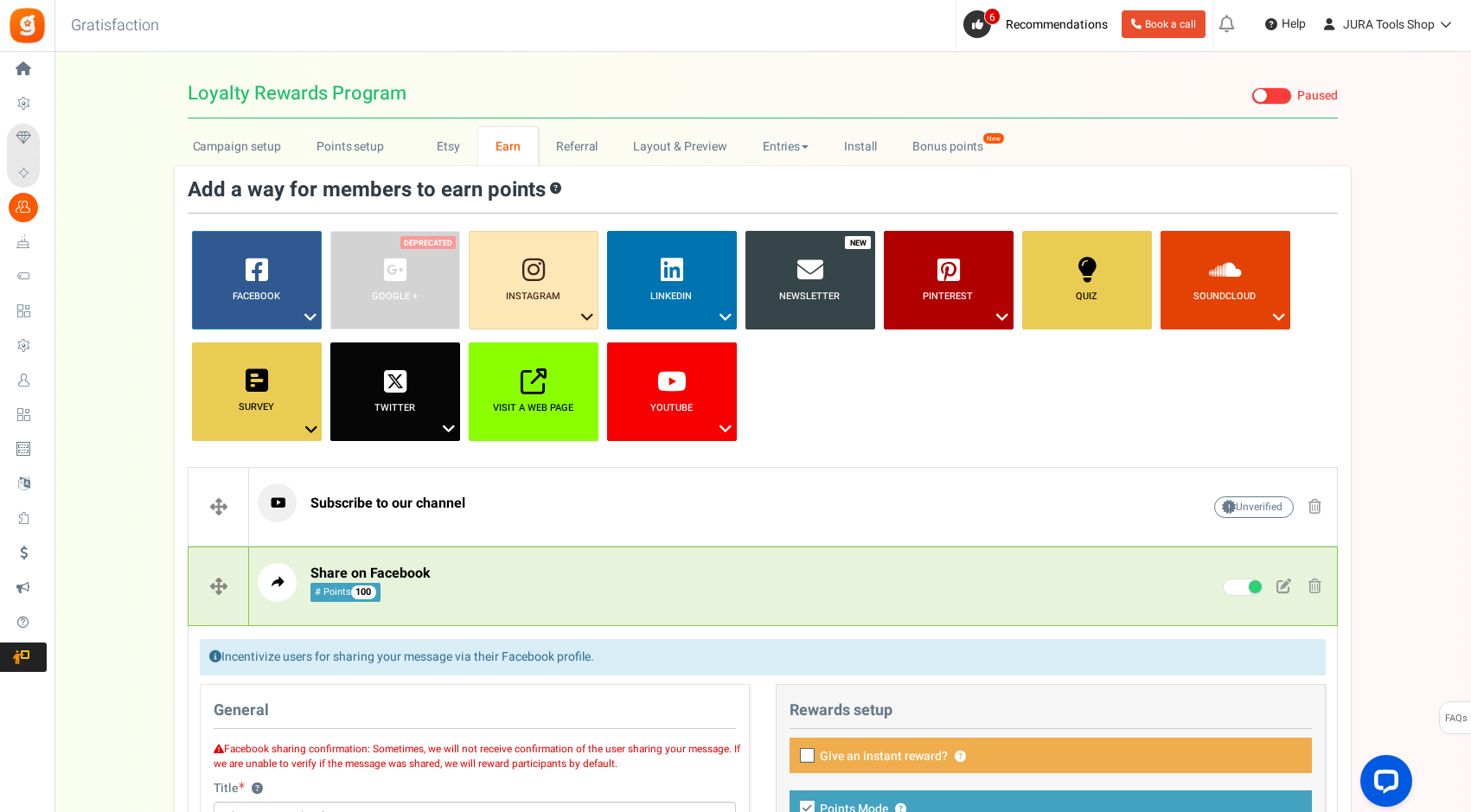
scroll to position [0, 0]
click at [663, 394] on link "YouTube ?" at bounding box center [671, 390] width 129 height 98
click at [657, 458] on link "Subscribe To My Channel" at bounding box center [671, 460] width 138 height 21
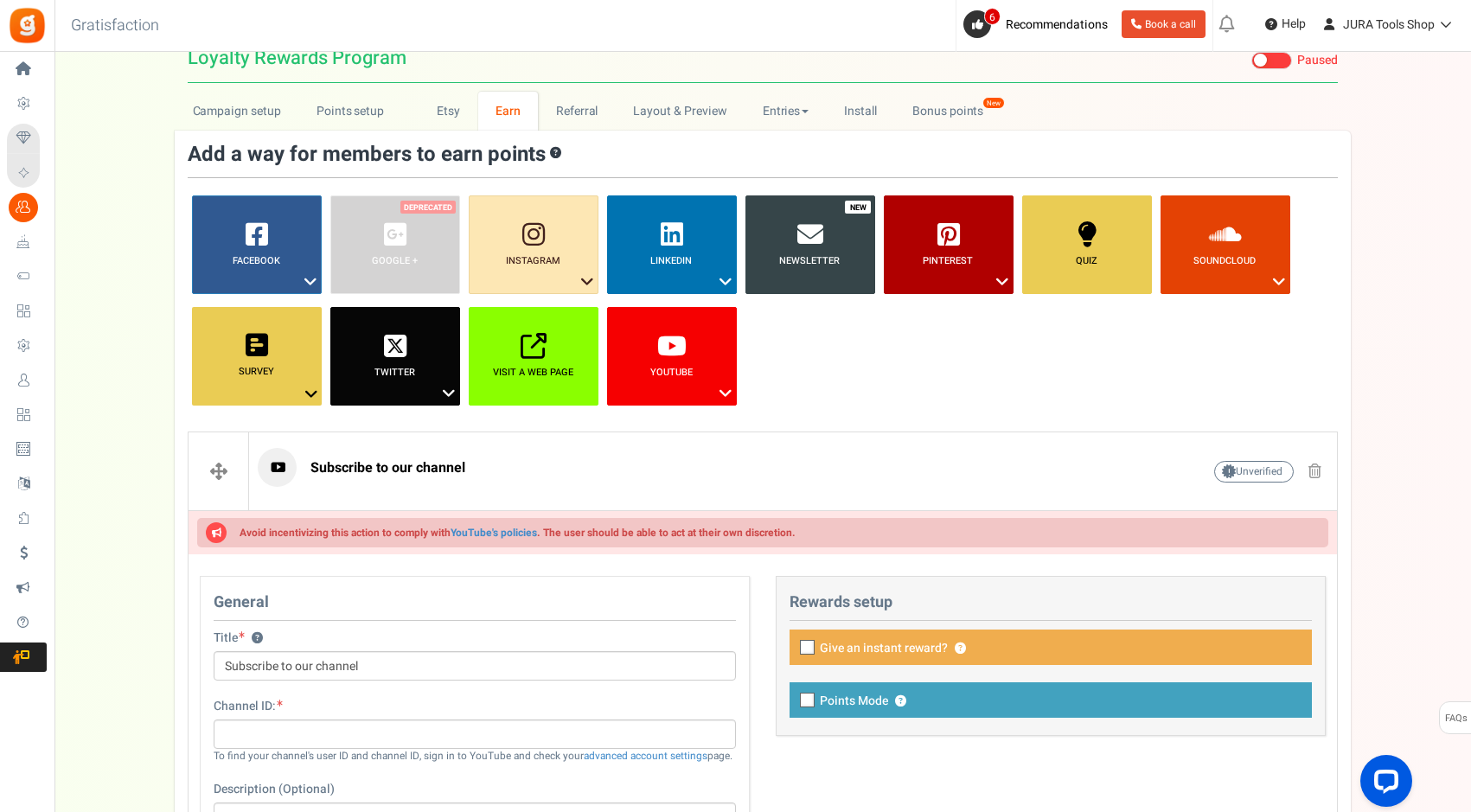
scroll to position [41, 0]
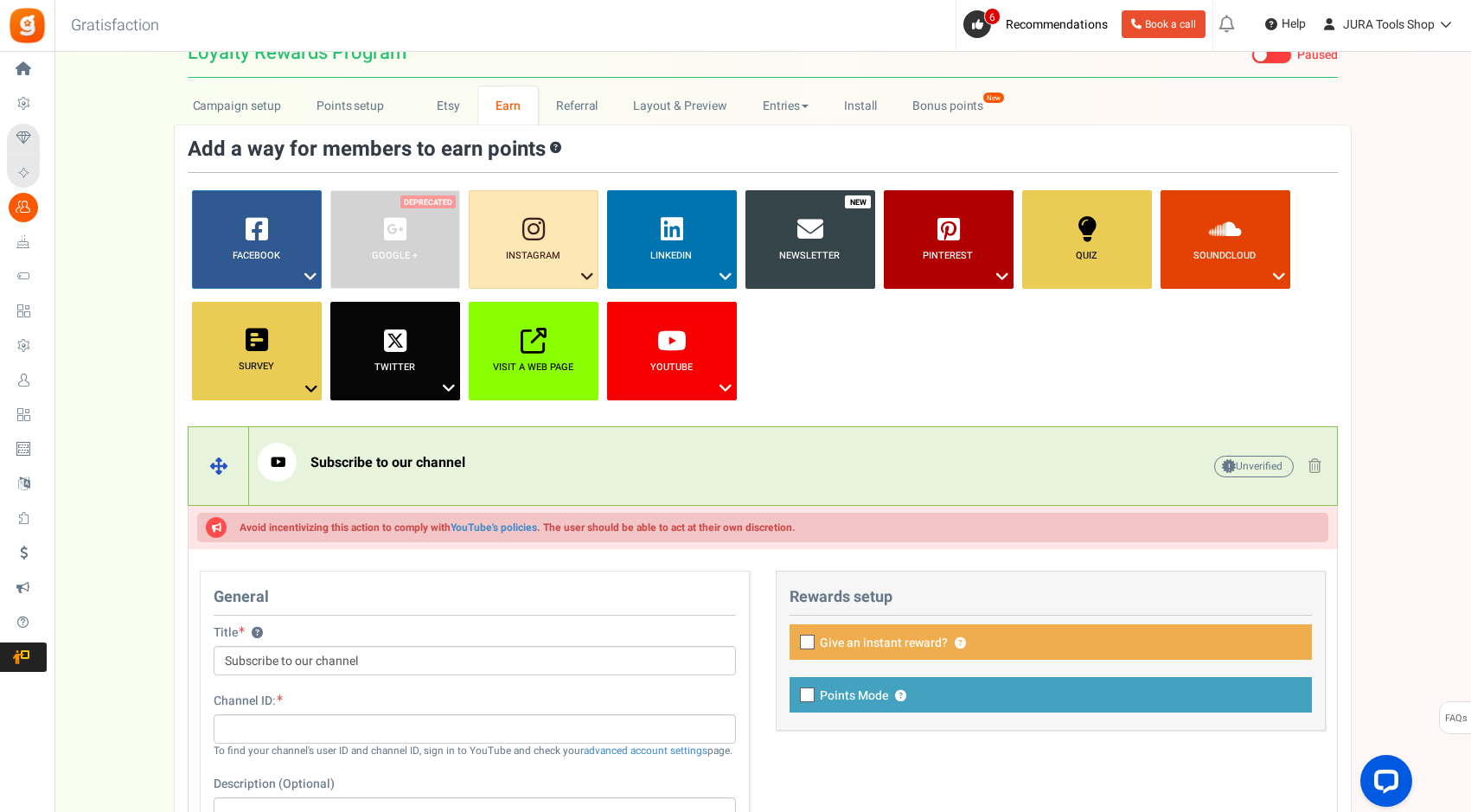
click at [387, 469] on span "Subscribe to our channel" at bounding box center [387, 461] width 154 height 20
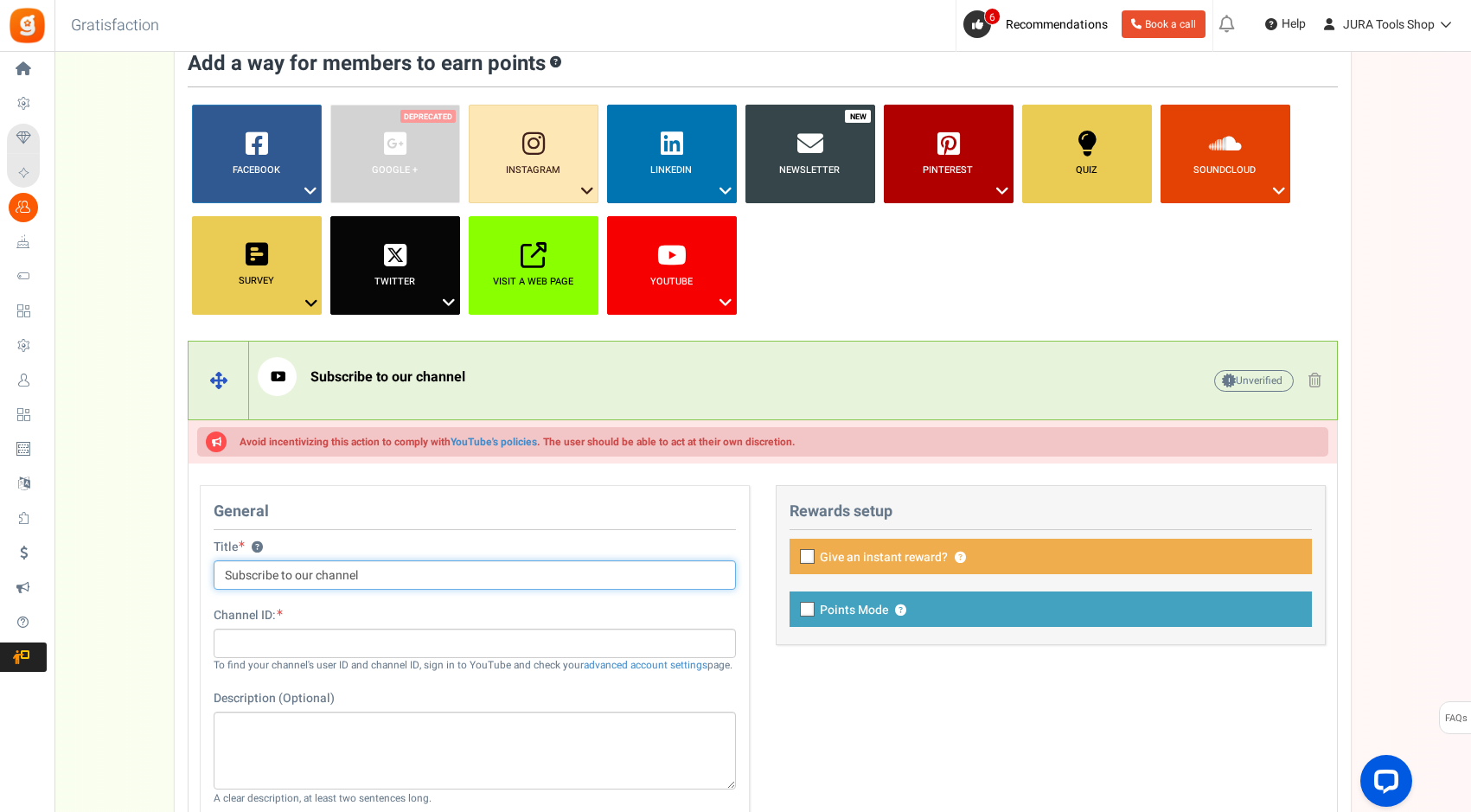
scroll to position [145, 0]
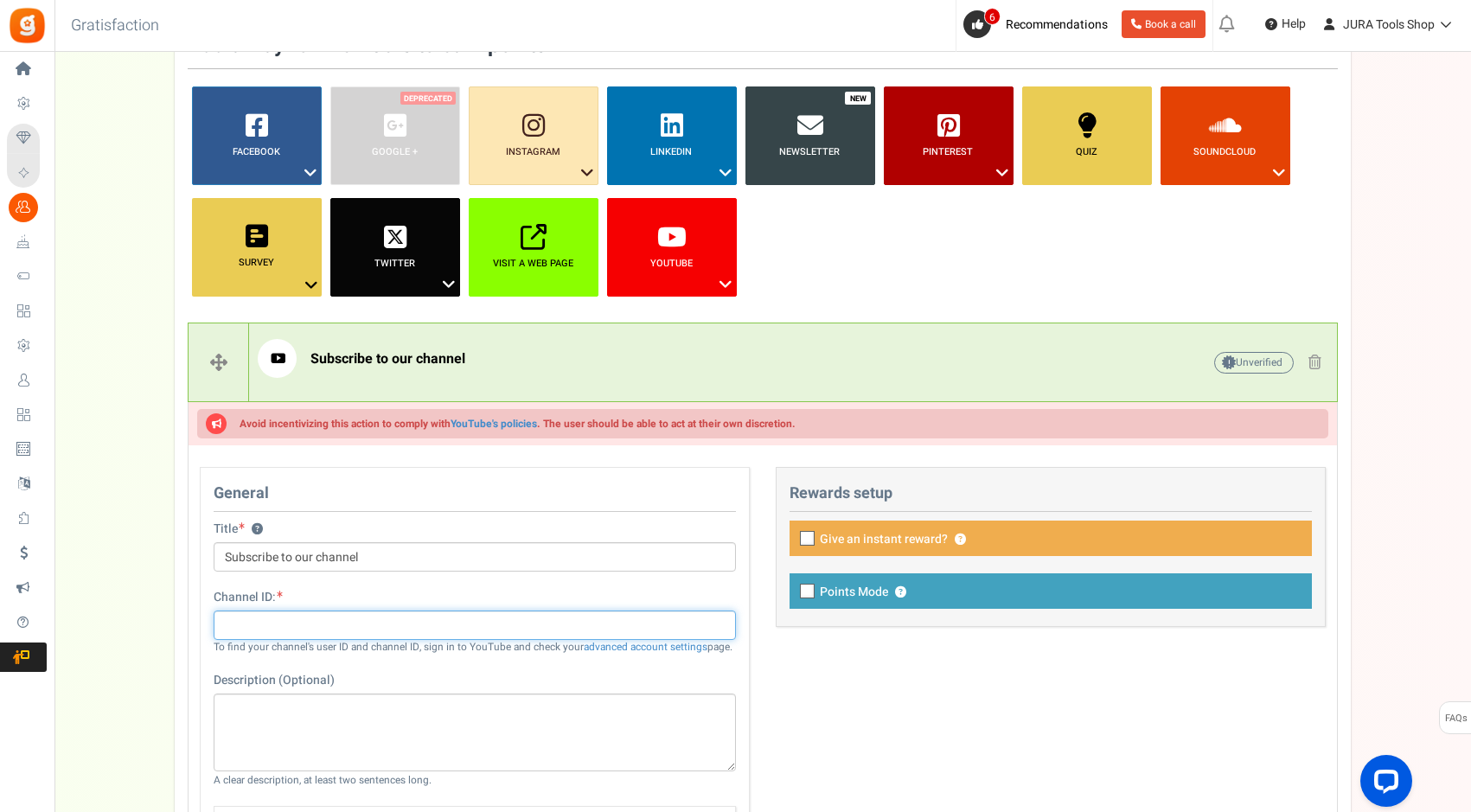
click at [274, 624] on input "text" at bounding box center [474, 625] width 522 height 29
paste input "UCiUIBgnHqE_yxomzQ9Xl9Iw"
type input "UCiUIBgnHqE_yxomzQ9Xl9Iw"
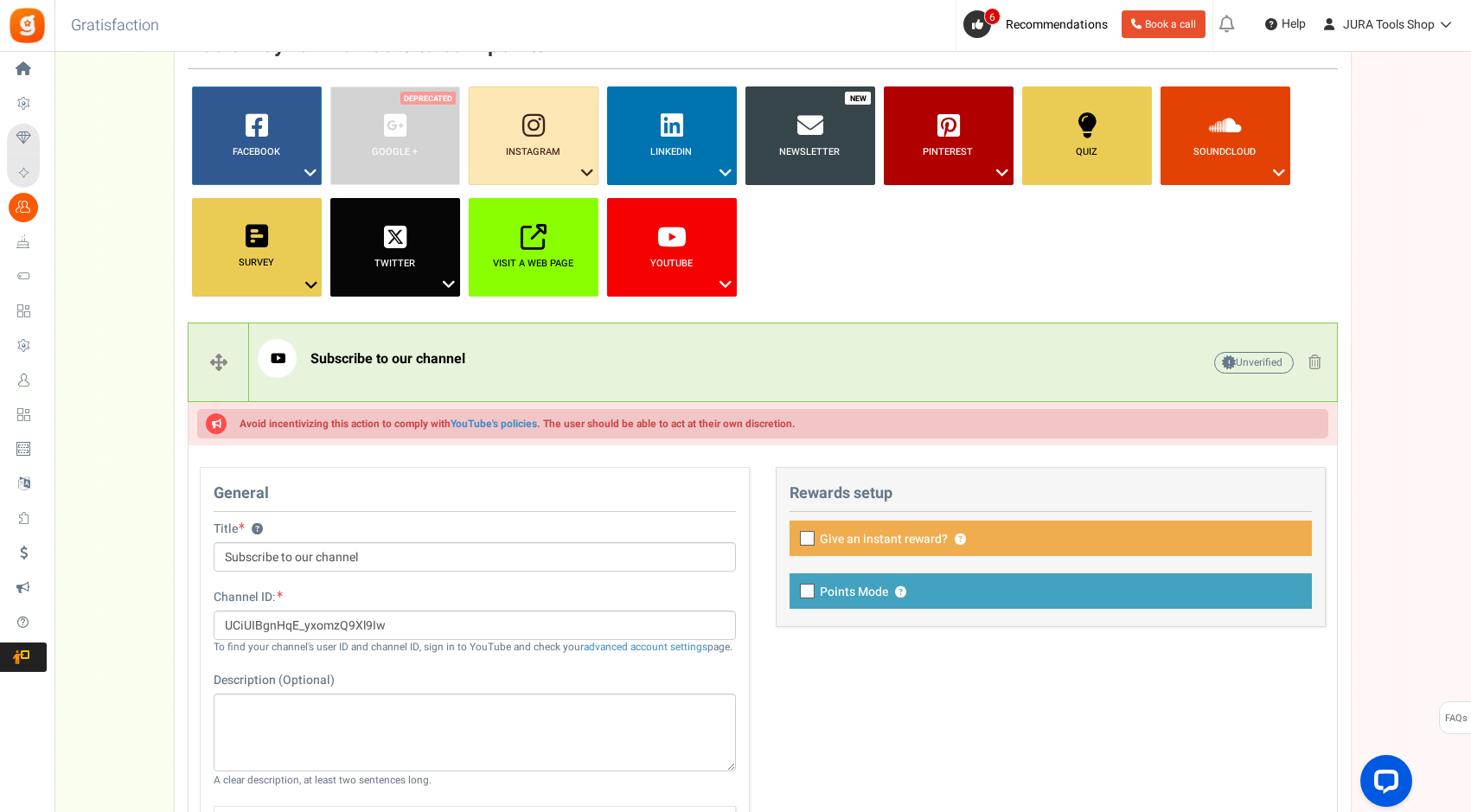
click at [907, 683] on div "General Title ? Subscribe to our channel Tip! Your title should show the huge s…" at bounding box center [762, 782] width 1151 height 629
click at [809, 587] on div at bounding box center [1049, 591] width 522 height 35
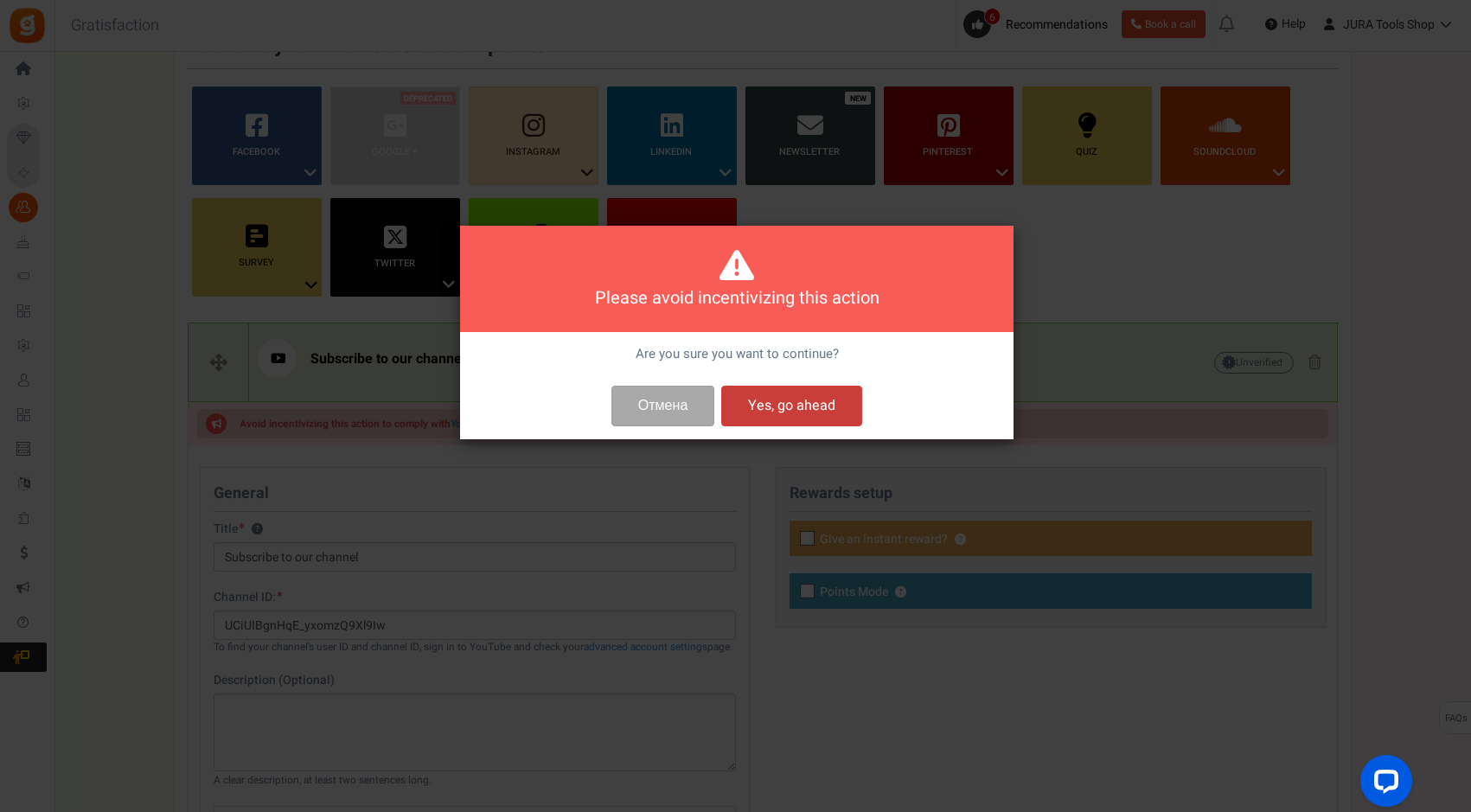
click at [788, 408] on button "Yes, go ahead" at bounding box center [791, 406] width 141 height 41
checkbox input "true"
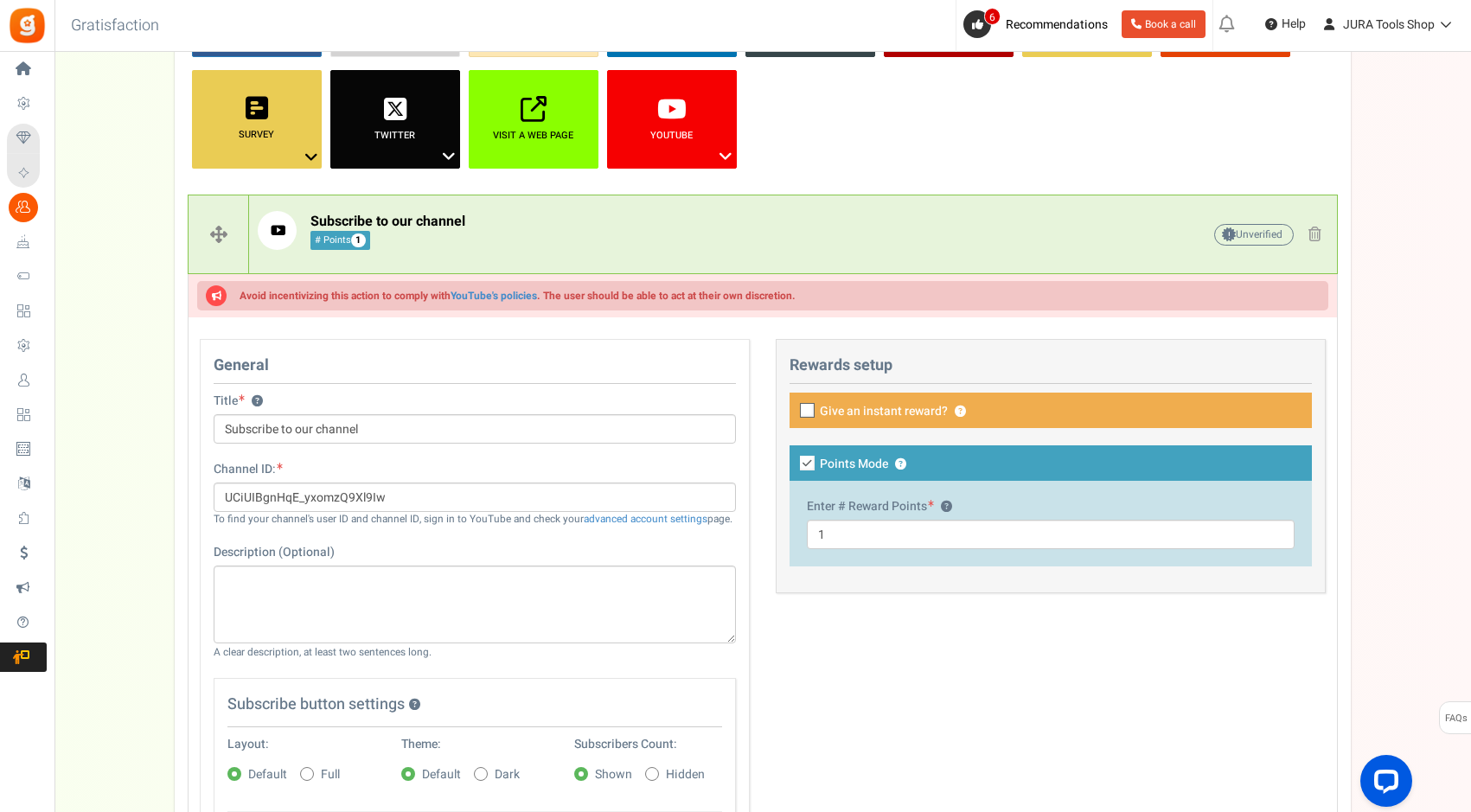
scroll to position [286, 0]
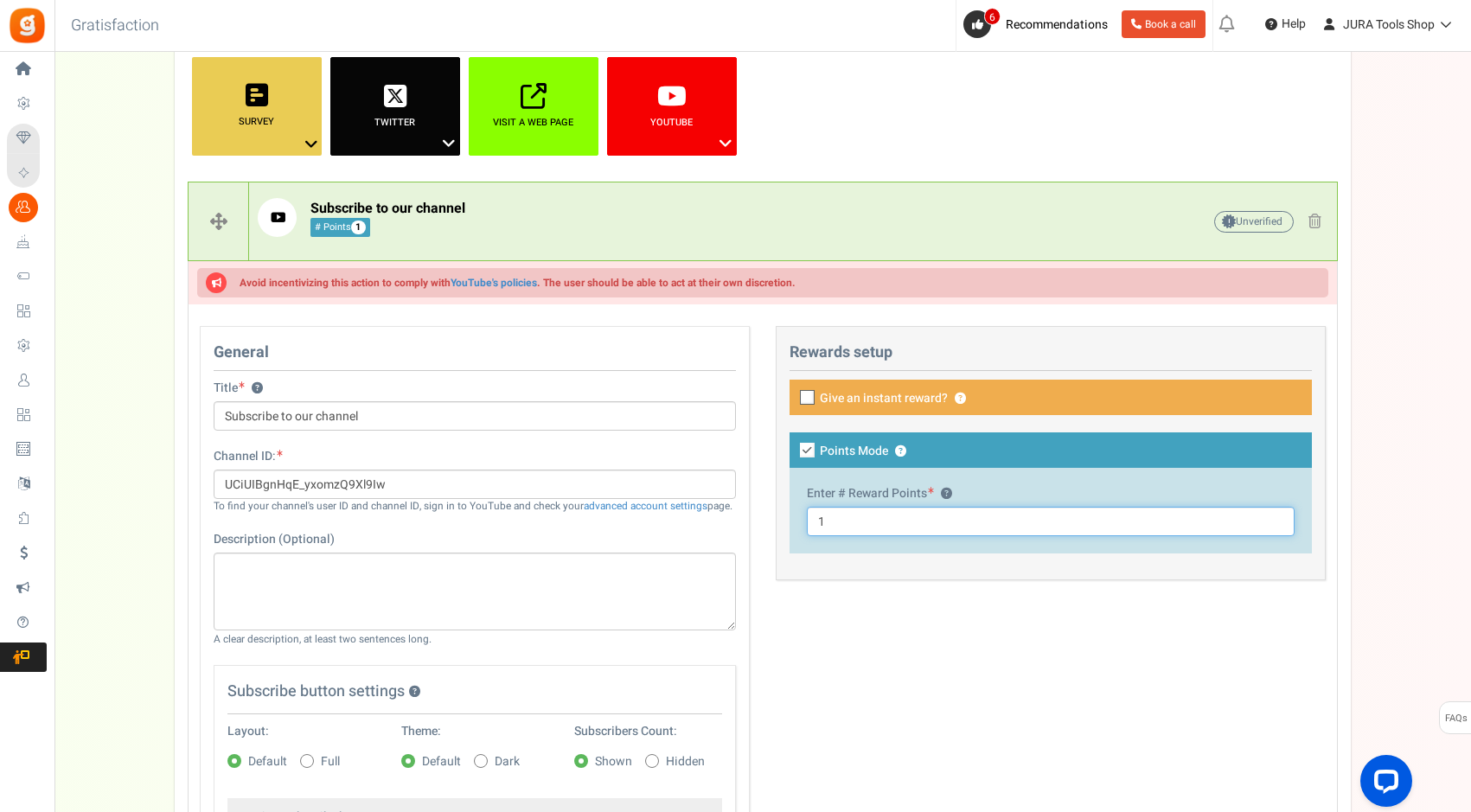
click at [850, 526] on input "1" at bounding box center [1050, 521] width 488 height 29
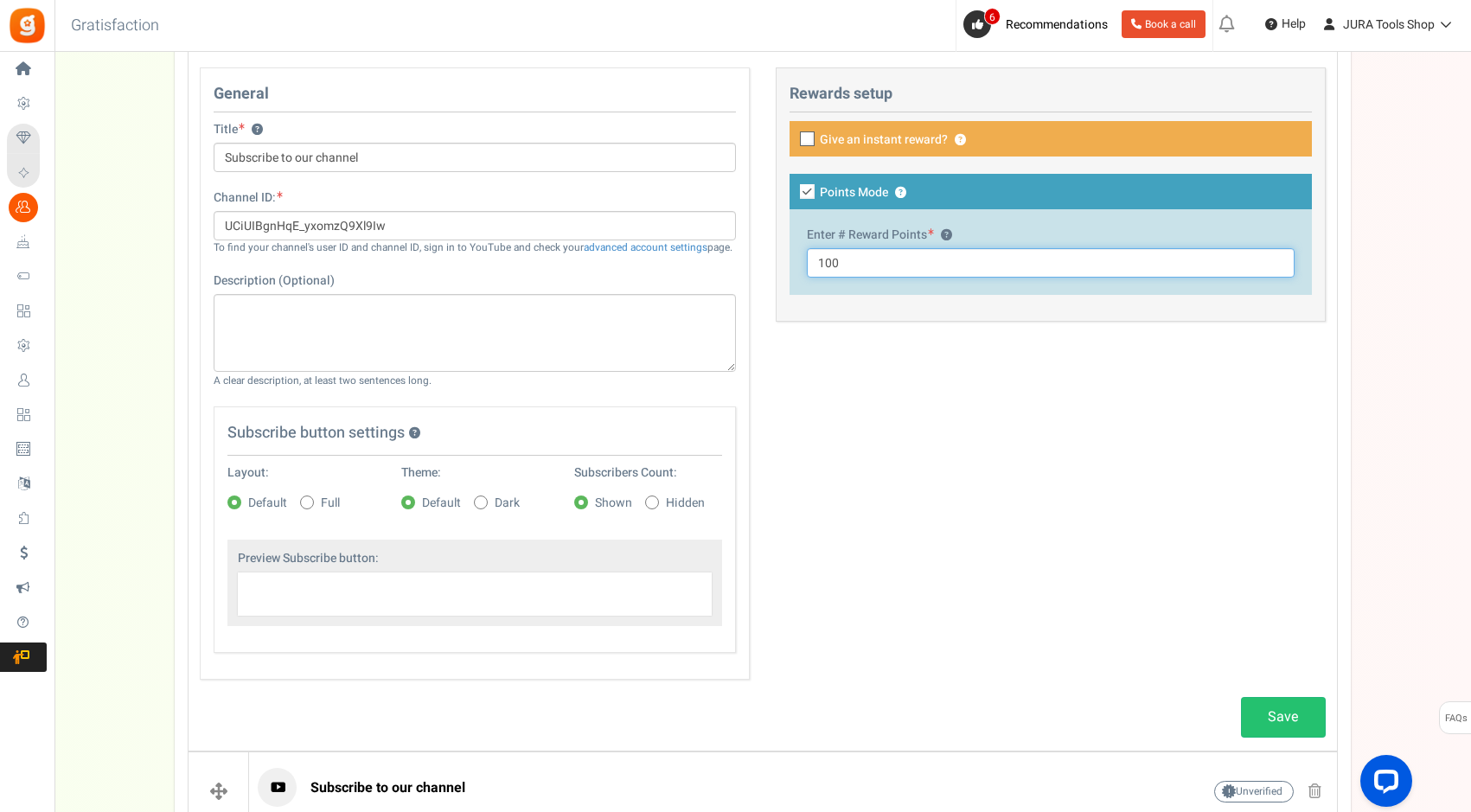
scroll to position [552, 0]
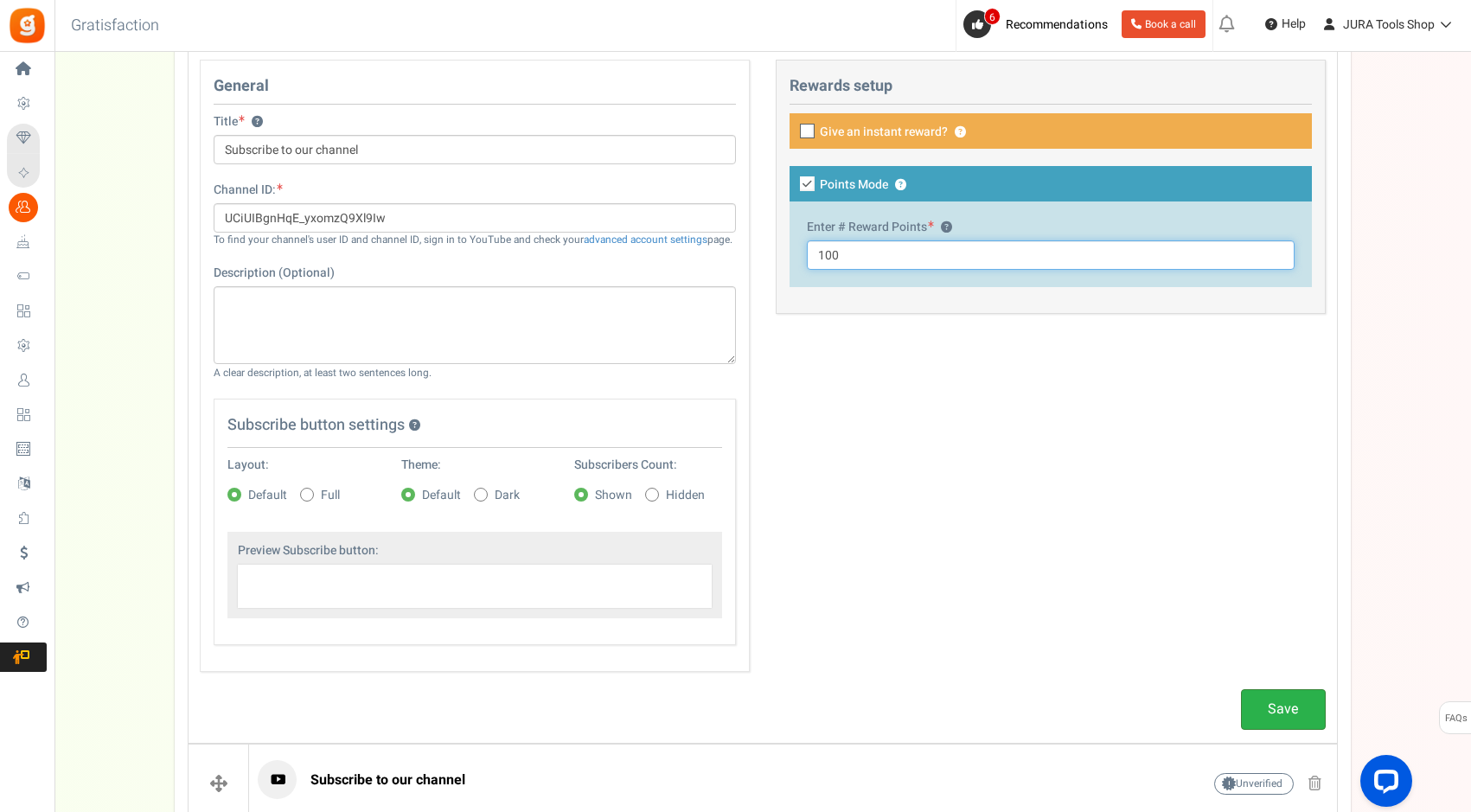
type input "100"
click at [1294, 709] on link "Save" at bounding box center [1283, 709] width 85 height 41
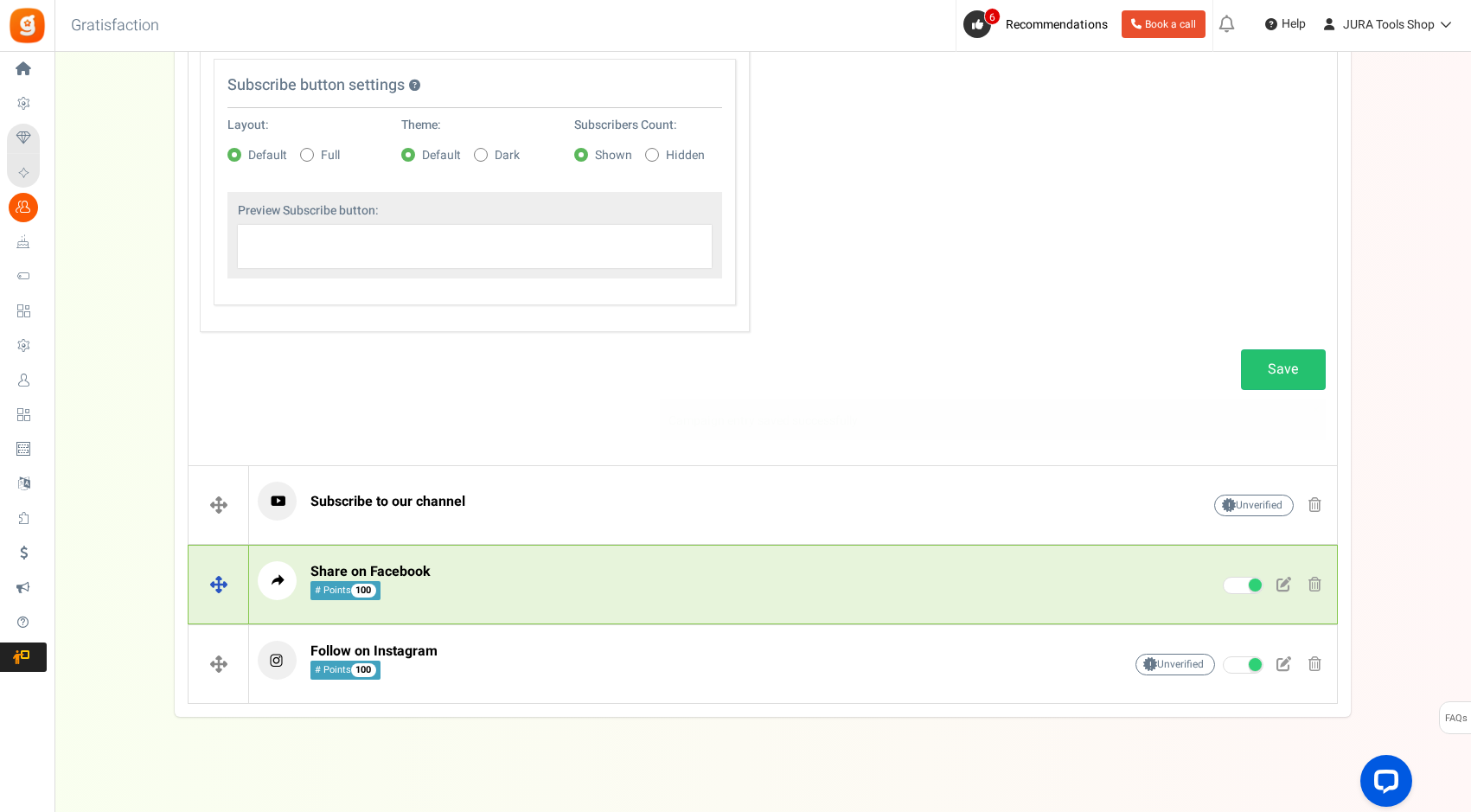
scroll to position [836, 0]
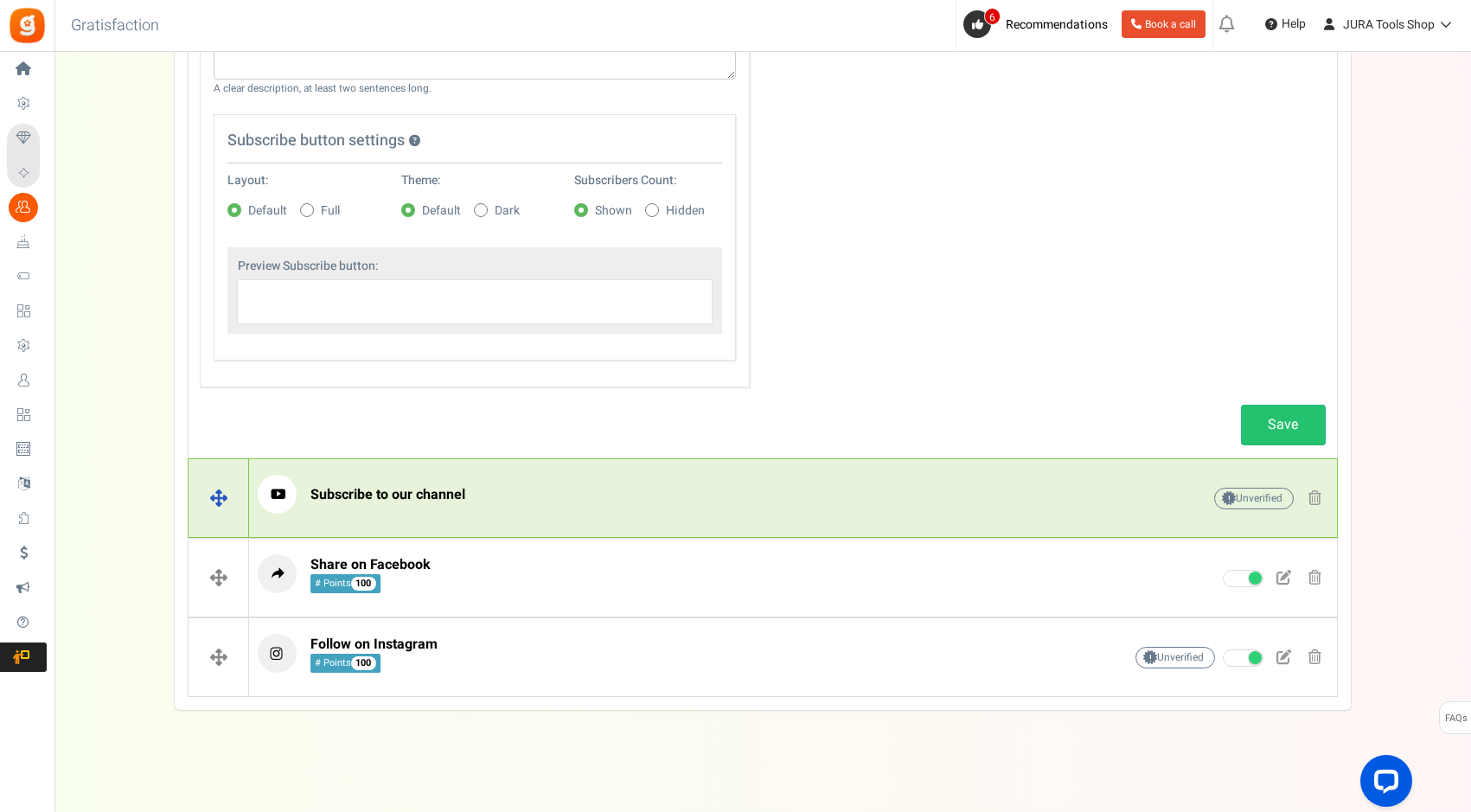
click at [1317, 497] on span at bounding box center [1314, 497] width 13 height 15
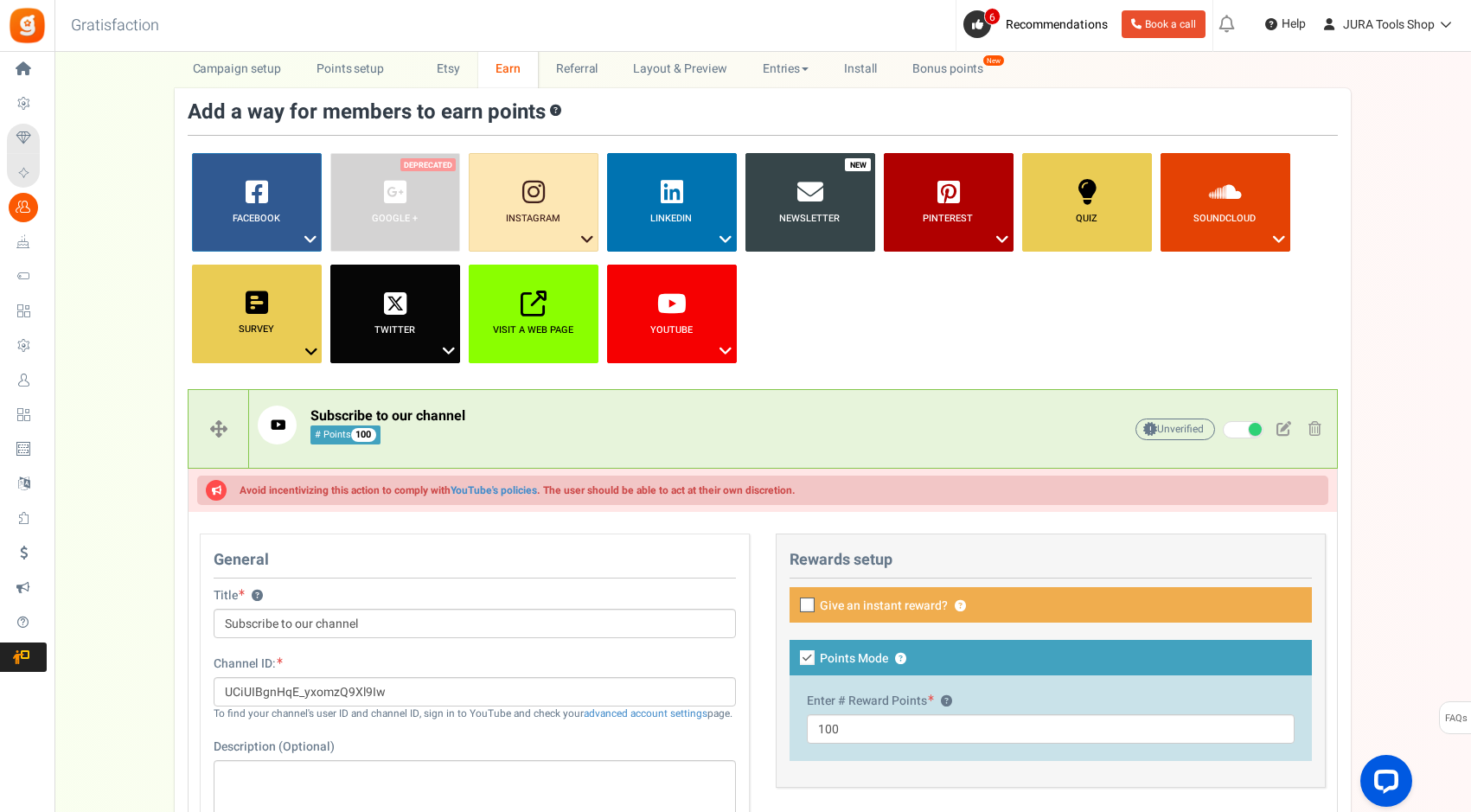
scroll to position [75, 0]
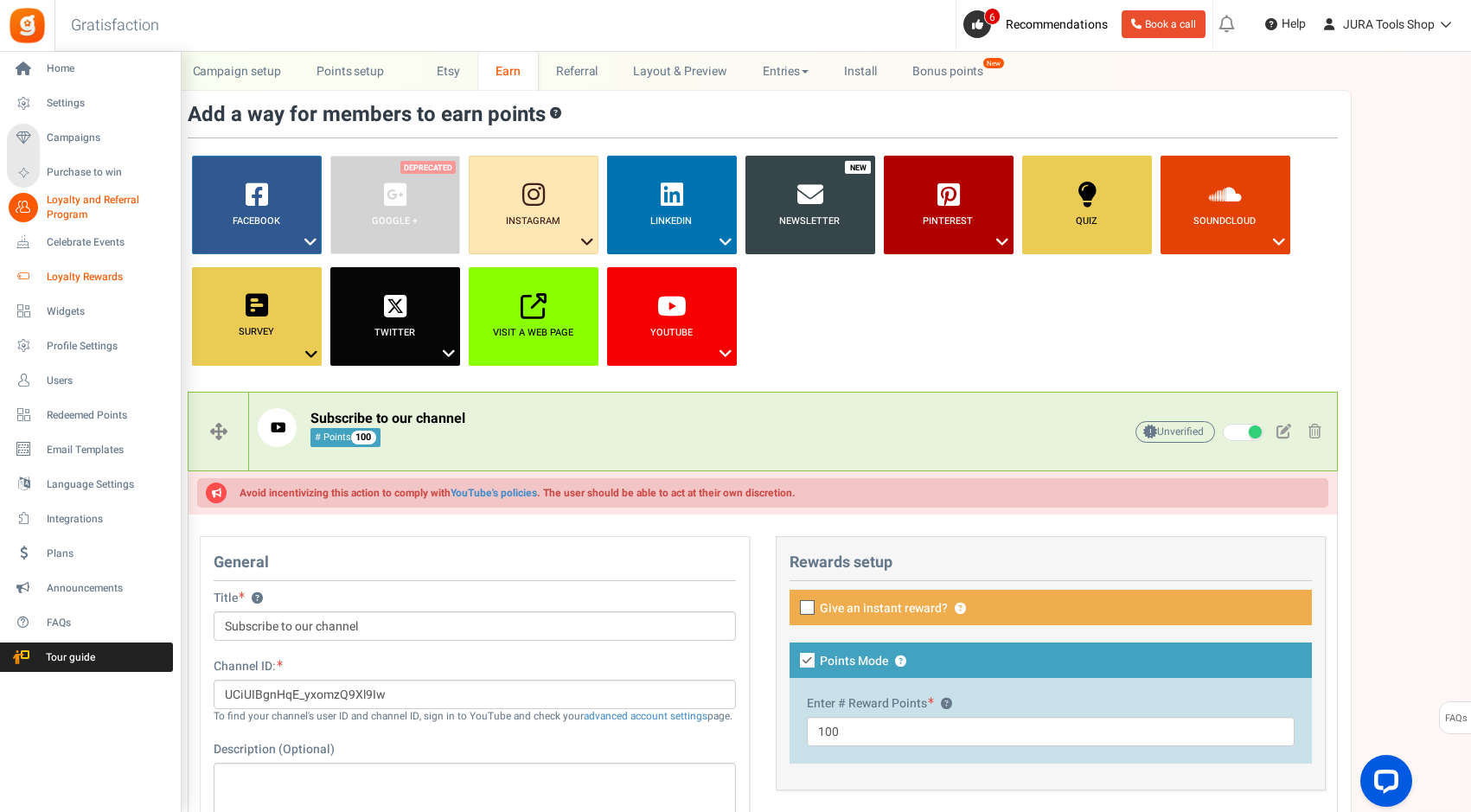
click at [79, 277] on span "Loyalty Rewards" at bounding box center [107, 277] width 121 height 15
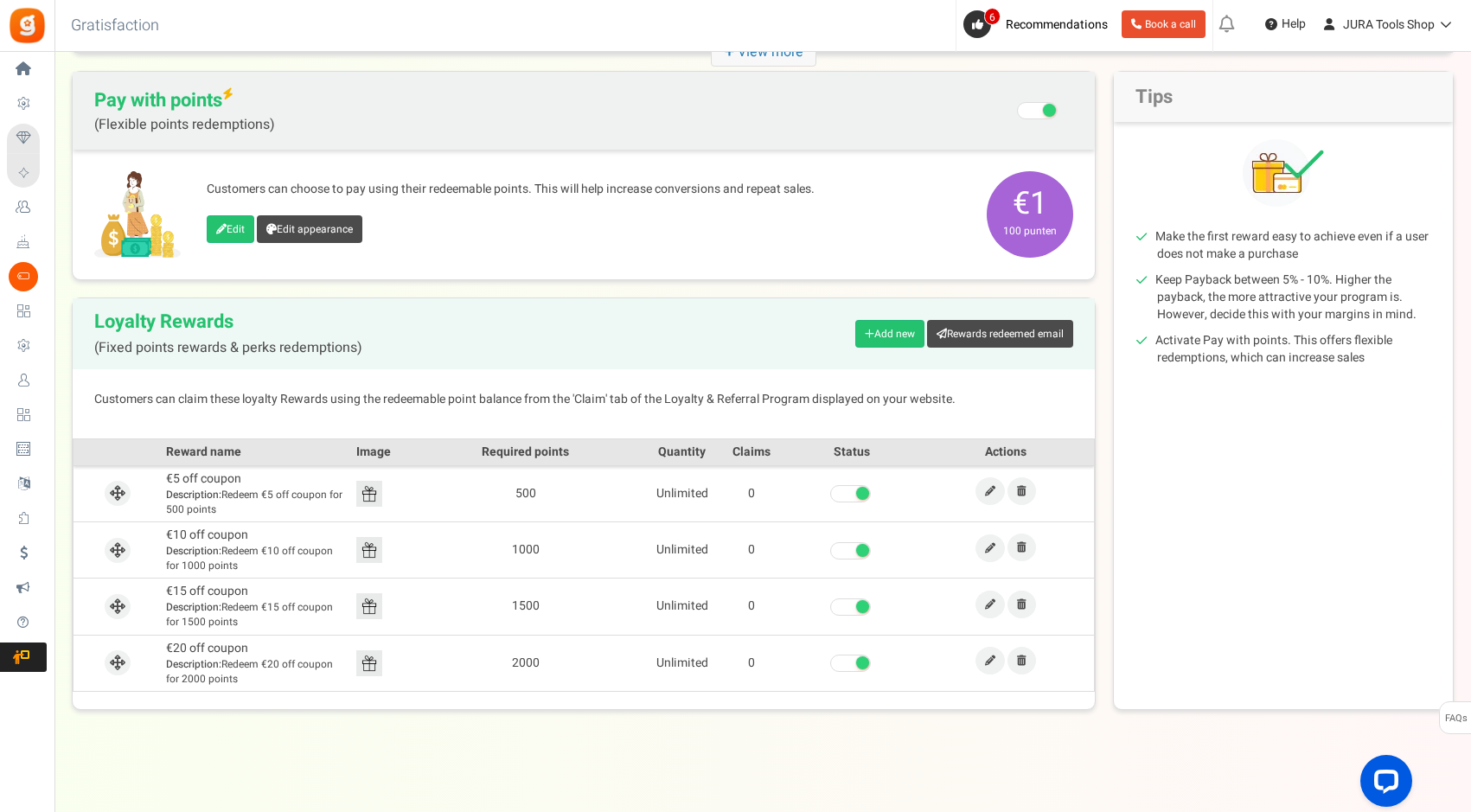
scroll to position [152, 0]
click at [883, 333] on link "Add new" at bounding box center [889, 334] width 69 height 27
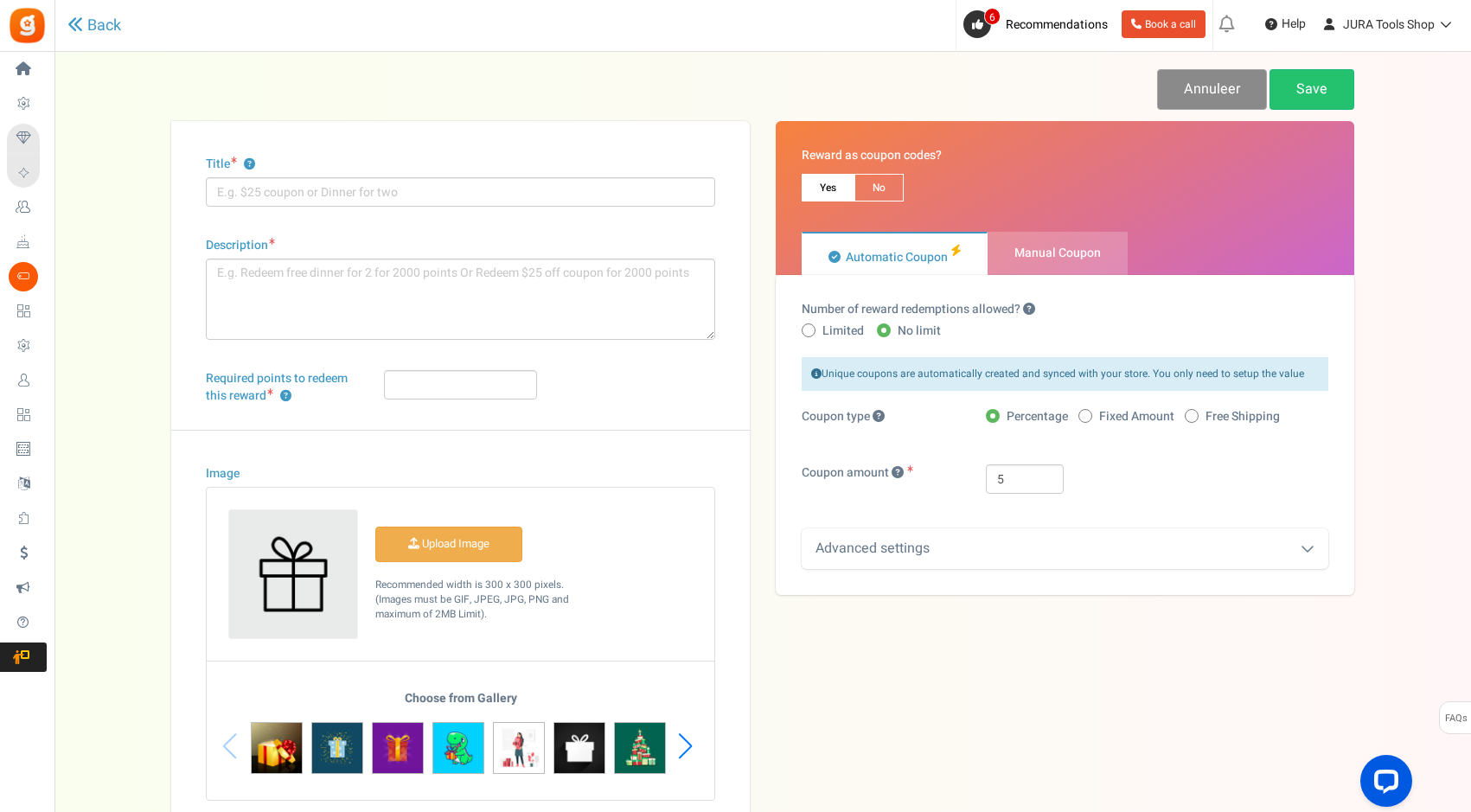
click at [1202, 91] on link "Annuleer" at bounding box center [1212, 89] width 110 height 41
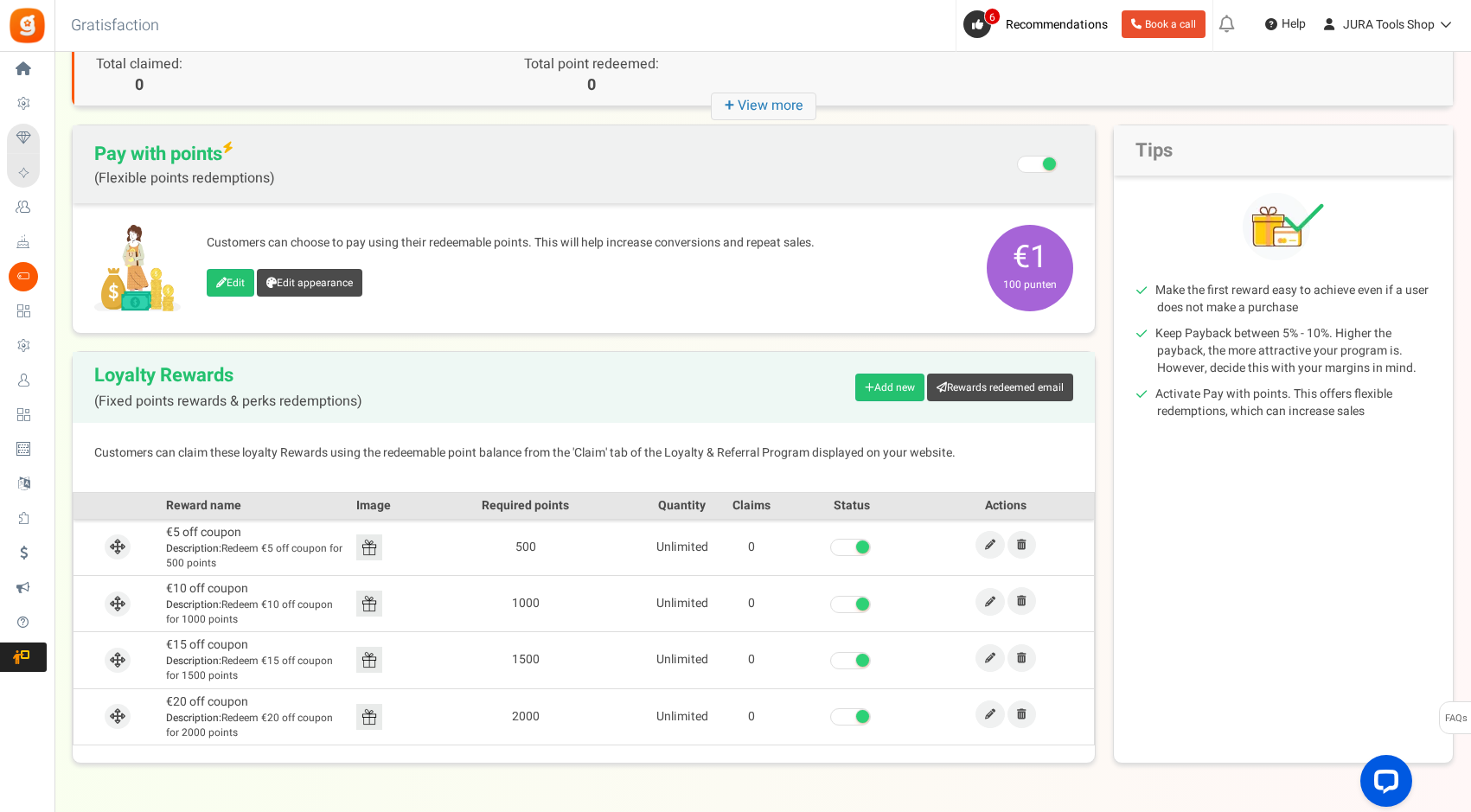
scroll to position [99, 0]
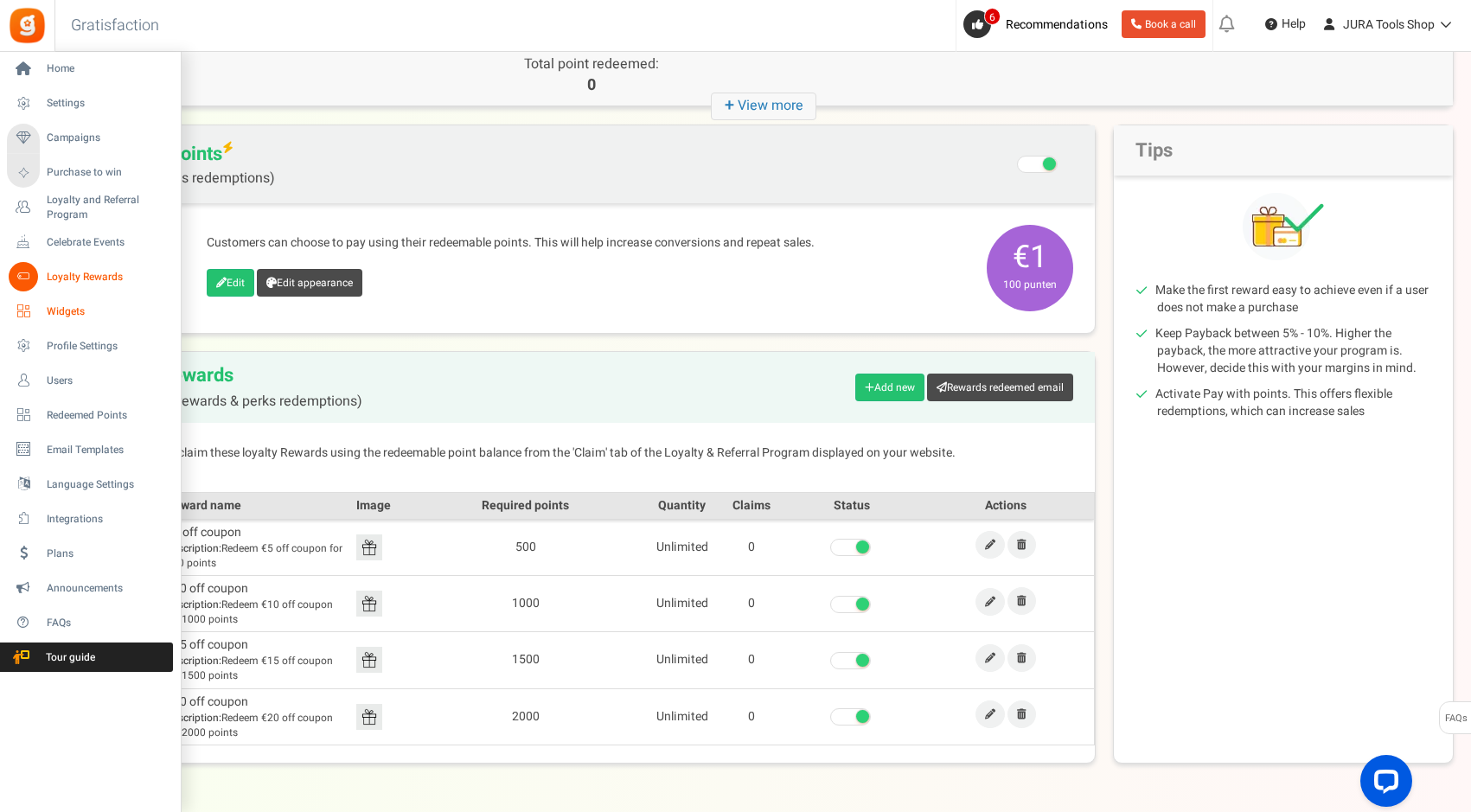
click at [78, 313] on span "Widgets" at bounding box center [107, 311] width 121 height 15
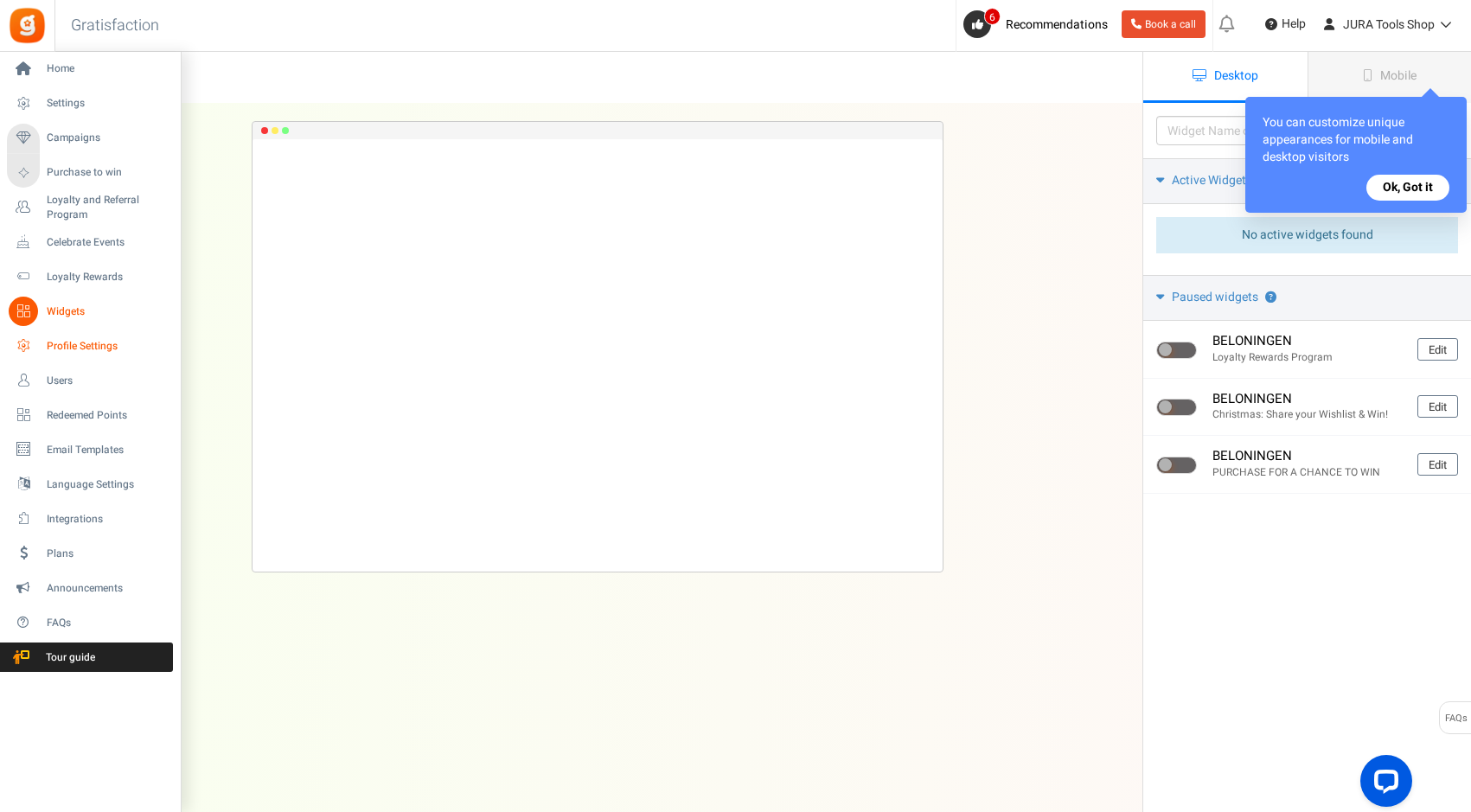
click at [72, 342] on span "Profile Settings" at bounding box center [107, 346] width 121 height 15
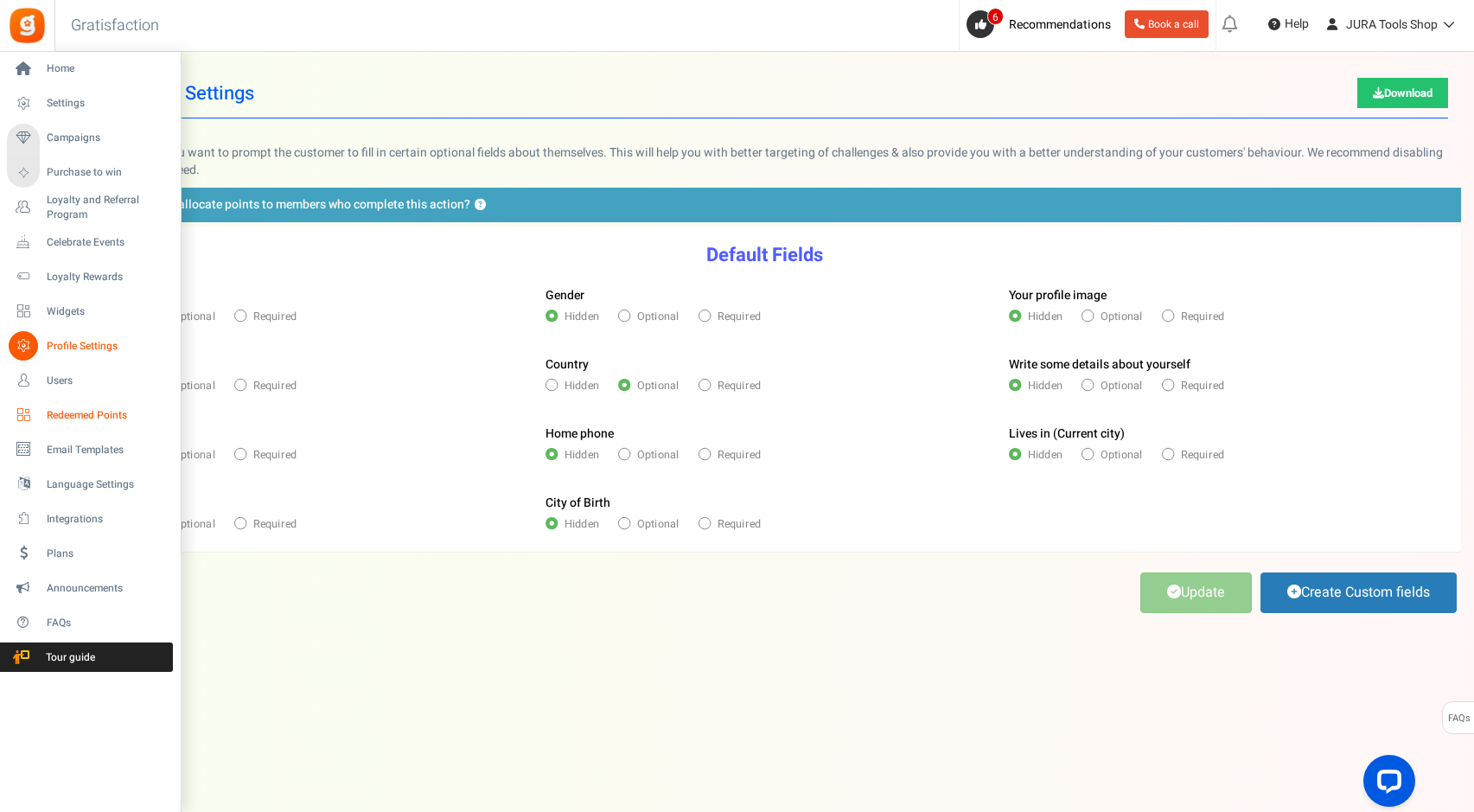
click at [70, 412] on span "Redeemed Points" at bounding box center [107, 415] width 121 height 15
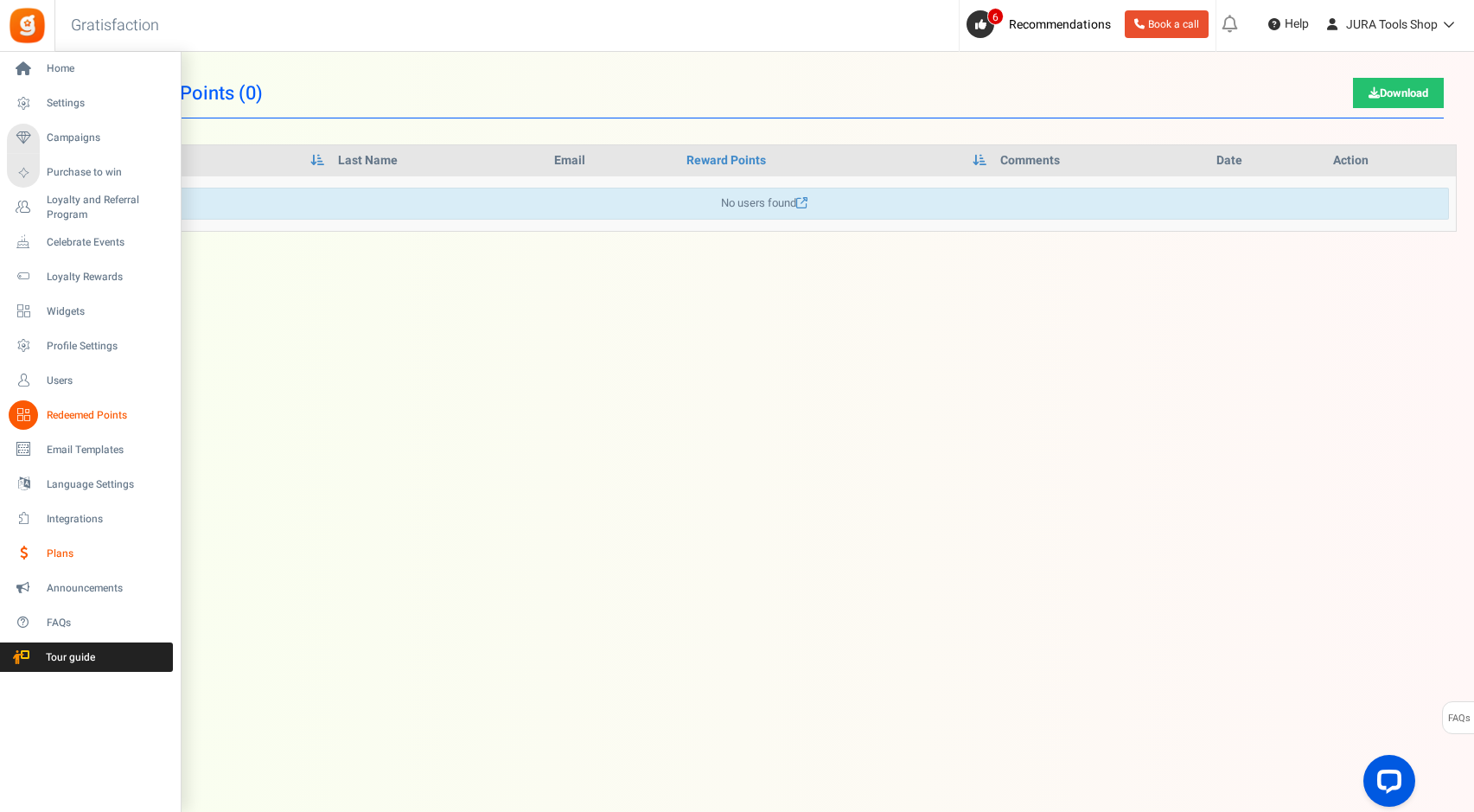
click at [59, 552] on span "Plans" at bounding box center [107, 553] width 121 height 15
